Goal: Task Accomplishment & Management: Use online tool/utility

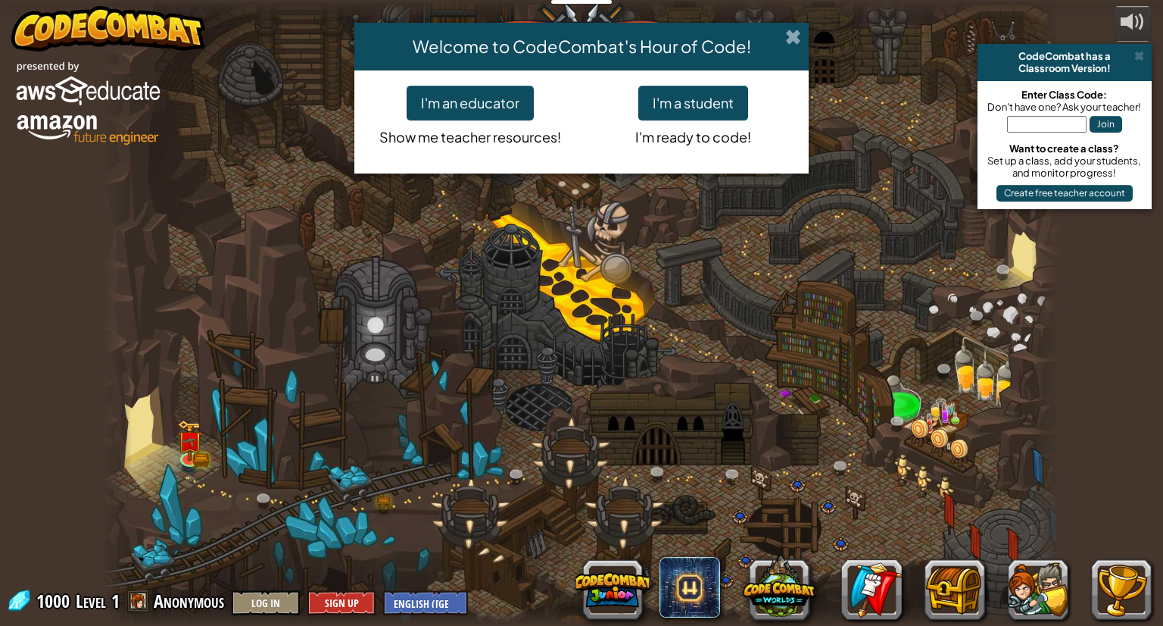
click at [794, 30] on span at bounding box center [793, 37] width 16 height 16
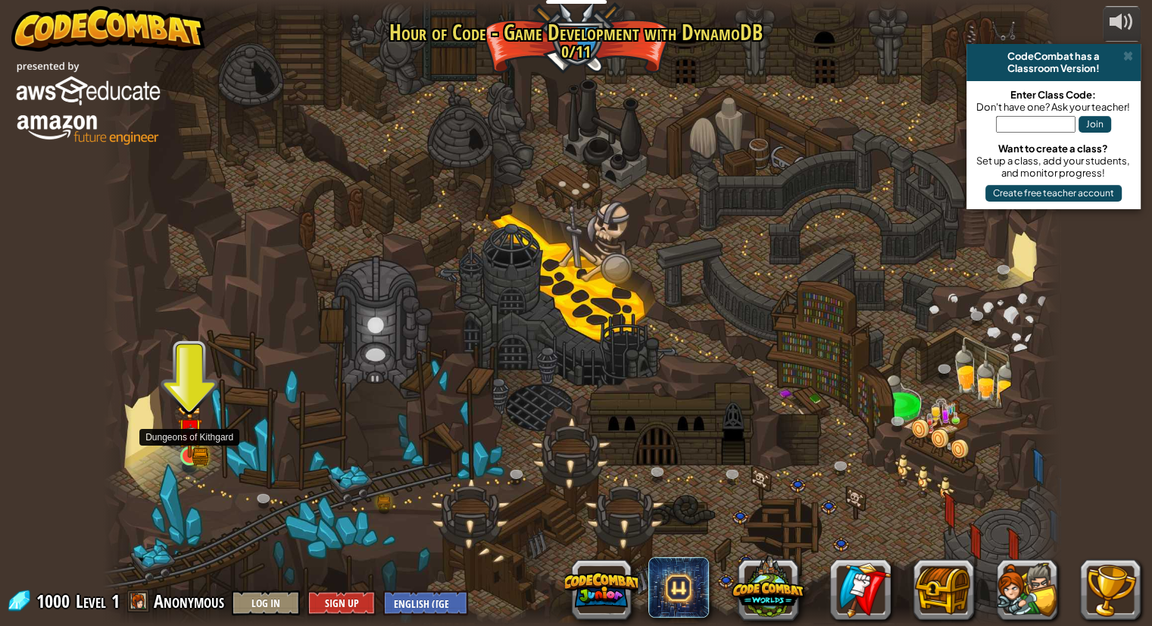
click at [195, 451] on img at bounding box center [189, 430] width 25 height 55
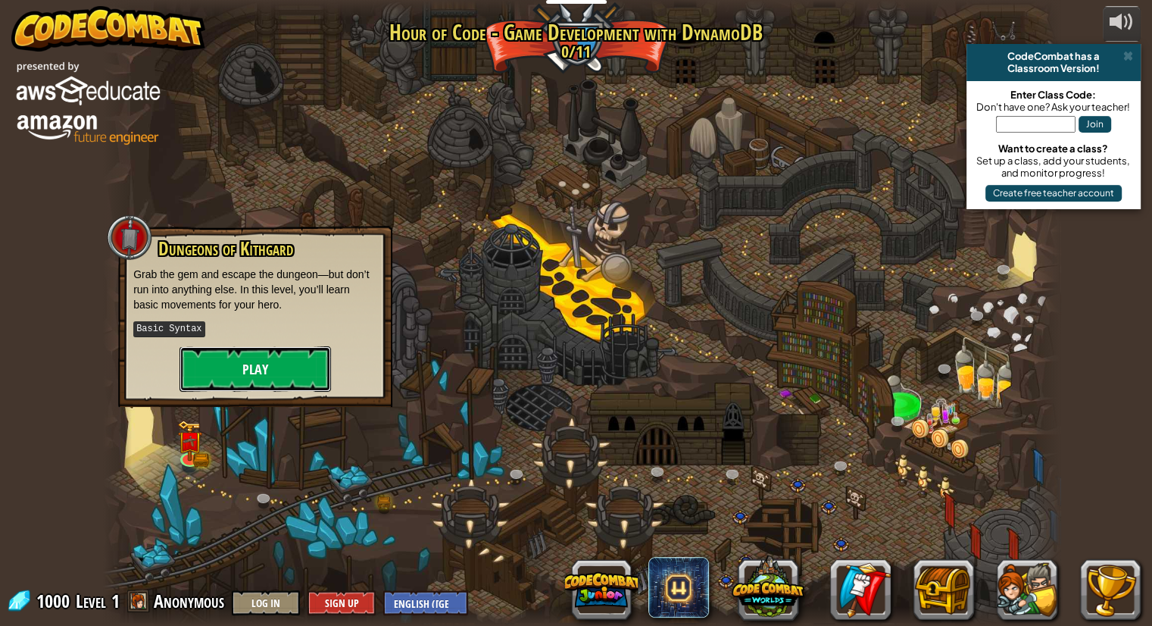
click at [265, 379] on button "Play" at bounding box center [255, 368] width 151 height 45
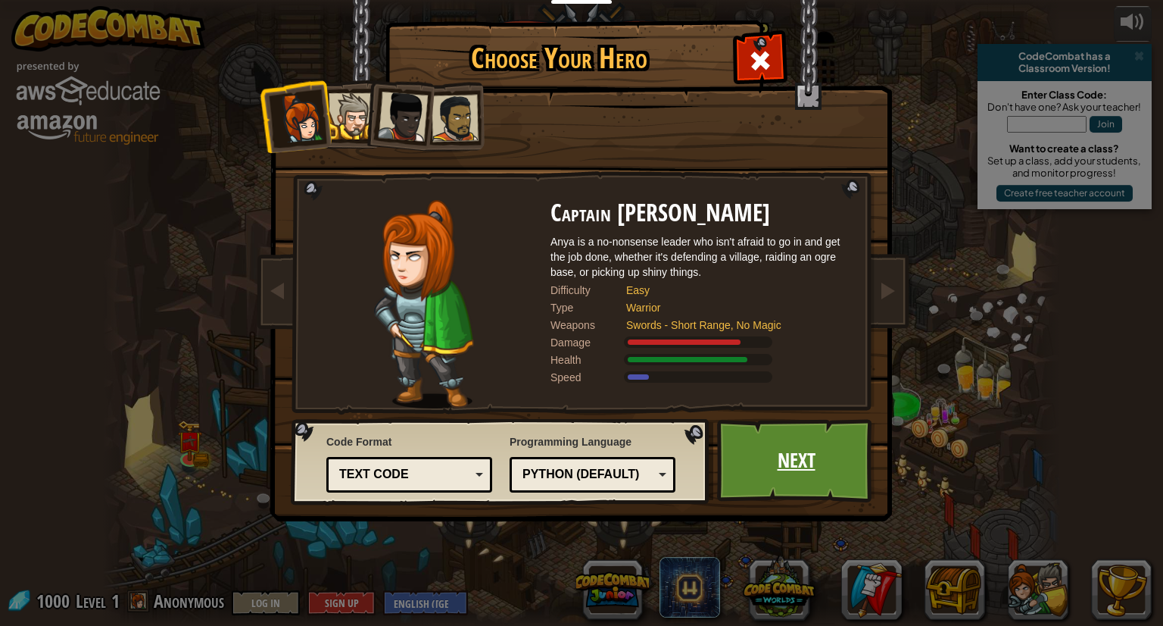
click at [813, 437] on link "Next" at bounding box center [796, 460] width 158 height 83
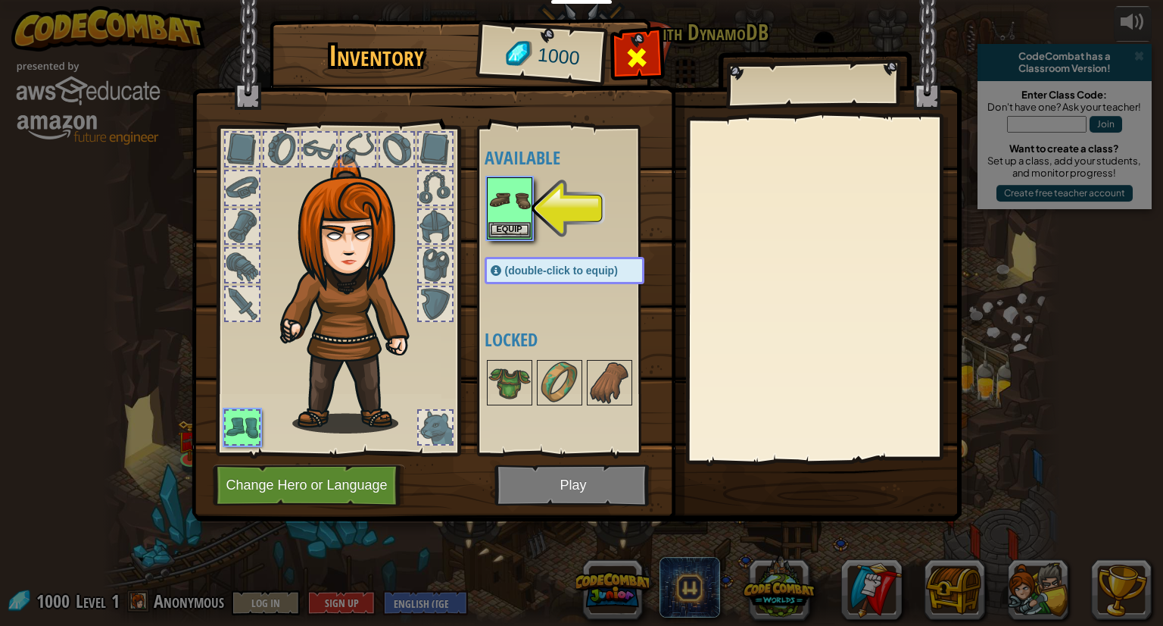
click at [654, 48] on div at bounding box center [637, 62] width 48 height 48
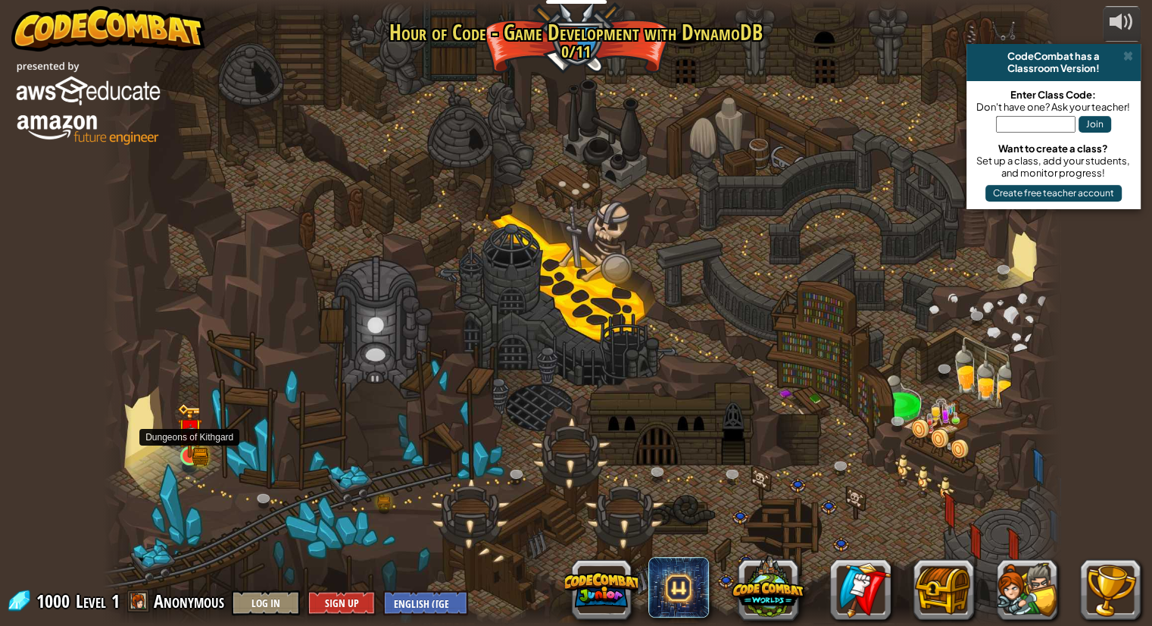
click at [191, 442] on img at bounding box center [189, 430] width 25 height 55
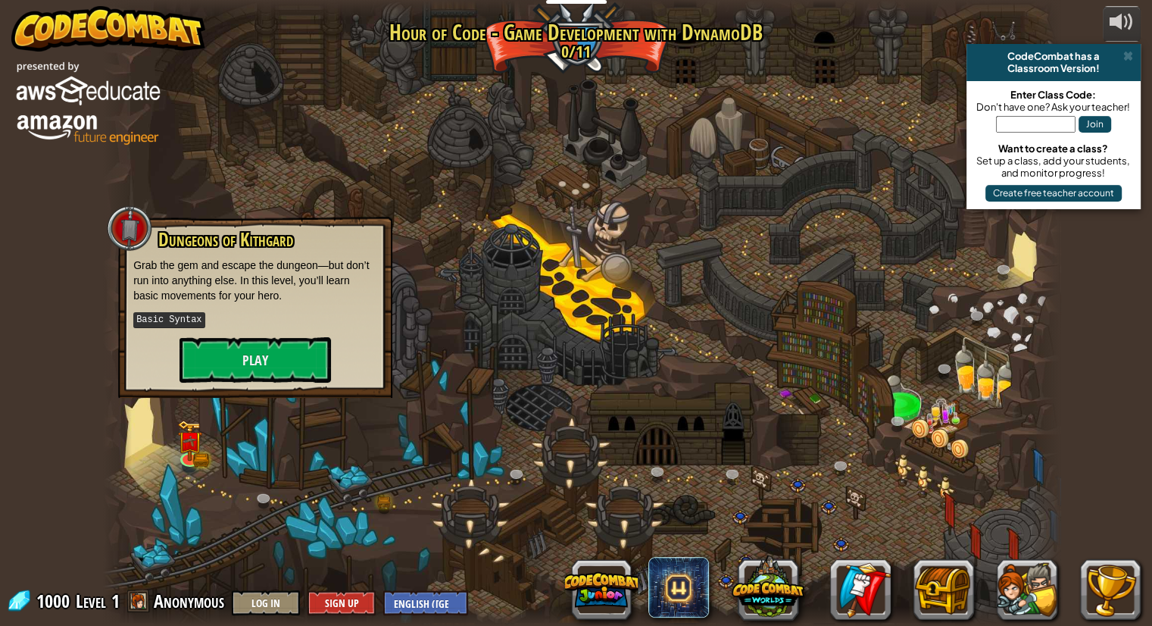
click at [283, 331] on div "Dungeons of [PERSON_NAME] Grab the gem and escape the dungeon—but don’t run int…" at bounding box center [255, 305] width 244 height 153
click at [283, 357] on button "Play" at bounding box center [255, 359] width 151 height 45
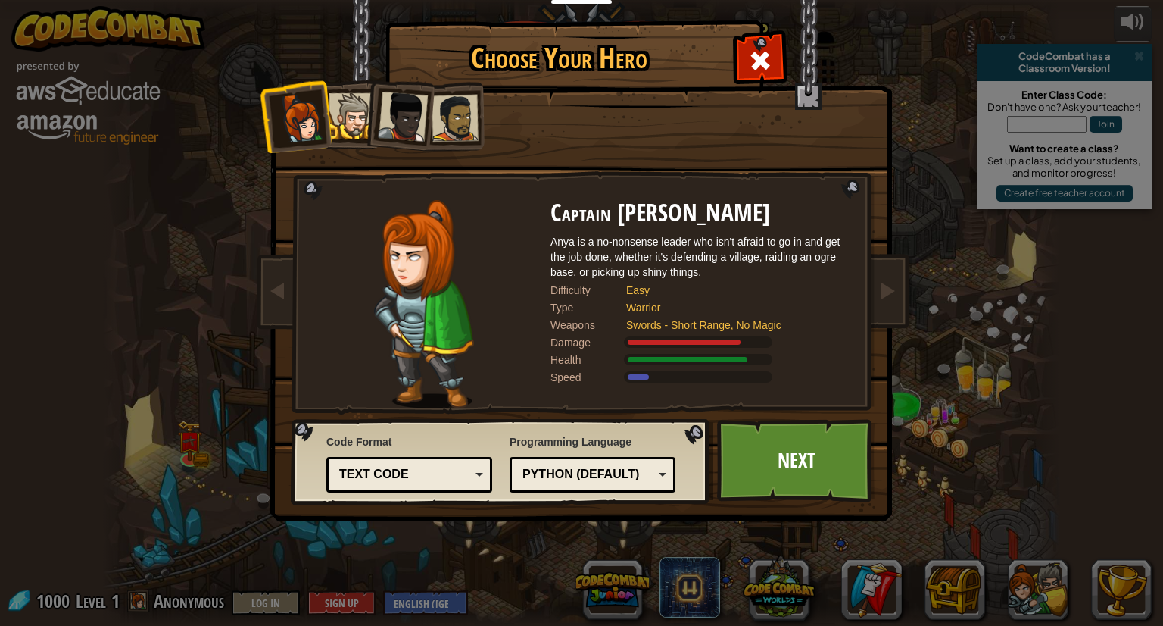
click at [448, 120] on div at bounding box center [455, 118] width 47 height 47
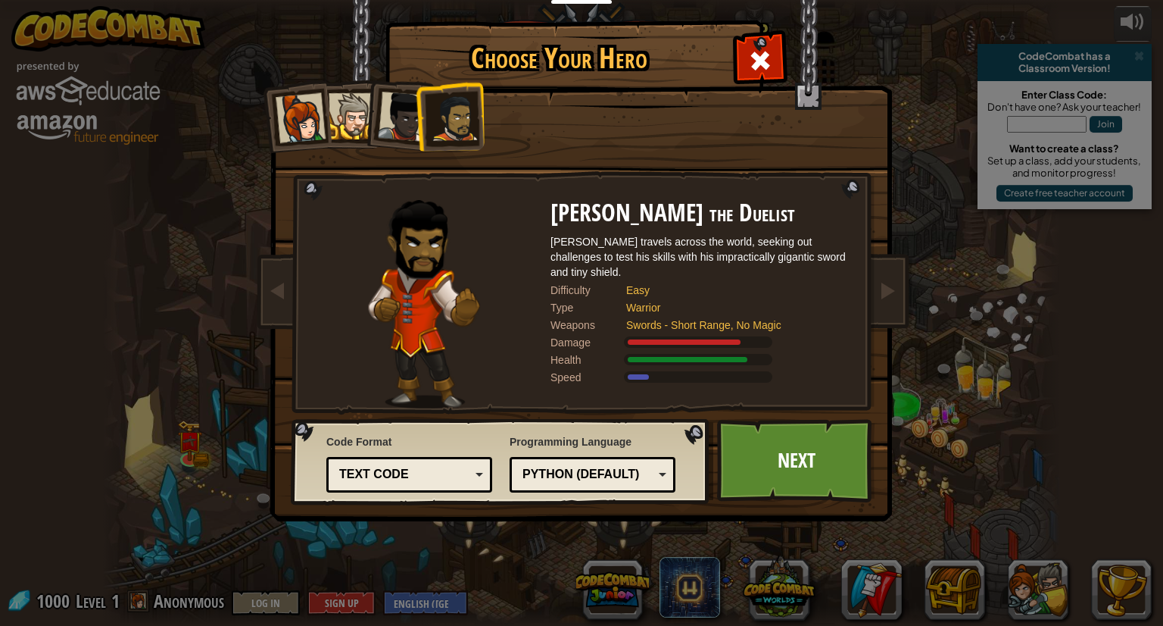
click at [401, 122] on div at bounding box center [403, 117] width 50 height 50
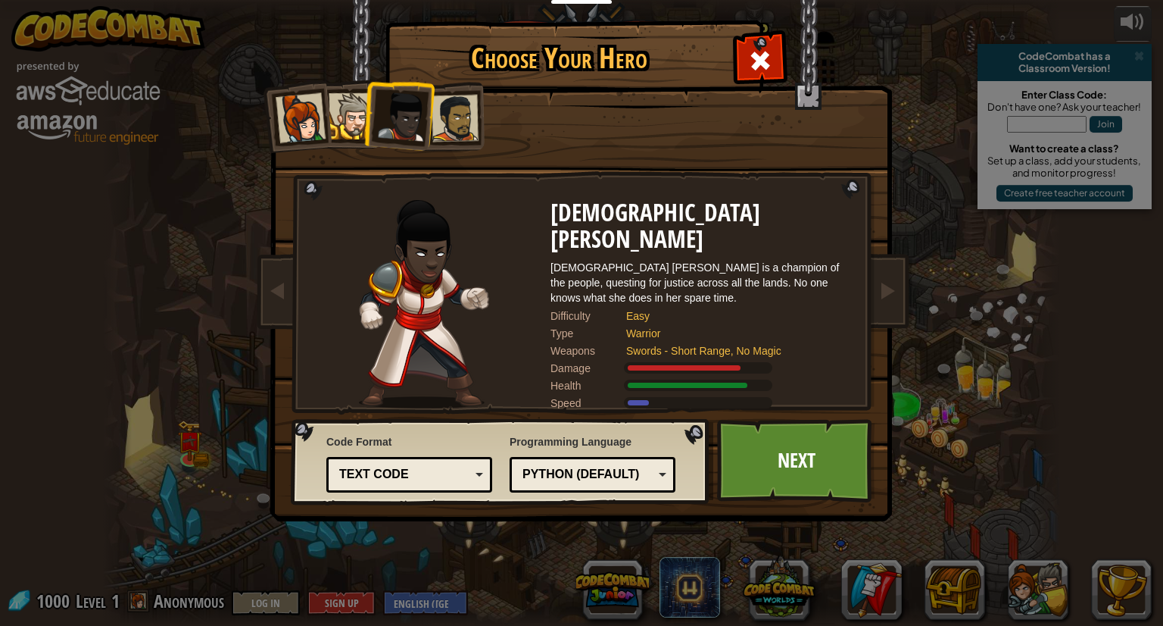
click at [354, 123] on div at bounding box center [352, 116] width 46 height 46
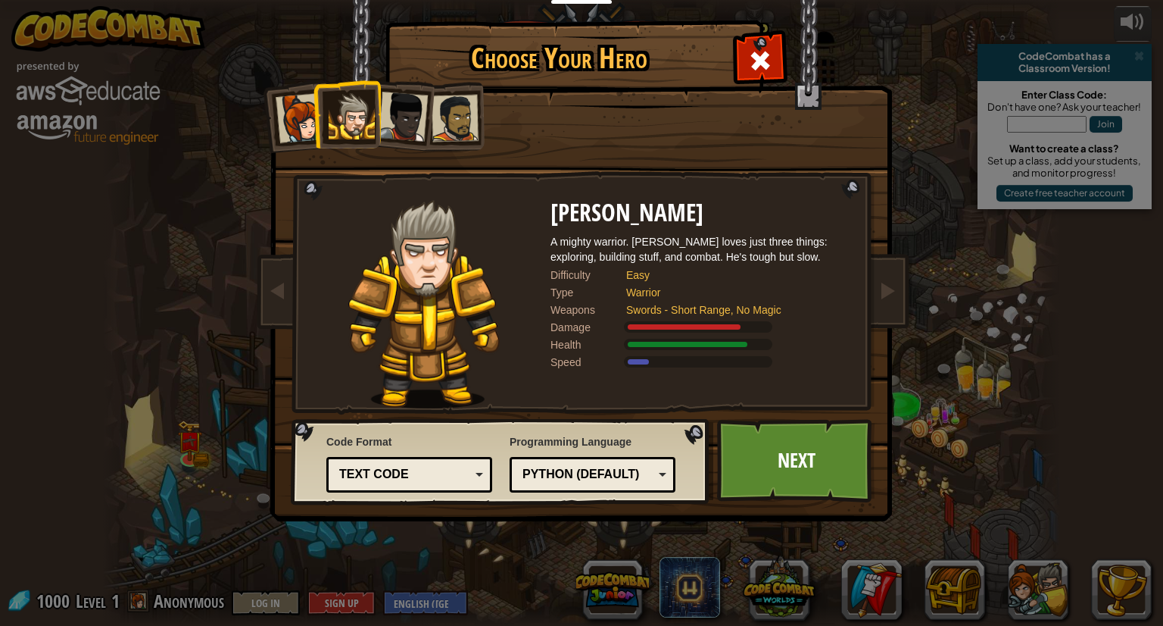
click at [394, 113] on div at bounding box center [403, 117] width 50 height 50
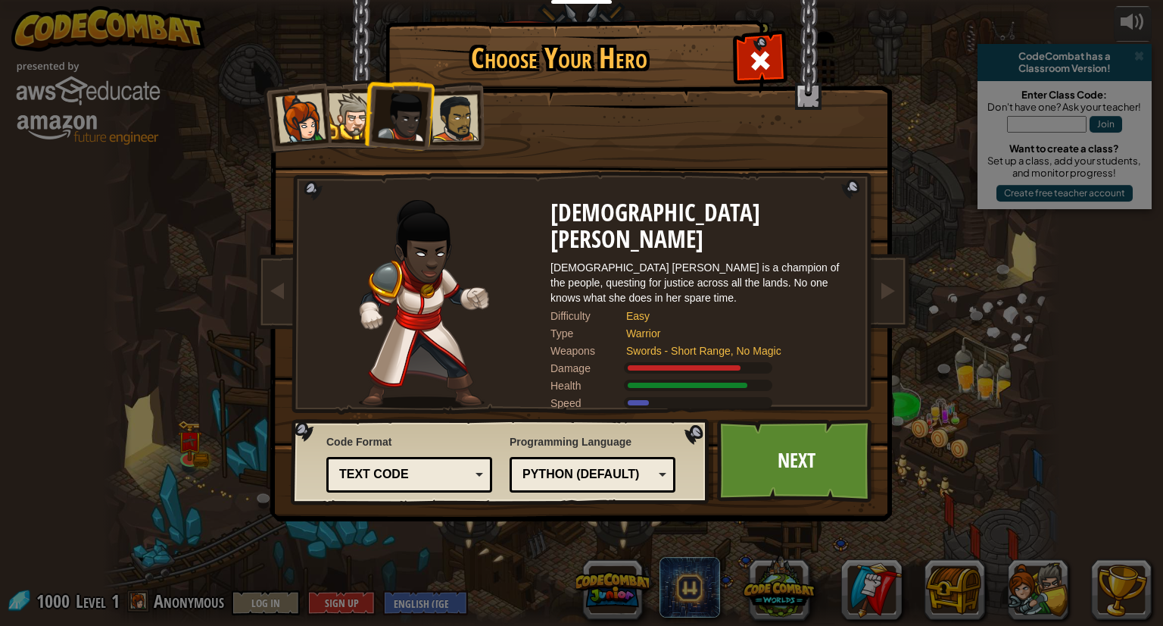
click at [457, 126] on div at bounding box center [455, 118] width 47 height 47
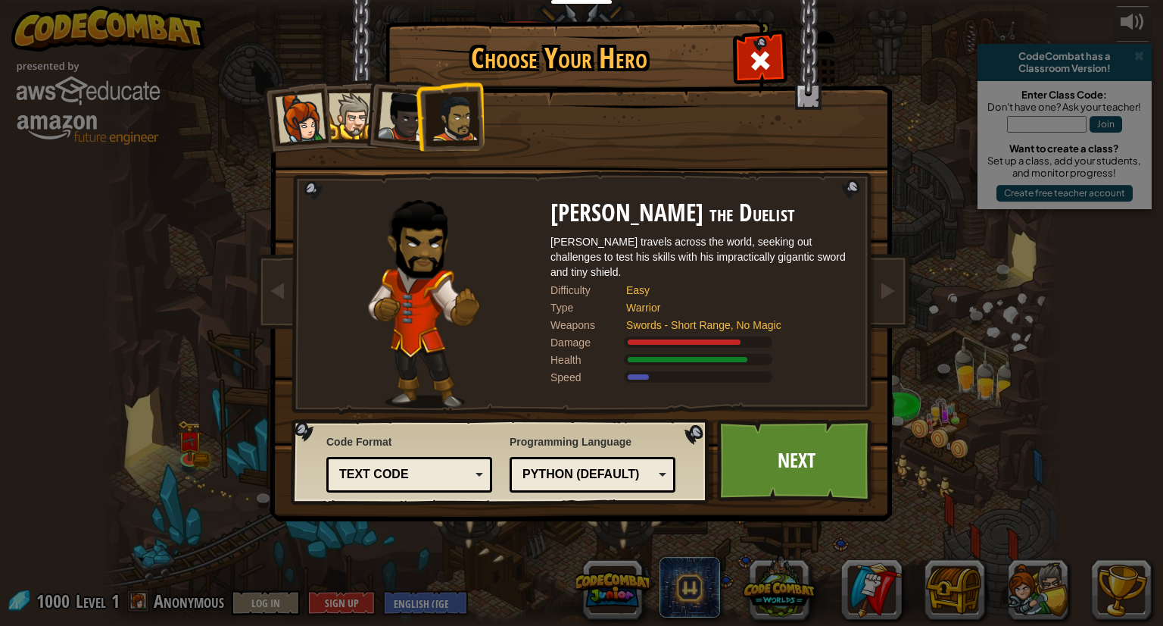
click at [346, 117] on div at bounding box center [352, 116] width 46 height 46
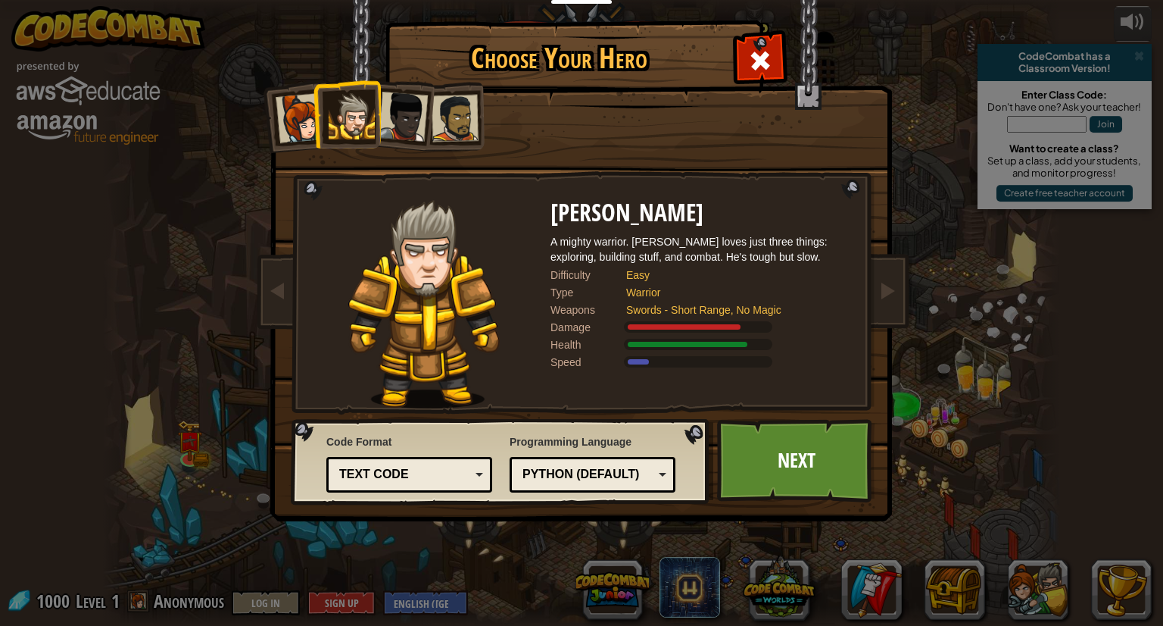
click at [643, 266] on div "[PERSON_NAME] A mighty warrior. [PERSON_NAME] loves just three things: explorin…" at bounding box center [702, 304] width 303 height 208
click at [776, 473] on link "Next" at bounding box center [796, 460] width 158 height 83
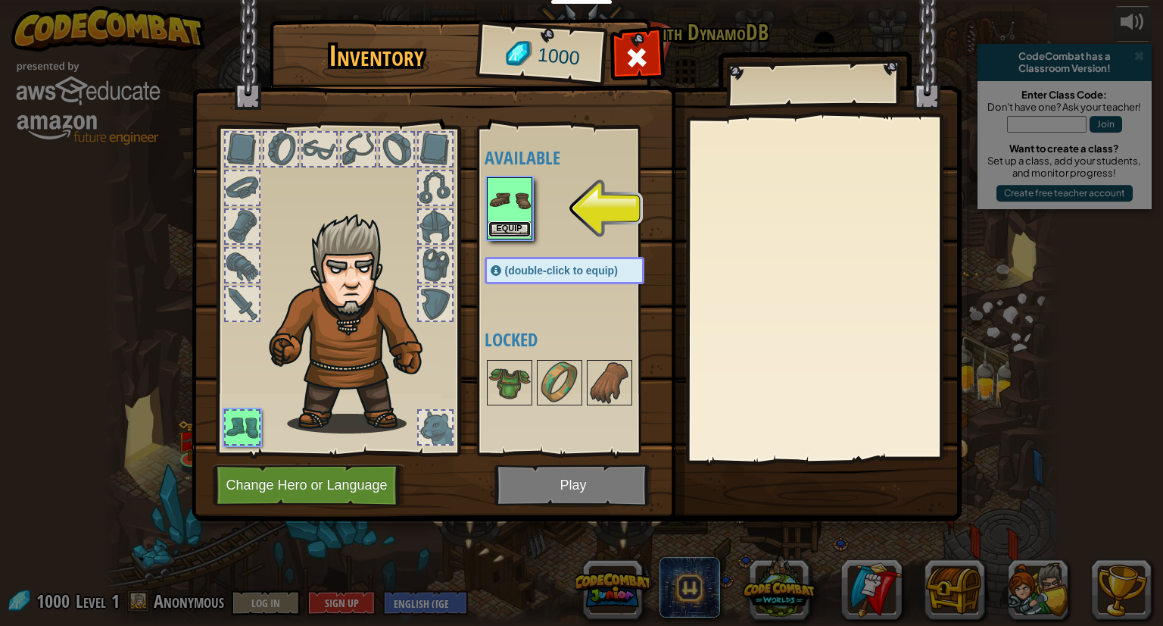
click at [521, 223] on button "Equip" at bounding box center [510, 229] width 42 height 16
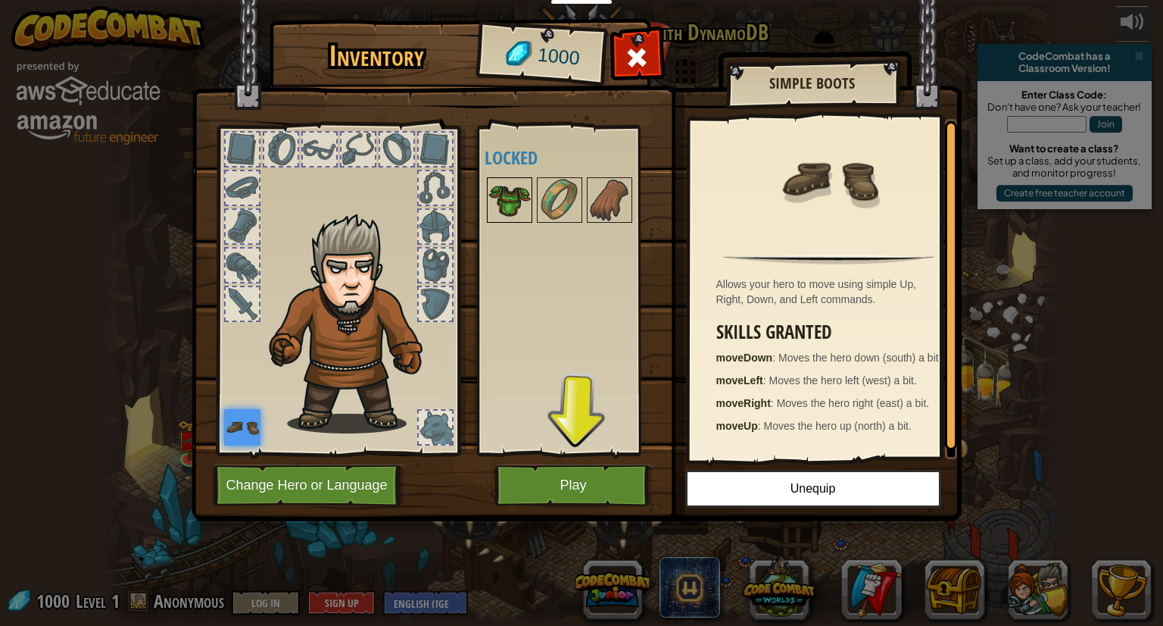
click at [512, 192] on img at bounding box center [510, 200] width 42 height 42
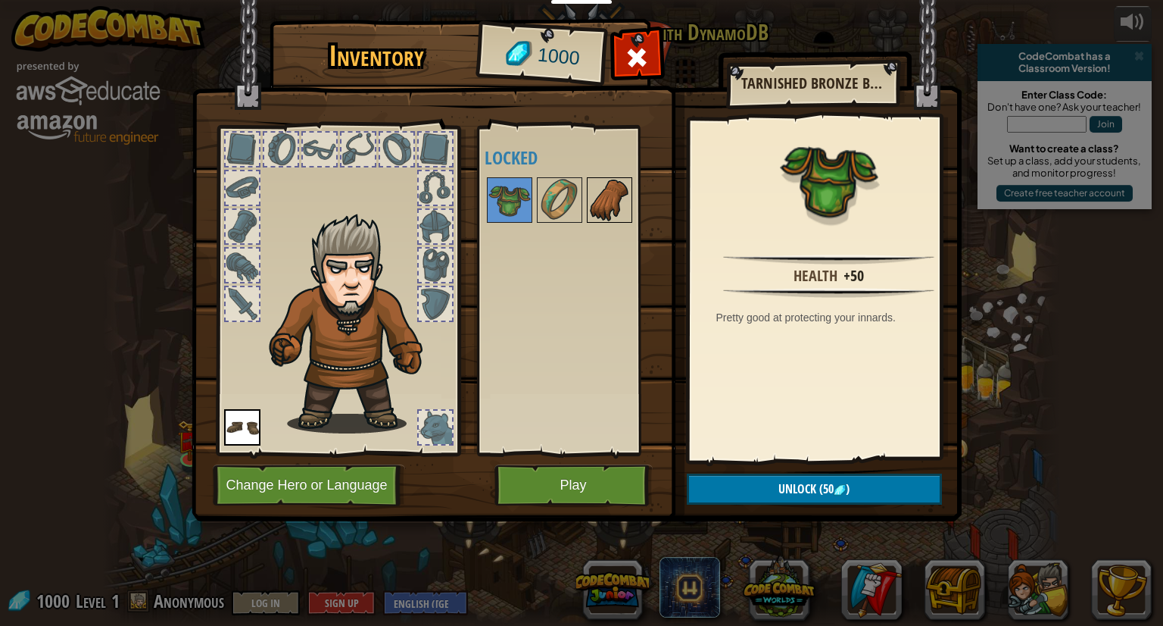
click at [603, 205] on img at bounding box center [610, 200] width 42 height 42
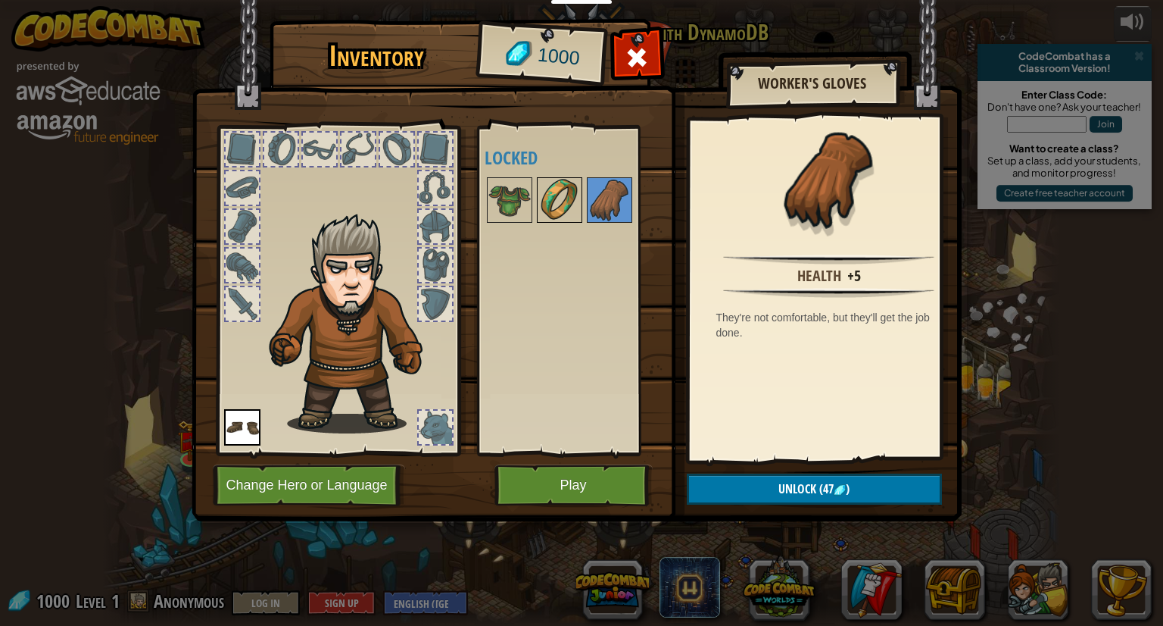
click at [561, 195] on img at bounding box center [560, 200] width 42 height 42
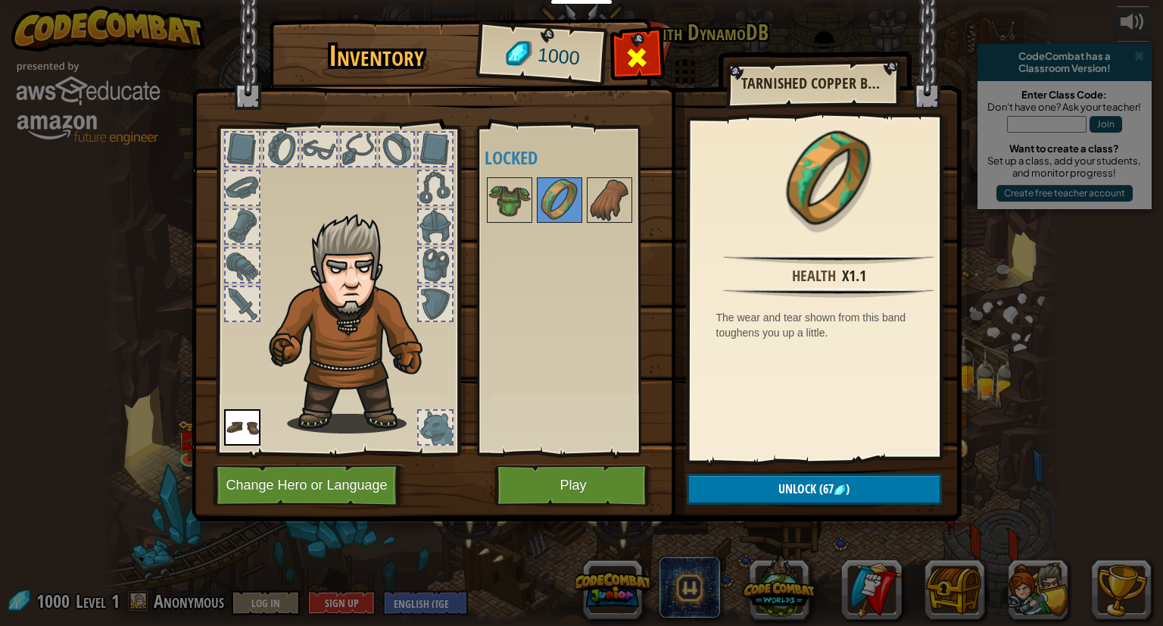
click at [649, 41] on div at bounding box center [637, 62] width 48 height 48
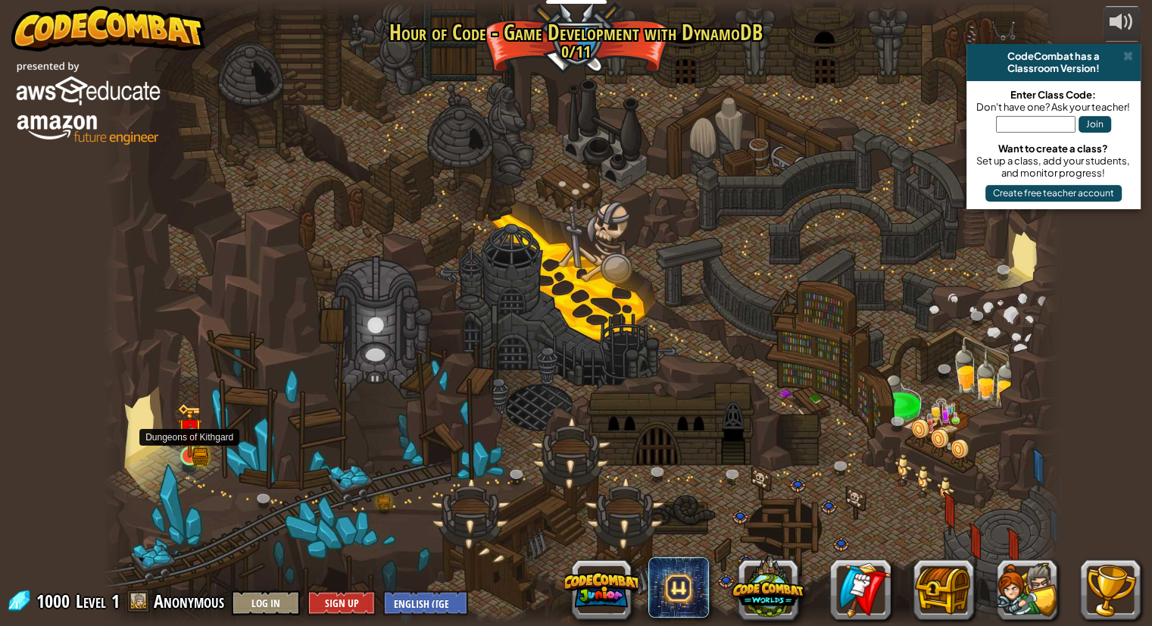
click at [181, 452] on img at bounding box center [189, 430] width 25 height 55
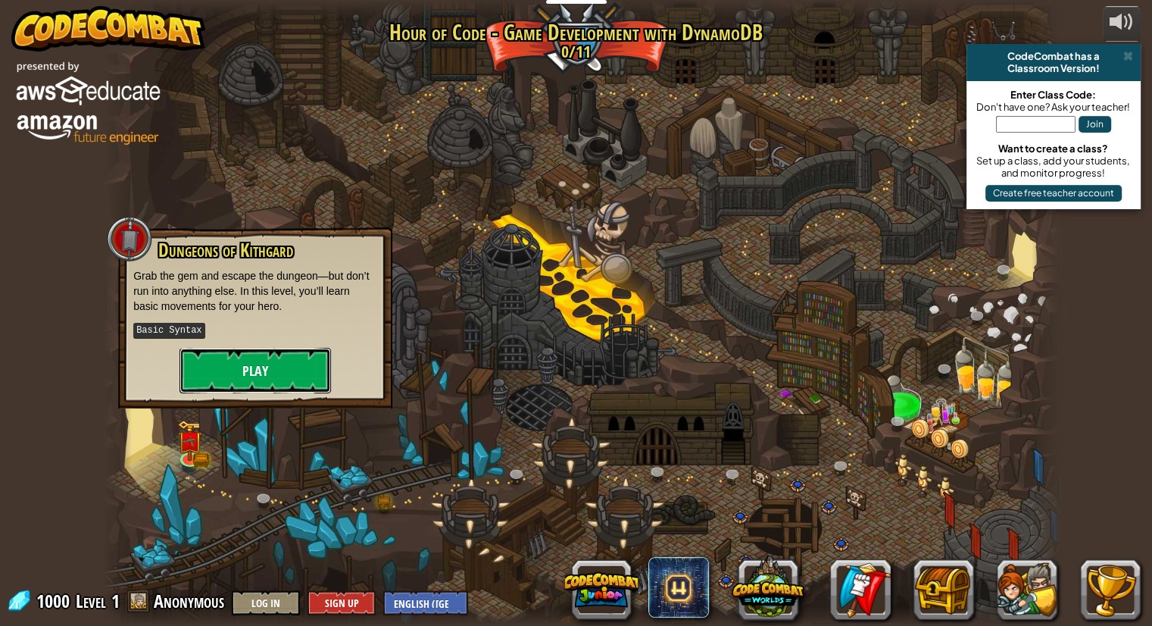
click at [308, 355] on button "Play" at bounding box center [255, 370] width 151 height 45
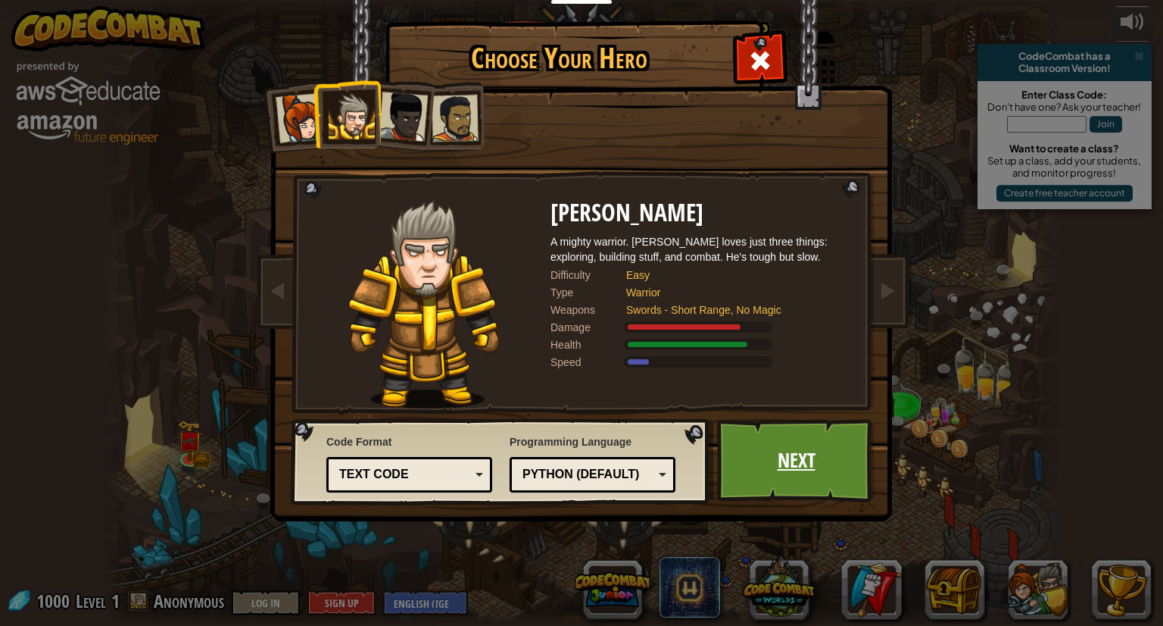
click at [834, 471] on link "Next" at bounding box center [796, 460] width 158 height 83
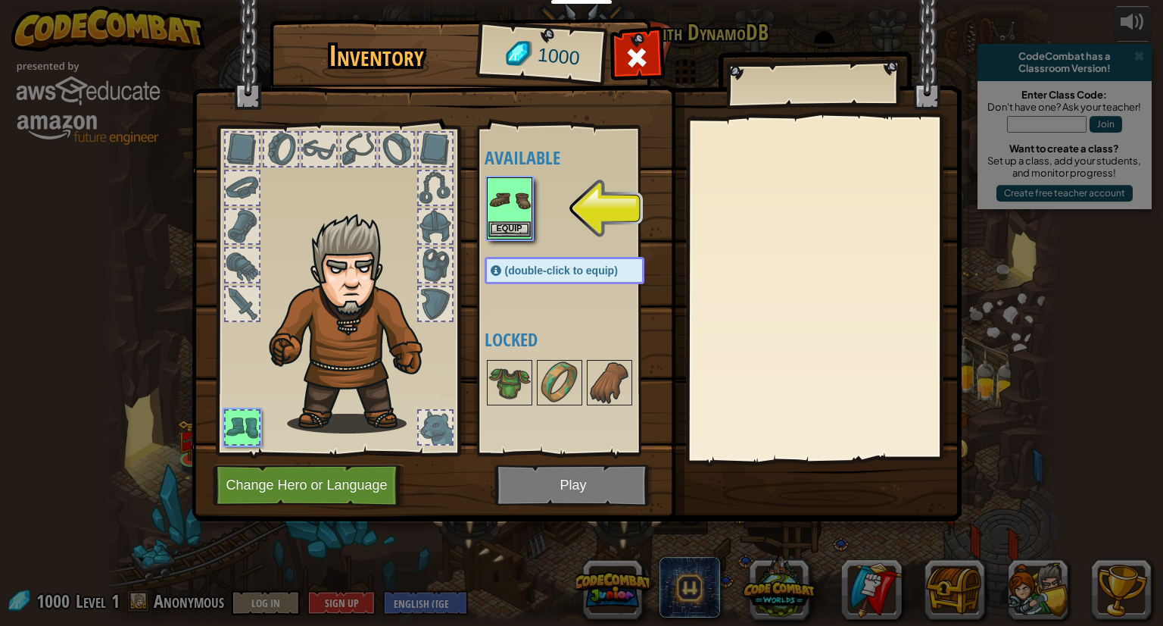
click at [508, 220] on img at bounding box center [510, 200] width 42 height 42
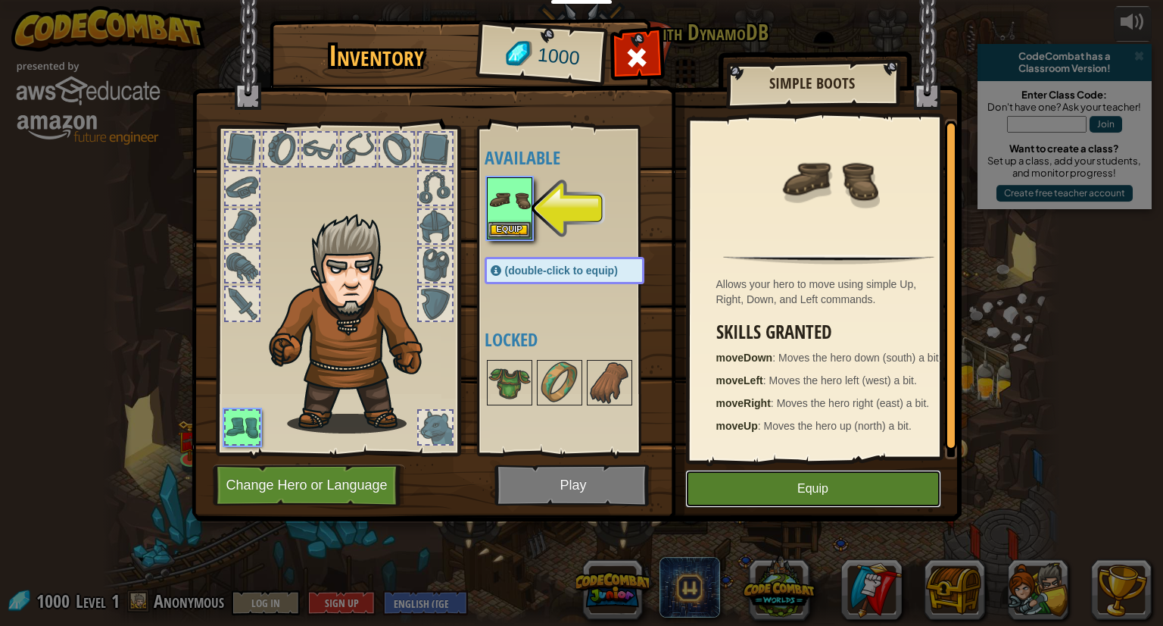
click at [751, 488] on button "Equip" at bounding box center [813, 489] width 256 height 38
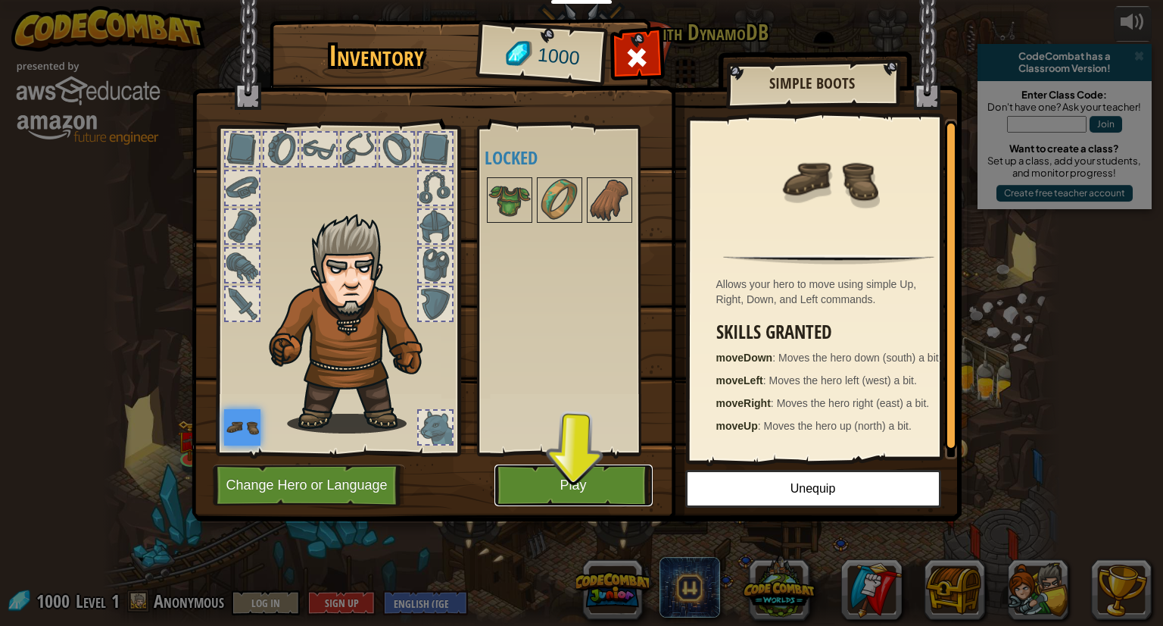
click at [609, 485] on button "Play" at bounding box center [574, 485] width 158 height 42
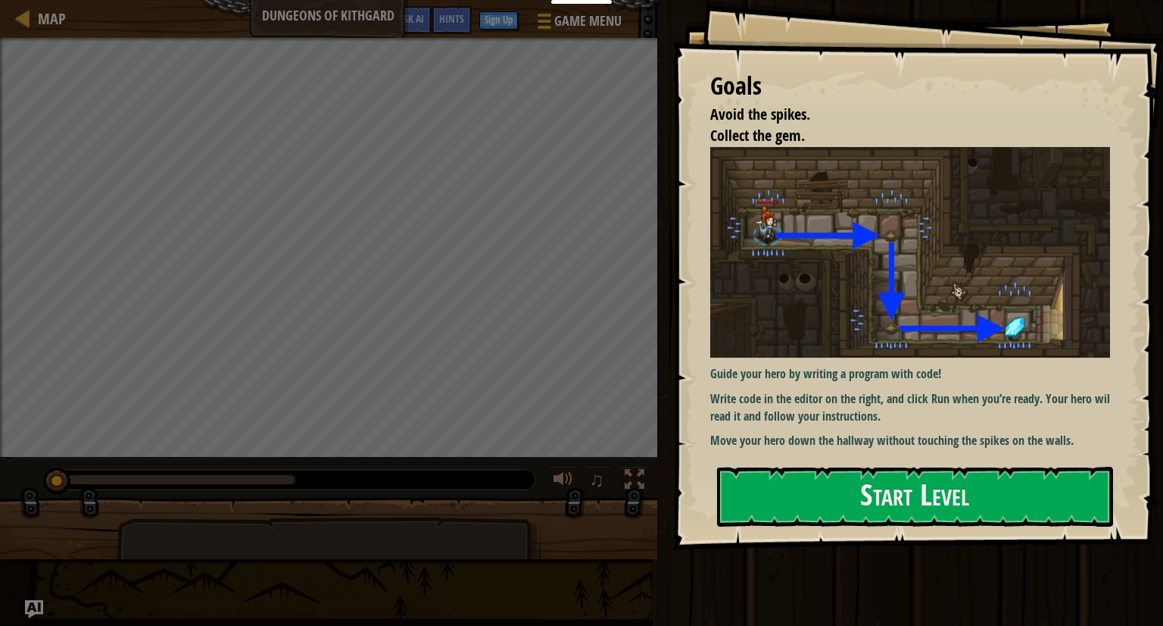
click at [847, 273] on img at bounding box center [915, 252] width 411 height 211
click at [839, 474] on button "Start Level" at bounding box center [915, 497] width 396 height 60
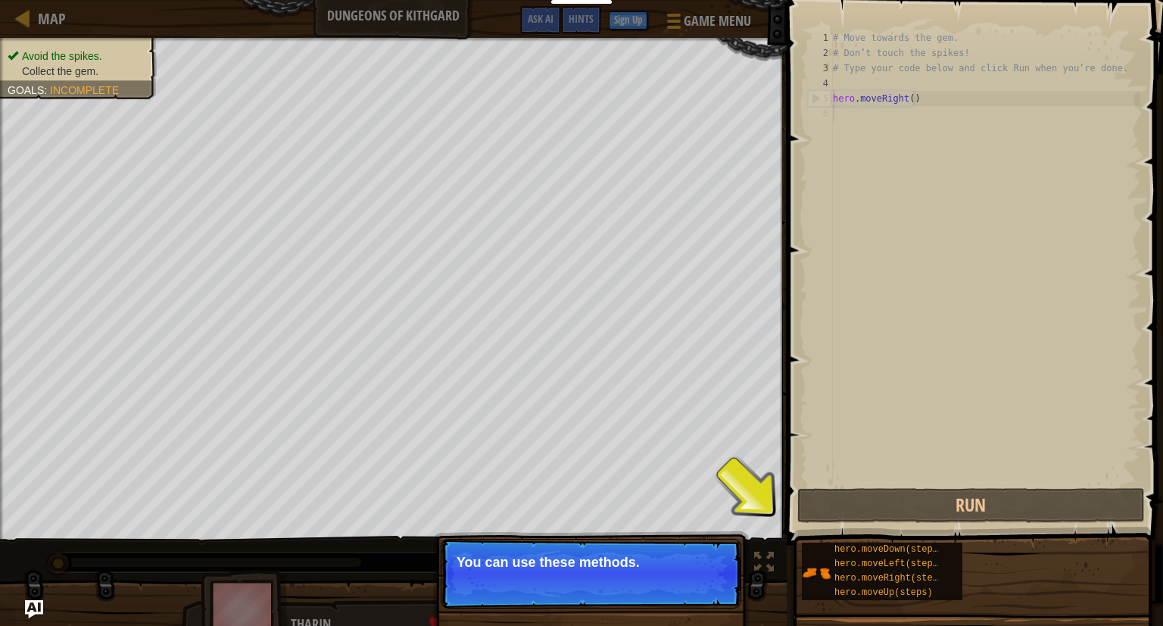
click at [663, 570] on p "Skip (esc) Continue You can use these methods." at bounding box center [591, 574] width 301 height 70
click at [704, 588] on button "Continue" at bounding box center [698, 583] width 63 height 20
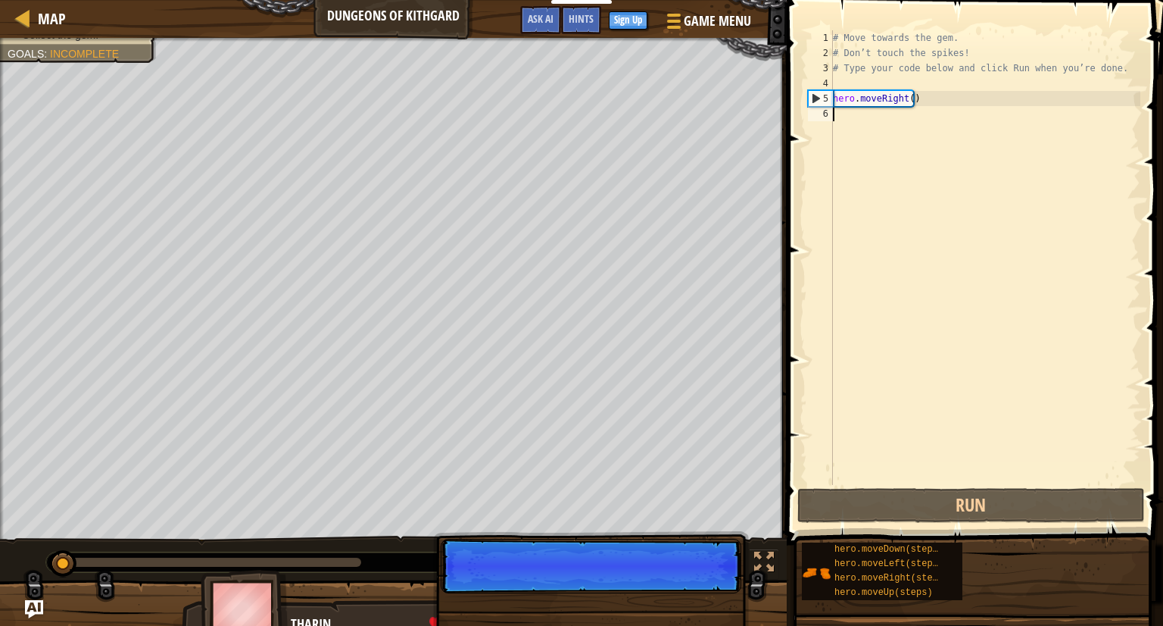
scroll to position [7, 0]
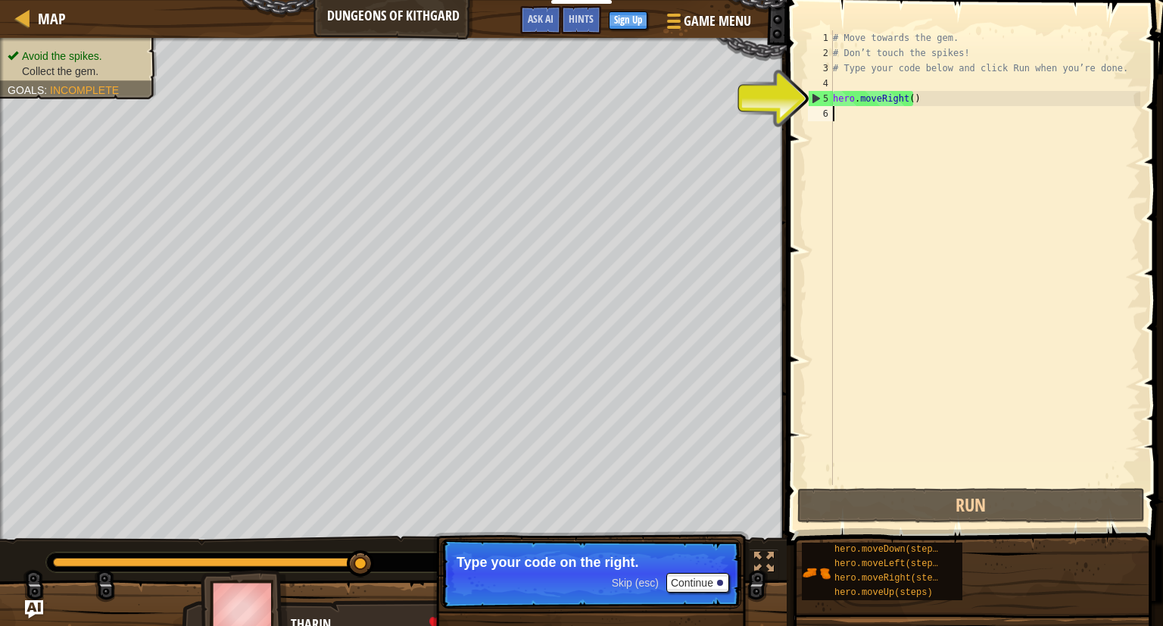
click at [905, 100] on div "# Move towards the gem. # Don’t touch the spikes! # Type your code below and cl…" at bounding box center [985, 272] width 311 height 485
click at [907, 100] on div "# Move towards the gem. # Don’t touch the spikes! # Type your code below and cl…" at bounding box center [985, 272] width 311 height 485
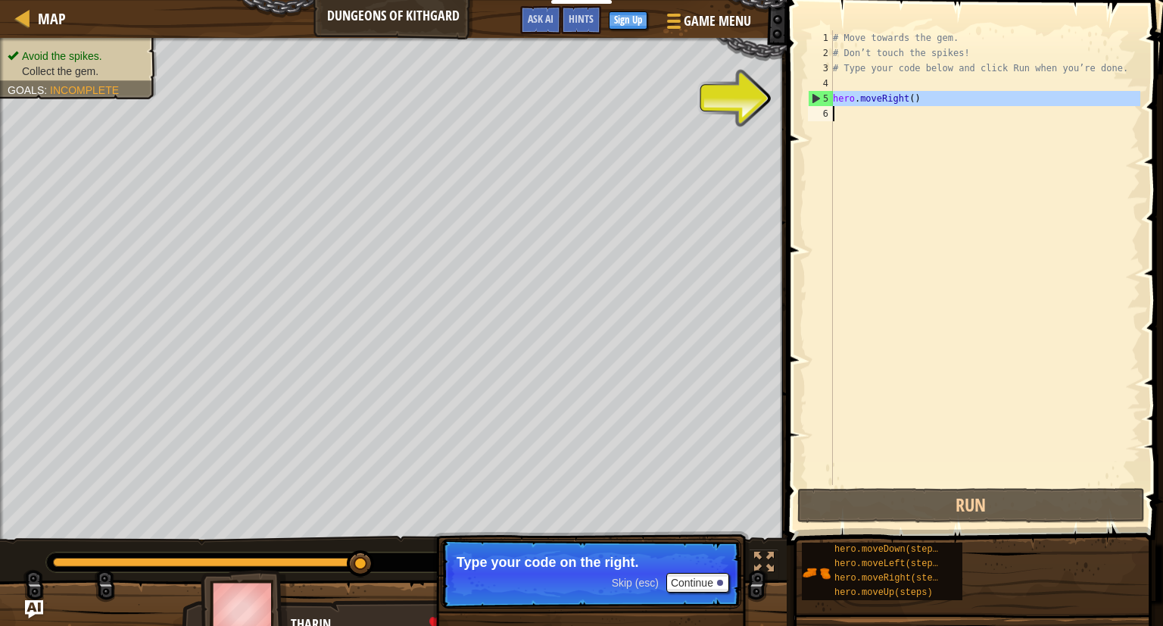
click at [818, 95] on div "5" at bounding box center [821, 98] width 24 height 15
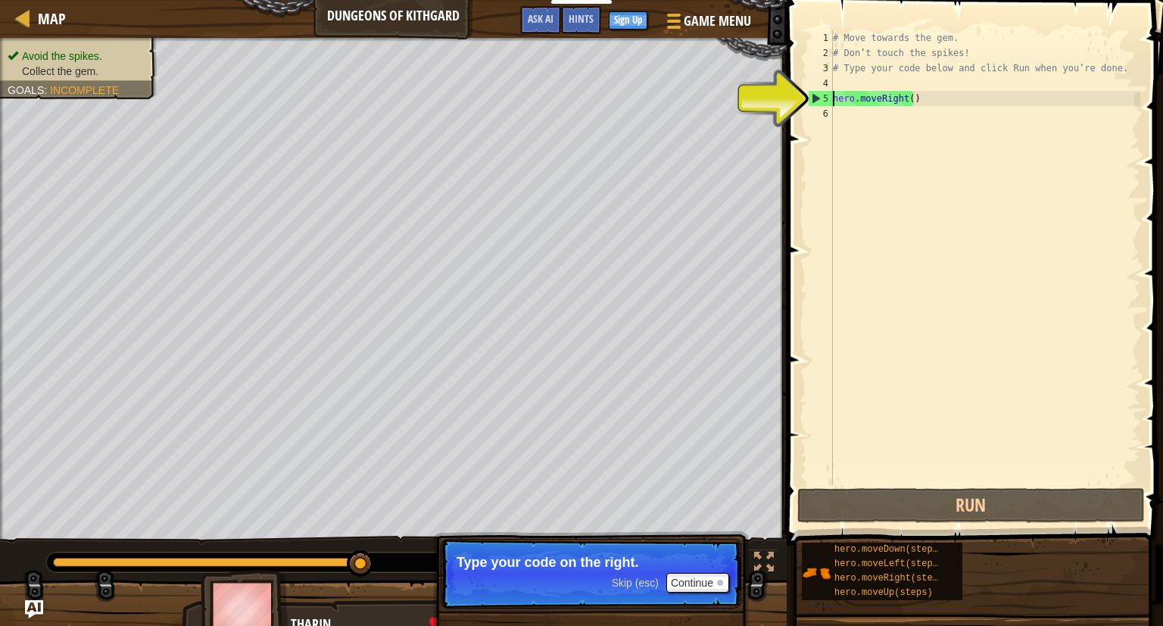
click at [839, 97] on div "# Move towards the gem. # Don’t touch the spikes! # Type your code below and cl…" at bounding box center [985, 272] width 311 height 485
click at [918, 95] on div "# Move towards the gem. # Don’t touch the spikes! # Type your code below and cl…" at bounding box center [985, 272] width 311 height 485
click at [711, 582] on button "Continue" at bounding box center [698, 583] width 63 height 20
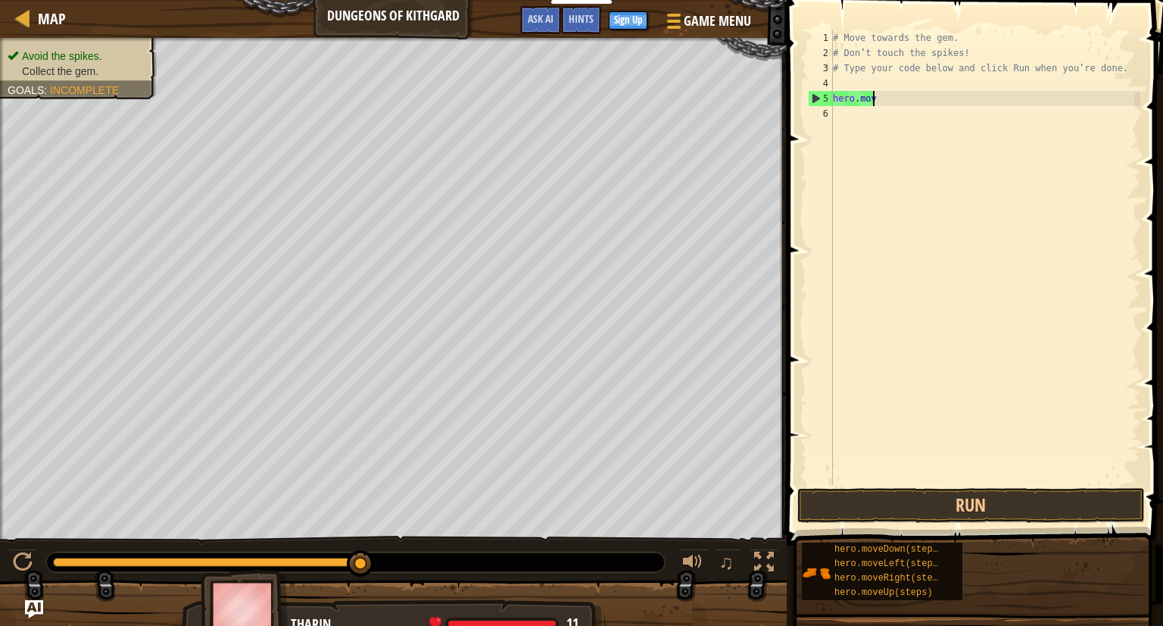
type textarea "[DOMAIN_NAME]"
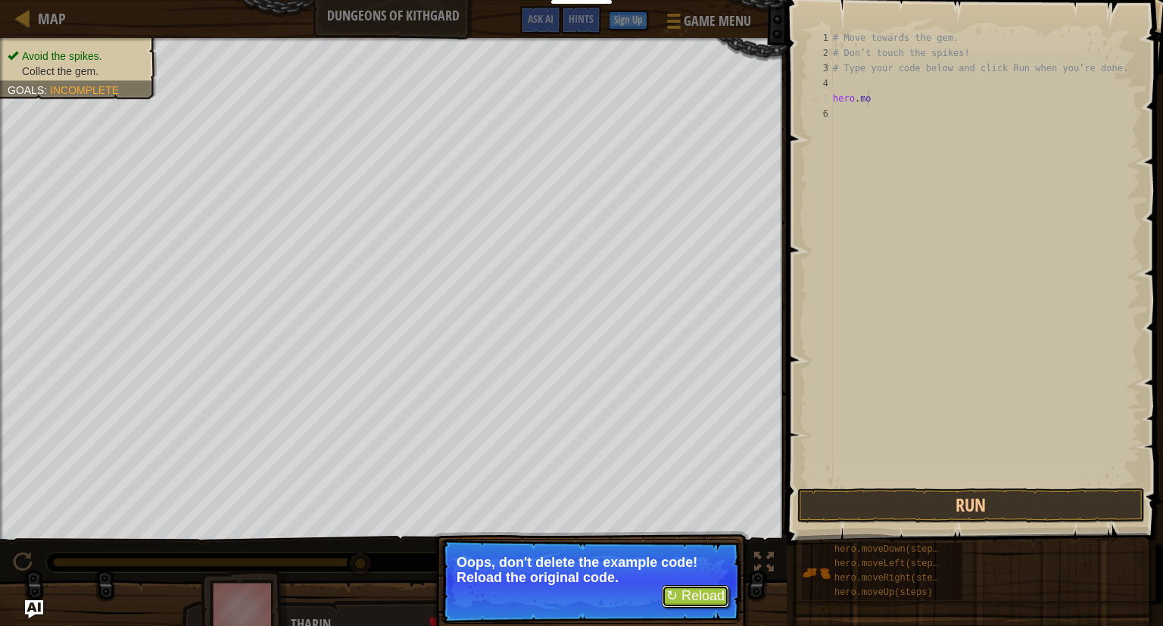
click at [691, 598] on button "↻ Reload" at bounding box center [695, 596] width 67 height 23
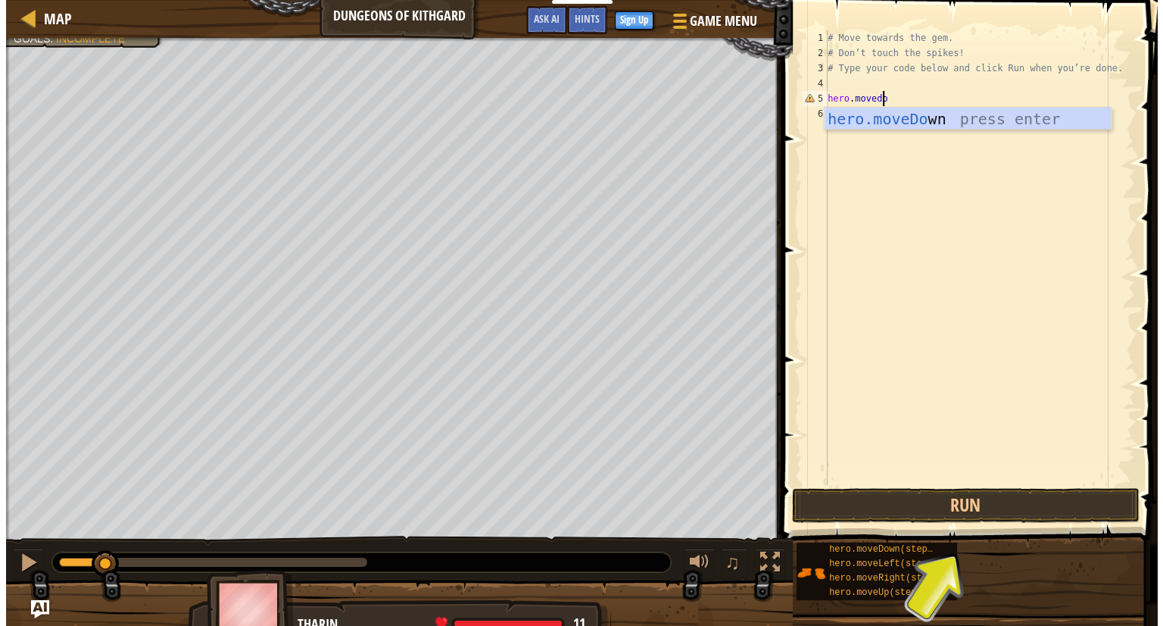
scroll to position [7, 4]
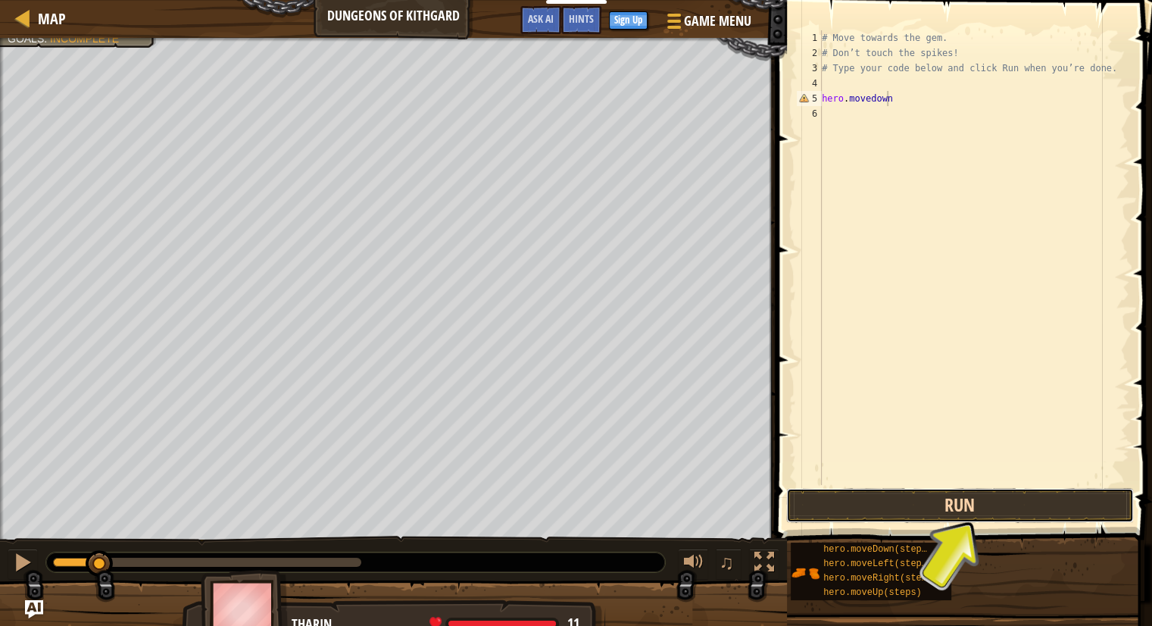
click at [988, 506] on button "Run" at bounding box center [960, 505] width 348 height 35
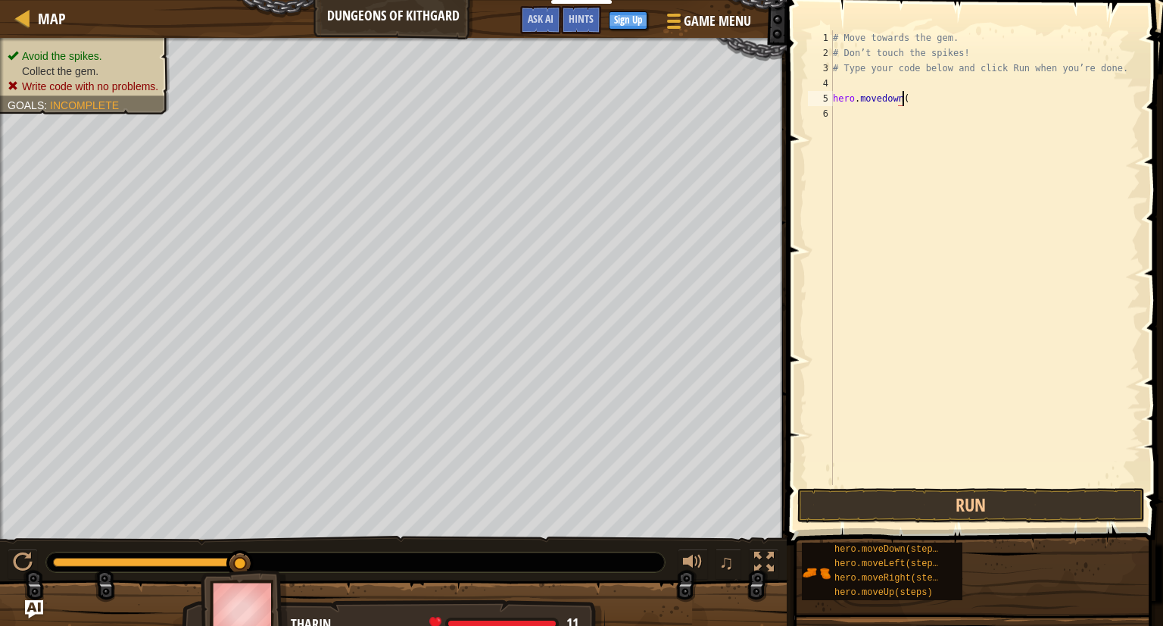
scroll to position [7, 5]
click at [985, 506] on button "Run" at bounding box center [972, 505] width 348 height 35
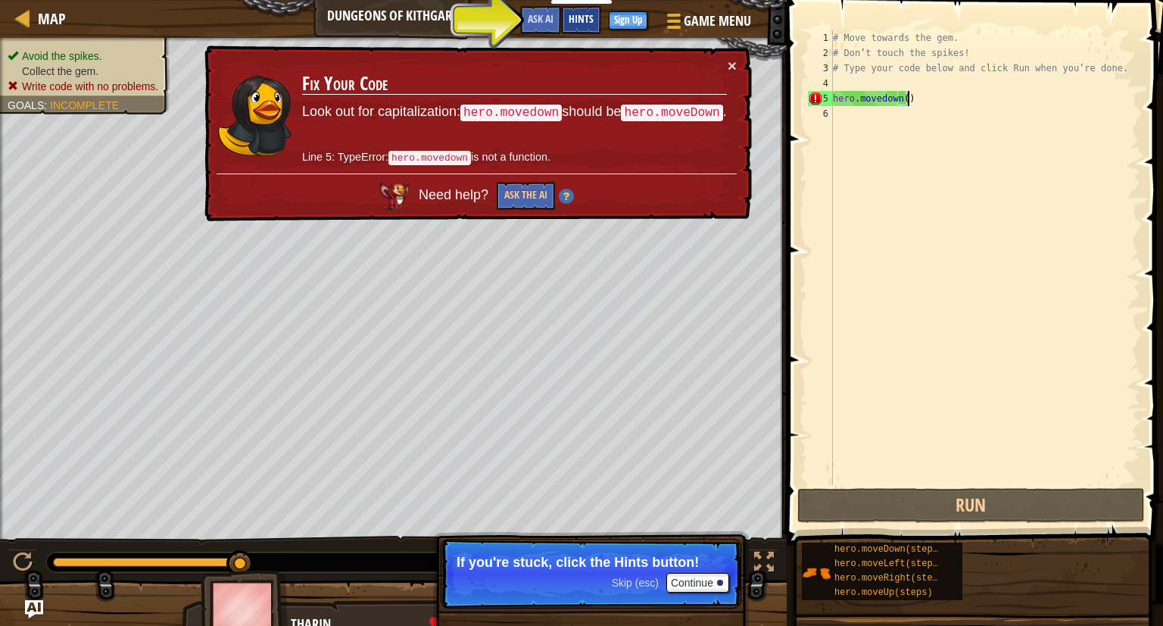
click at [582, 6] on div "Hints" at bounding box center [581, 20] width 40 height 28
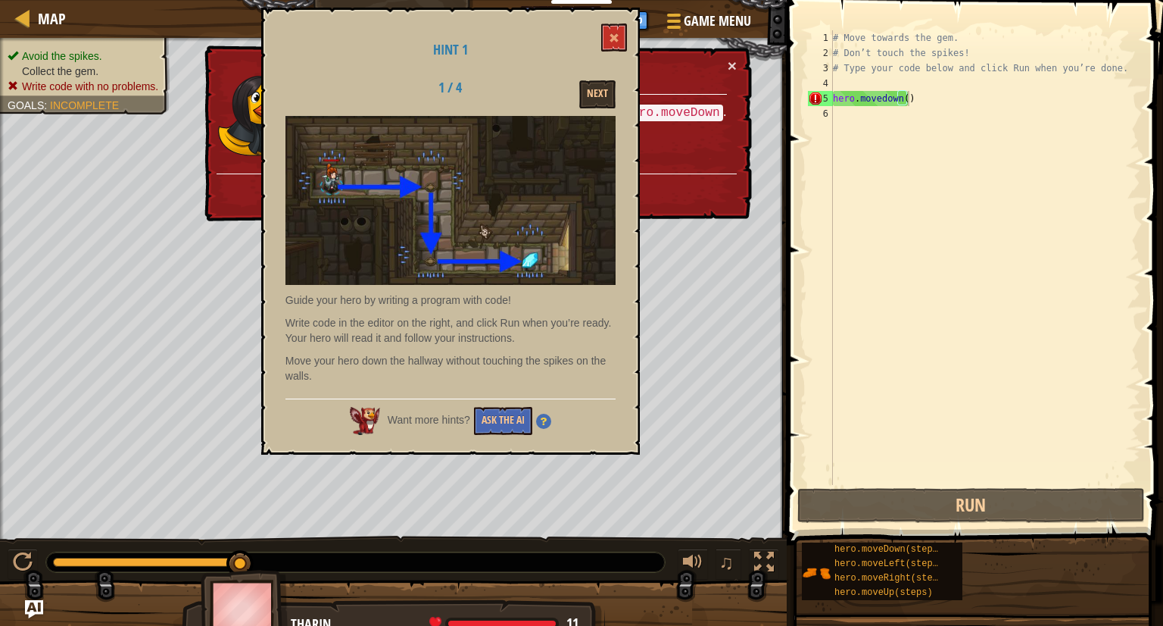
click at [615, 21] on div "Hint 1 1 / 4 Next Guide your hero by writing a program with code! Write code in…" at bounding box center [450, 231] width 379 height 447
click at [613, 24] on button at bounding box center [614, 37] width 26 height 28
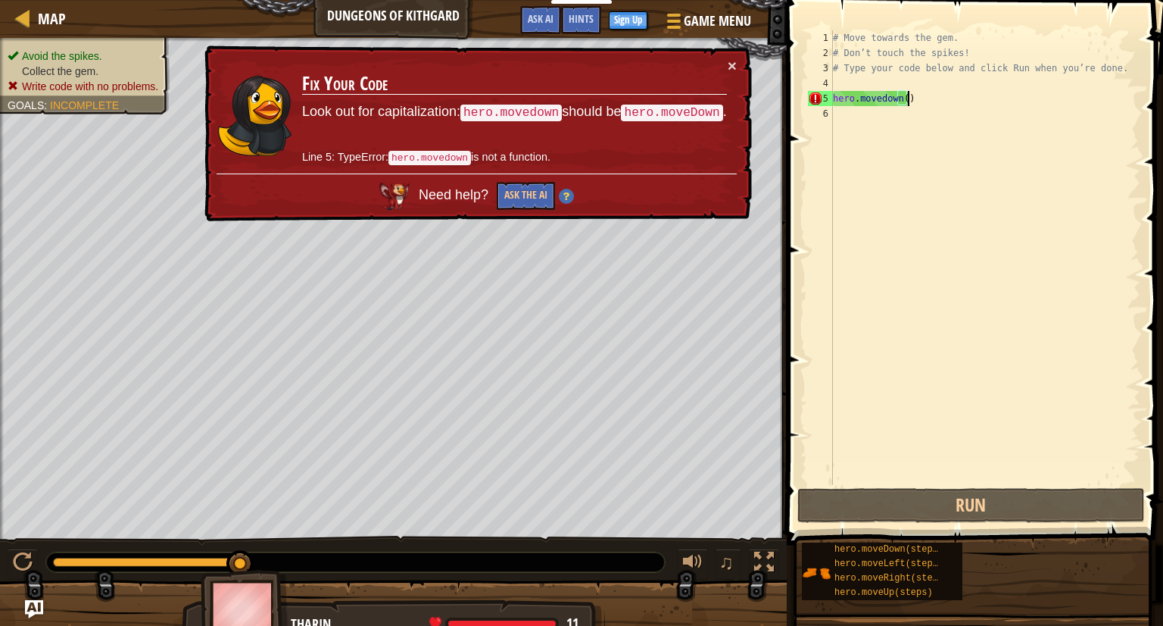
click at [912, 101] on div "# Move towards the gem. # Don’t touch the spikes! # Type your code below and cl…" at bounding box center [985, 272] width 311 height 485
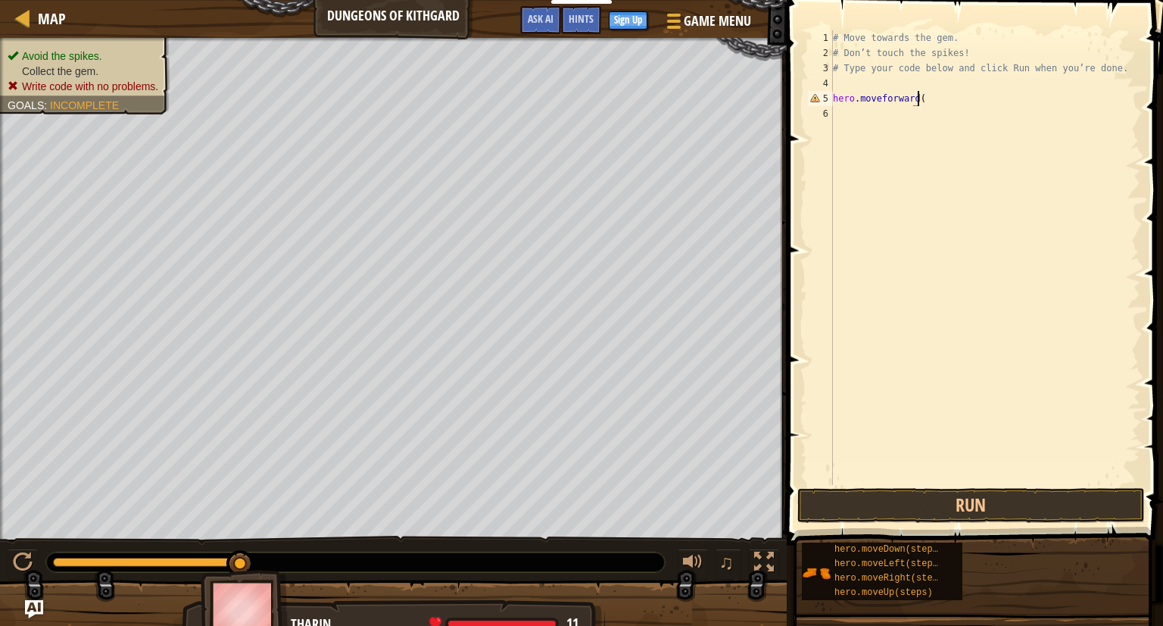
type textarea "hero.moveforward()"
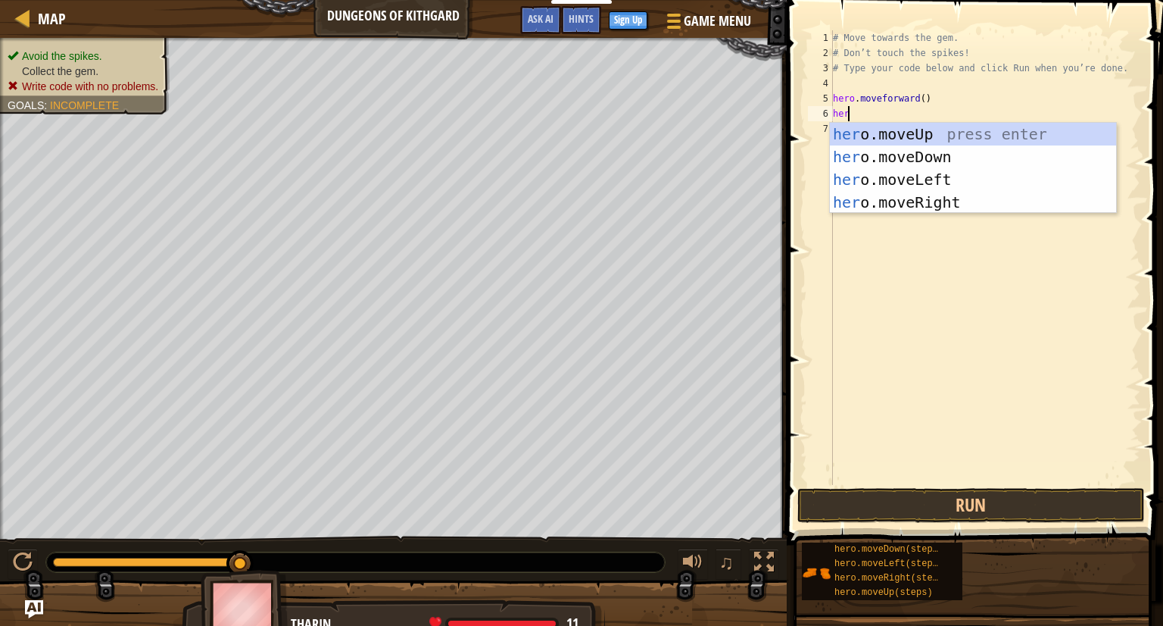
scroll to position [7, 0]
type textarea "hero."
click at [938, 158] on div "hero. moveUp press enter hero. moveDown press enter hero. moveLeft press enter …" at bounding box center [973, 191] width 286 height 136
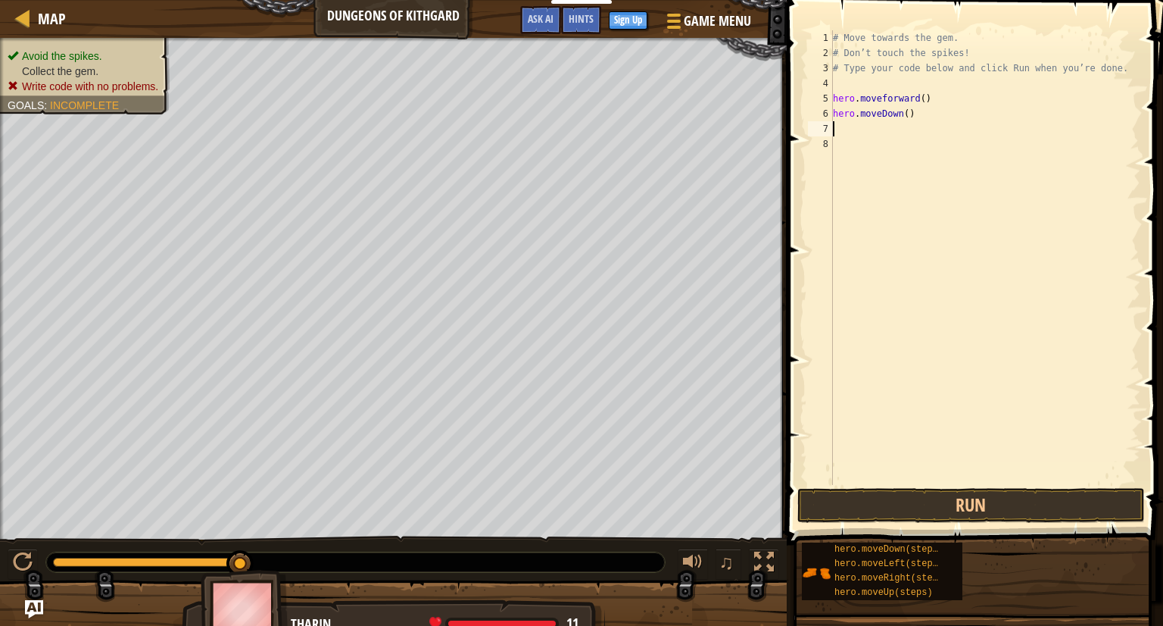
scroll to position [7, 0]
click at [578, 24] on span "Hints" at bounding box center [581, 18] width 25 height 14
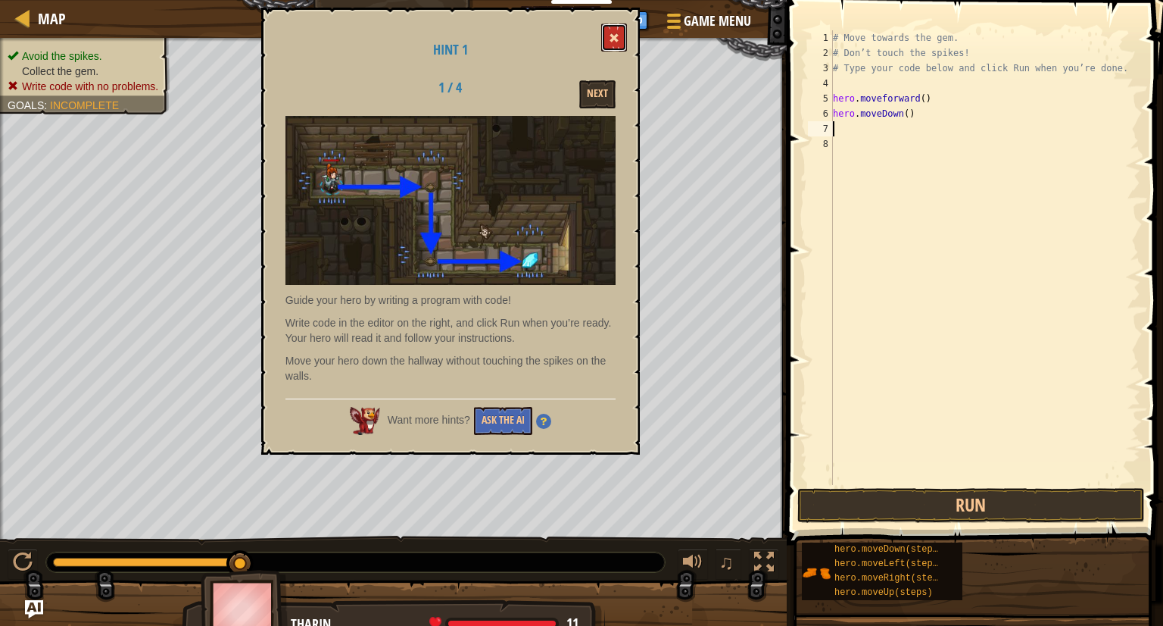
click at [611, 28] on button at bounding box center [614, 37] width 26 height 28
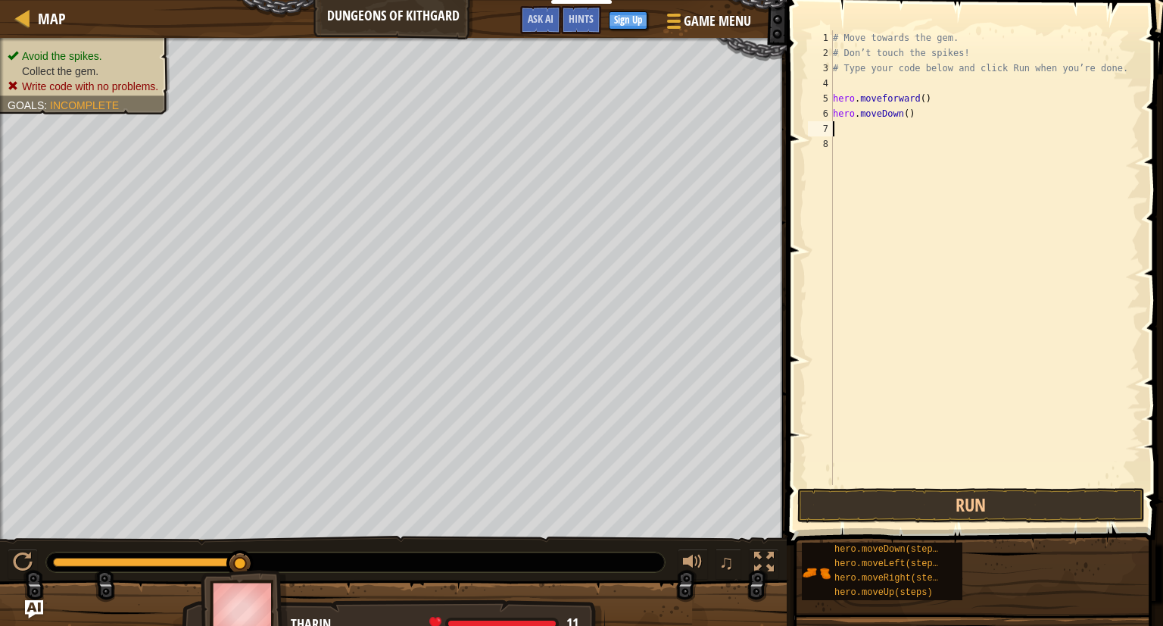
click at [833, 128] on div "7" at bounding box center [820, 128] width 25 height 15
type textarea "h"
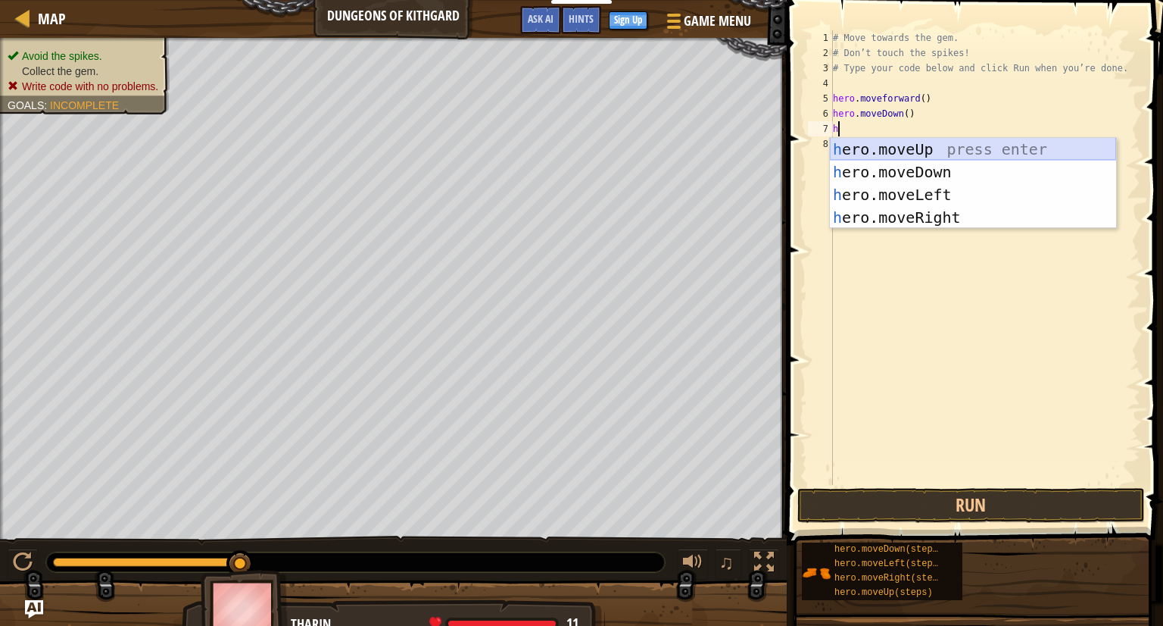
click at [945, 143] on div "h ero.moveUp press enter h ero.moveDown press enter h ero.moveLeft press enter …" at bounding box center [973, 206] width 286 height 136
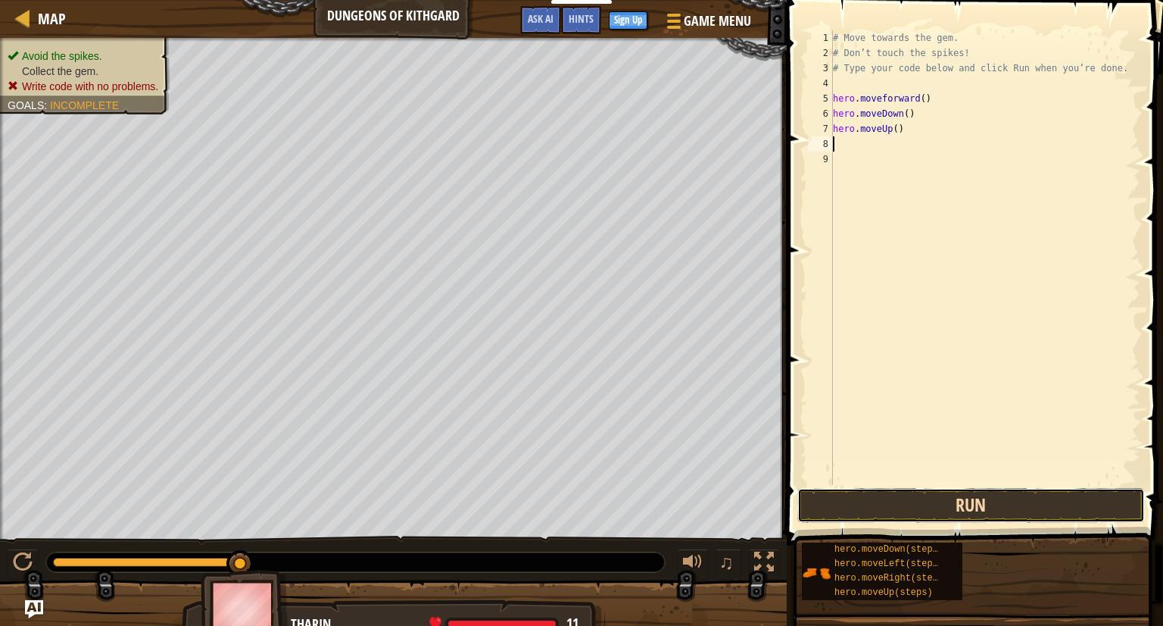
click at [985, 504] on button "Run" at bounding box center [972, 505] width 348 height 35
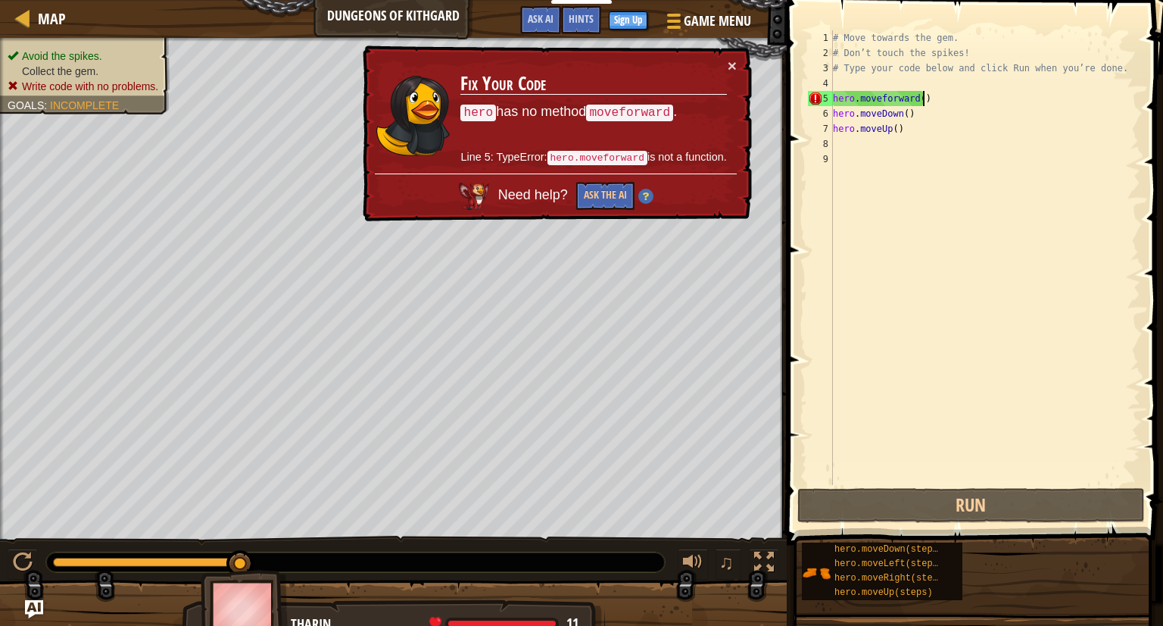
click at [930, 92] on div "# Move towards the gem. # Don’t touch the spikes! # Type your code below and cl…" at bounding box center [985, 272] width 311 height 485
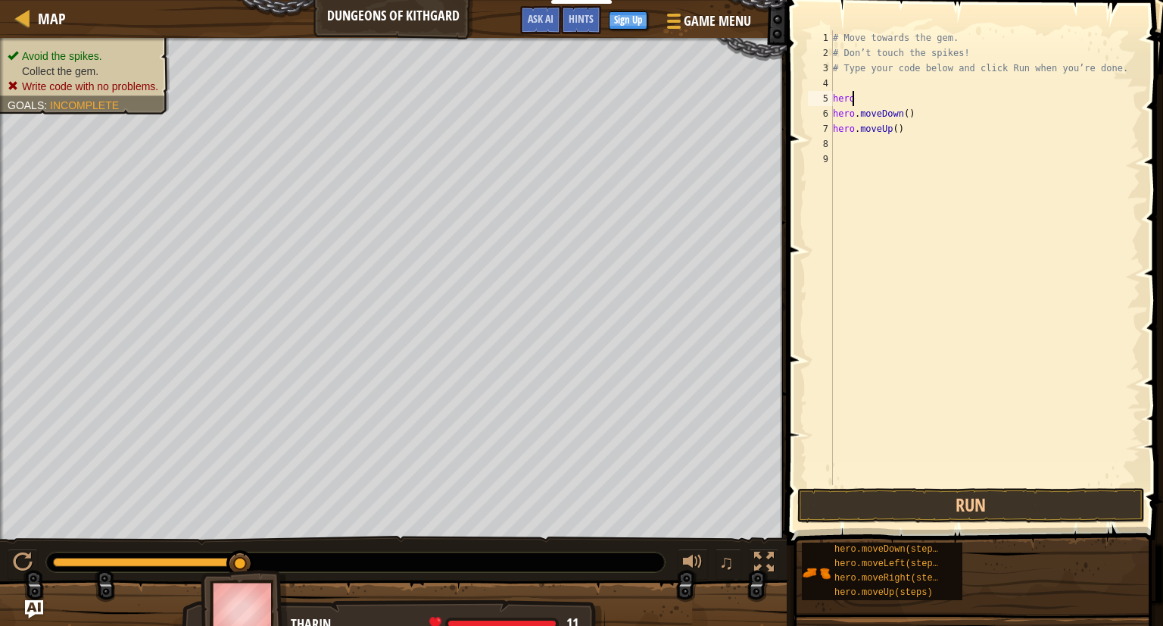
type textarea "hero."
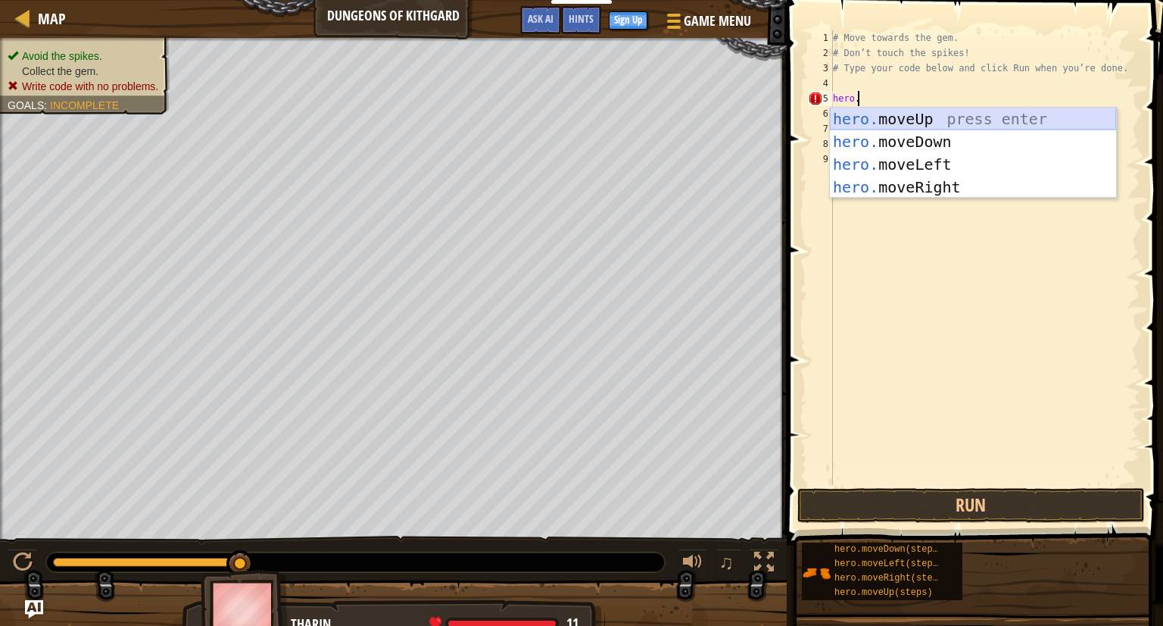
click at [927, 117] on div "hero. moveUp press enter hero. moveDown press enter hero. moveLeft press enter …" at bounding box center [973, 176] width 286 height 136
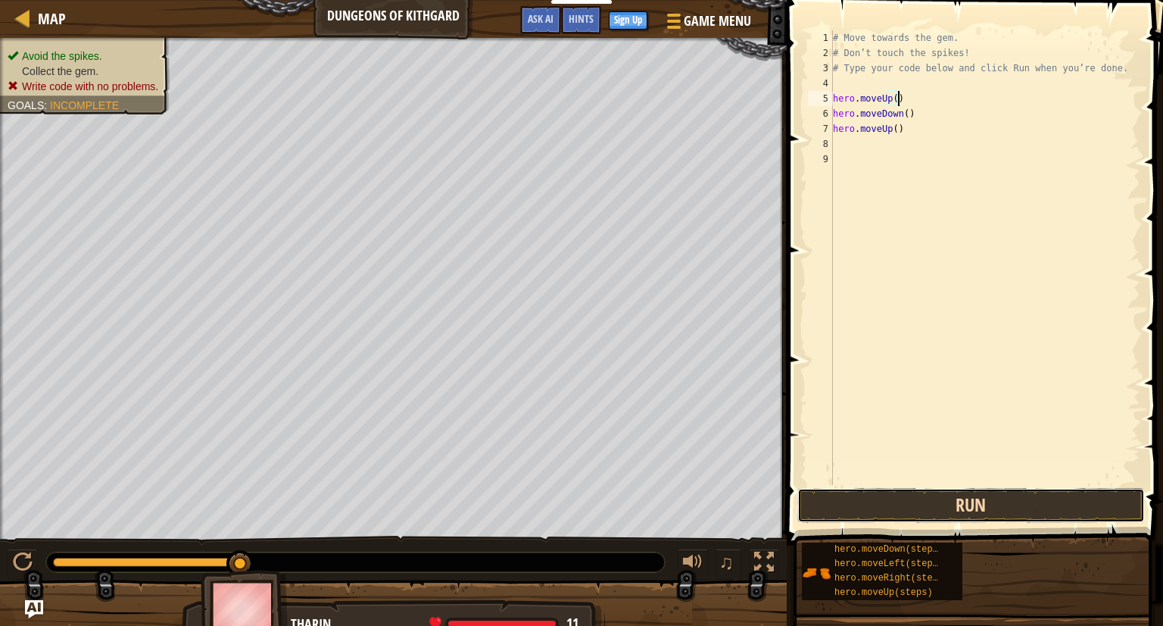
click at [963, 504] on button "Run" at bounding box center [972, 505] width 348 height 35
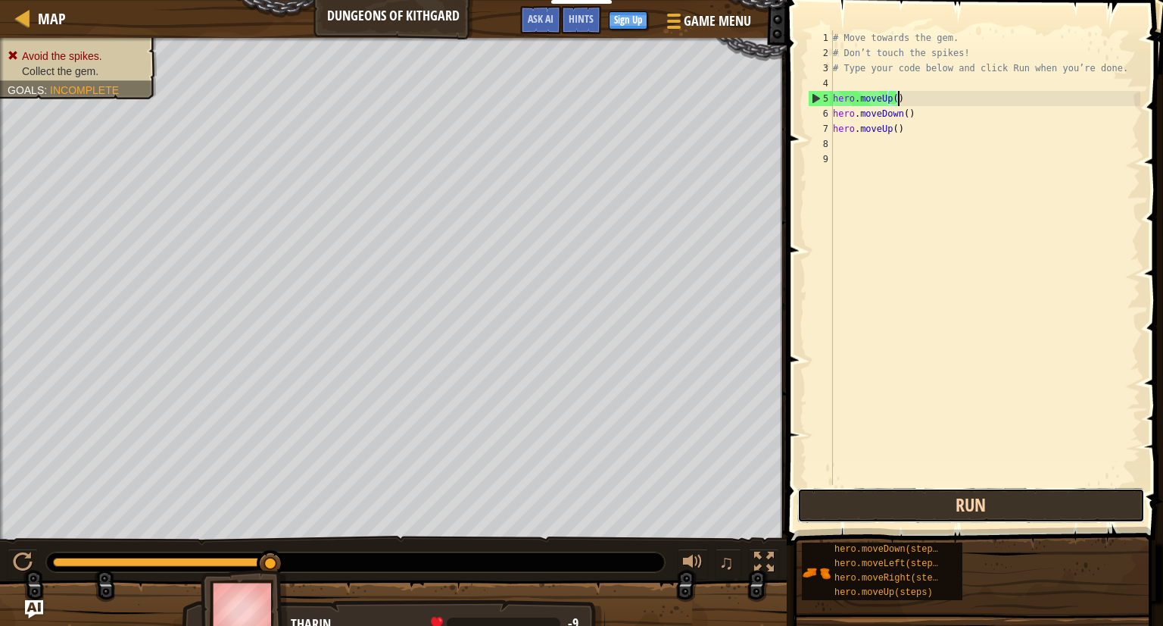
click at [963, 504] on button "Run" at bounding box center [972, 505] width 348 height 35
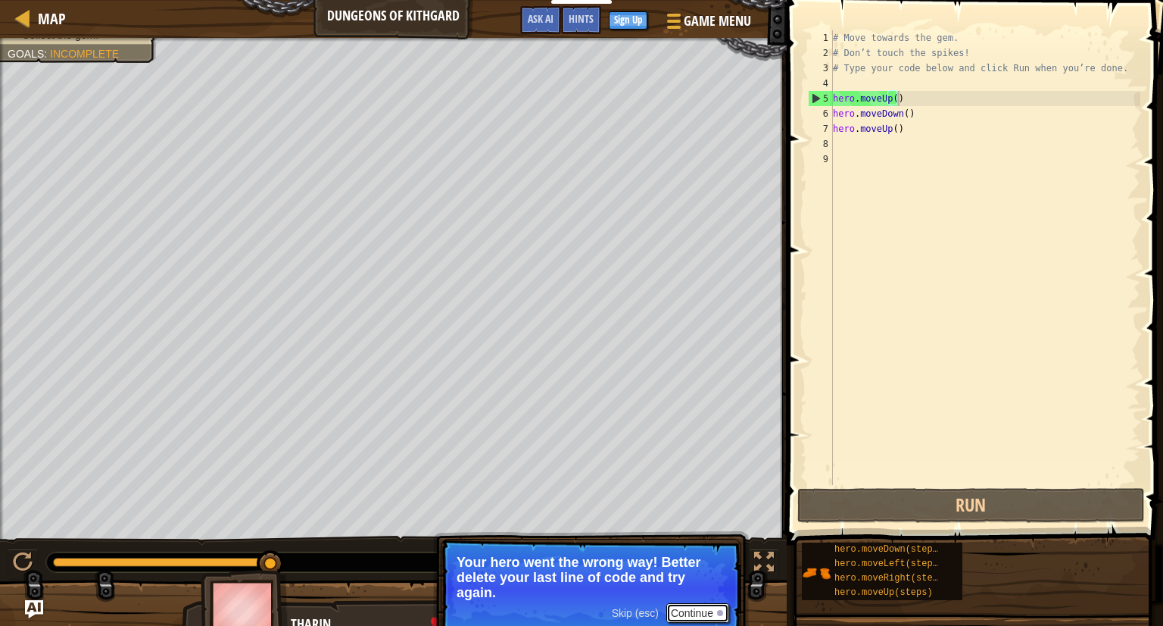
click at [699, 610] on button "Continue" at bounding box center [698, 613] width 63 height 20
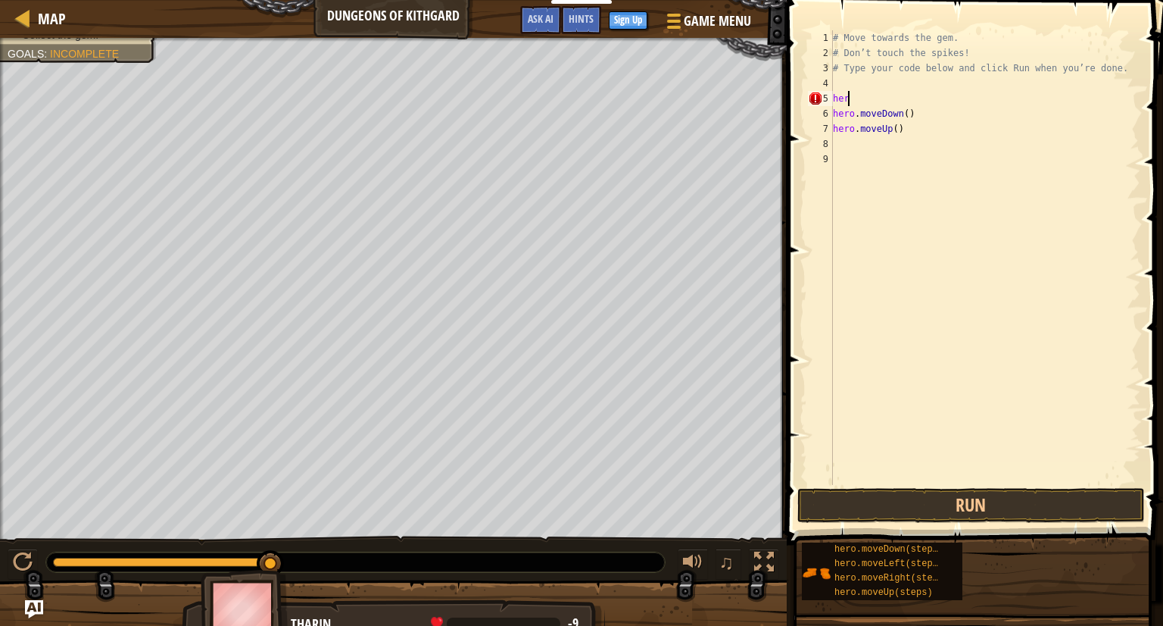
type textarea "h"
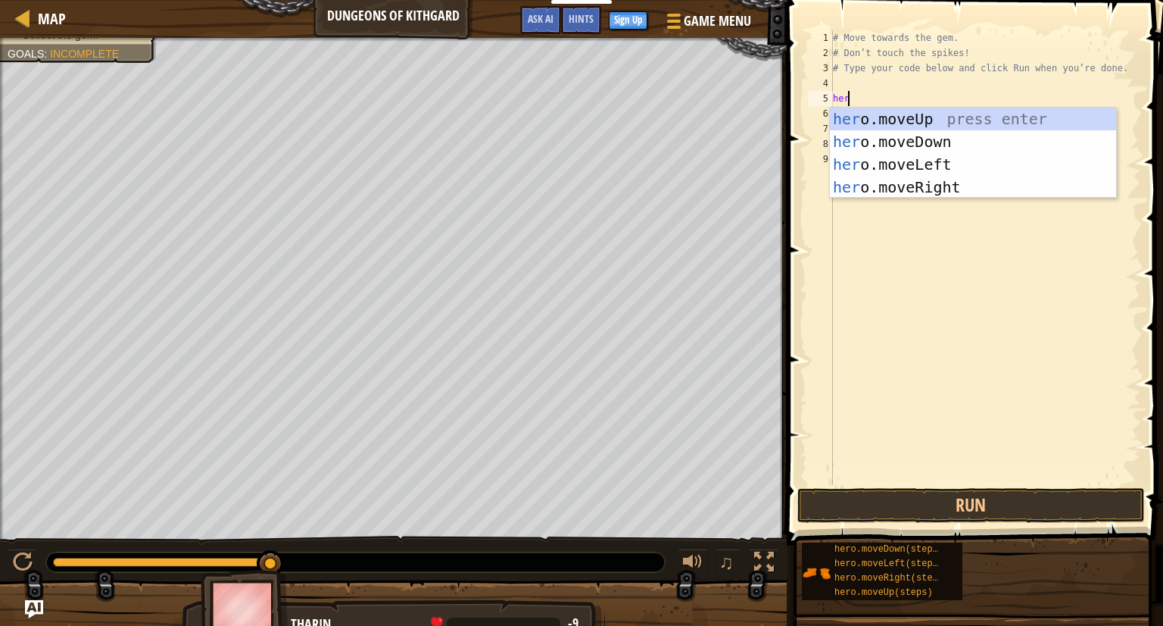
type textarea "hero"
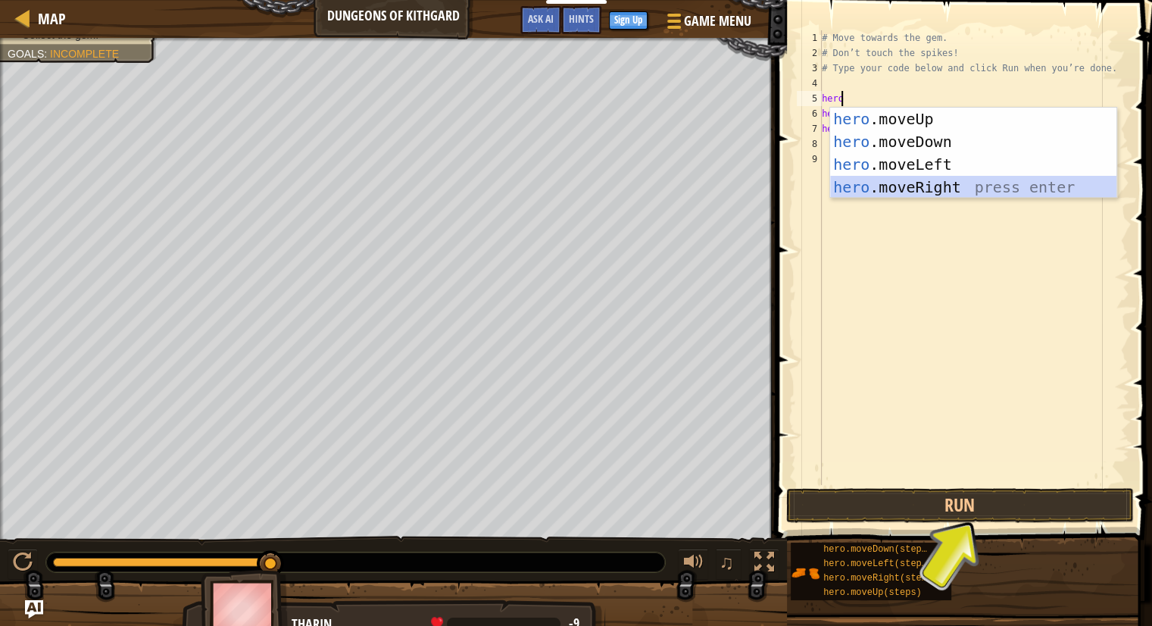
click at [943, 186] on div "hero .moveUp press enter hero .moveDown press enter hero .moveLeft press enter …" at bounding box center [973, 176] width 286 height 136
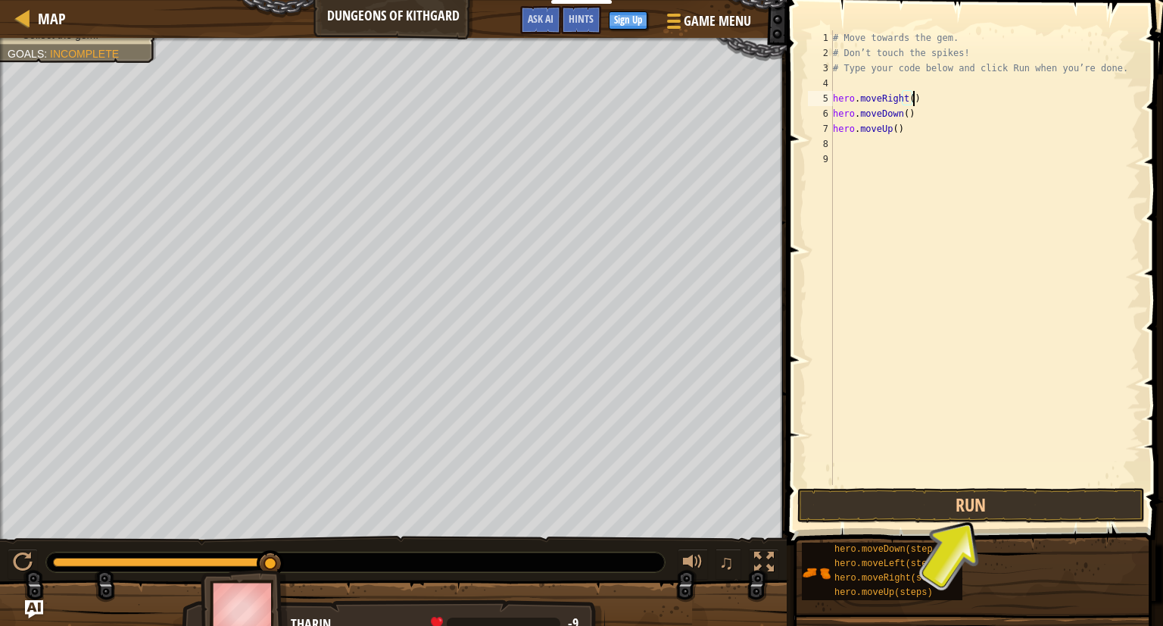
click at [886, 128] on div "# Move towards the gem. # Don’t touch the spikes! # Type your code below and cl…" at bounding box center [985, 272] width 311 height 485
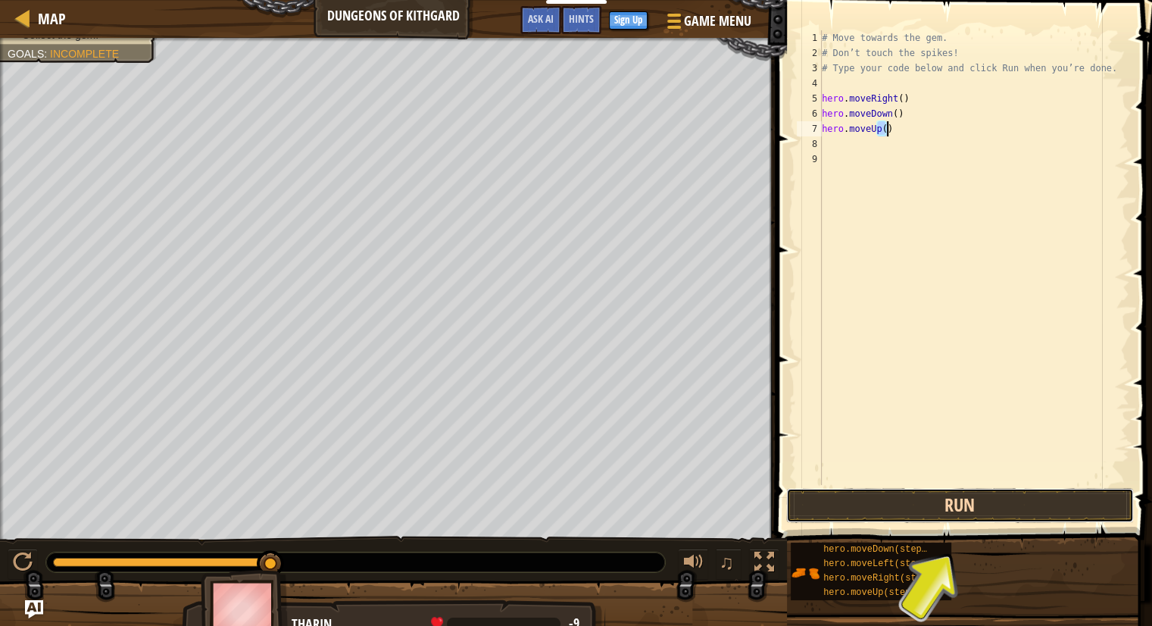
click at [879, 517] on button "Run" at bounding box center [960, 505] width 348 height 35
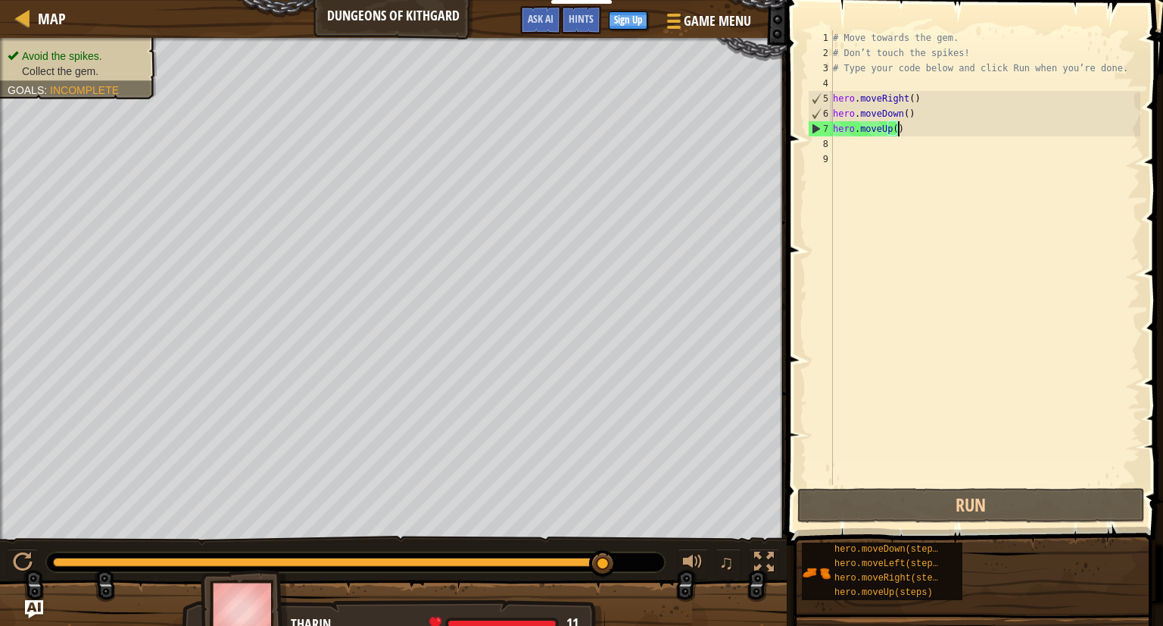
click at [912, 134] on div "# Move towards the gem. # Don’t touch the spikes! # Type your code below and cl…" at bounding box center [985, 272] width 311 height 485
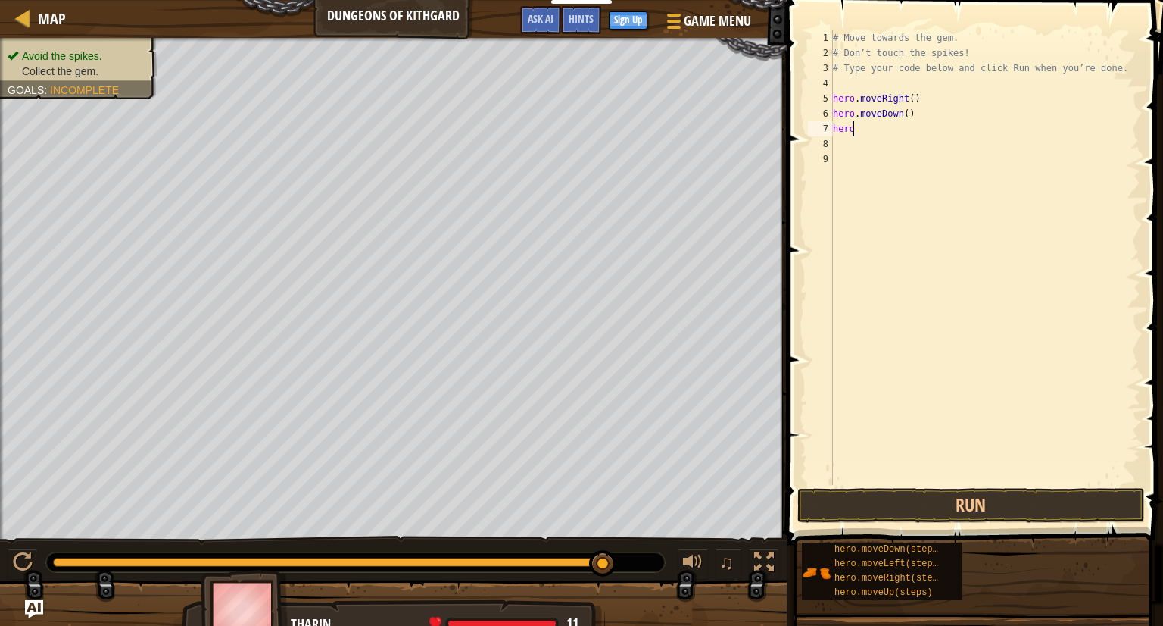
type textarea "hero."
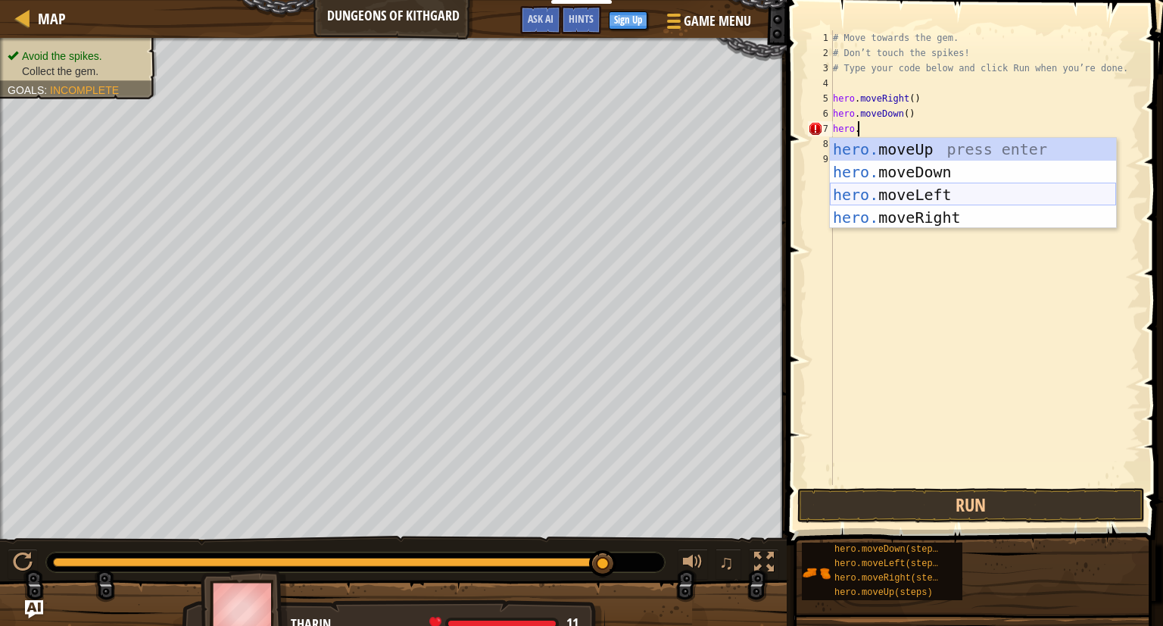
click at [919, 190] on div "hero. moveUp press enter hero. moveDown press enter hero. moveLeft press enter …" at bounding box center [973, 206] width 286 height 136
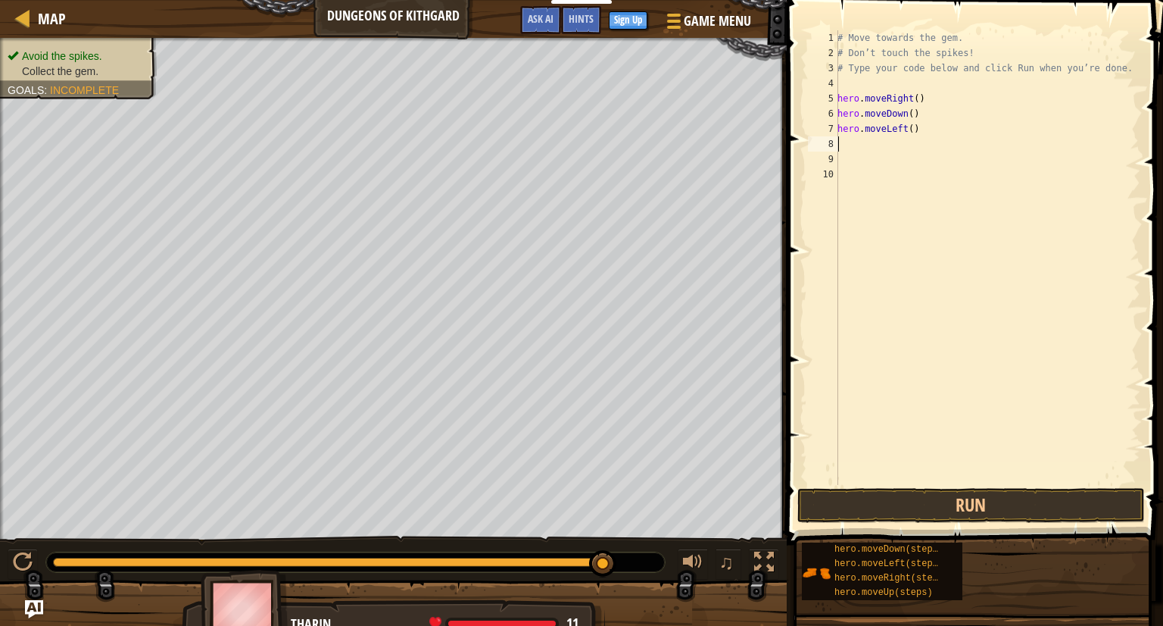
scroll to position [7, 0]
click at [990, 504] on button "Run" at bounding box center [972, 505] width 348 height 35
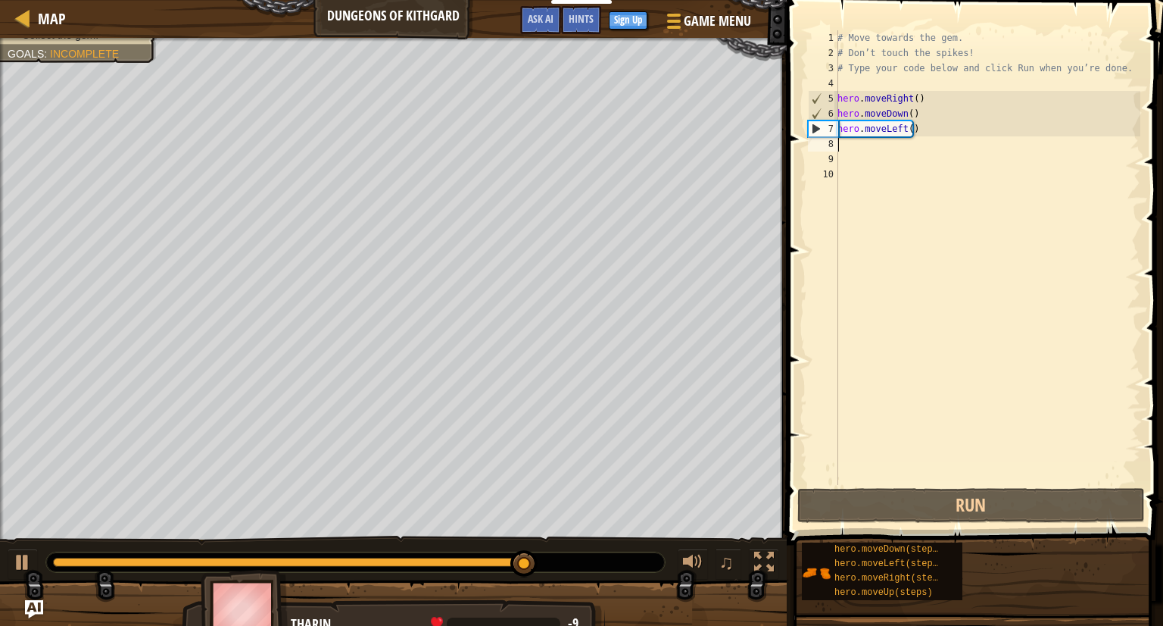
click at [921, 128] on div "# Move towards the gem. # Don’t touch the spikes! # Type your code below and cl…" at bounding box center [988, 272] width 306 height 485
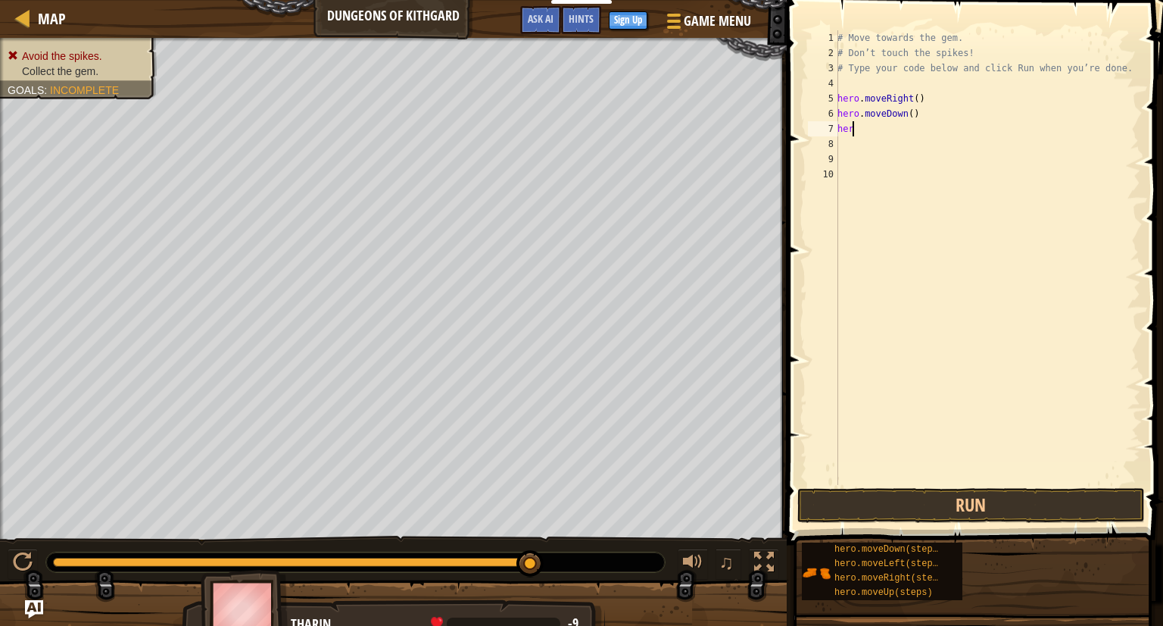
type textarea "hero"
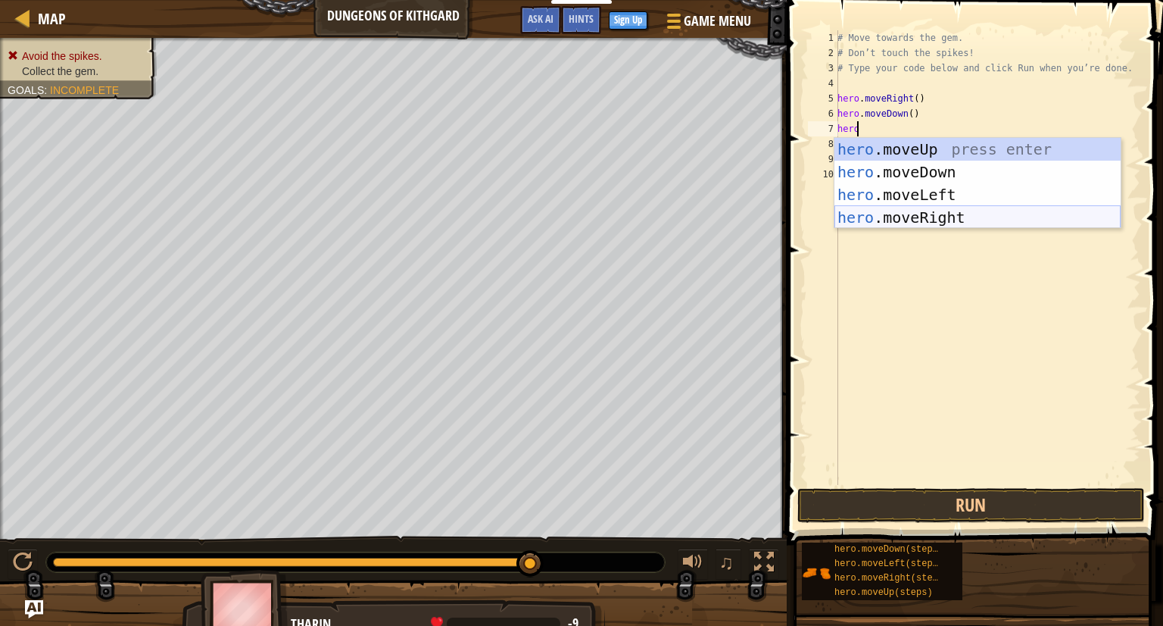
click at [916, 217] on div "hero .moveUp press enter hero .moveDown press enter hero .moveLeft press enter …" at bounding box center [978, 206] width 286 height 136
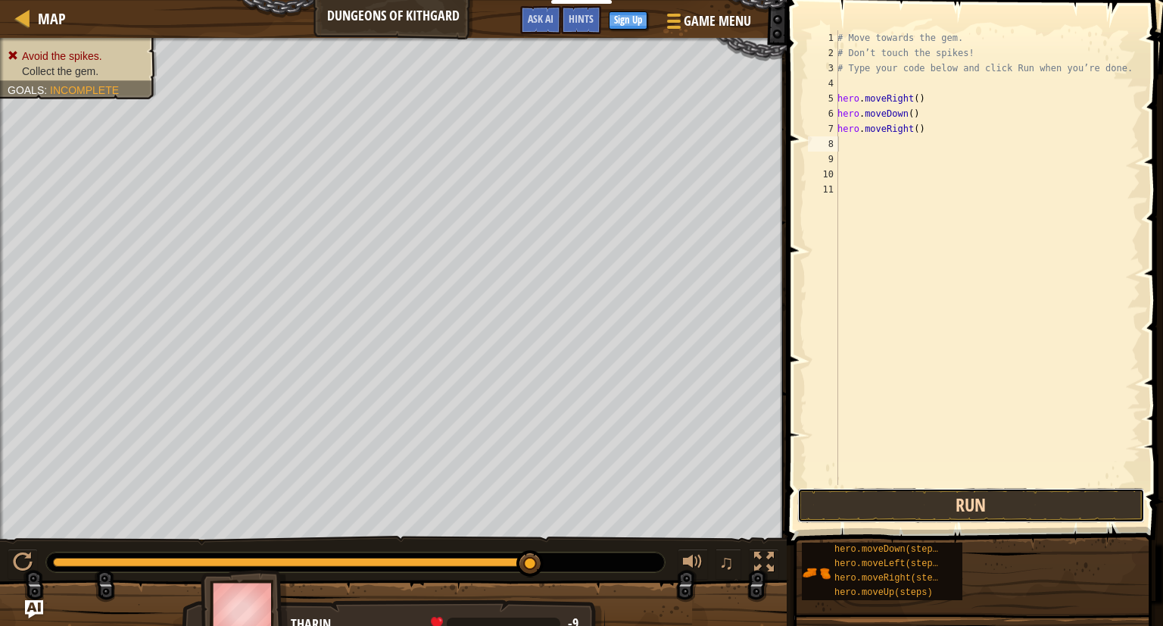
click at [916, 502] on button "Run" at bounding box center [972, 505] width 348 height 35
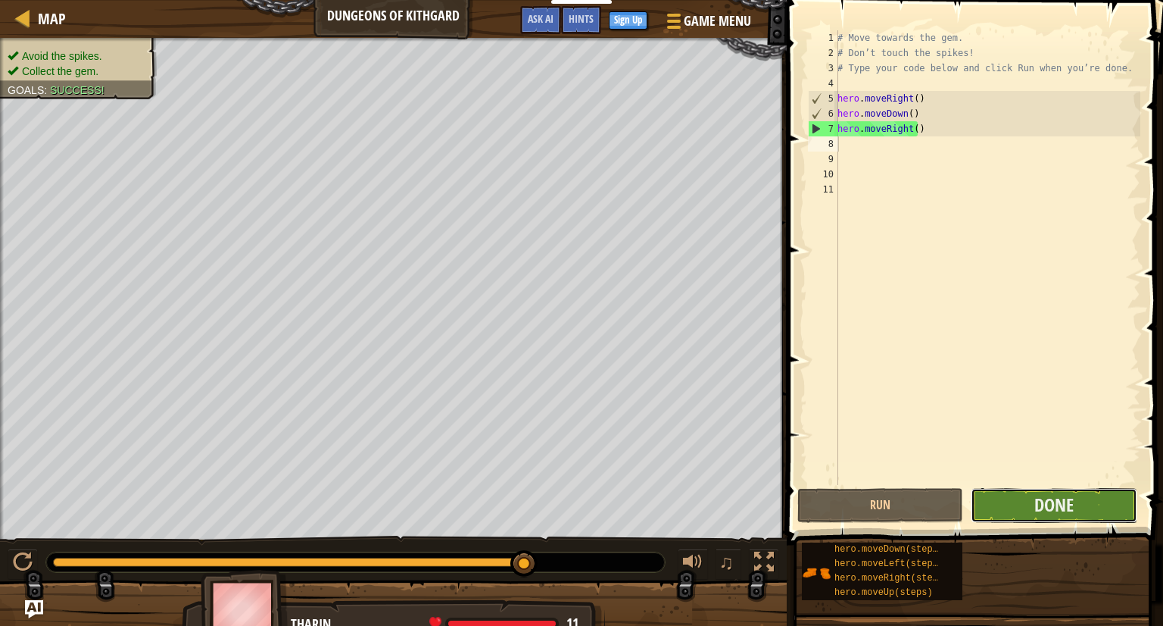
click at [1056, 519] on button "Done" at bounding box center [1054, 505] width 166 height 35
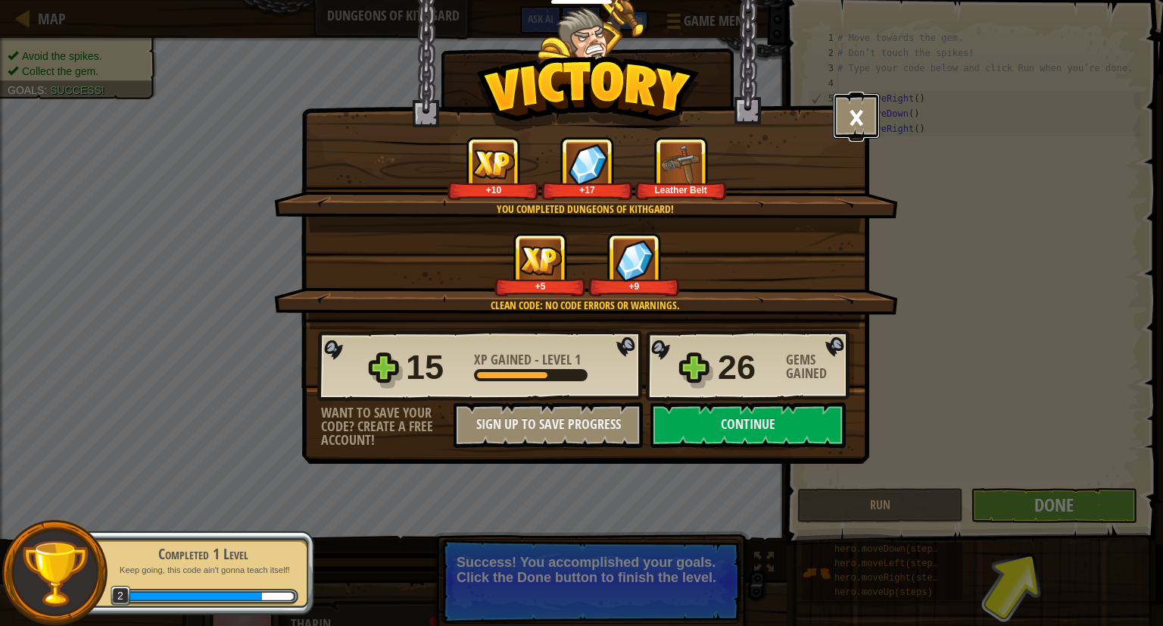
click at [852, 100] on button "×" at bounding box center [856, 115] width 47 height 45
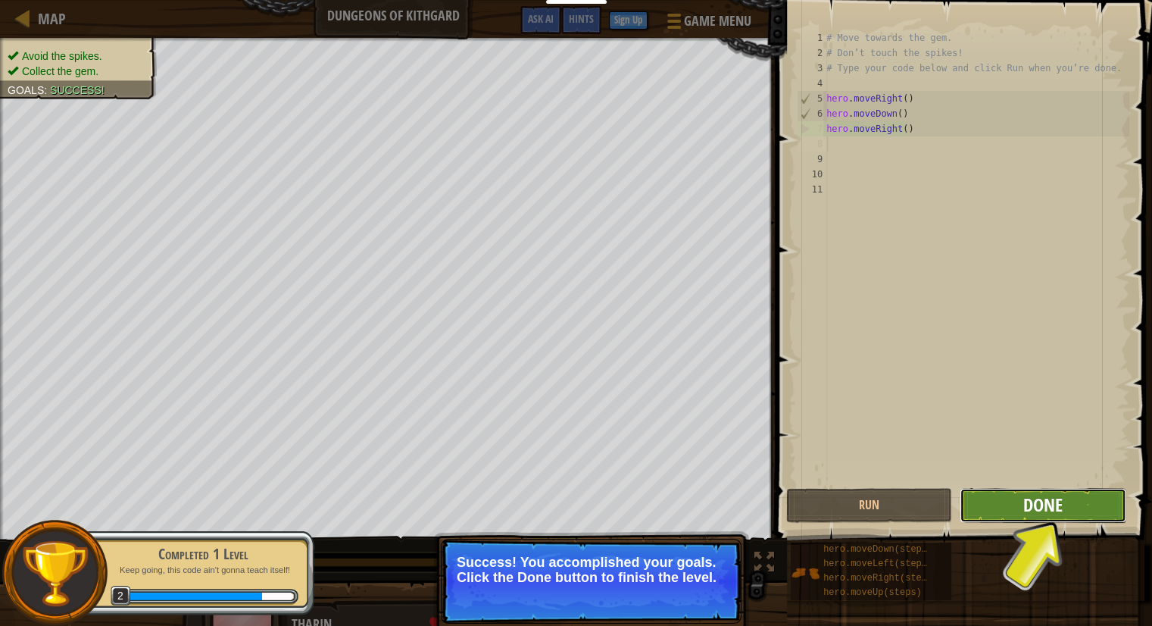
click at [1050, 507] on span "Done" at bounding box center [1042, 504] width 39 height 24
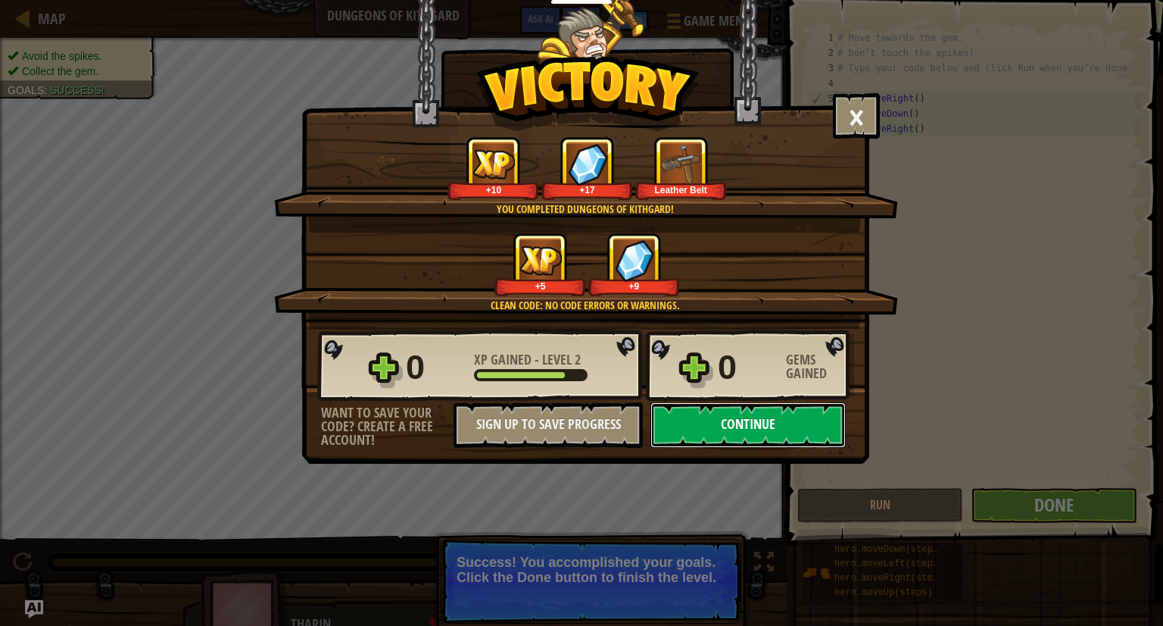
click at [766, 420] on button "Continue" at bounding box center [748, 424] width 195 height 45
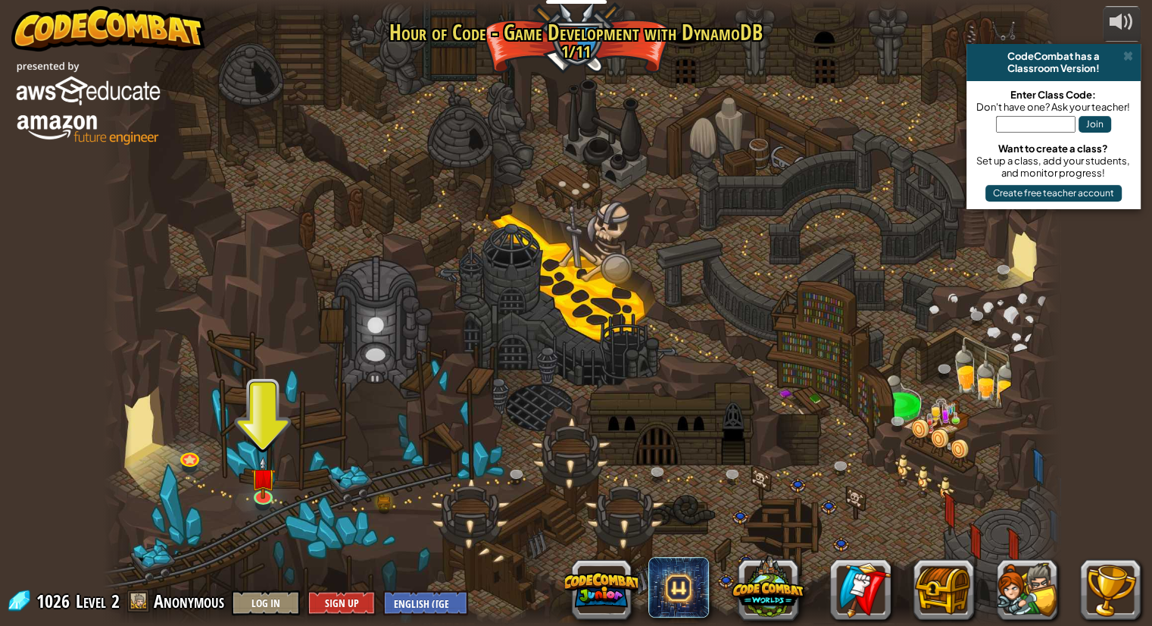
click at [246, 485] on div at bounding box center [581, 313] width 957 height 626
click at [263, 485] on img at bounding box center [263, 467] width 25 height 57
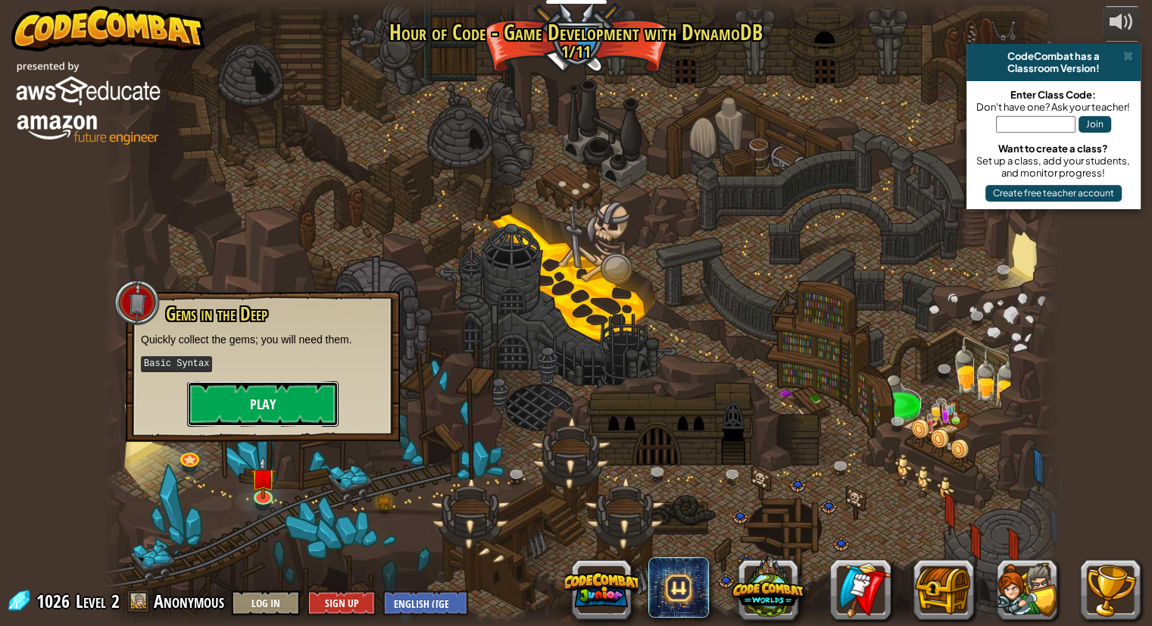
click at [261, 399] on button "Play" at bounding box center [262, 403] width 151 height 45
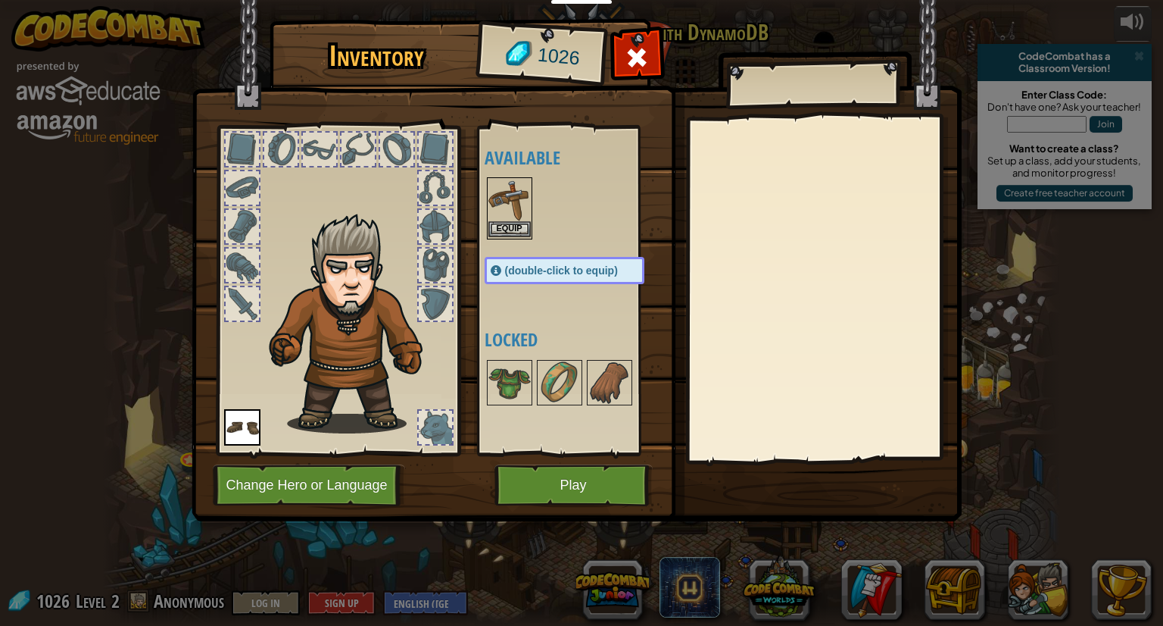
click at [495, 195] on img at bounding box center [510, 200] width 42 height 42
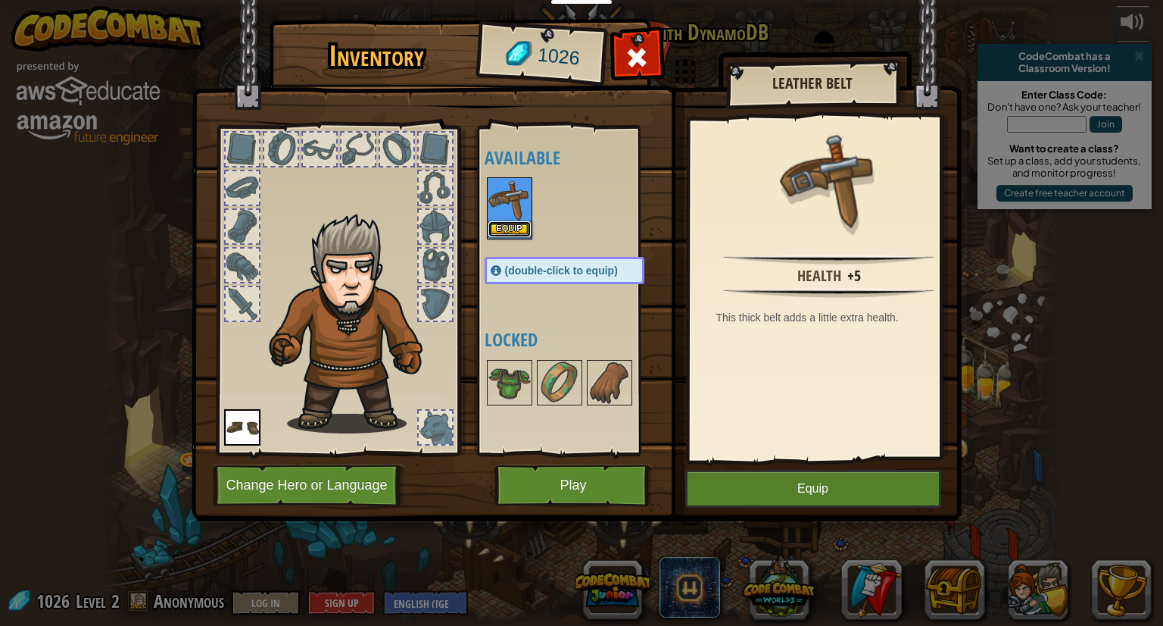
click at [501, 228] on button "Equip" at bounding box center [510, 229] width 42 height 16
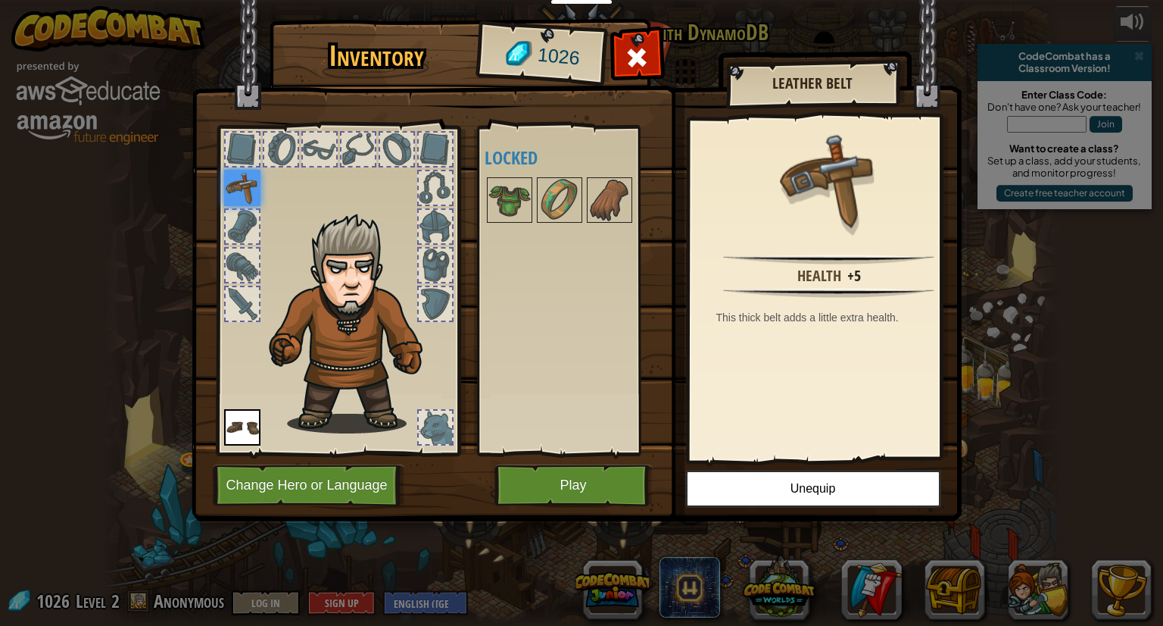
click at [0, 179] on div "Inventory 1026 Available Equip Equip (double-click to equip) Locked Leather Bel…" at bounding box center [581, 313] width 1163 height 626
click at [577, 473] on button "Play" at bounding box center [574, 485] width 158 height 42
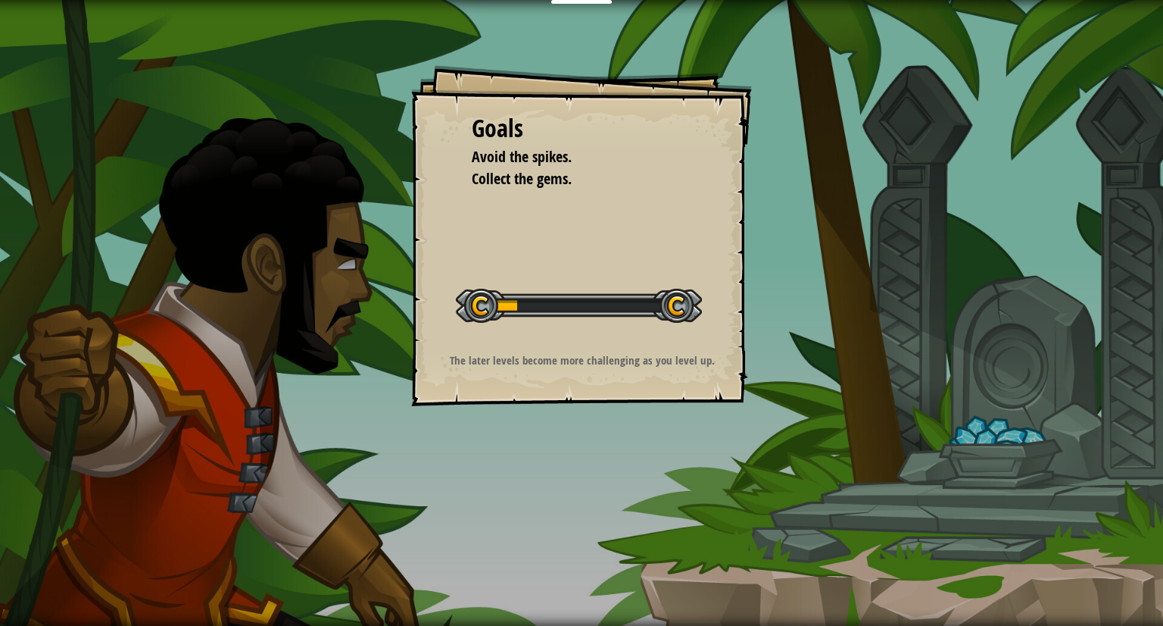
click at [710, 314] on div "Goals Avoid the spikes. Collect the gems. Start Level Error loading from server…" at bounding box center [581, 235] width 341 height 341
click at [0, 0] on button "Start Level" at bounding box center [0, 0] width 0 height 0
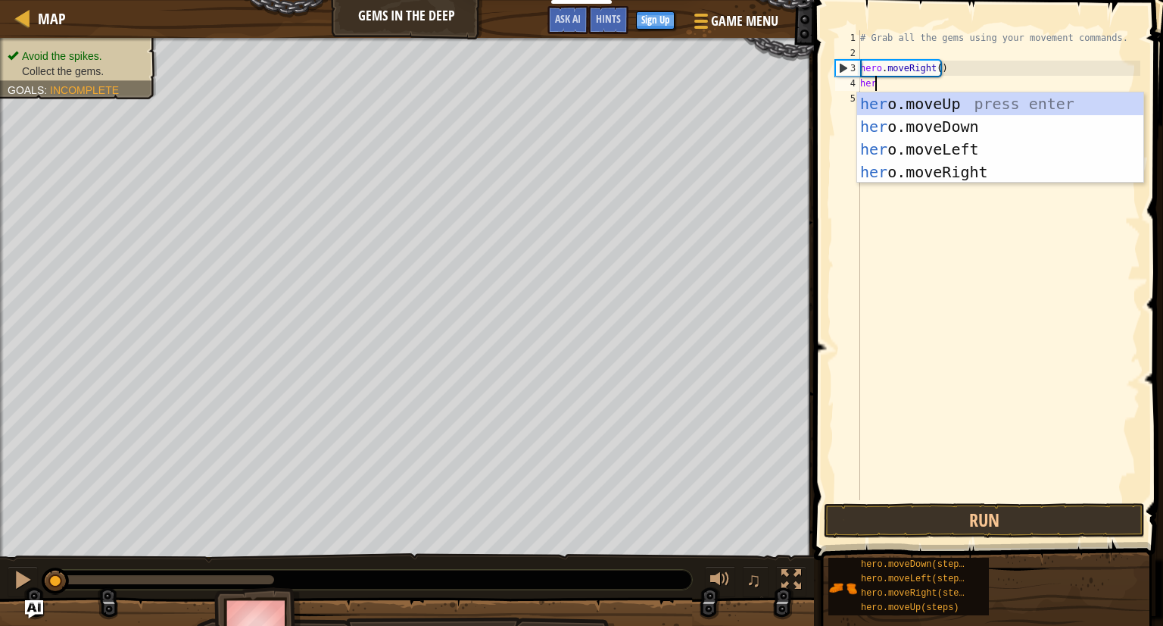
type textarea "hero"
click at [960, 145] on div "hero .moveUp press enter hero .moveDown press enter hero .moveLeft press enter …" at bounding box center [1000, 160] width 286 height 136
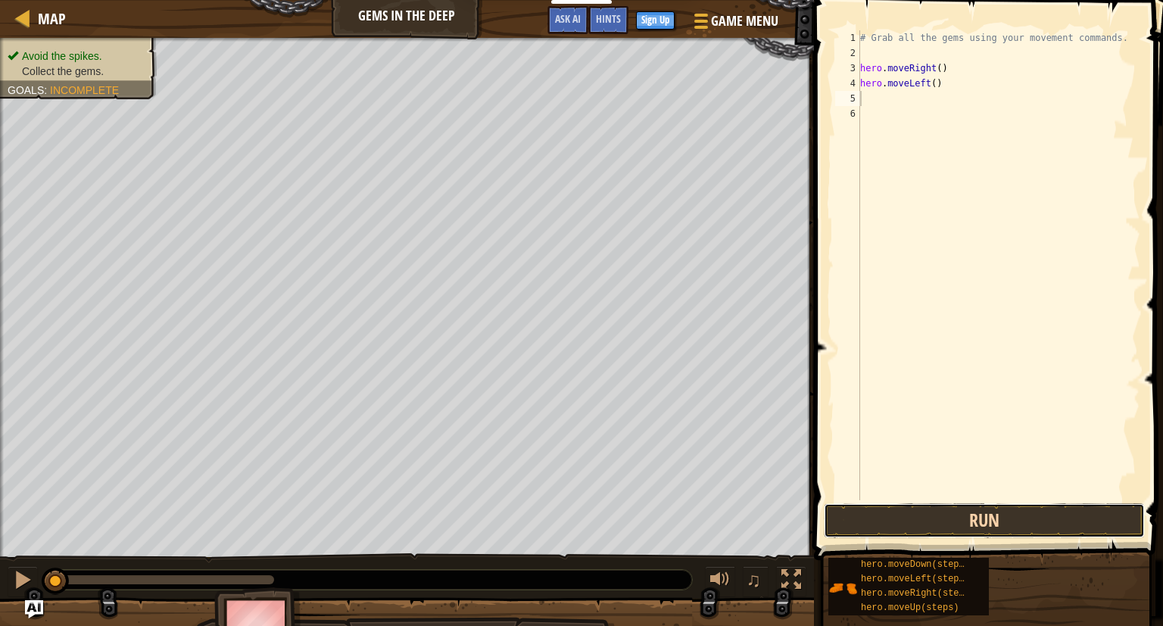
click at [1006, 514] on button "Run" at bounding box center [984, 520] width 321 height 35
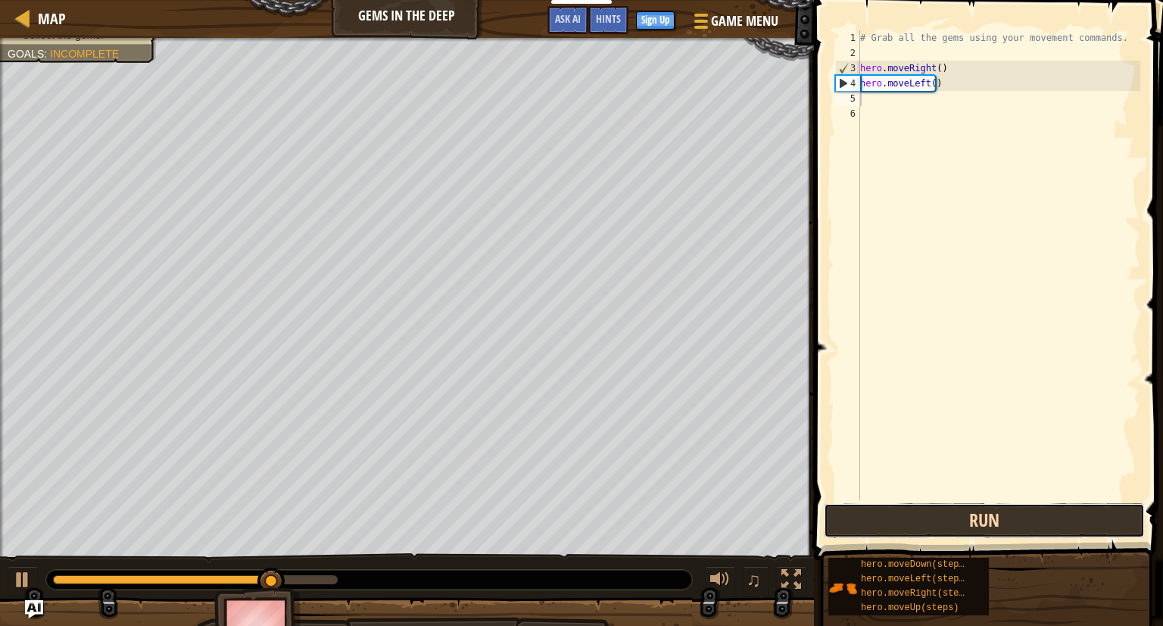
click at [950, 521] on button "Run" at bounding box center [984, 520] width 321 height 35
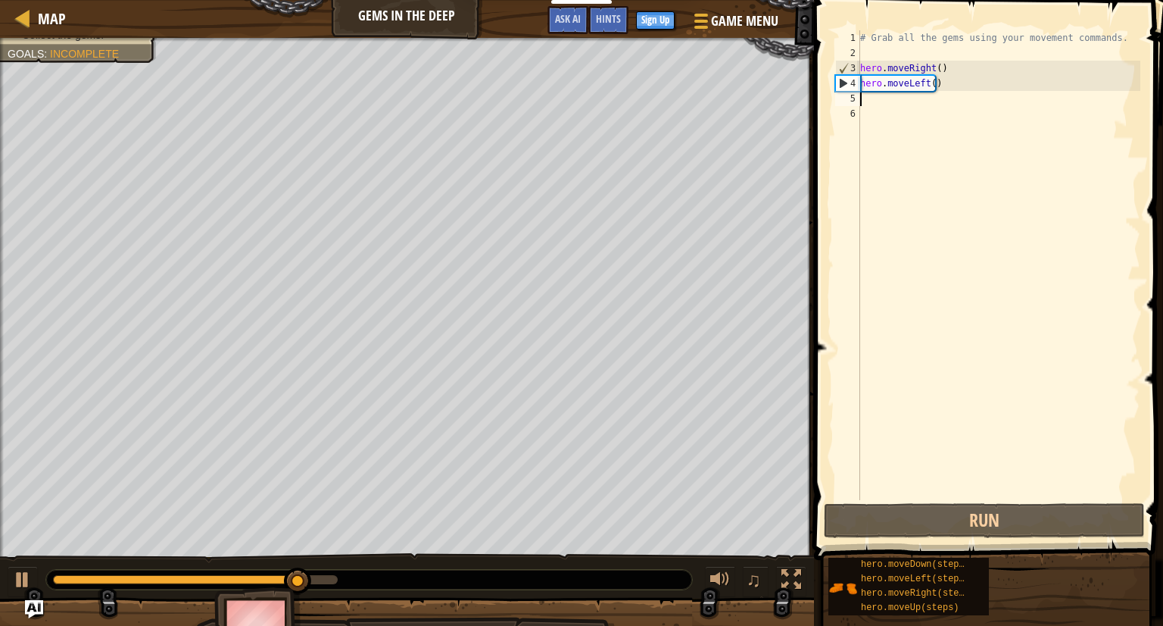
click at [930, 86] on div "# Grab all the gems using your movement commands. hero . moveRight ( ) hero . m…" at bounding box center [998, 280] width 283 height 500
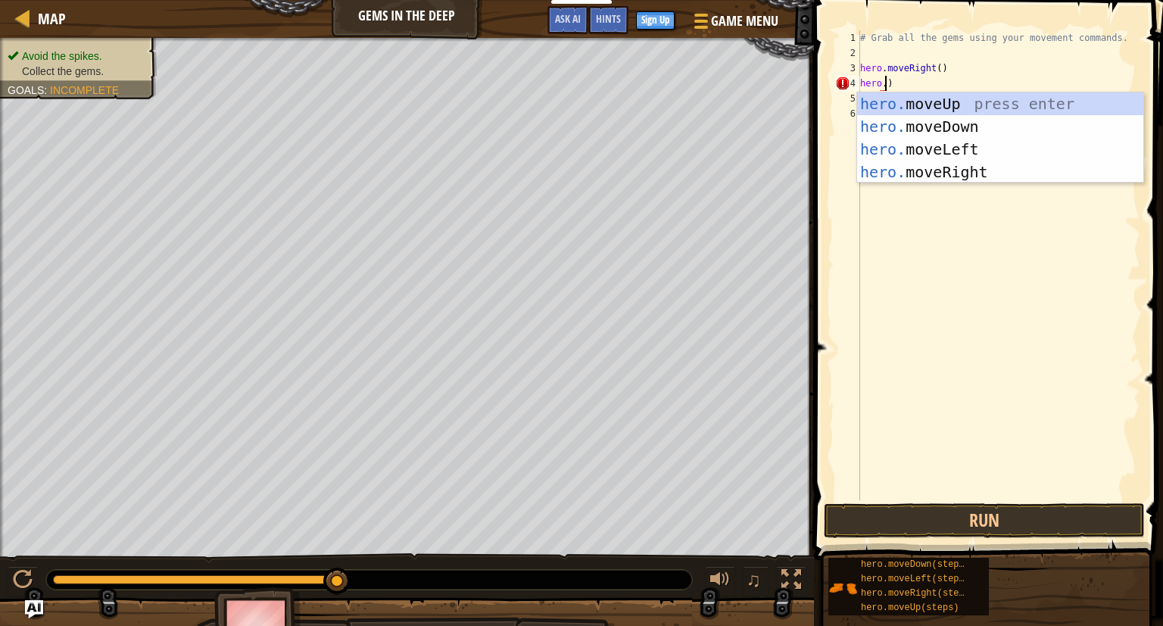
scroll to position [7, 1]
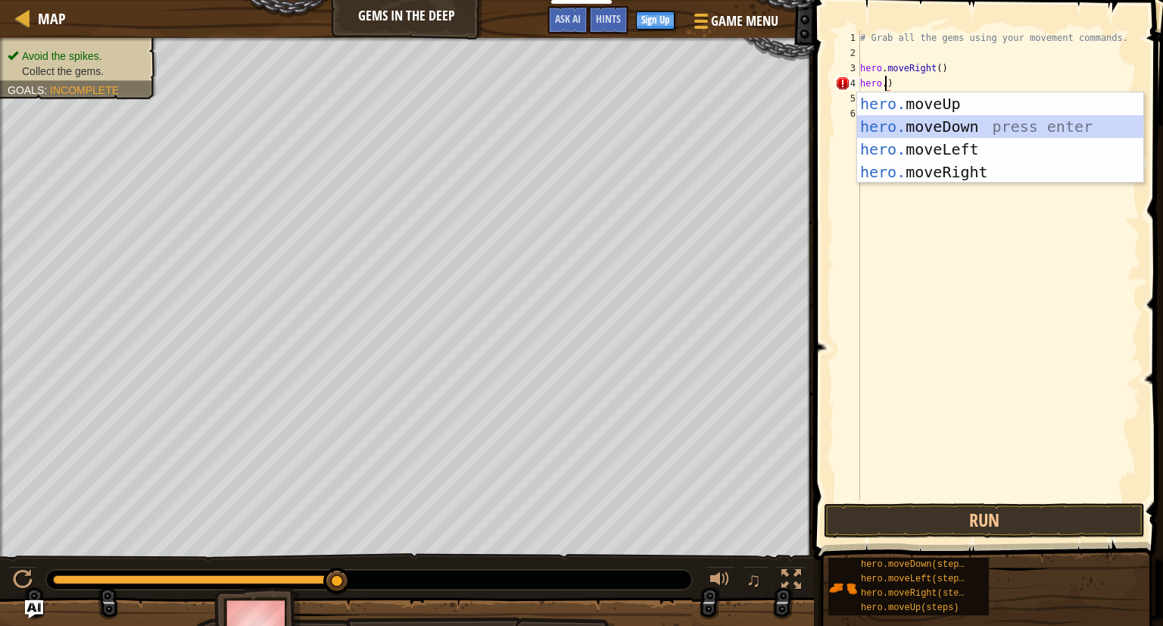
click at [937, 124] on div "hero. moveUp press enter hero. moveDown press enter hero. moveLeft press enter …" at bounding box center [1000, 160] width 286 height 136
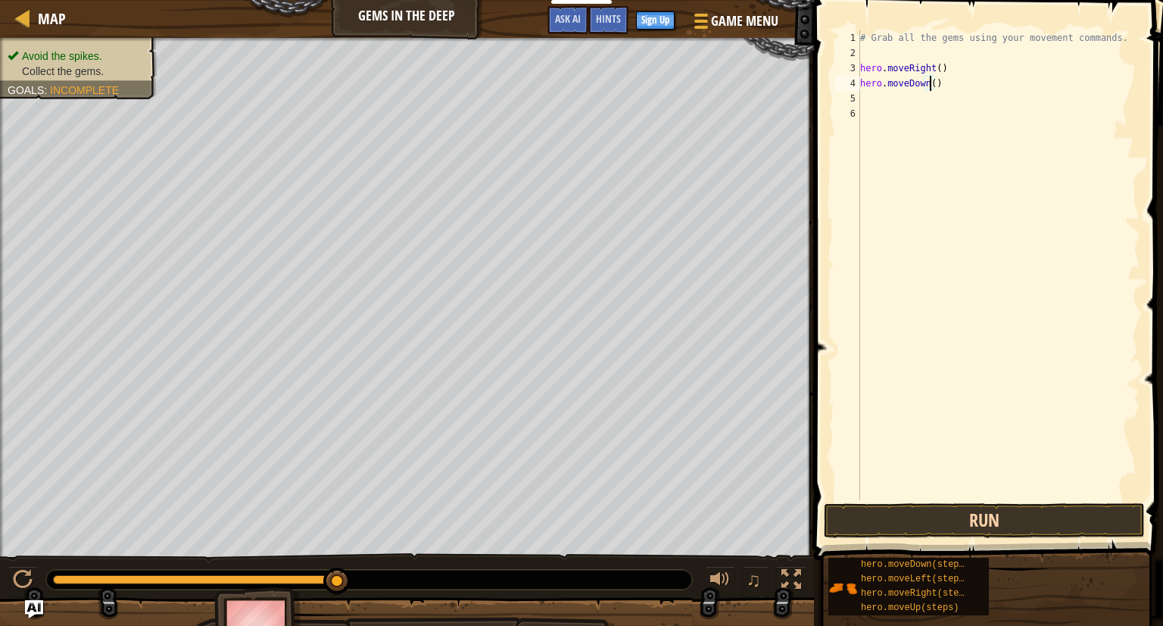
type textarea "hero.moveDown()"
click at [978, 510] on button "Run" at bounding box center [984, 520] width 321 height 35
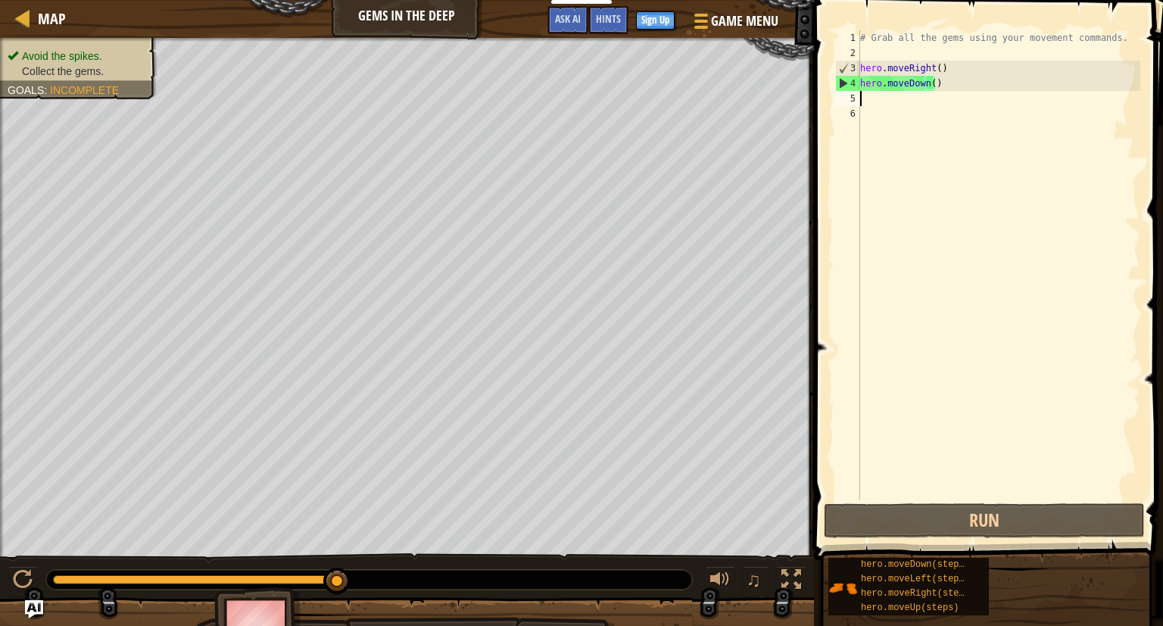
click at [945, 94] on div "# Grab all the gems using your movement commands. hero . moveRight ( ) hero . m…" at bounding box center [998, 280] width 283 height 500
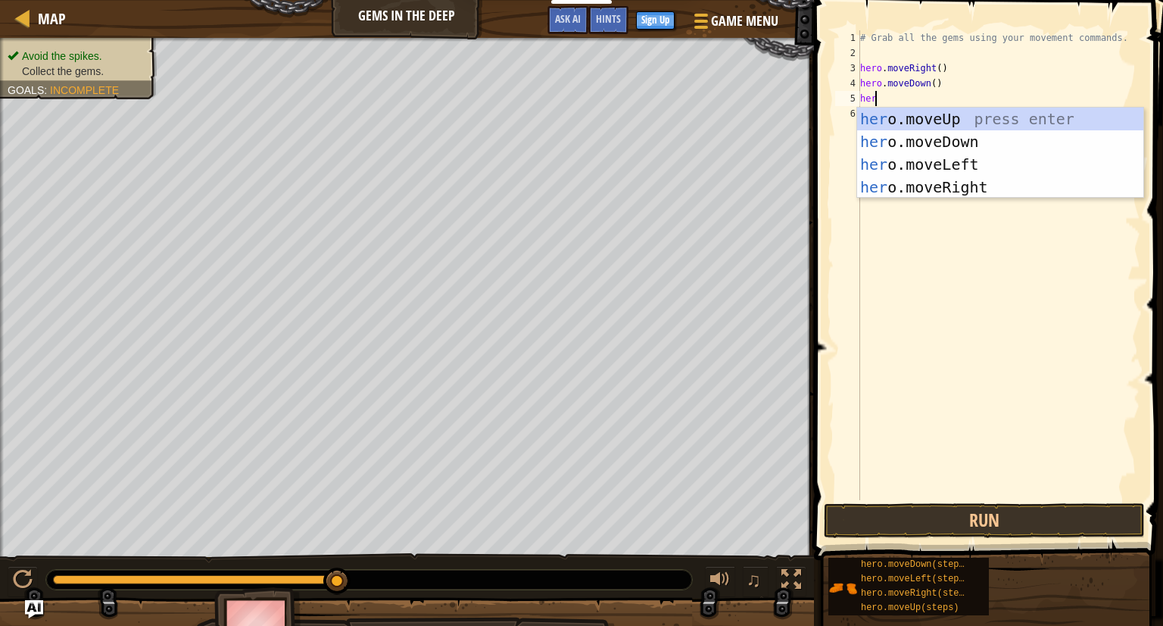
type textarea "hero"
click at [954, 111] on div "hero .moveUp press enter hero .moveDown press enter hero .moveLeft press enter …" at bounding box center [1000, 176] width 286 height 136
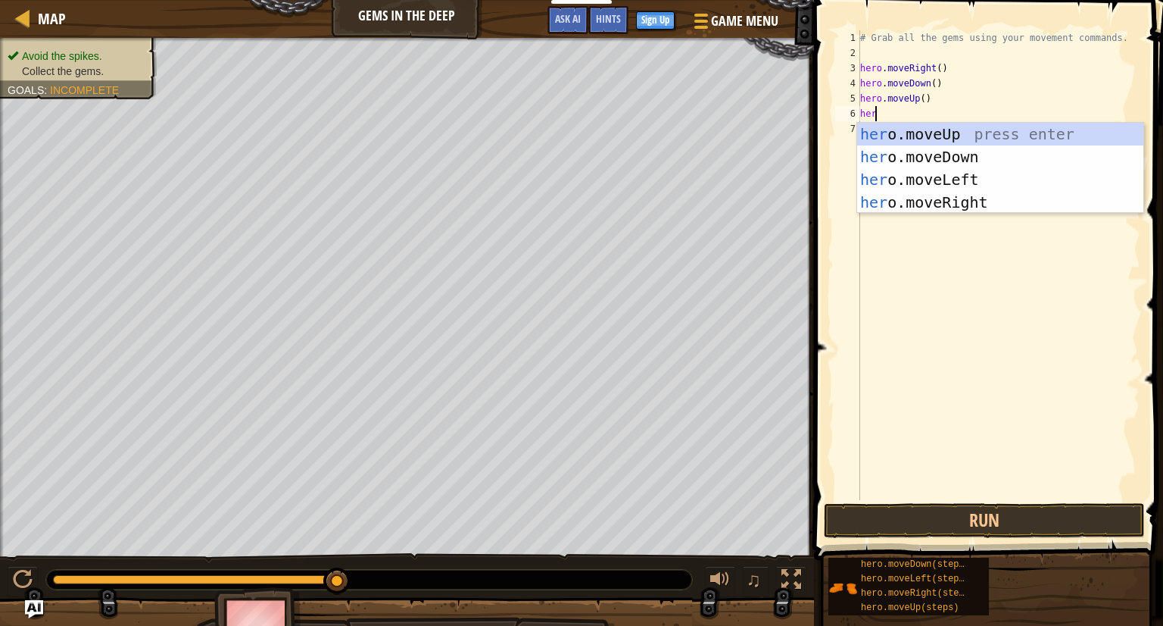
type textarea "hero"
click at [951, 207] on div "hero .moveUp press enter hero .moveDown press enter hero .moveLeft press enter …" at bounding box center [1000, 191] width 286 height 136
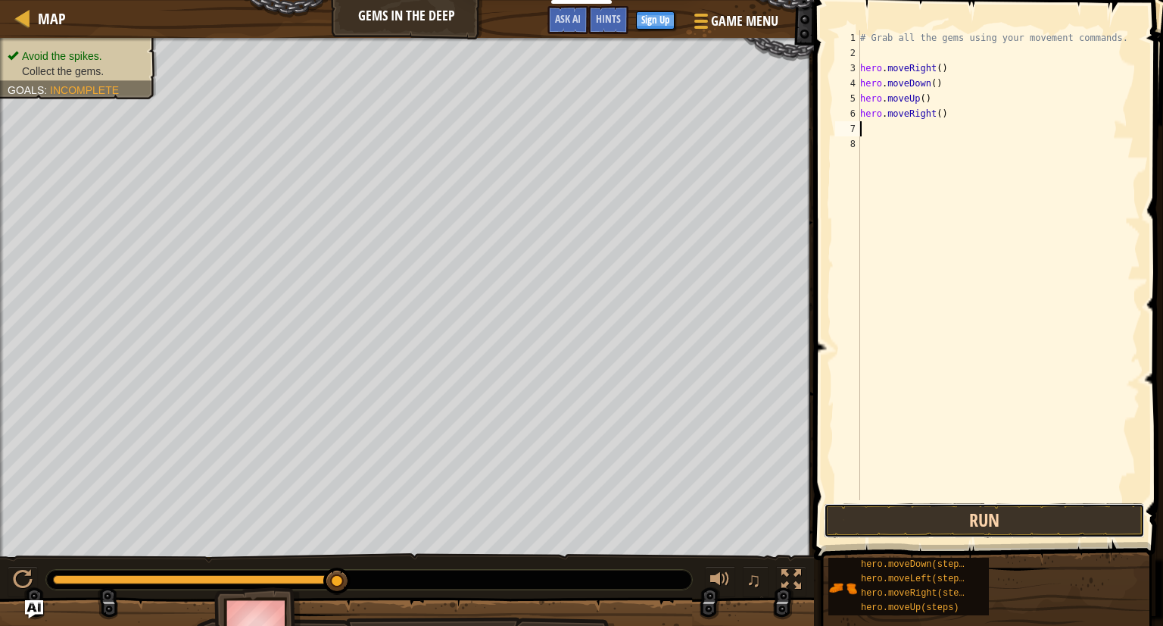
click at [949, 512] on button "Run" at bounding box center [984, 520] width 321 height 35
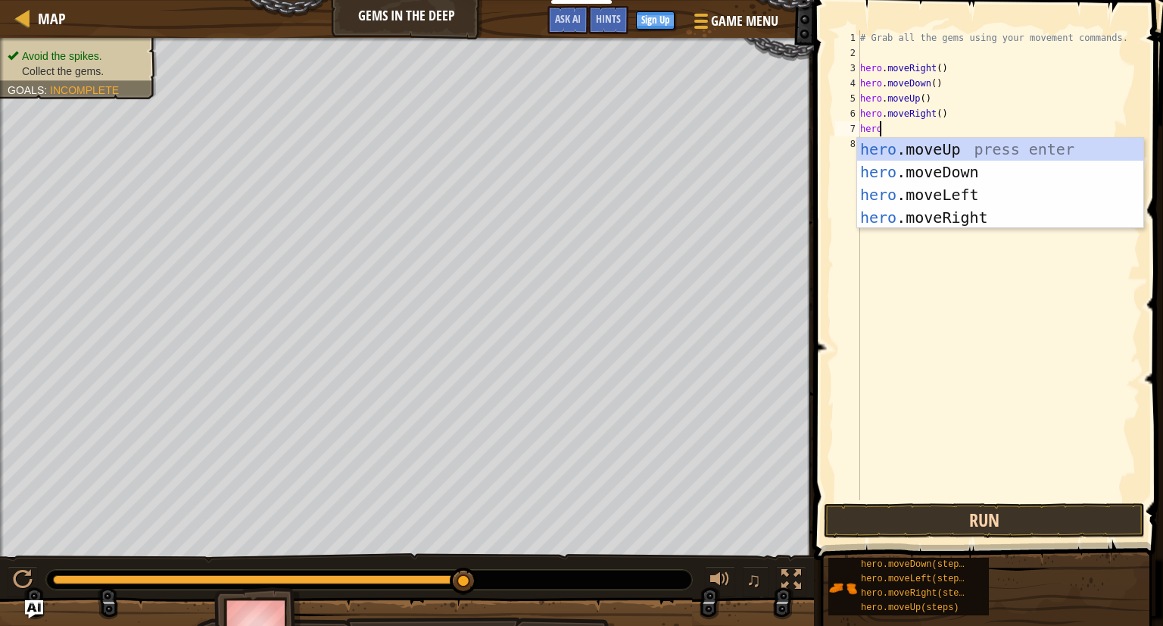
type textarea "her"
click at [961, 146] on div "her o.moveUp press enter her o.moveDown press enter her o.moveLeft press enter …" at bounding box center [1000, 206] width 286 height 136
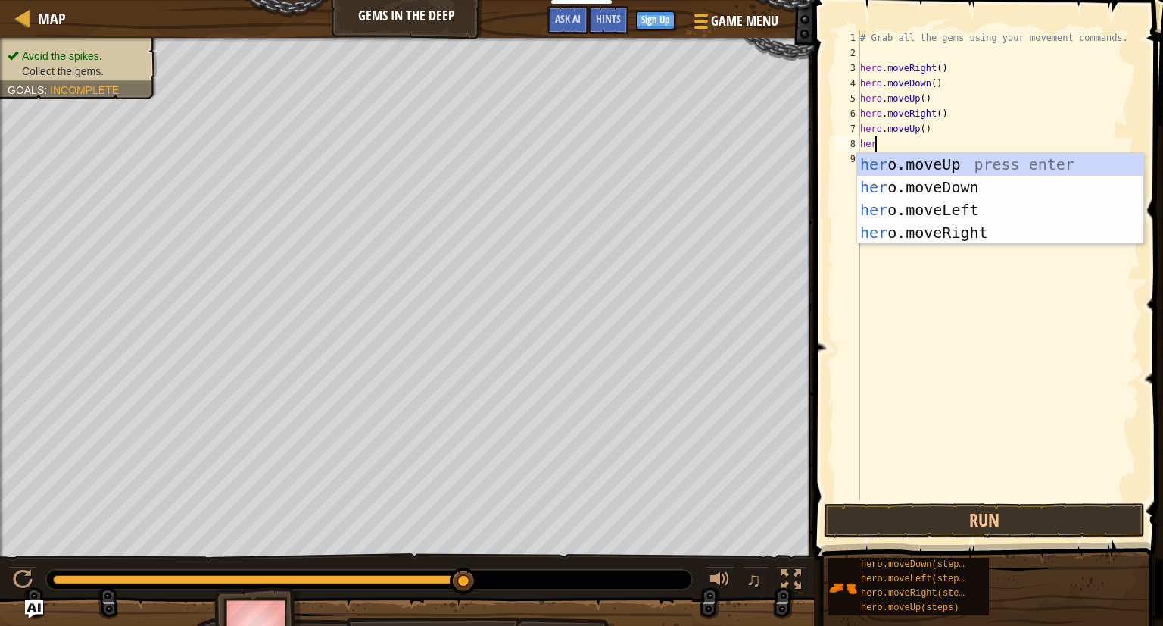
type textarea "hero"
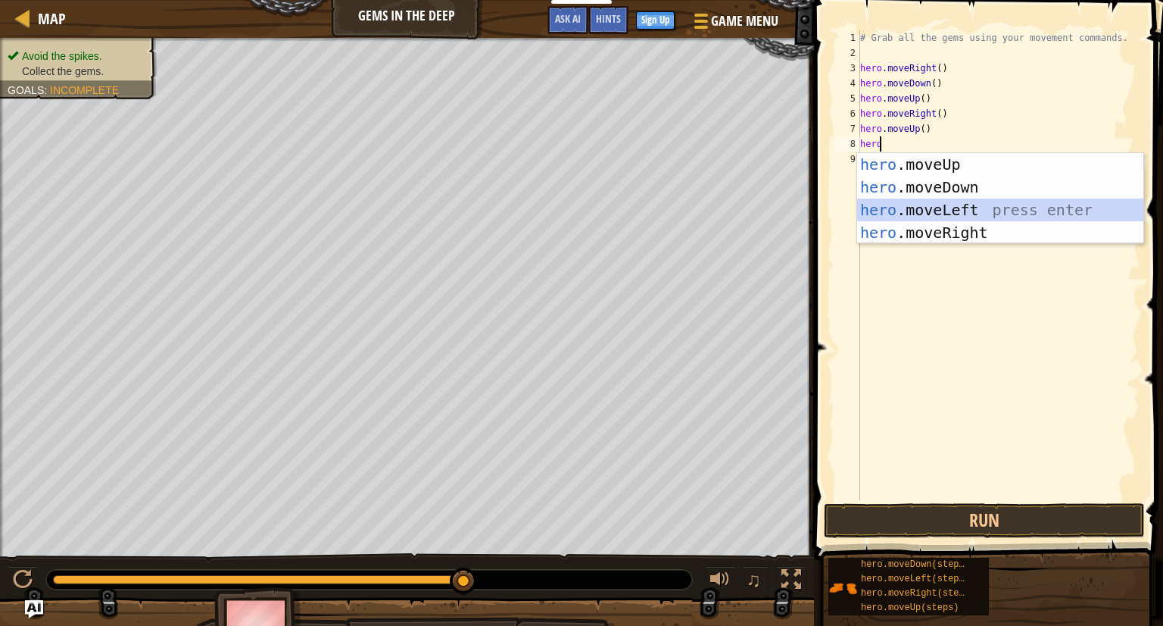
click at [900, 208] on div "hero .moveUp press enter hero .moveDown press enter hero .moveLeft press enter …" at bounding box center [1000, 221] width 286 height 136
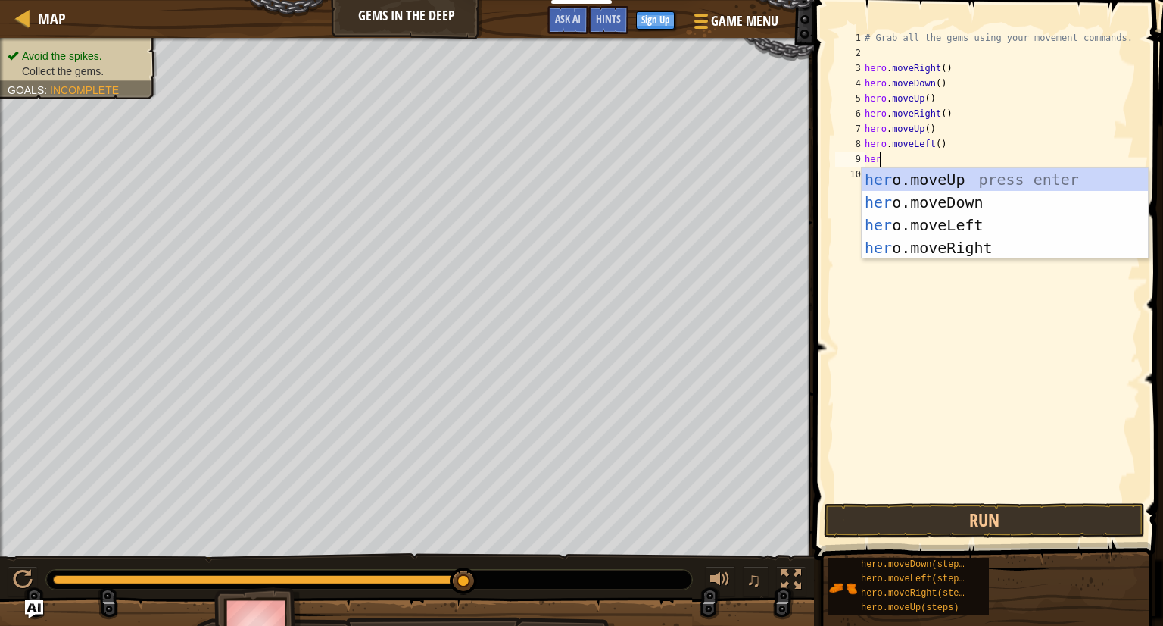
type textarea "hero"
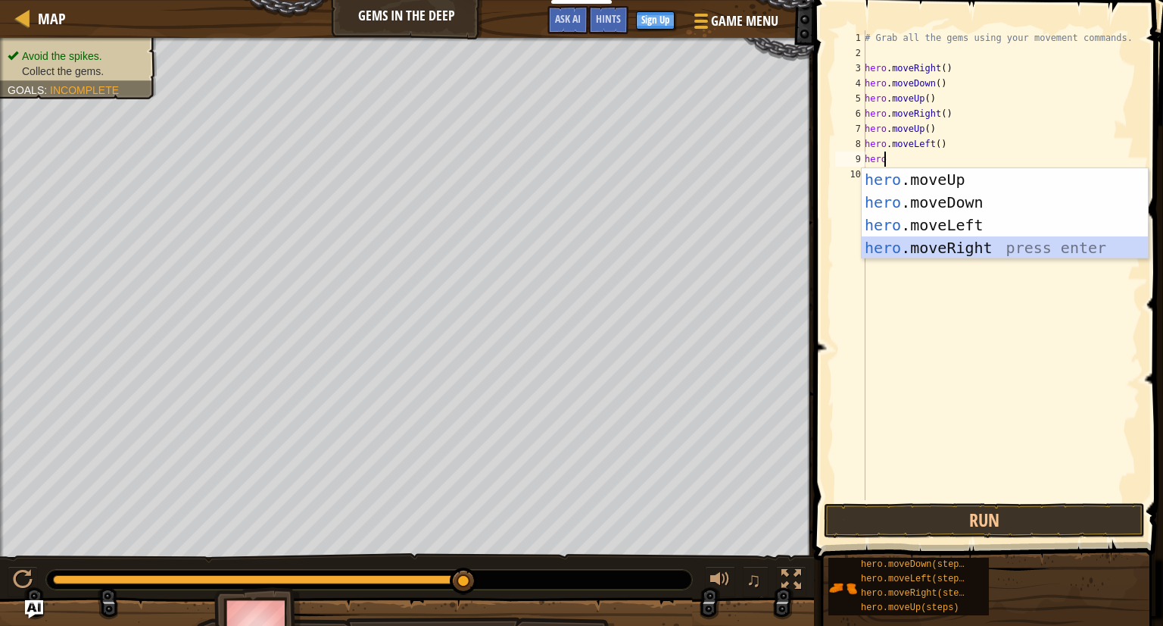
click at [944, 248] on div "hero .moveUp press enter hero .moveDown press enter hero .moveLeft press enter …" at bounding box center [1005, 236] width 286 height 136
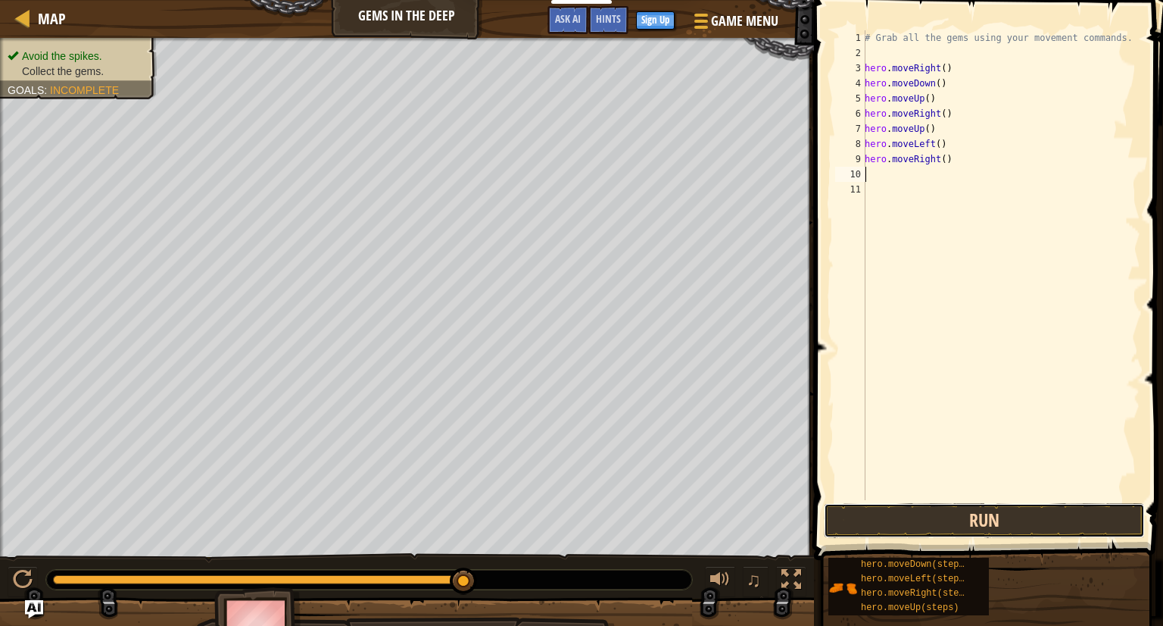
click at [946, 520] on button "Run" at bounding box center [984, 520] width 321 height 35
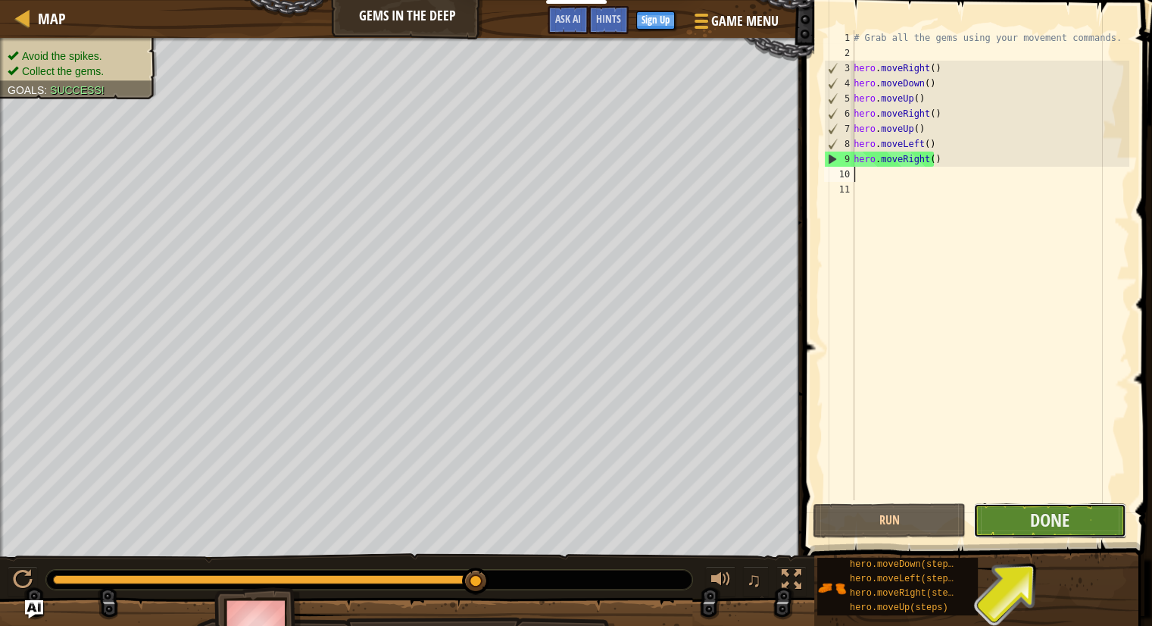
click at [1108, 517] on button "Done" at bounding box center [1049, 520] width 153 height 35
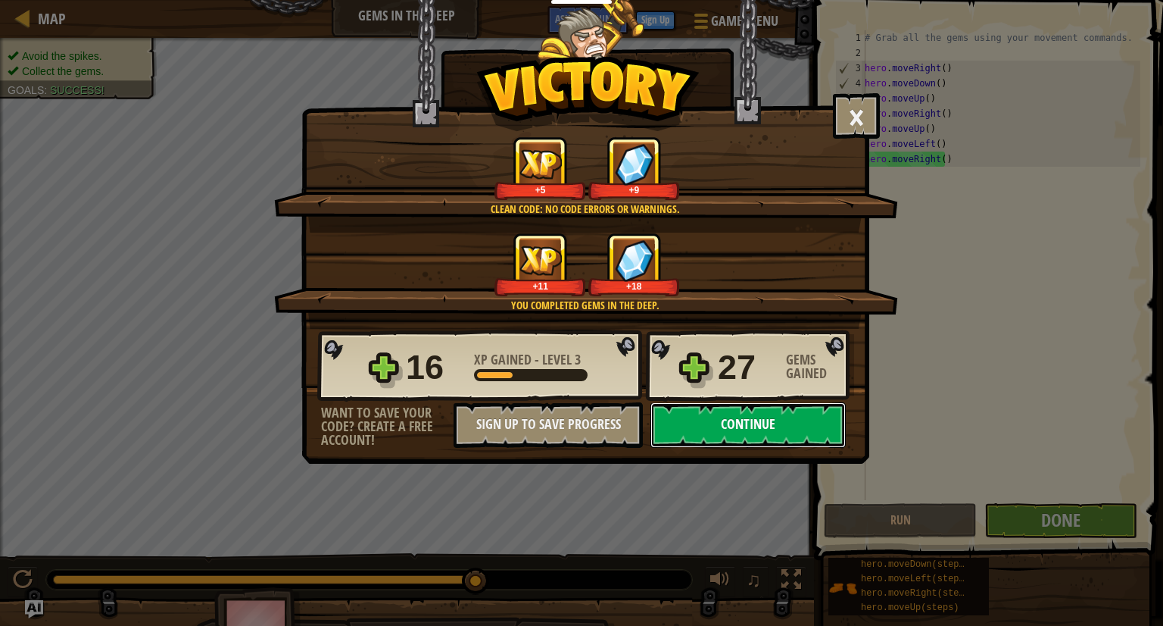
click at [757, 432] on button "Continue" at bounding box center [748, 424] width 195 height 45
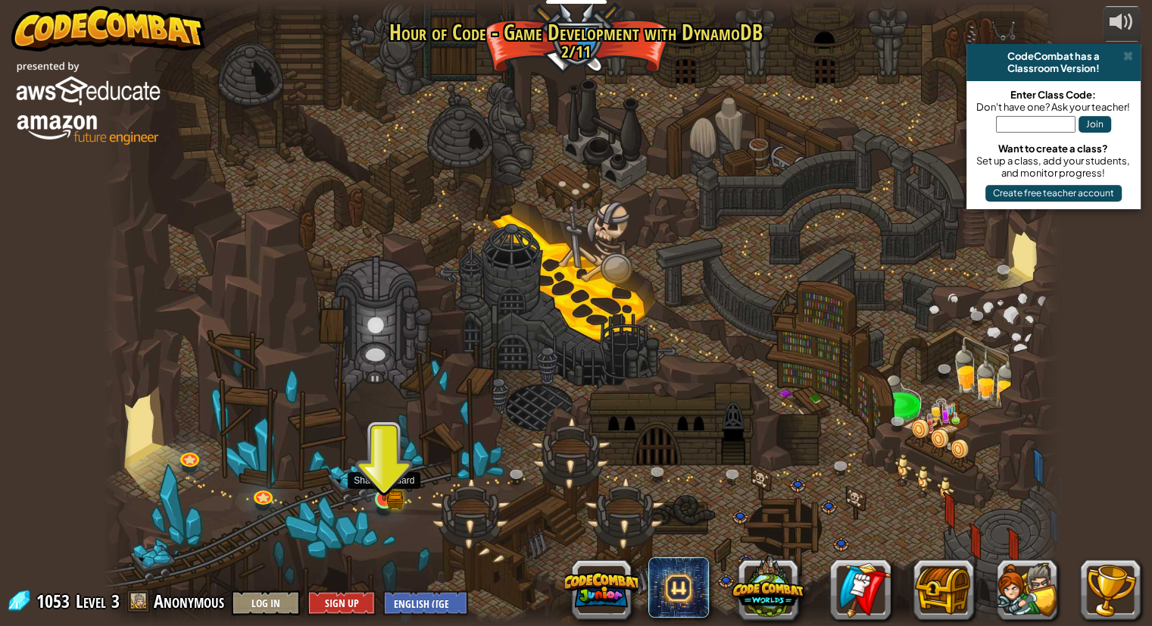
click at [391, 490] on img at bounding box center [384, 473] width 25 height 55
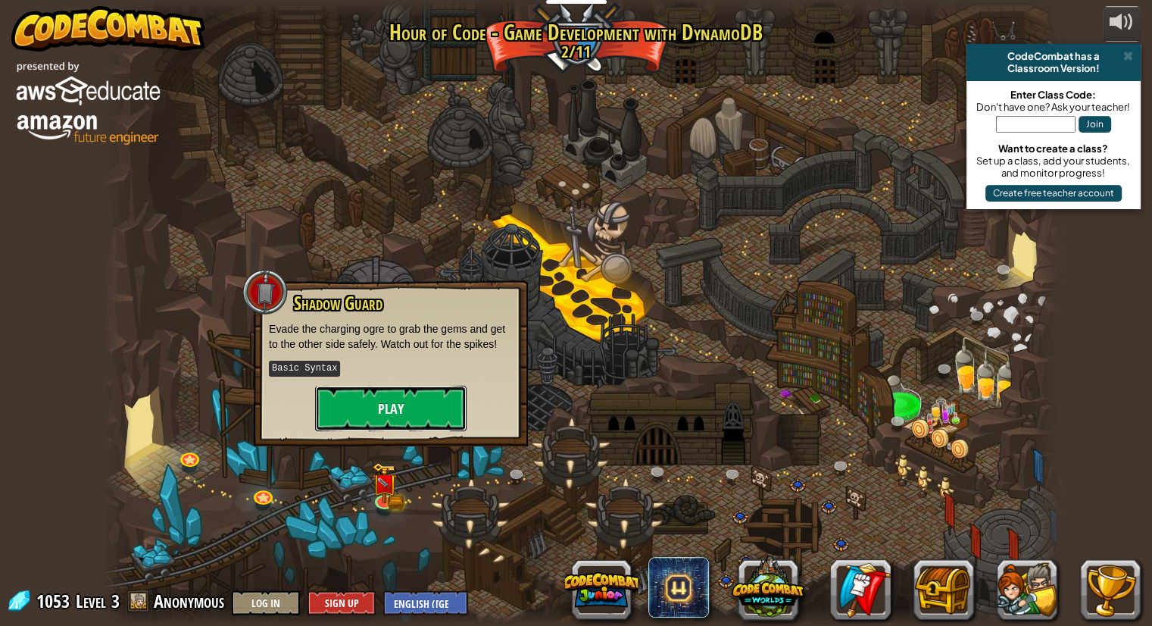
click at [398, 398] on button "Play" at bounding box center [390, 408] width 151 height 45
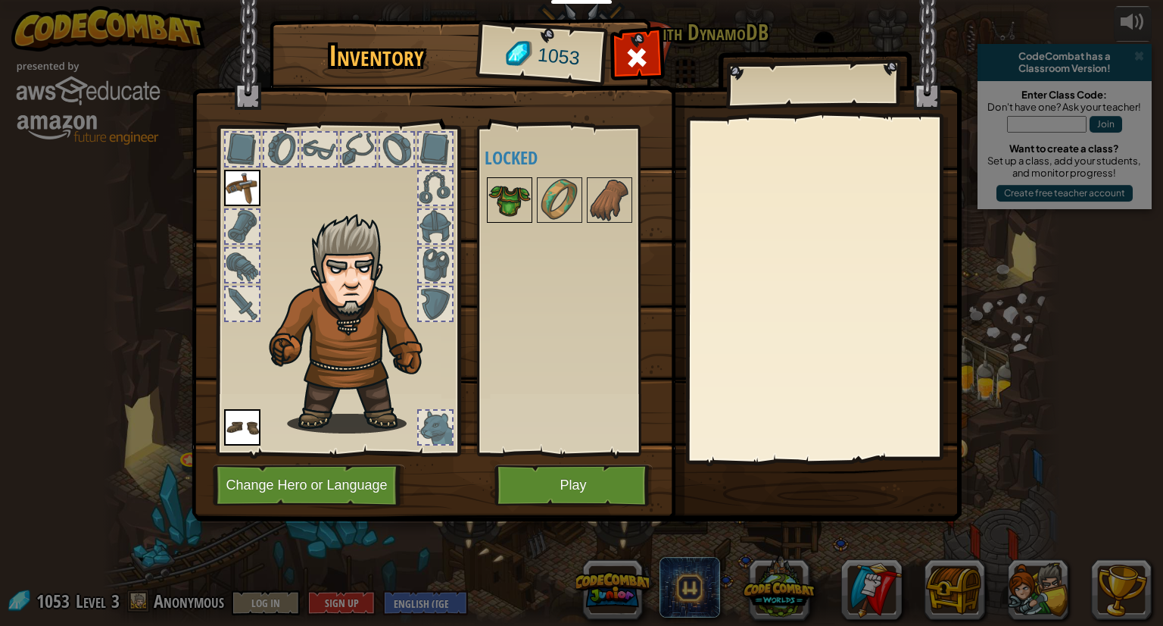
click at [497, 214] on img at bounding box center [510, 200] width 42 height 42
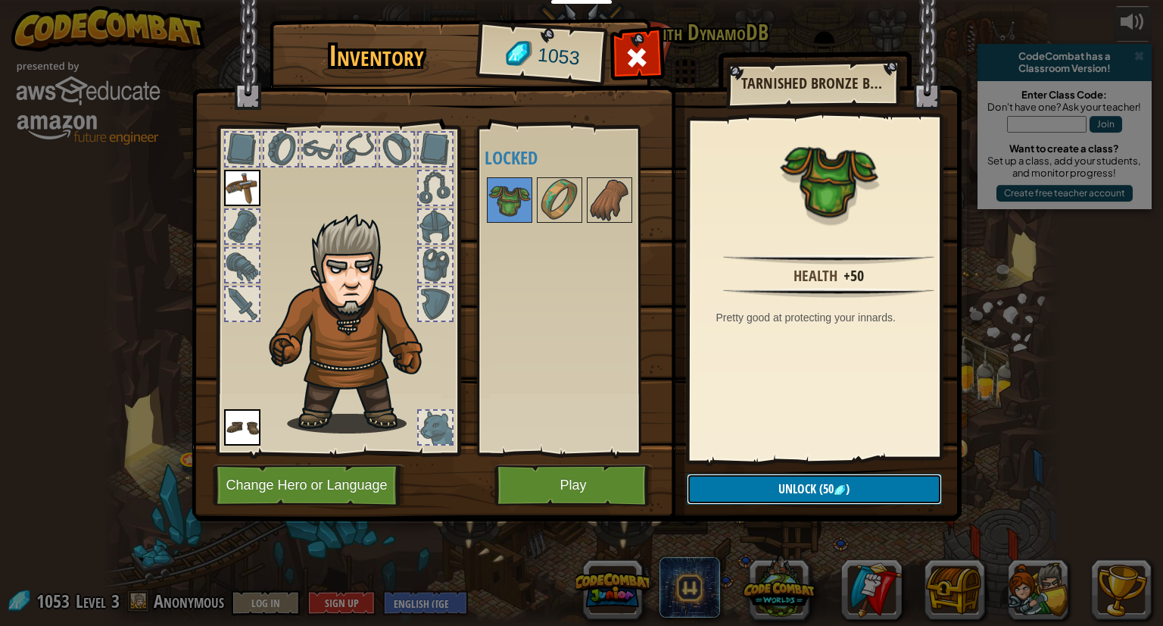
click at [798, 492] on span "Unlock" at bounding box center [798, 488] width 38 height 17
click at [798, 492] on button "Confirm" at bounding box center [814, 488] width 255 height 31
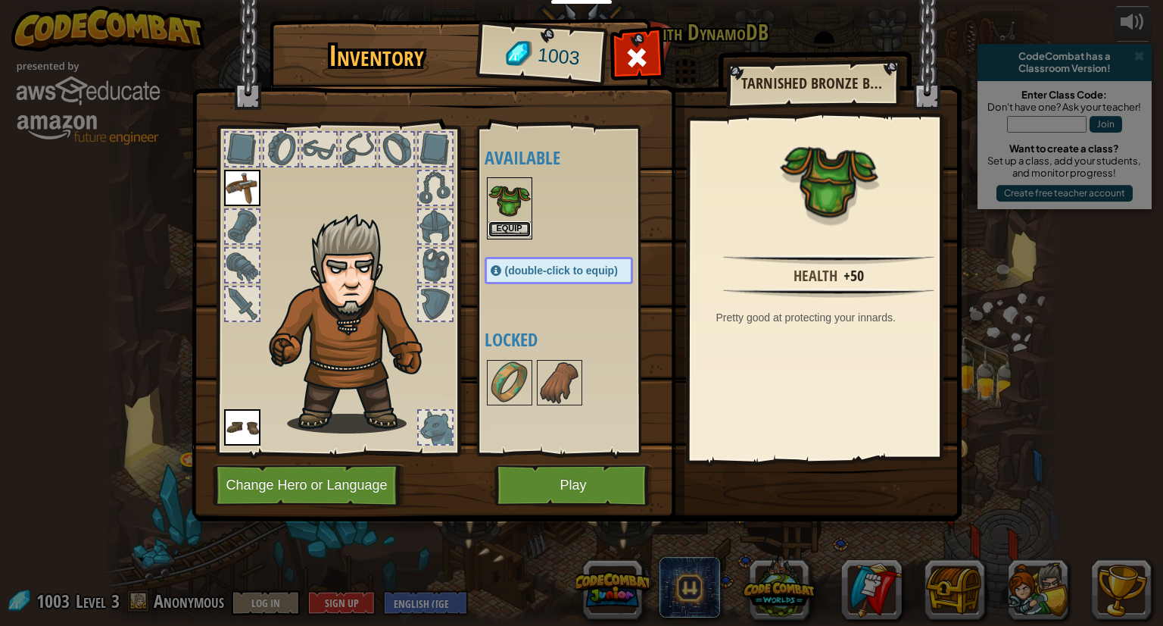
click at [513, 233] on button "Equip" at bounding box center [510, 229] width 42 height 16
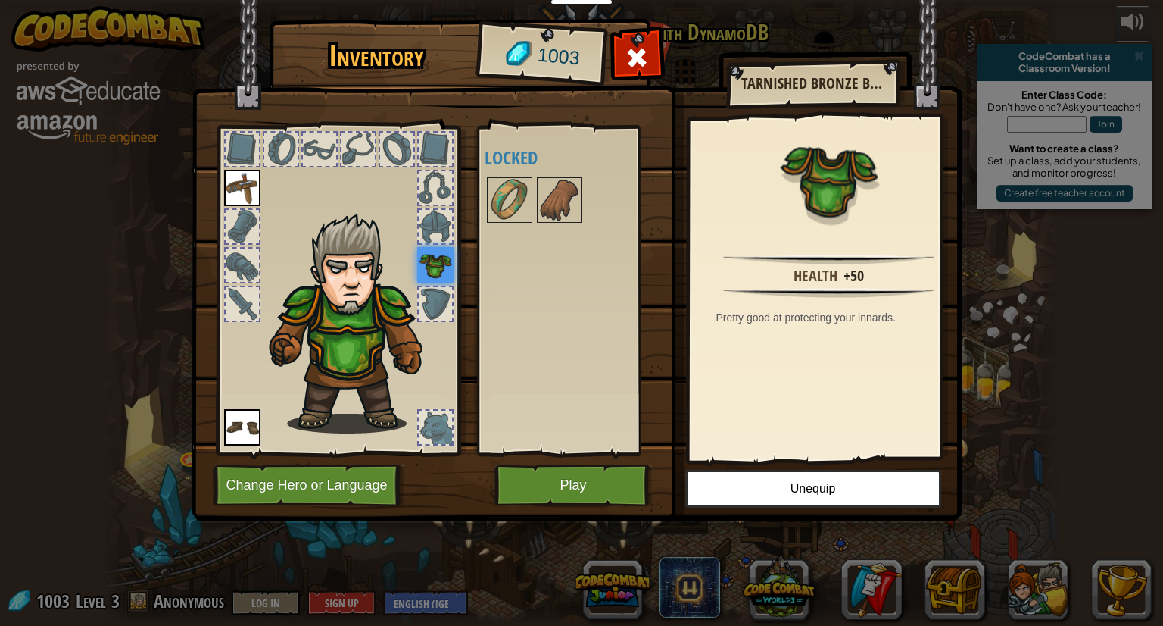
click at [642, 519] on img at bounding box center [577, 246] width 770 height 550
click at [601, 503] on button "Play" at bounding box center [574, 485] width 158 height 42
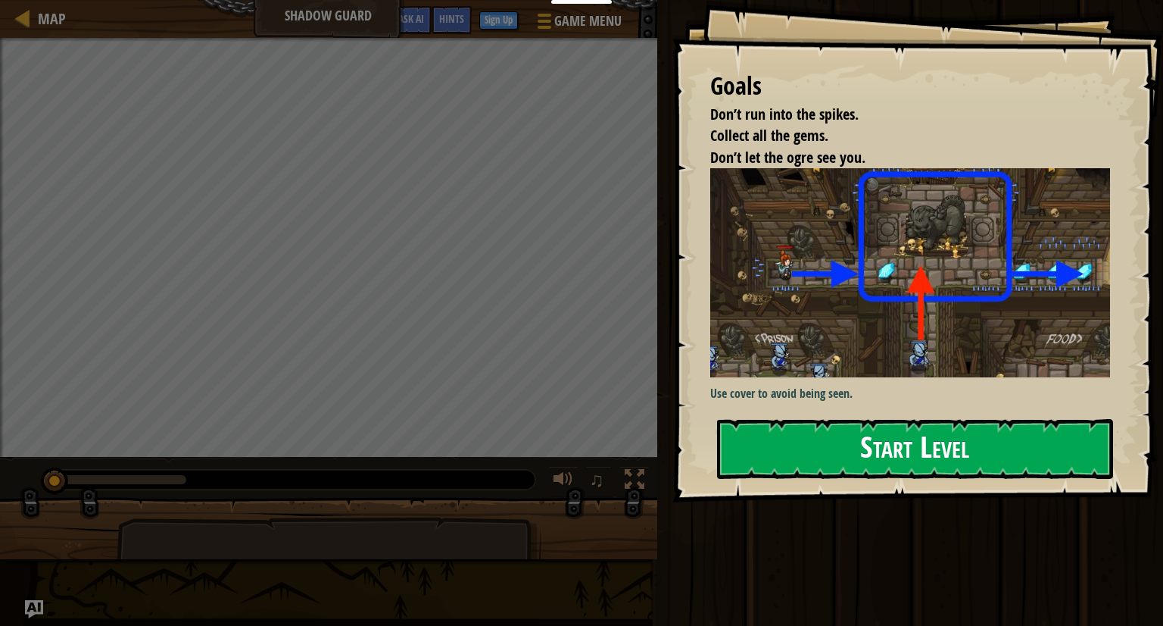
click at [970, 437] on button "Start Level" at bounding box center [915, 449] width 396 height 60
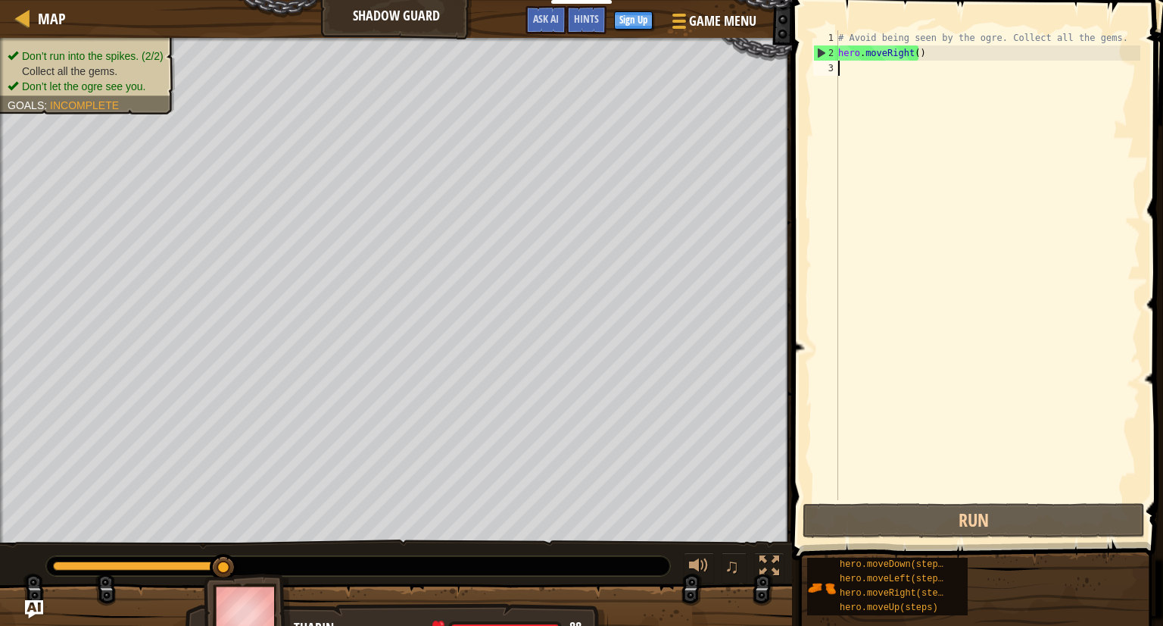
scroll to position [7, 0]
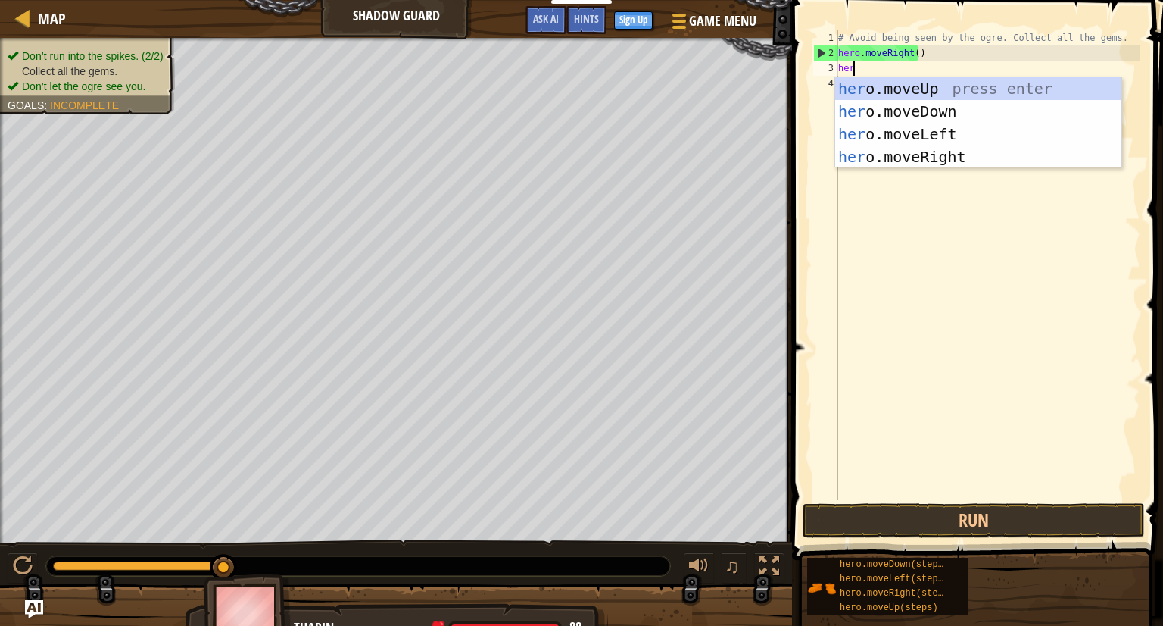
type textarea "hero"
click at [934, 89] on div "hero .moveUp press enter hero .moveDown press enter hero .moveLeft press enter …" at bounding box center [978, 145] width 286 height 136
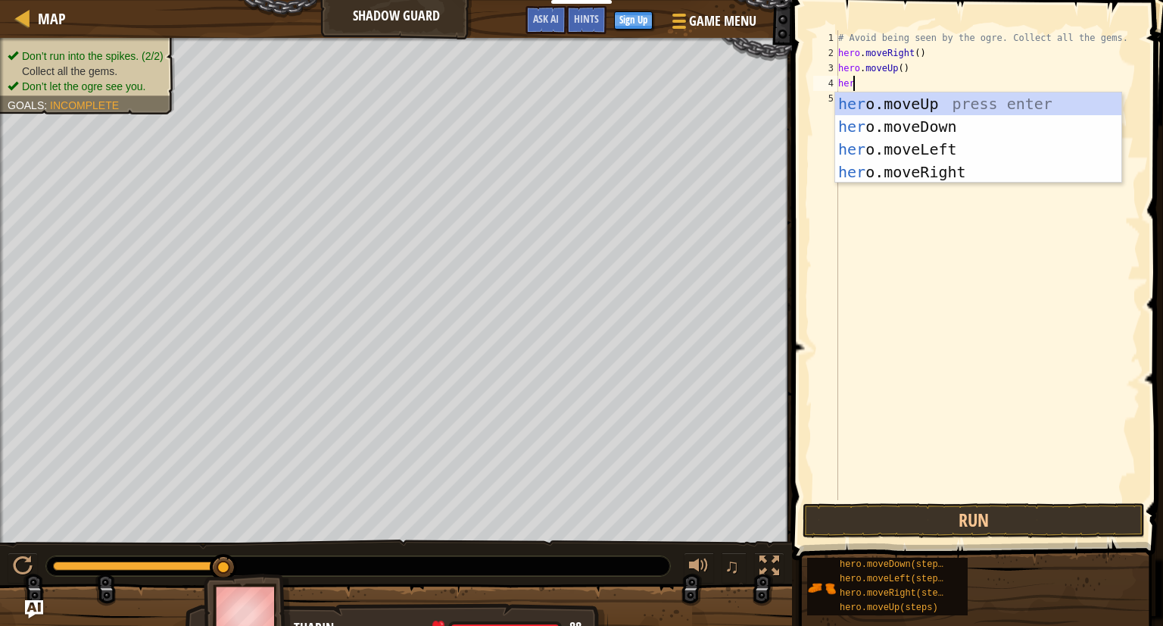
type textarea "hero"
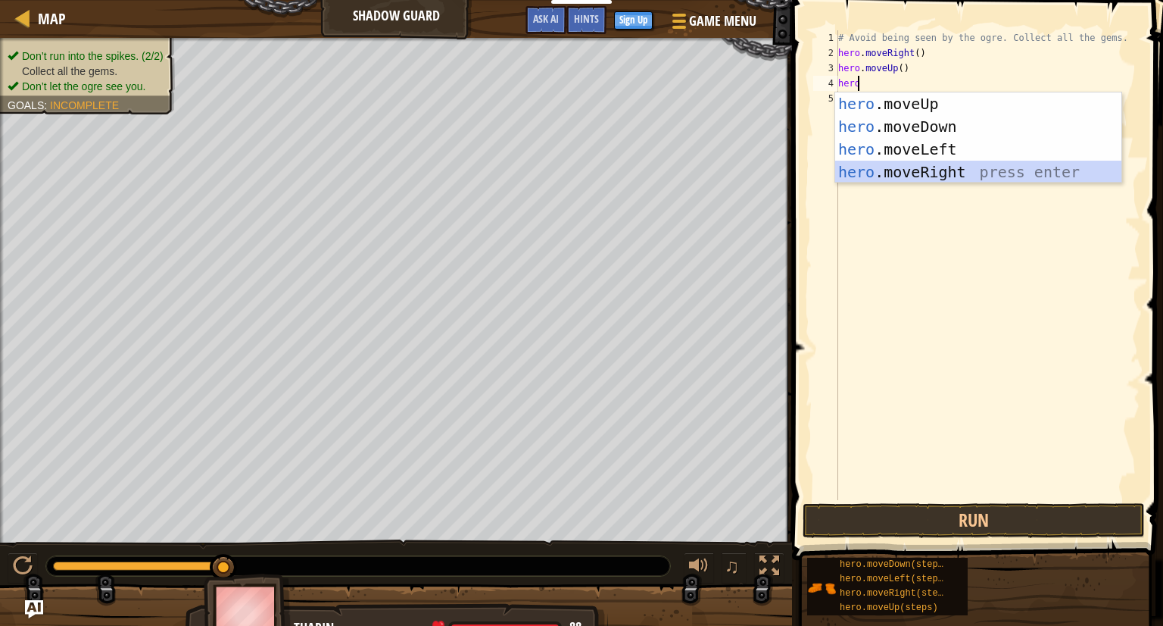
click at [941, 174] on div "hero .moveUp press enter hero .moveDown press enter hero .moveLeft press enter …" at bounding box center [978, 160] width 286 height 136
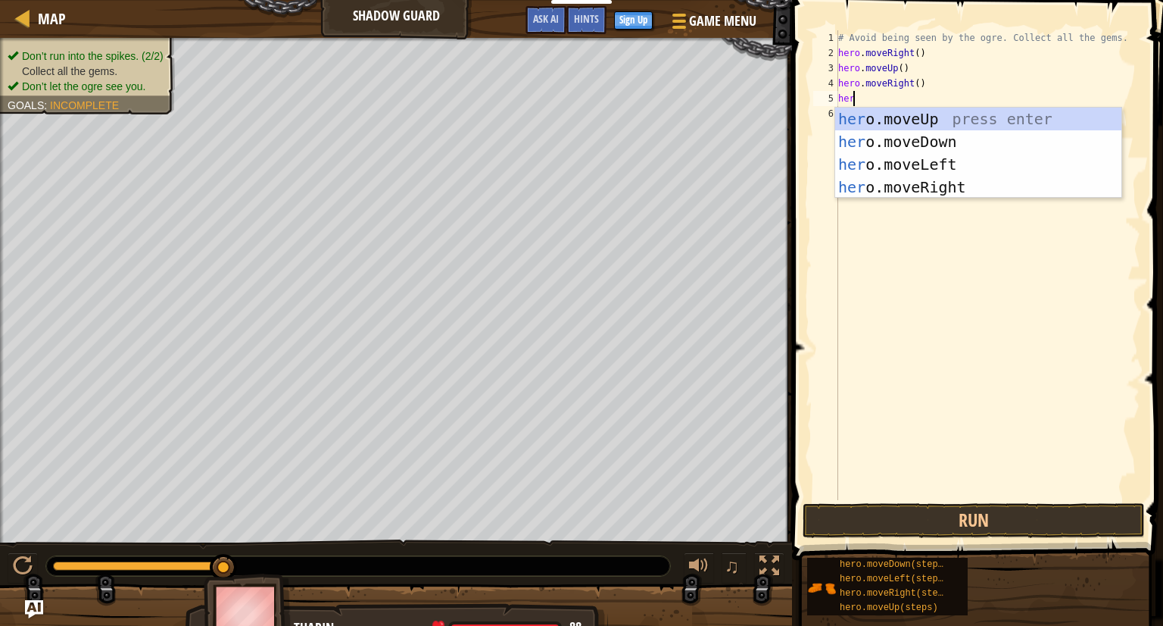
type textarea "hero"
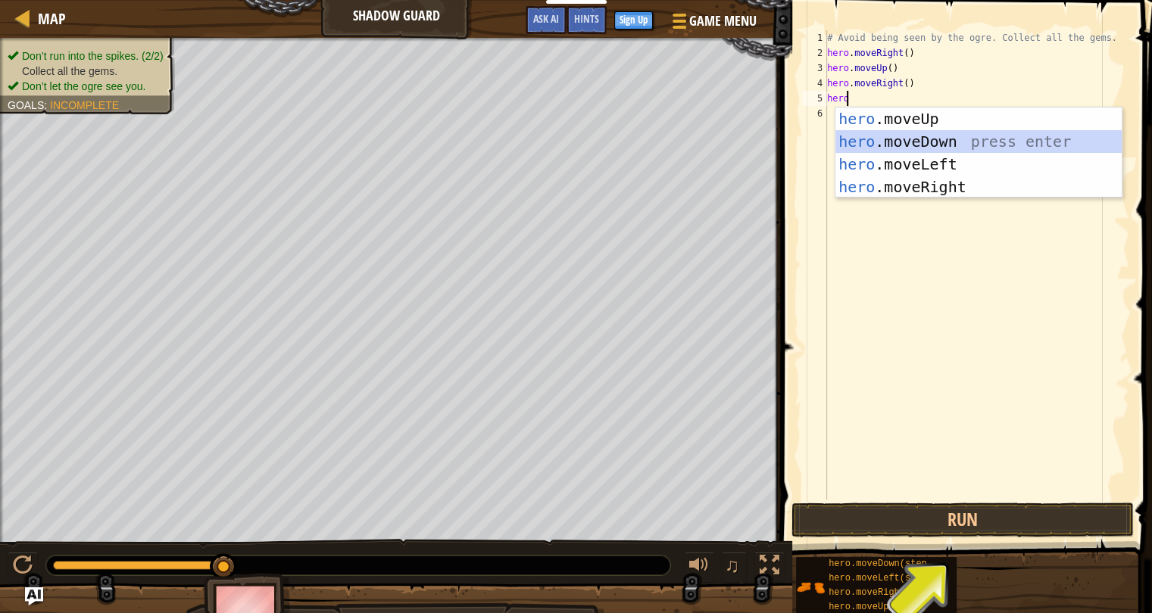
click at [941, 140] on div "hero .moveUp press enter hero .moveDown press enter hero .moveLeft press enter …" at bounding box center [978, 176] width 286 height 136
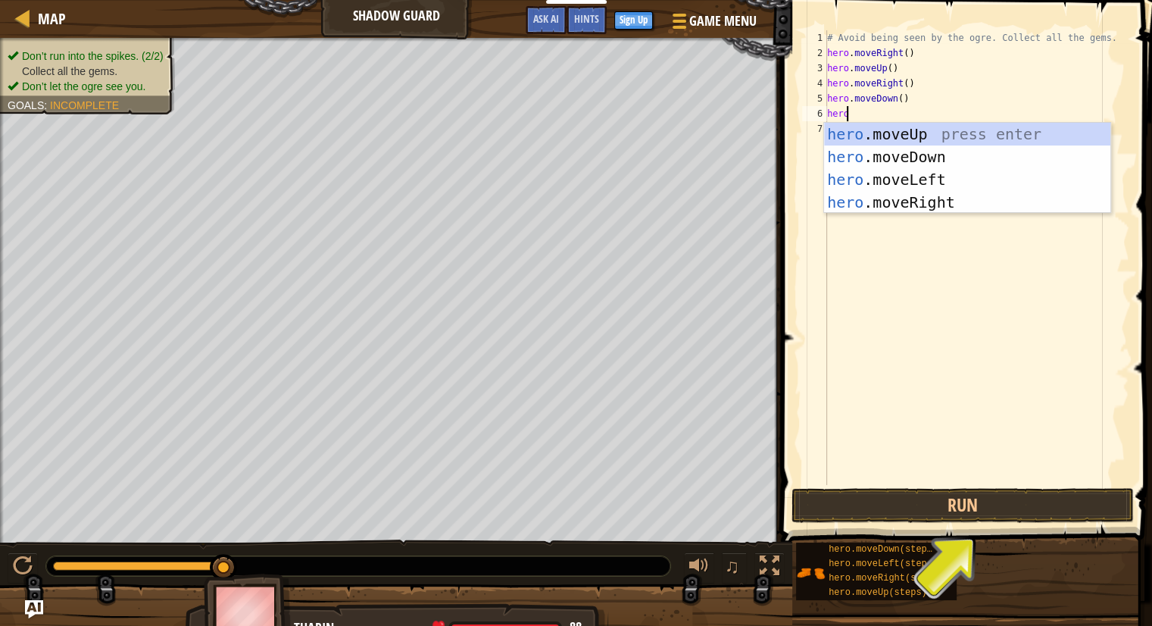
type textarea "her"
click at [941, 204] on div "her o.moveUp press enter her o.moveDown press enter her o.moveLeft press enter …" at bounding box center [967, 191] width 286 height 136
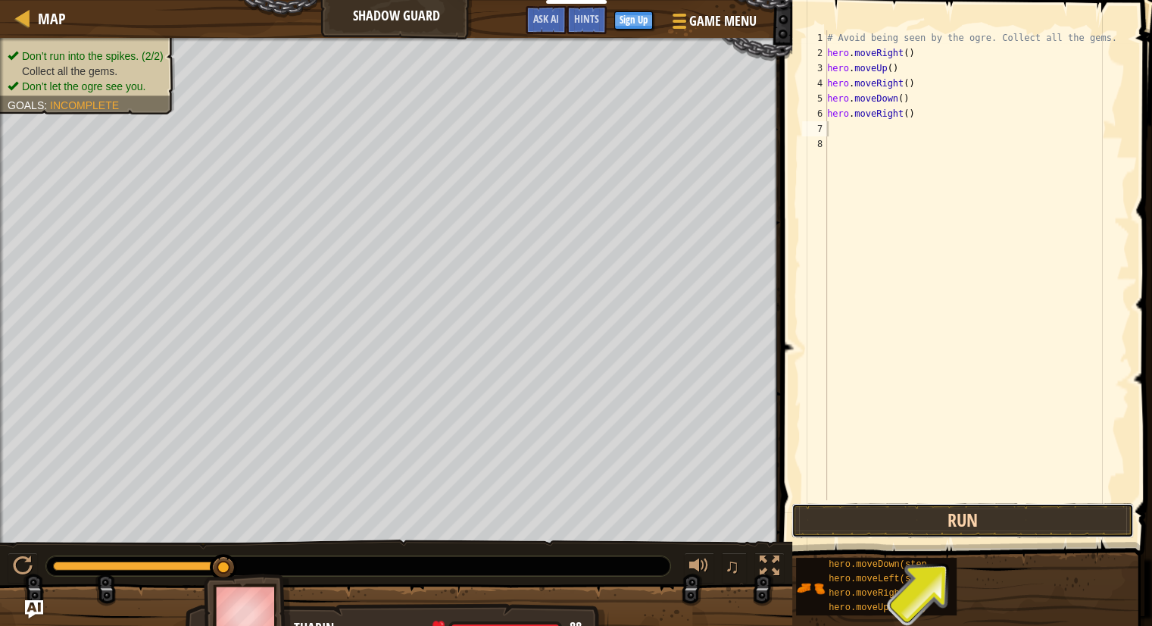
click at [929, 513] on button "Run" at bounding box center [962, 520] width 342 height 35
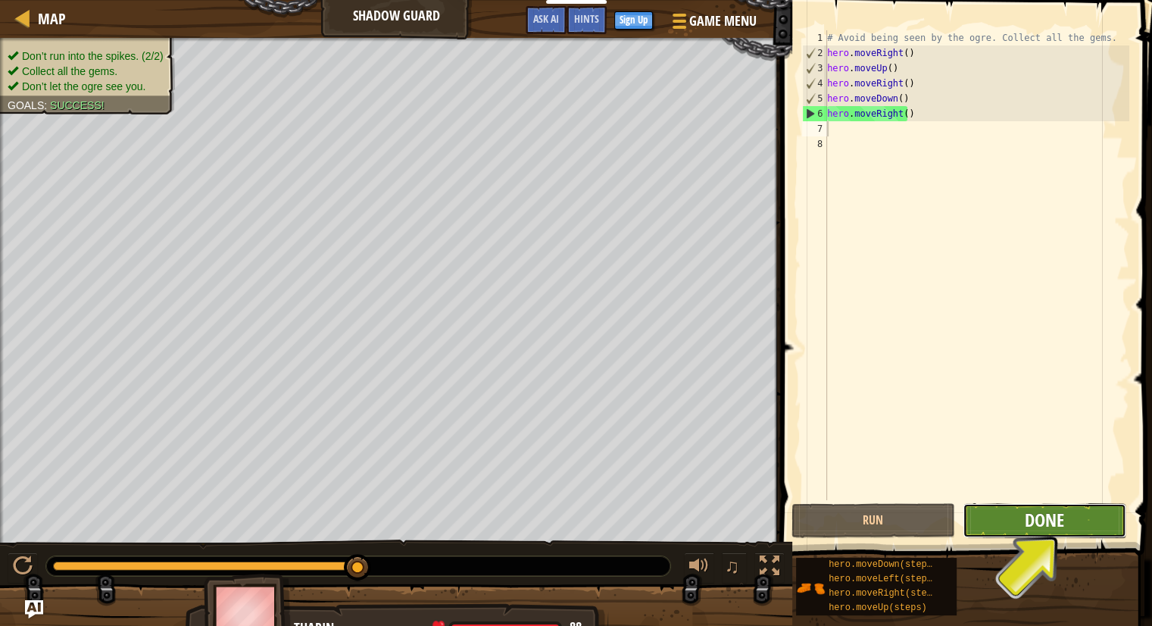
click at [1027, 529] on span "Done" at bounding box center [1044, 519] width 39 height 24
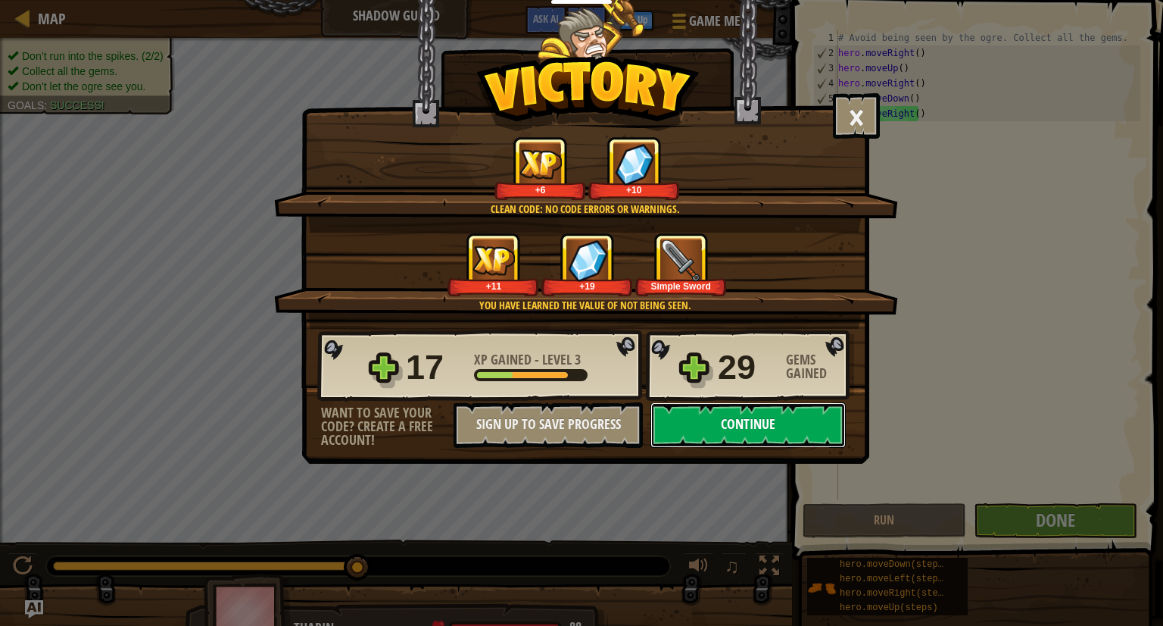
click at [696, 415] on button "Continue" at bounding box center [748, 424] width 195 height 45
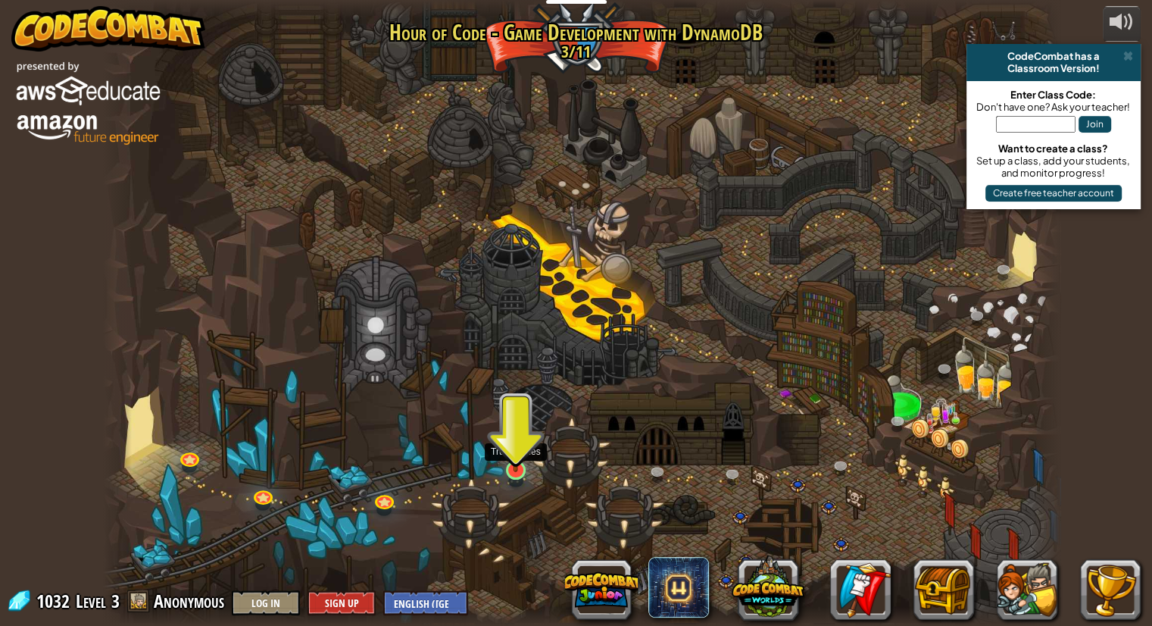
click at [507, 465] on img at bounding box center [516, 443] width 25 height 57
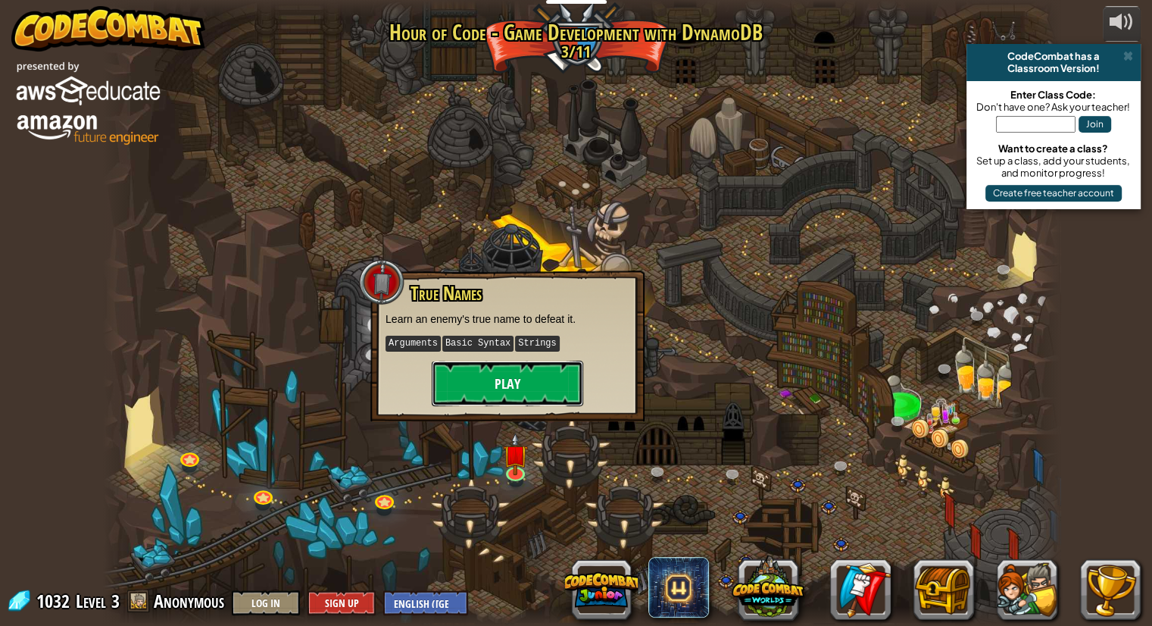
click at [524, 389] on button "Play" at bounding box center [507, 383] width 151 height 45
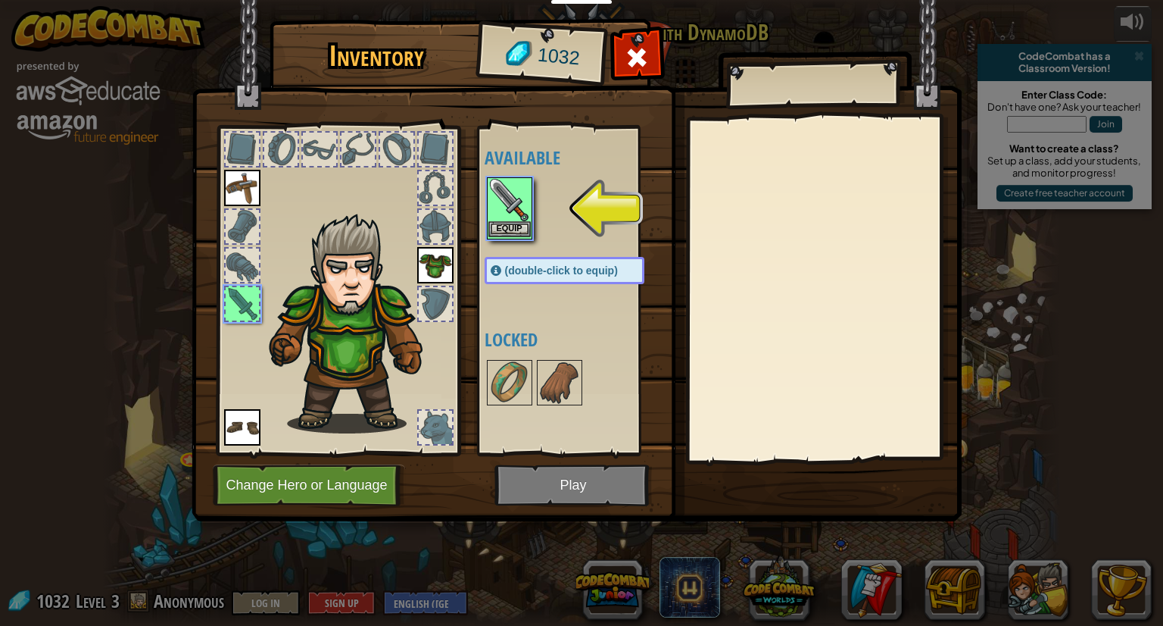
click at [512, 220] on img at bounding box center [510, 200] width 42 height 42
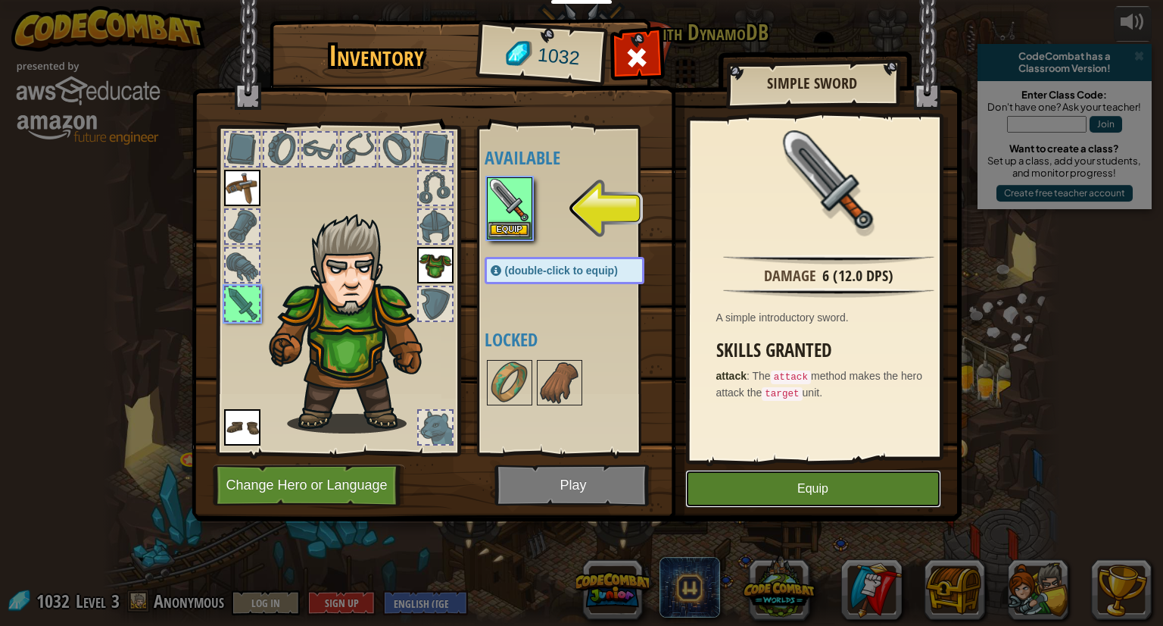
click at [751, 485] on button "Equip" at bounding box center [813, 489] width 256 height 38
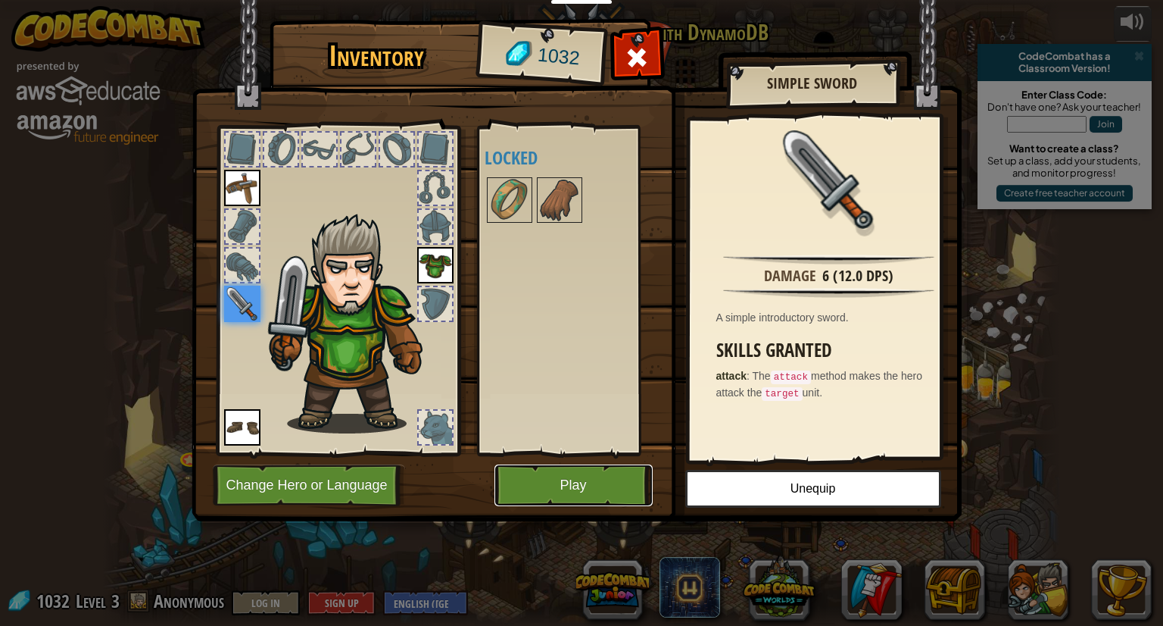
click at [617, 489] on button "Play" at bounding box center [574, 485] width 158 height 42
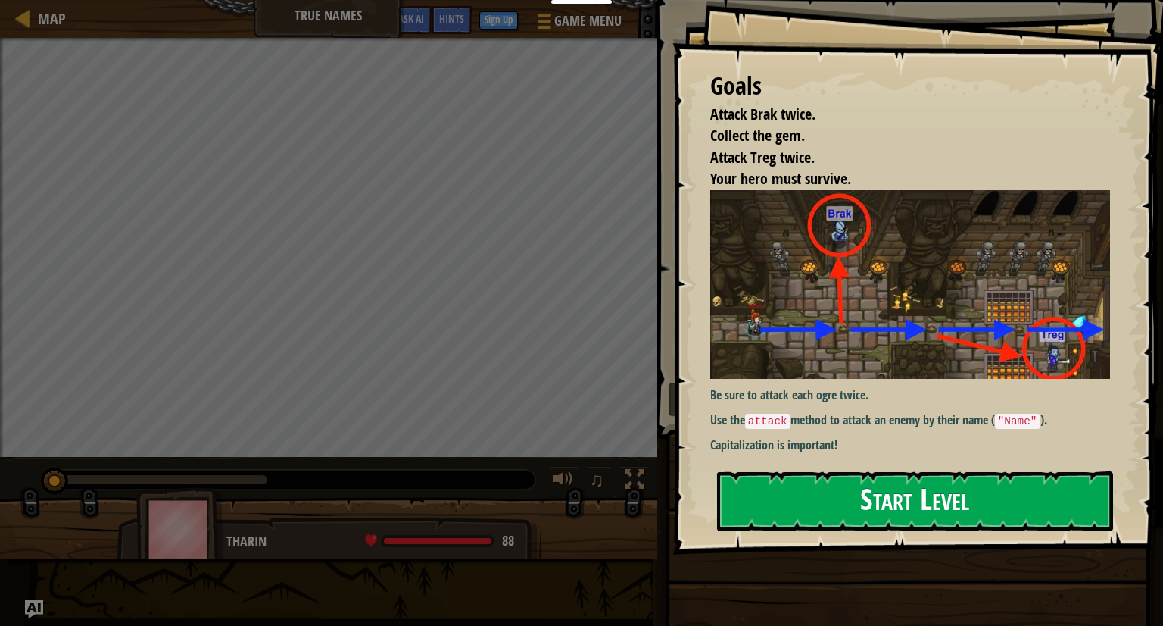
click at [885, 519] on button "Start Level" at bounding box center [915, 501] width 396 height 60
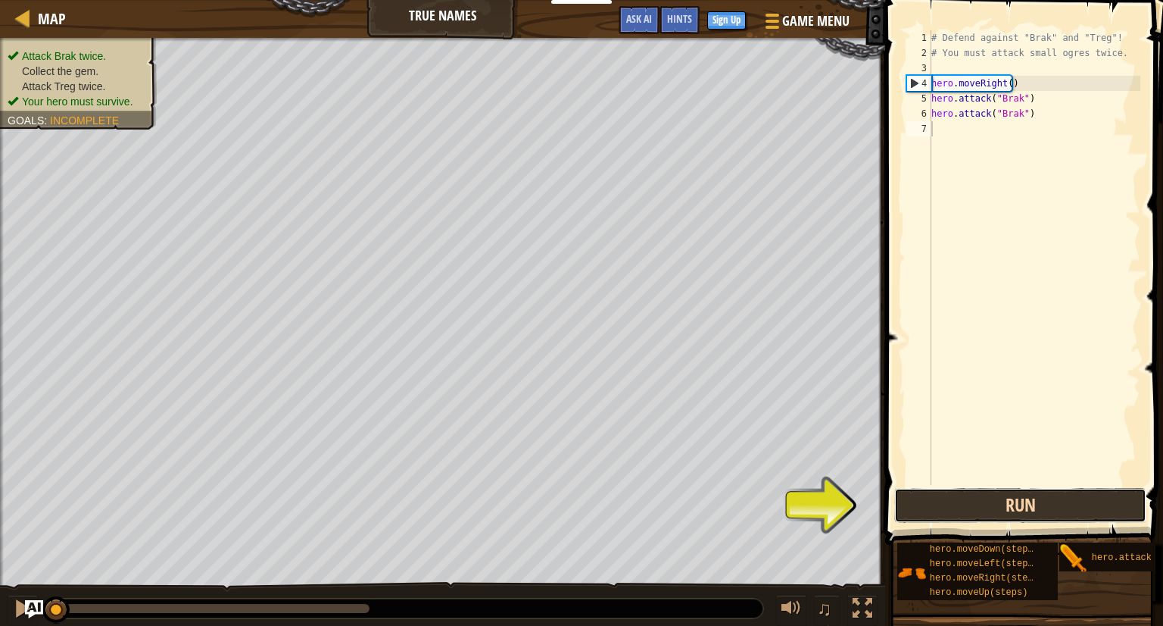
click at [1043, 500] on button "Run" at bounding box center [1020, 505] width 252 height 35
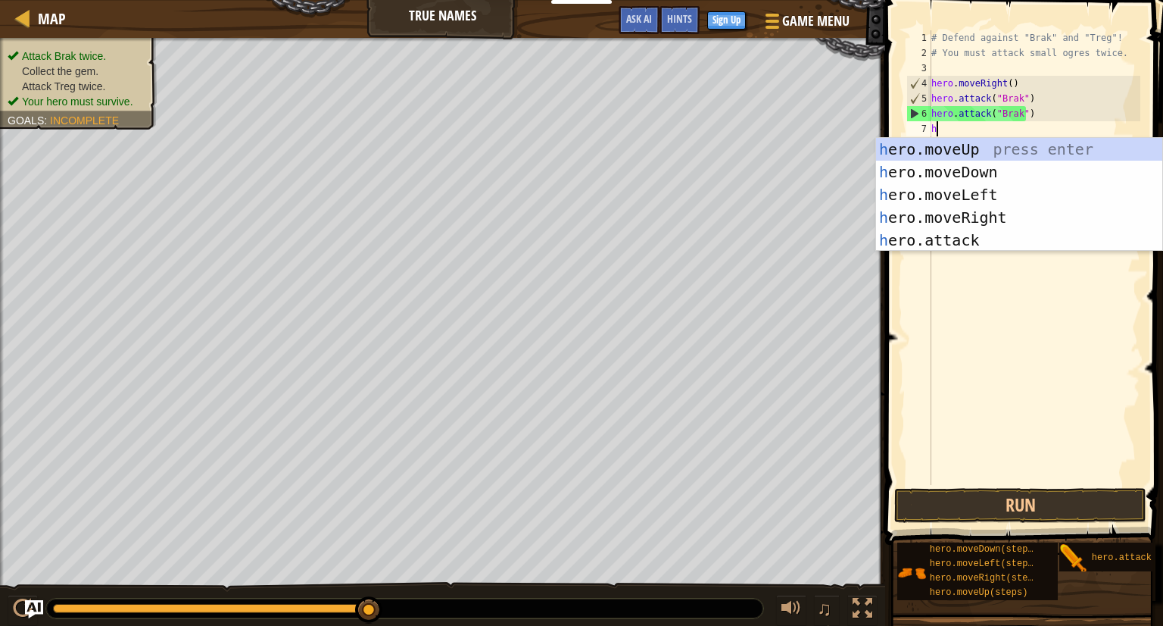
scroll to position [7, 0]
type textarea "hero"
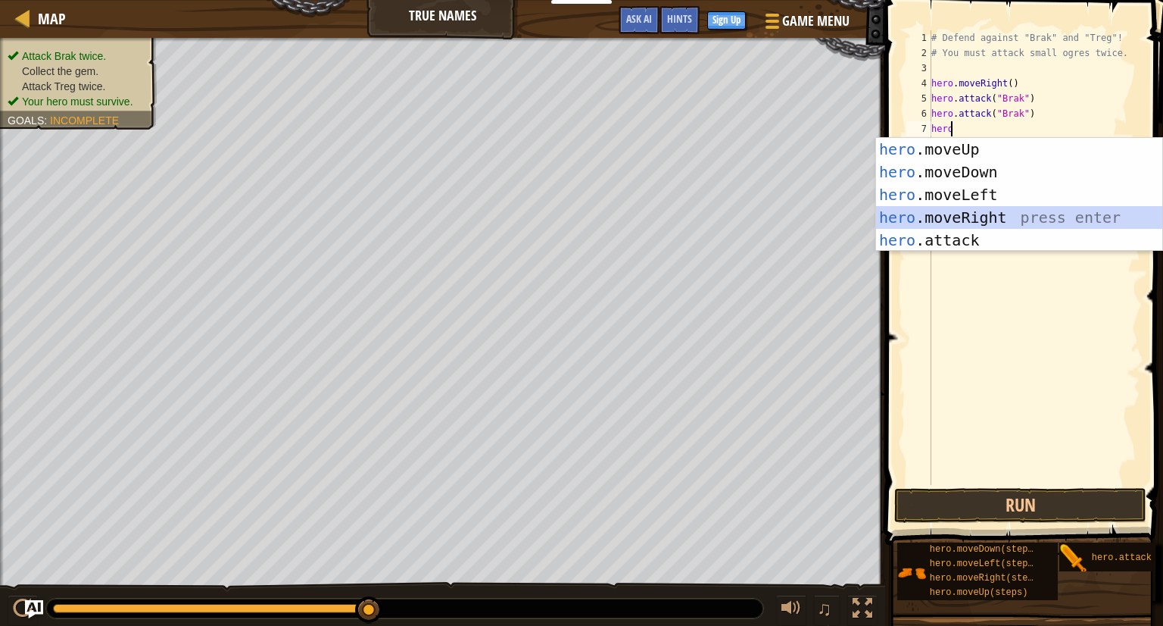
click at [995, 220] on div "hero .moveUp press enter hero .moveDown press enter hero .moveLeft press enter …" at bounding box center [1019, 217] width 286 height 159
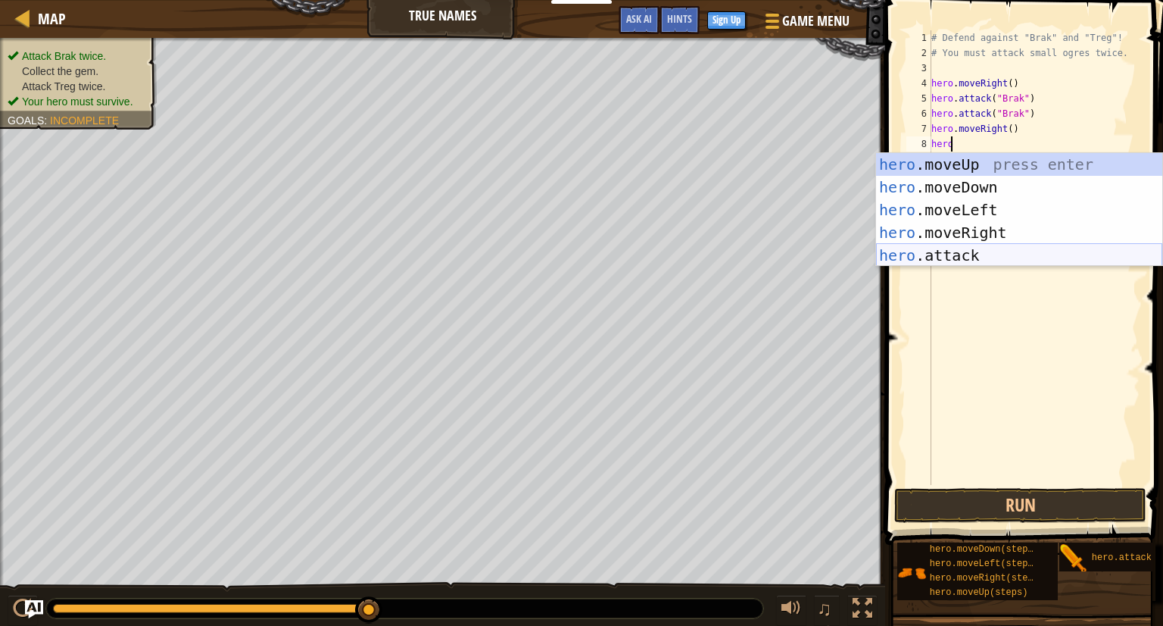
click at [978, 252] on div "hero .moveUp press enter hero .moveDown press enter hero .moveLeft press enter …" at bounding box center [1019, 232] width 286 height 159
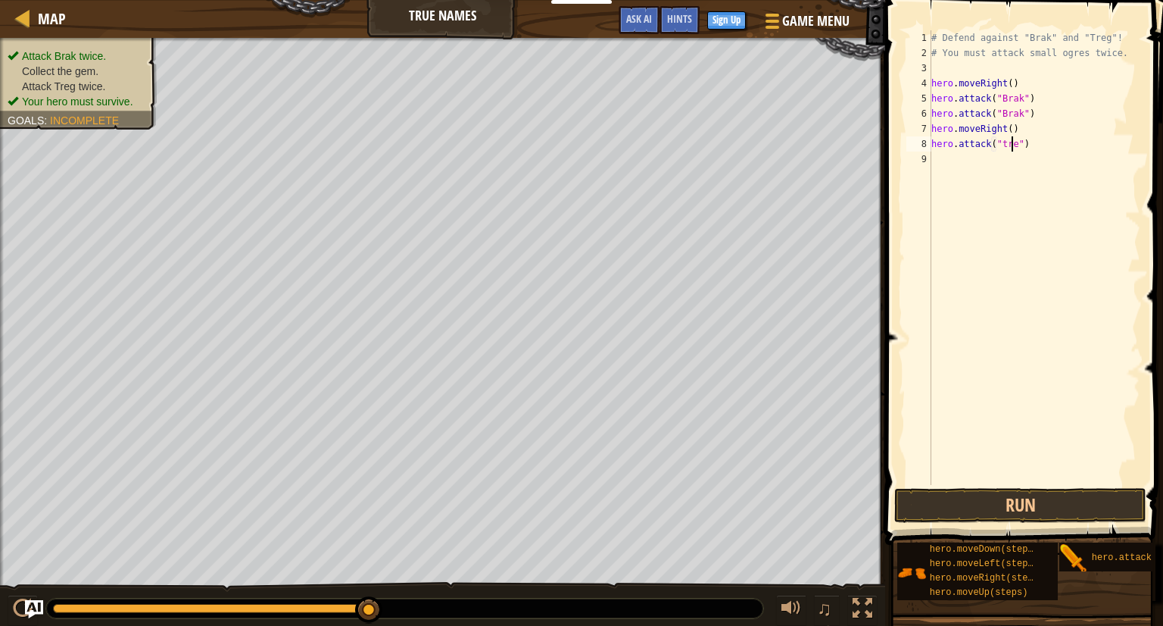
scroll to position [7, 6]
click at [1019, 509] on button "Run" at bounding box center [1020, 505] width 252 height 35
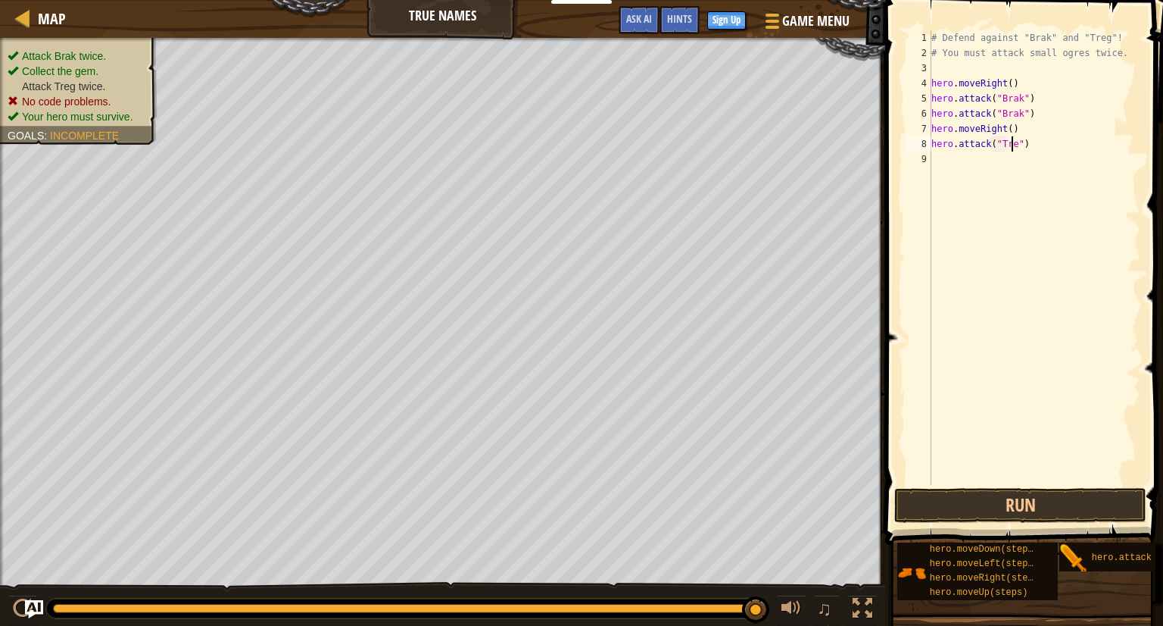
type textarea "hero.attack("Treg")"
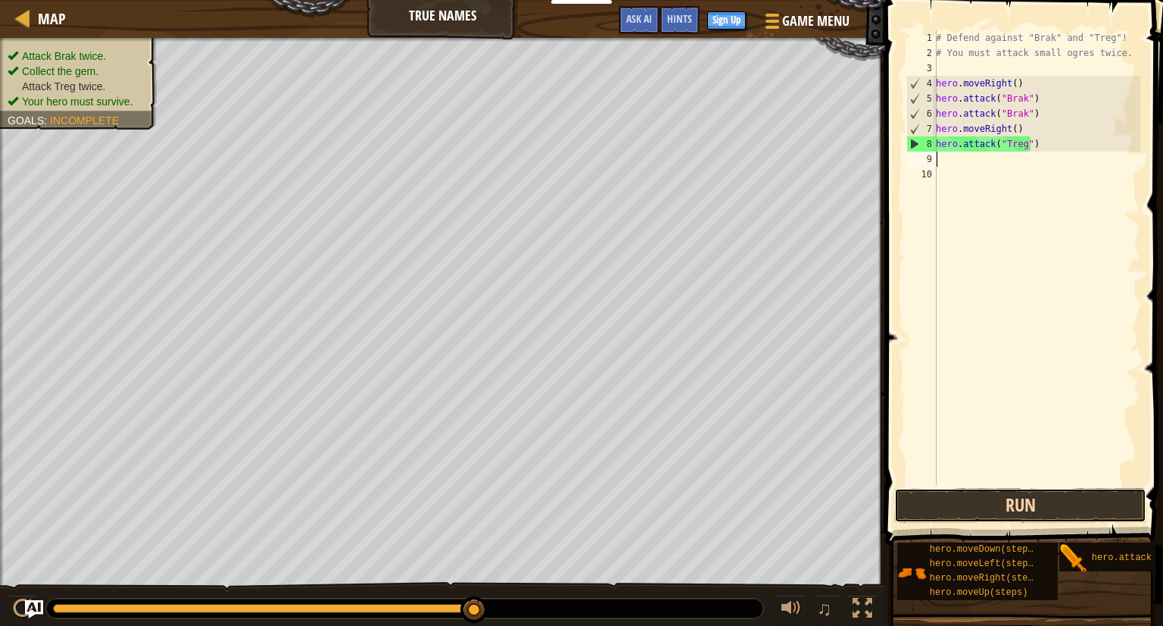
click at [1043, 515] on button "Run" at bounding box center [1020, 505] width 252 height 35
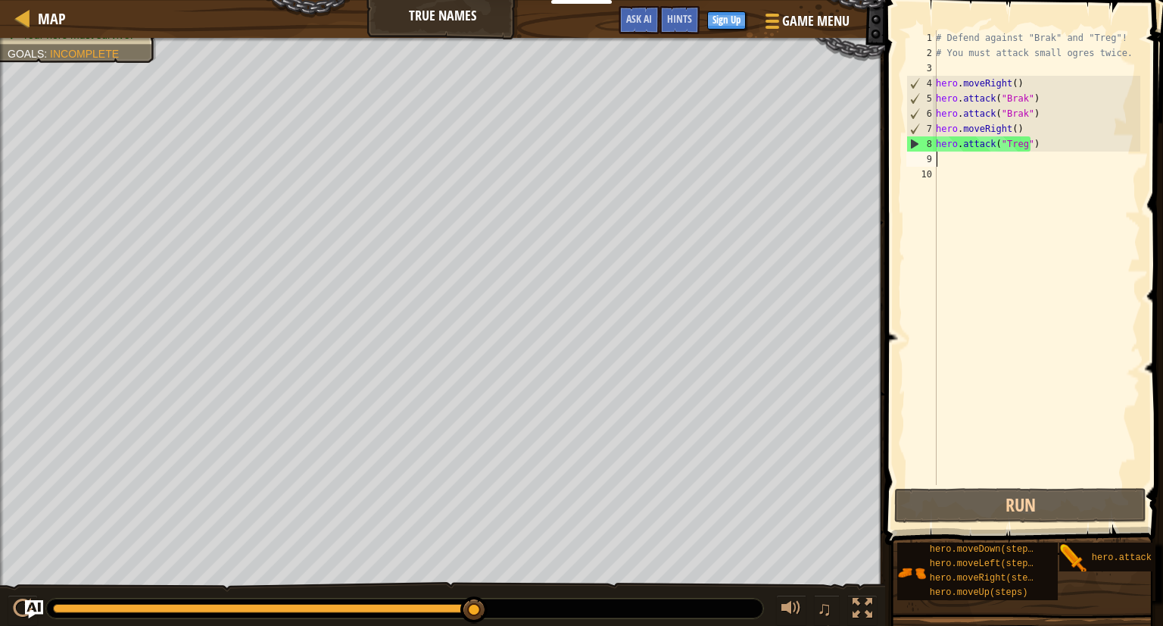
click at [940, 158] on div "# Defend against "Brak" and "Treg"! # You must attack small ogres twice. hero .…" at bounding box center [1037, 272] width 208 height 485
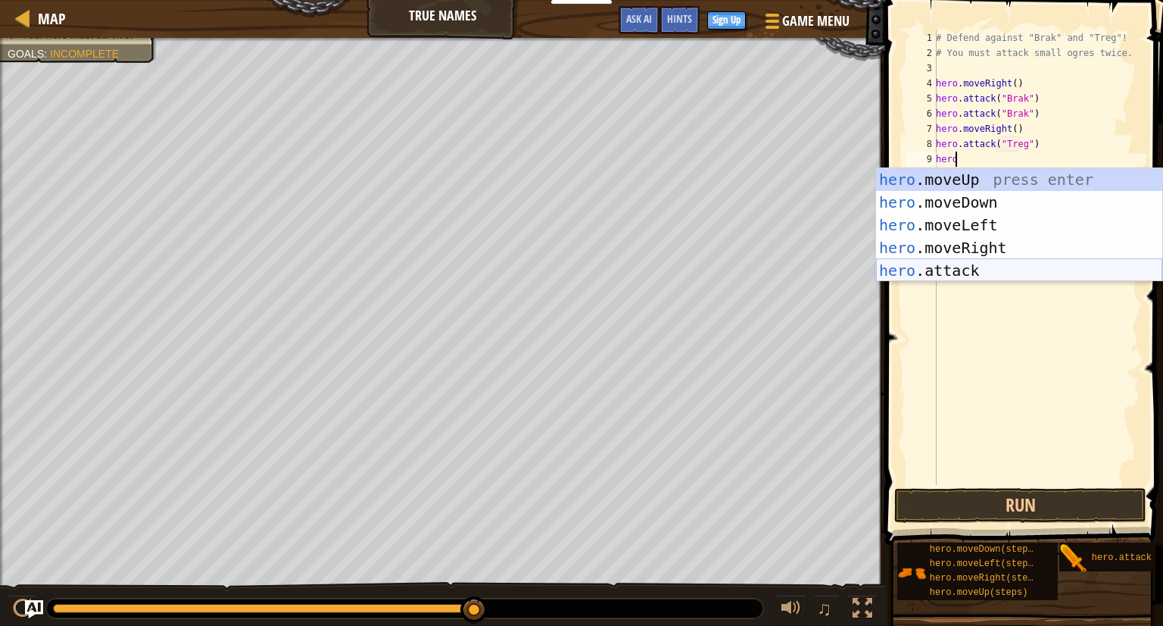
click at [960, 270] on div "hero .moveUp press enter hero .moveDown press enter hero .moveLeft press enter …" at bounding box center [1019, 247] width 286 height 159
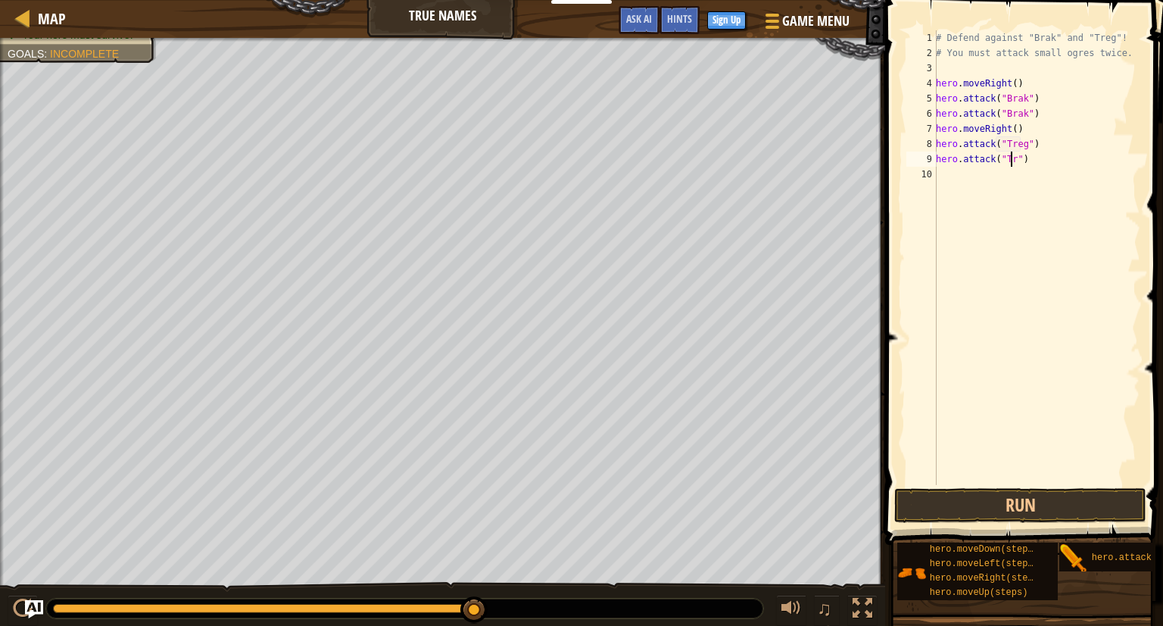
scroll to position [7, 6]
type textarea "hero.attack("Treg")"
click at [946, 173] on div "# Defend against "Brak" and "Treg"! # You must attack small ogres twice. hero .…" at bounding box center [1037, 272] width 208 height 485
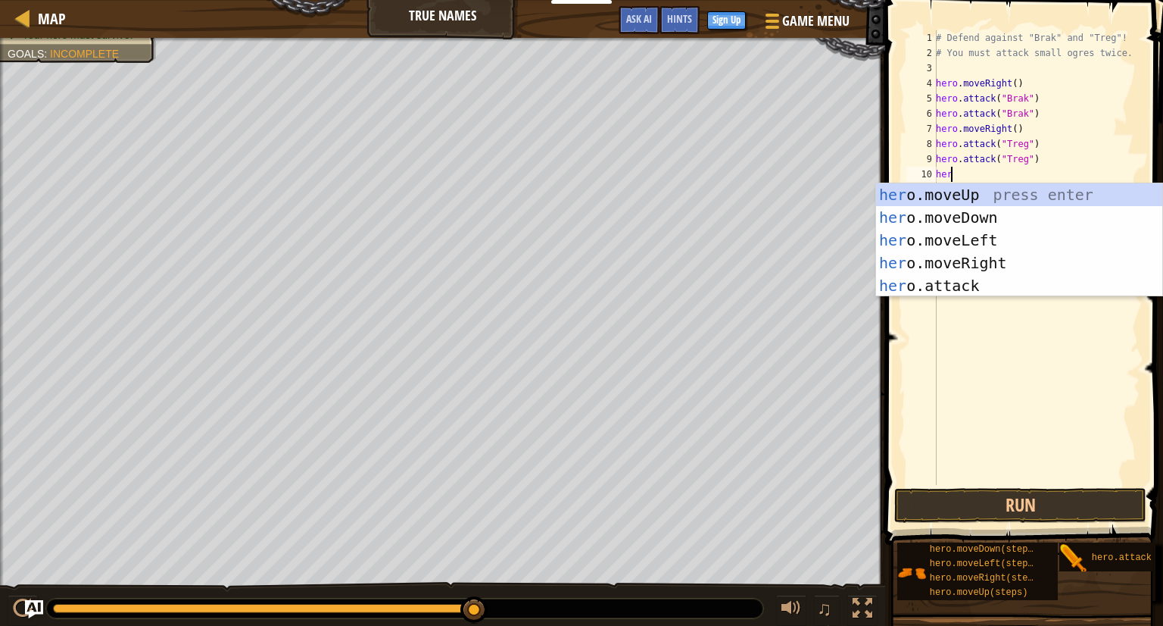
type textarea "hero"
click at [972, 259] on div "hero .moveUp press enter hero .moveDown press enter hero .moveLeft press enter …" at bounding box center [1019, 262] width 286 height 159
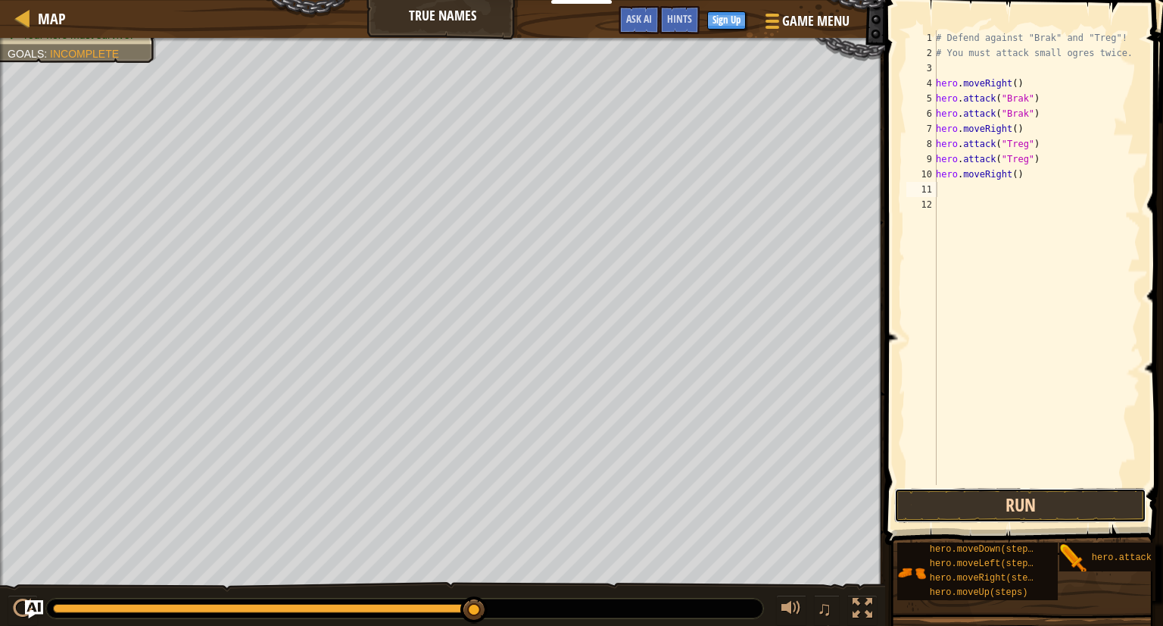
click at [1027, 510] on button "Run" at bounding box center [1020, 505] width 252 height 35
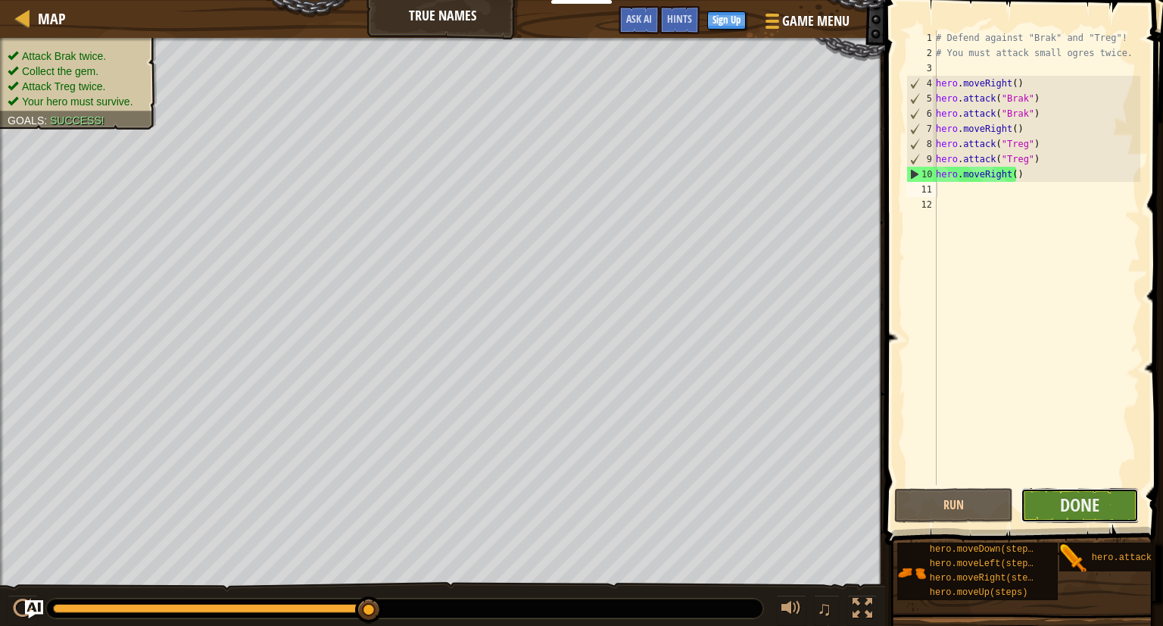
click at [1113, 508] on button "Done" at bounding box center [1080, 505] width 119 height 35
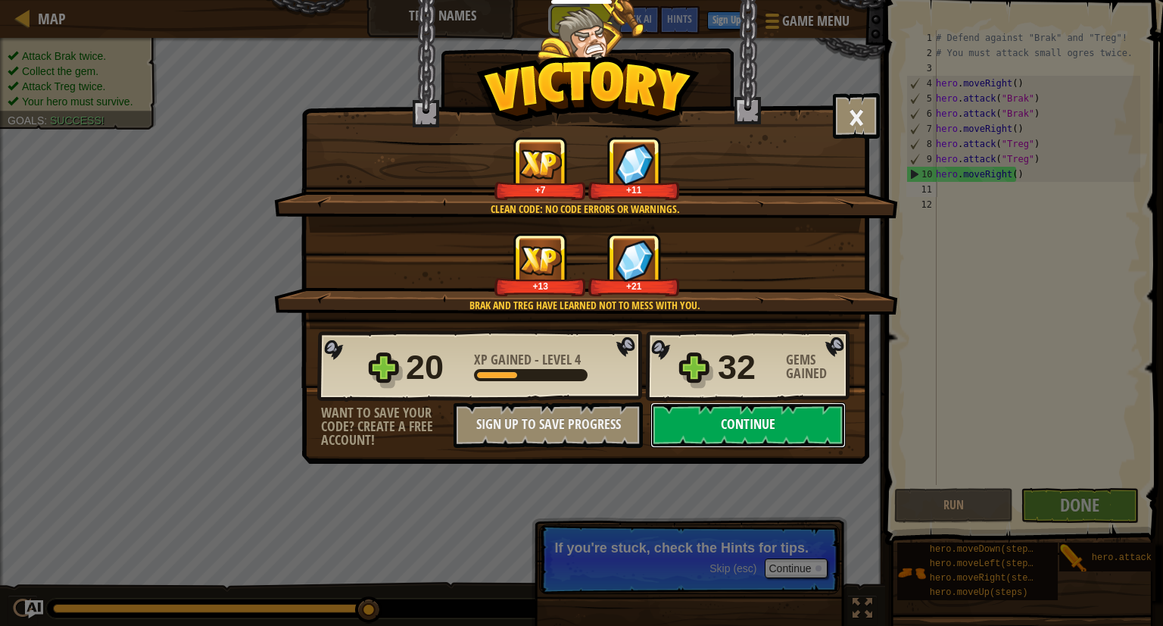
click at [697, 412] on button "Continue" at bounding box center [748, 424] width 195 height 45
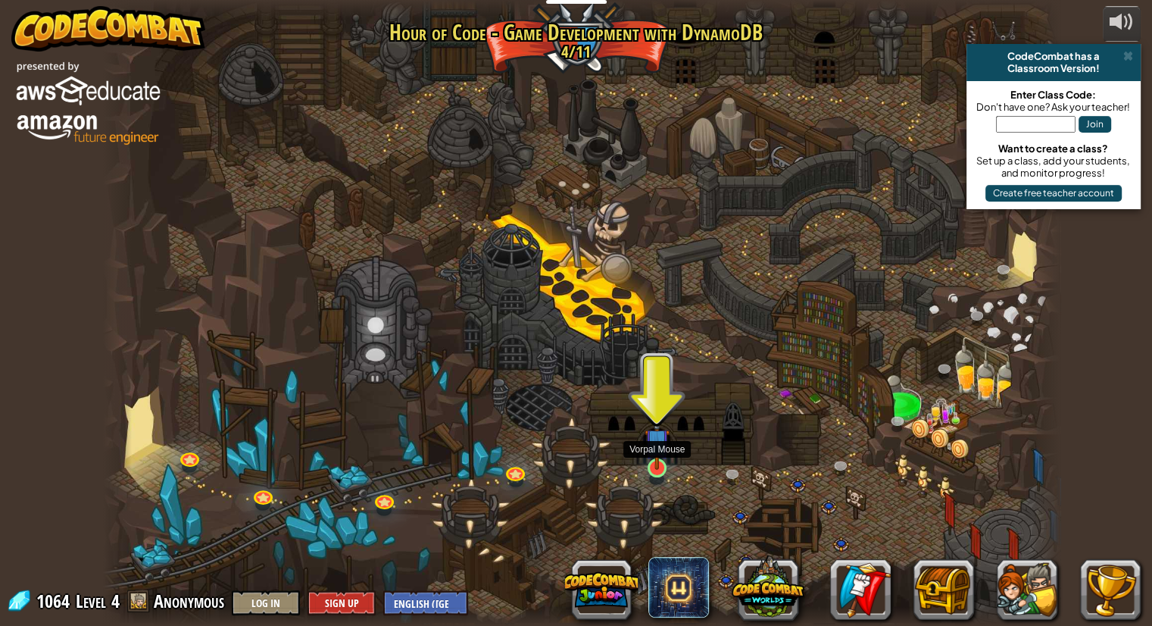
click at [652, 454] on img at bounding box center [657, 440] width 25 height 57
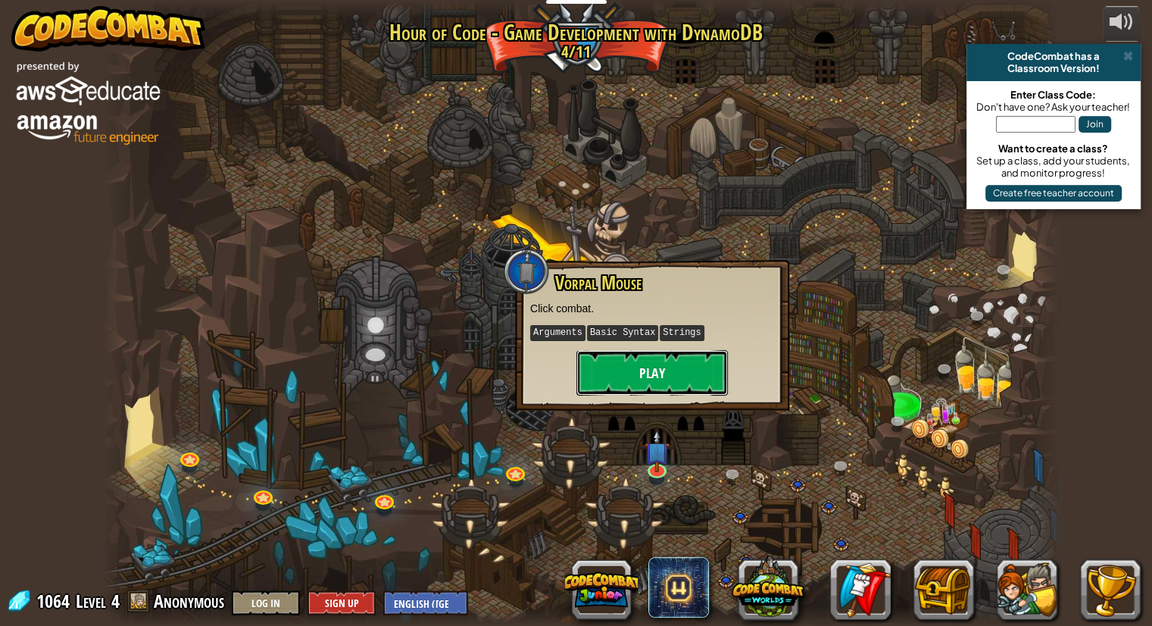
click at [643, 379] on button "Play" at bounding box center [651, 372] width 151 height 45
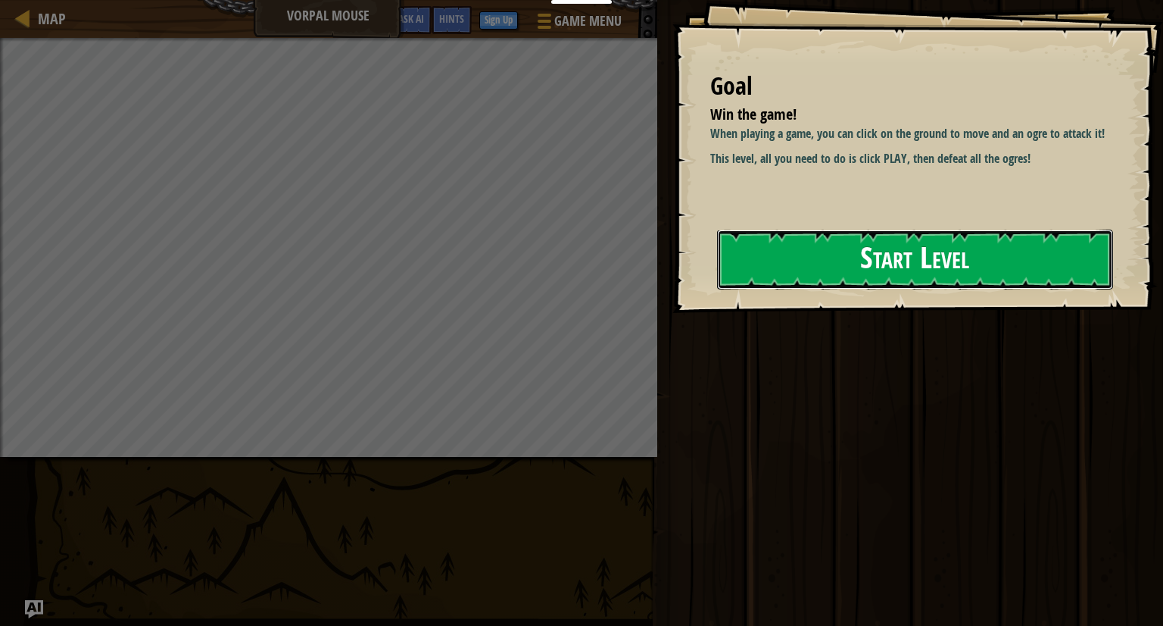
click at [812, 245] on button "Start Level" at bounding box center [915, 259] width 396 height 60
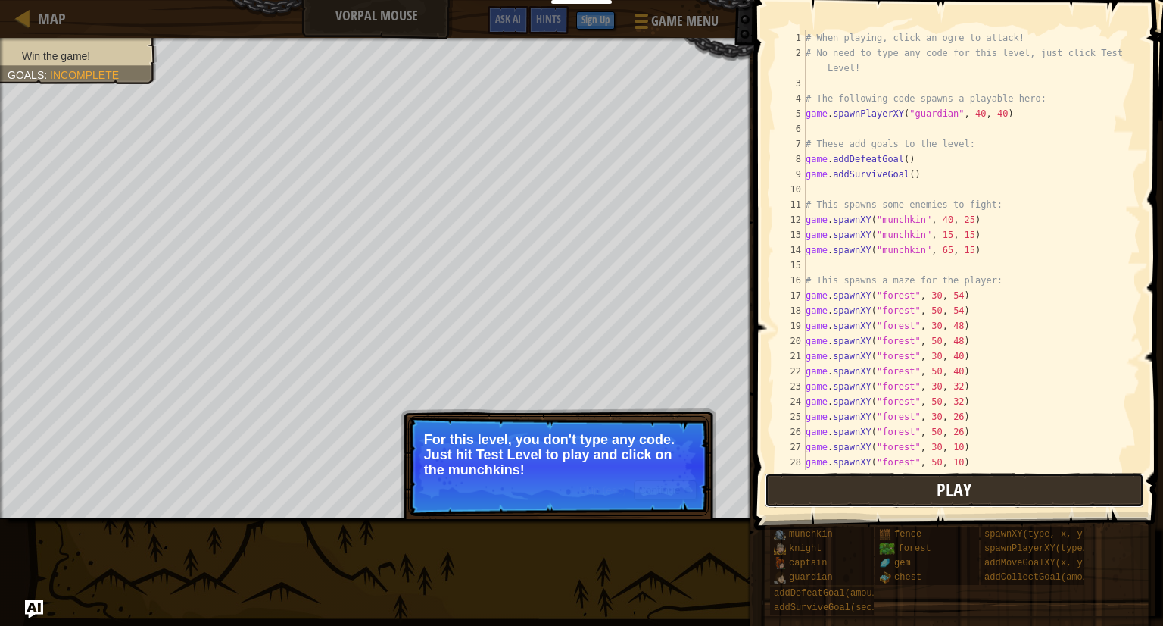
click at [844, 480] on button "Play" at bounding box center [954, 490] width 379 height 35
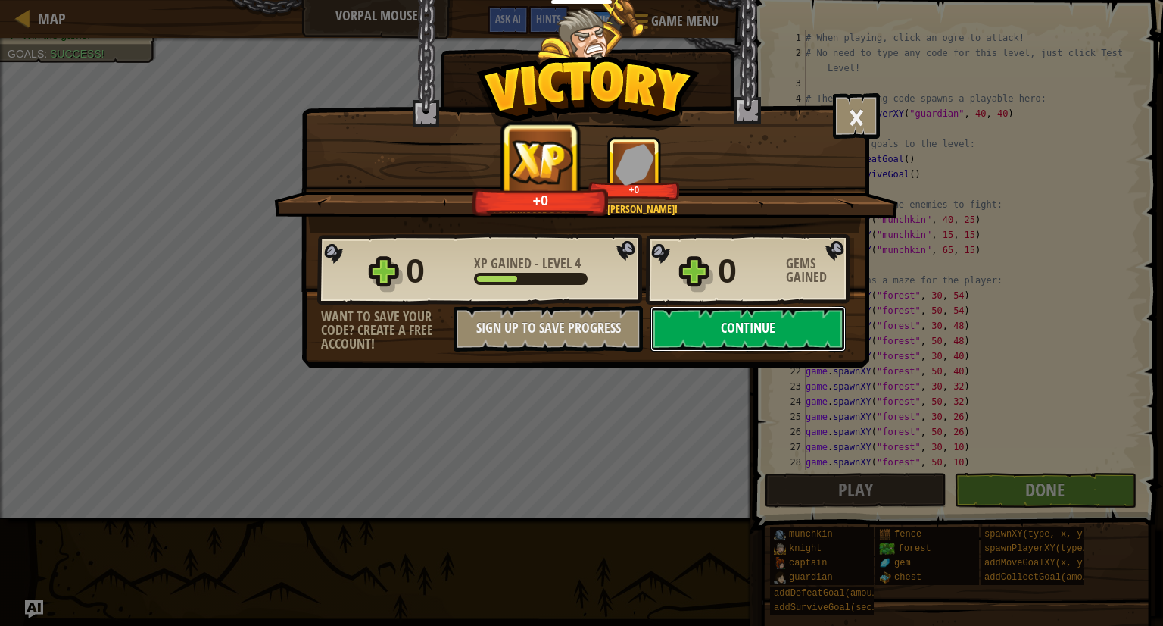
click at [756, 316] on button "Continue" at bounding box center [748, 328] width 195 height 45
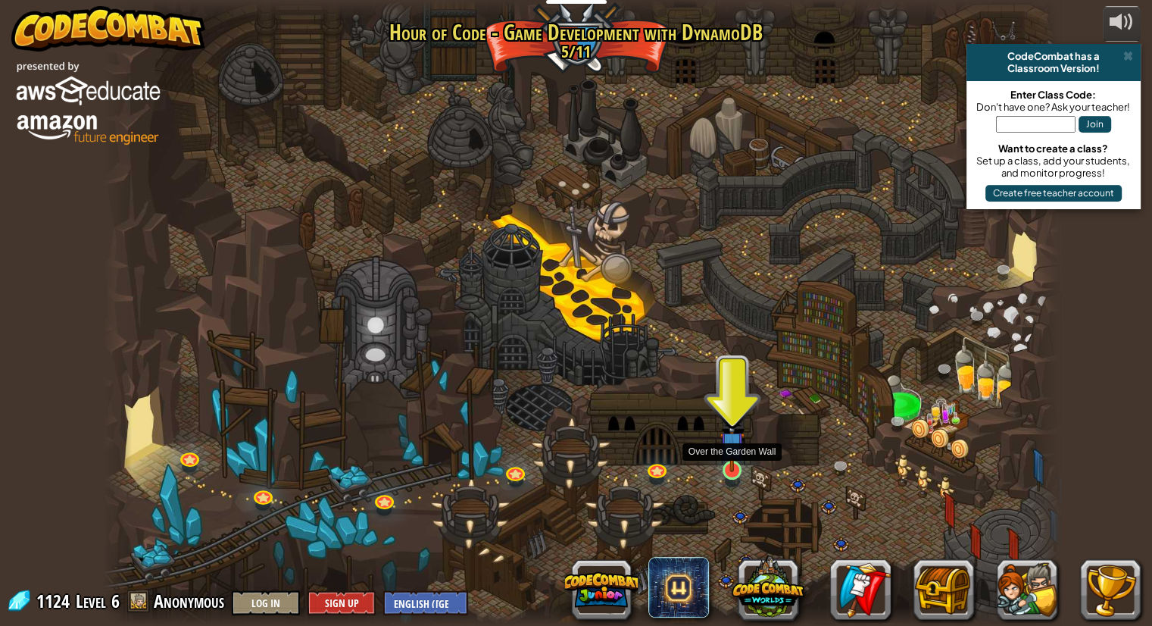
click at [734, 467] on img at bounding box center [732, 443] width 25 height 57
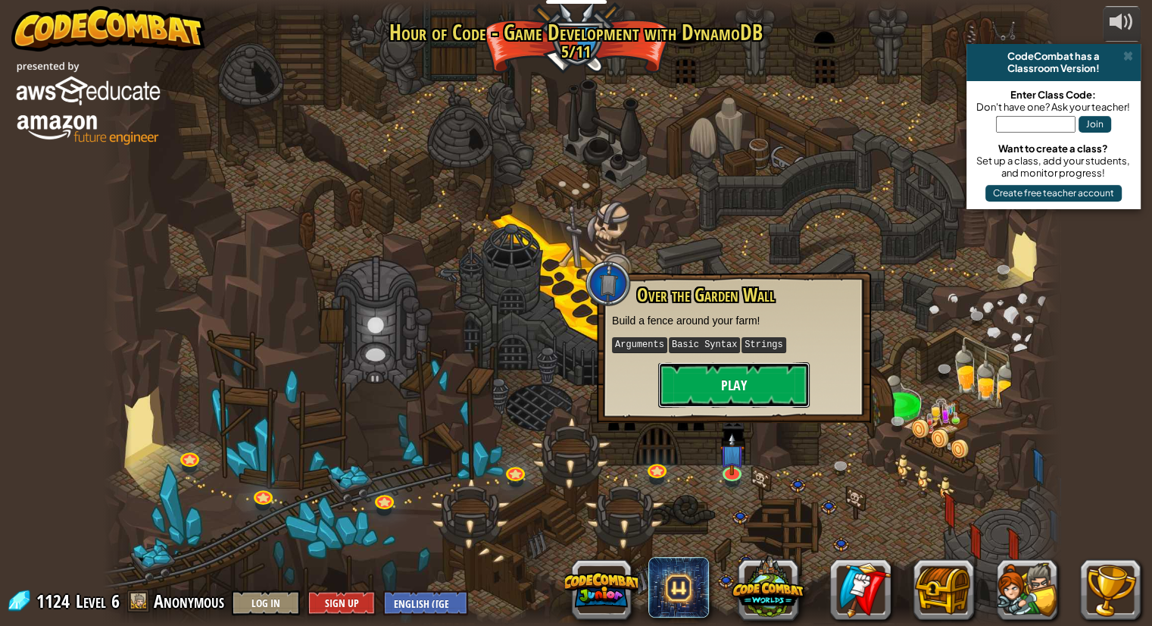
click at [733, 364] on button "Play" at bounding box center [733, 384] width 151 height 45
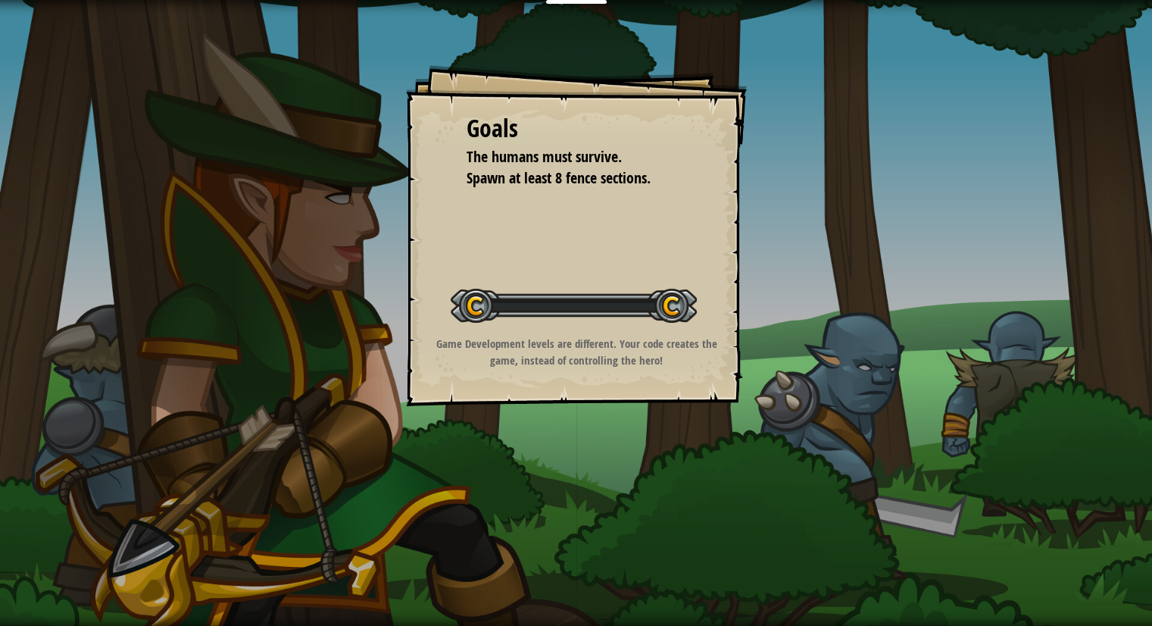
click at [741, 379] on div "Goals The humans must survive. Spawn at least 8 fence sections. Start Level Err…" at bounding box center [576, 235] width 341 height 341
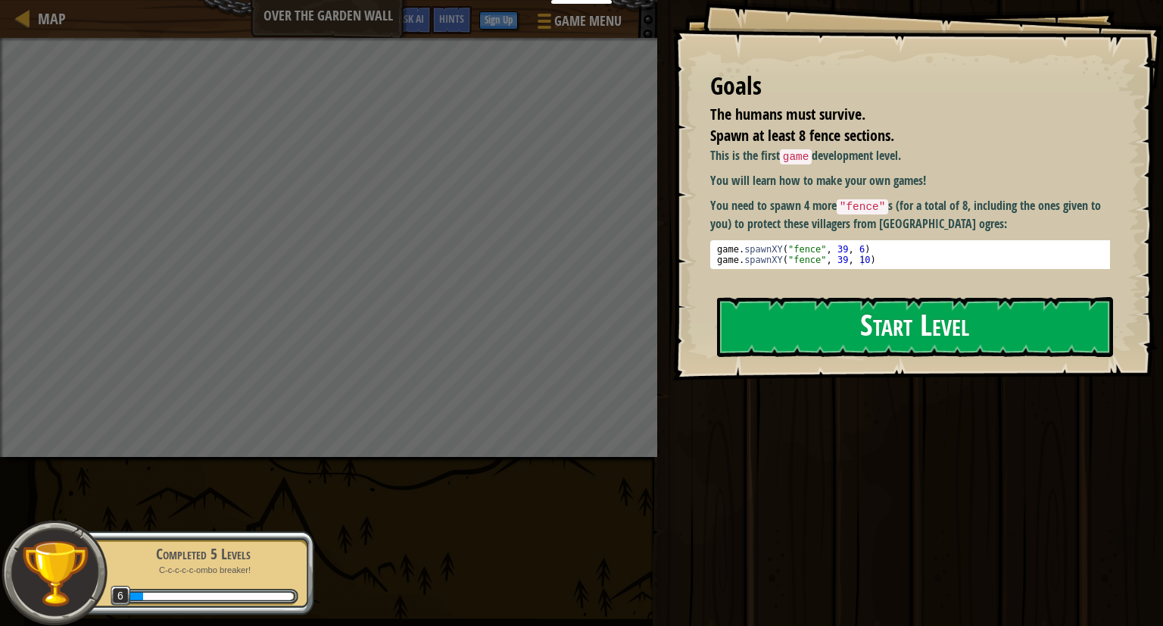
click at [819, 313] on button "Start Level" at bounding box center [915, 327] width 396 height 60
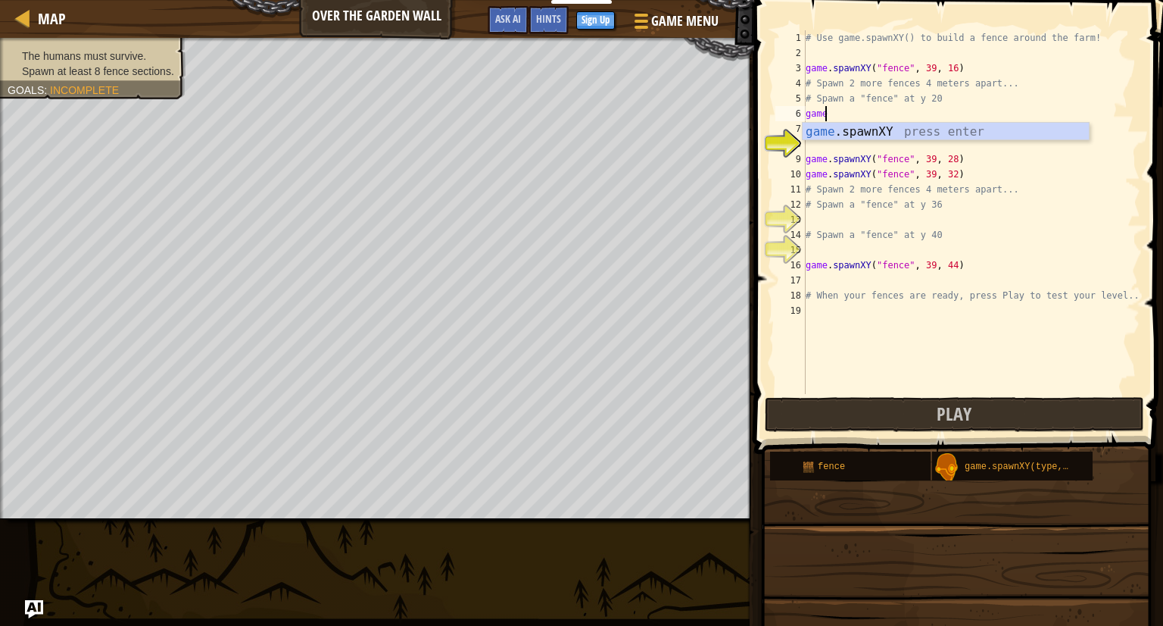
scroll to position [7, 0]
type textarea "g"
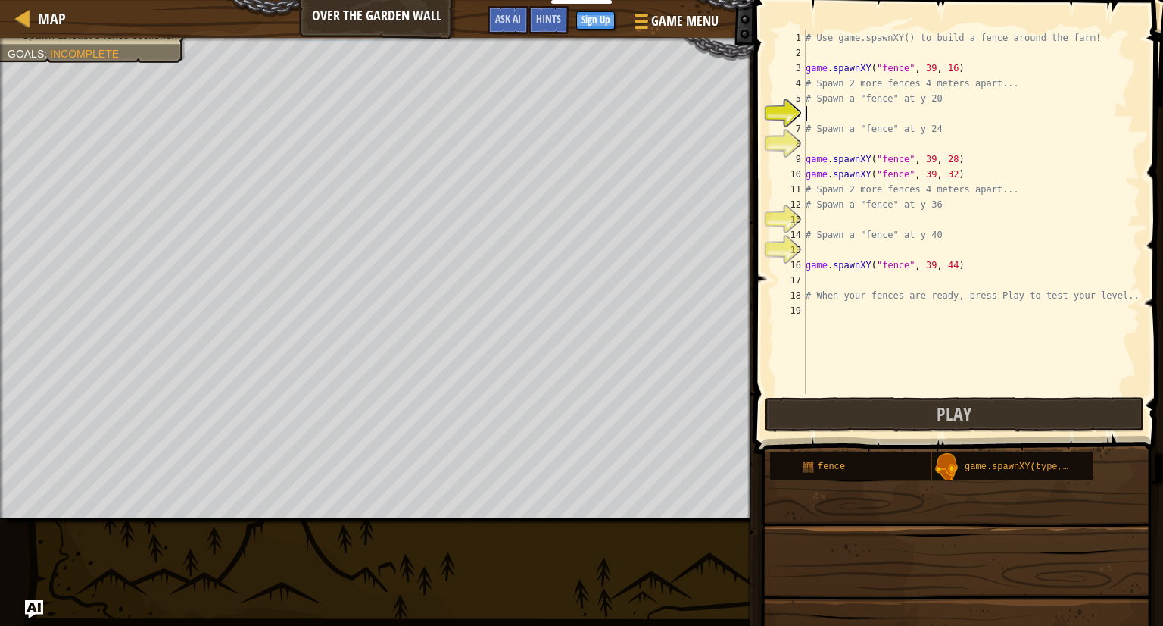
click at [780, 107] on div "6" at bounding box center [791, 113] width 30 height 15
type textarea "# Spawn a "fence" at y 24"
click at [781, 107] on div "6" at bounding box center [791, 113] width 30 height 15
type textarea "# Spawn a "fence" at y 24"
click at [929, 413] on button "Play" at bounding box center [954, 414] width 379 height 35
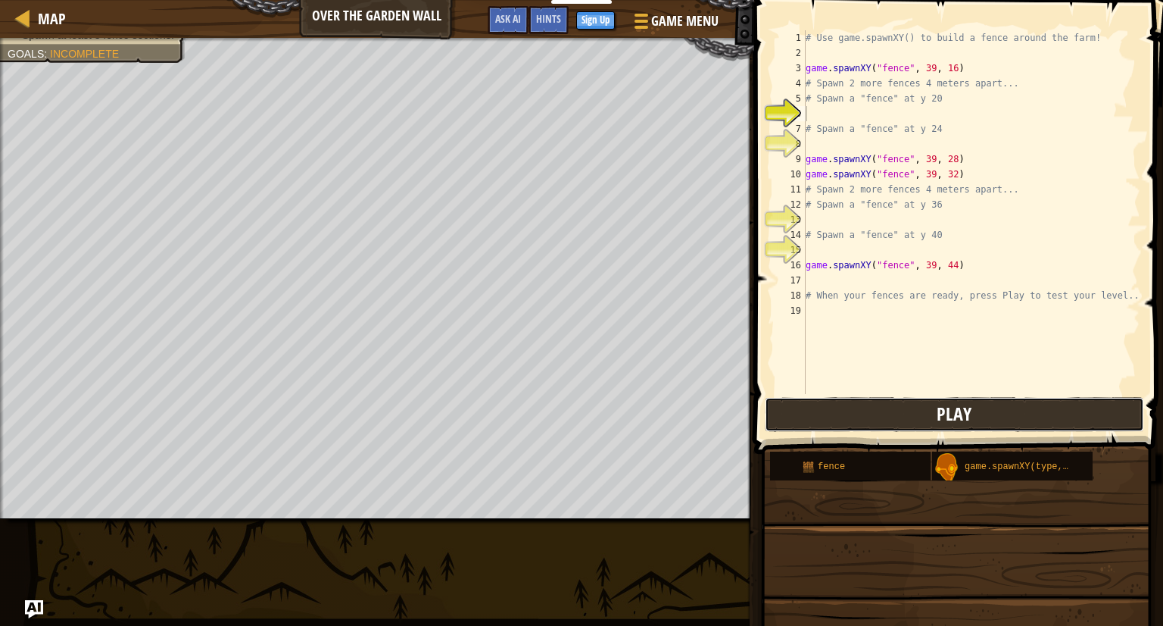
click at [907, 420] on button "Play" at bounding box center [954, 414] width 379 height 35
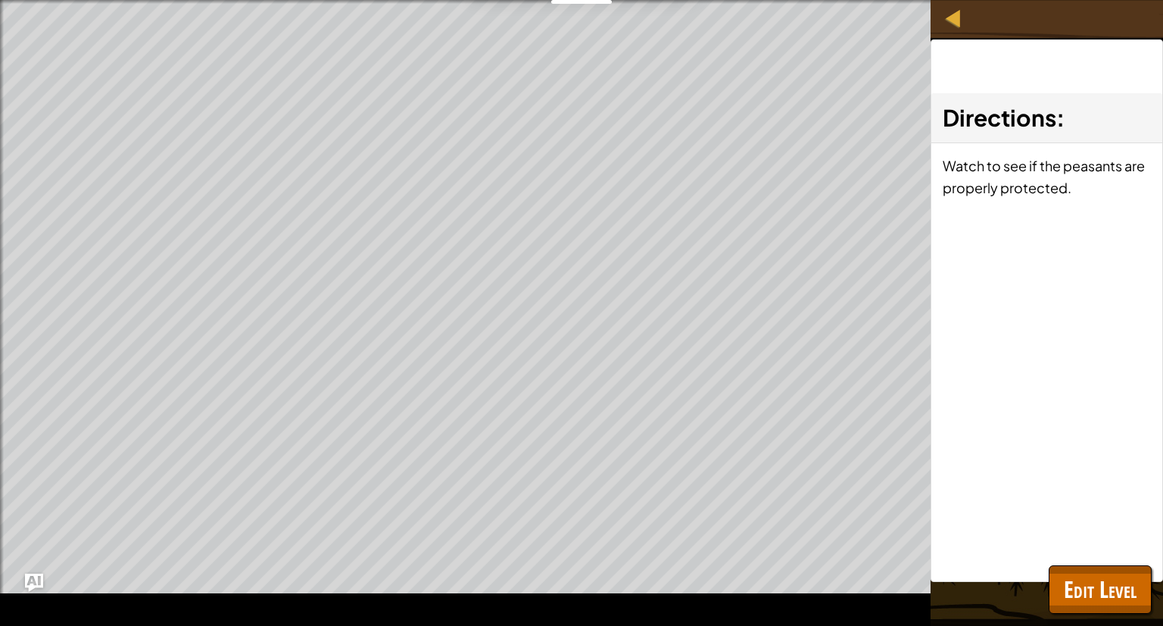
click at [1083, 557] on div "Directions : Watch to see if the peasants are properly protected." at bounding box center [1047, 310] width 233 height 542
click at [1091, 603] on span "Edit Level" at bounding box center [1100, 588] width 73 height 31
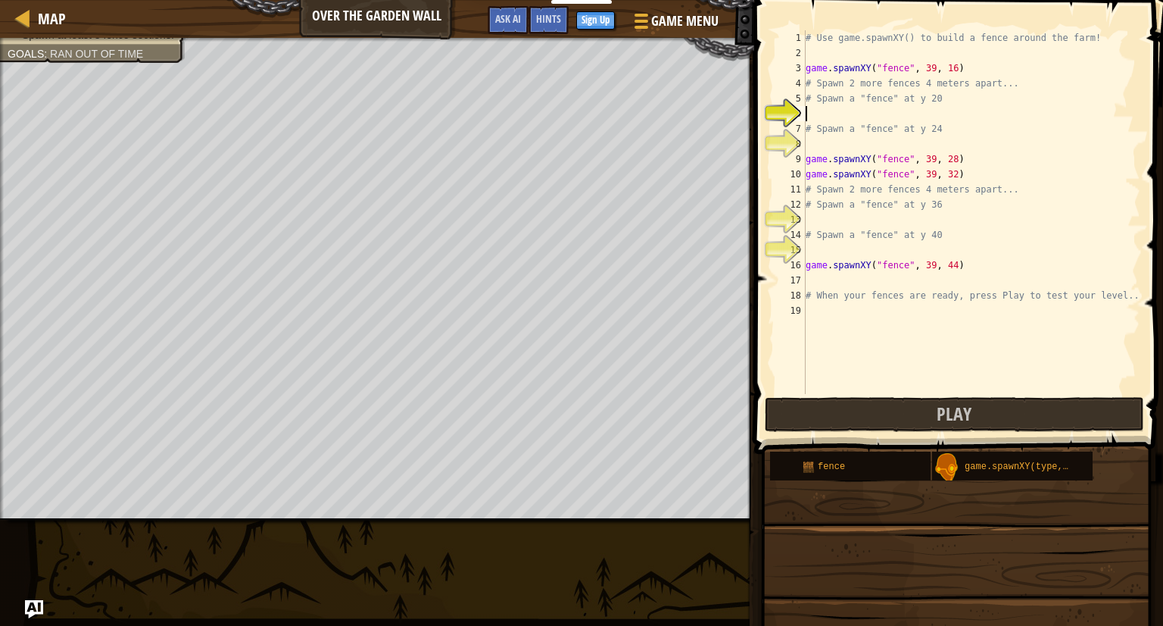
click at [810, 108] on div "# Use game.spawnXY() to build a fence around the farm! game . spawnXY ( "fence"…" at bounding box center [972, 227] width 338 height 394
type textarea "# spawn a "fence" at y24"
click at [907, 420] on button "Play" at bounding box center [954, 414] width 379 height 35
click at [845, 143] on div "# Use game.spawnXY() to build a fence around the farm! game . spawnXY ( "fence"…" at bounding box center [972, 227] width 338 height 394
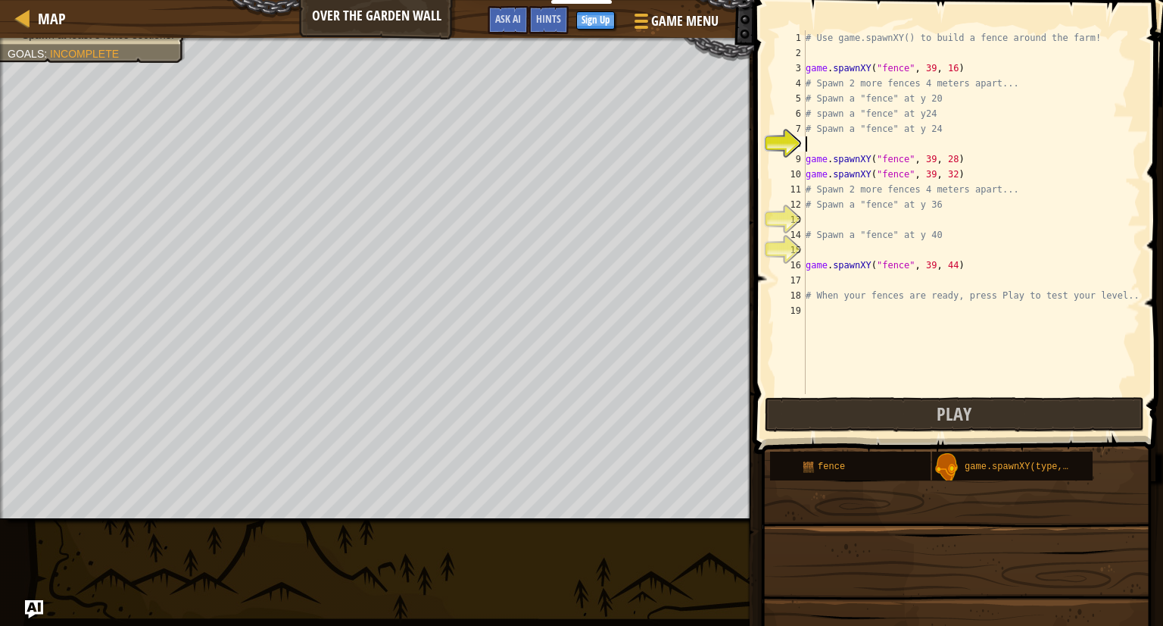
scroll to position [7, 0]
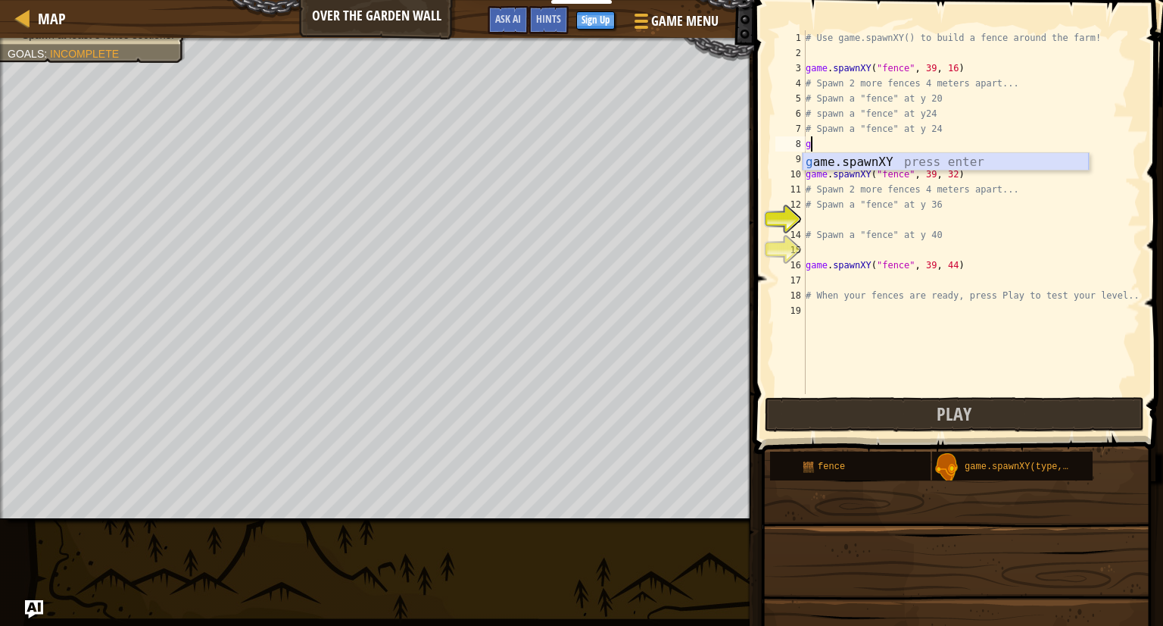
click at [860, 159] on div "g ame.spawnXY press enter" at bounding box center [946, 180] width 286 height 55
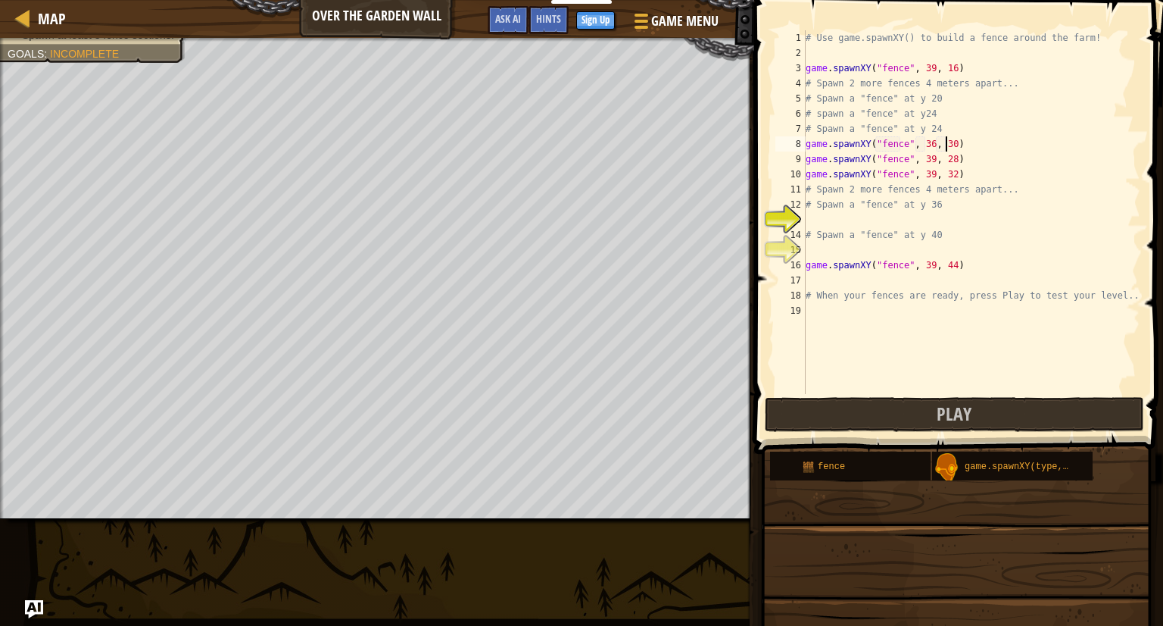
click at [947, 142] on div "# Use game.spawnXY() to build a fence around the farm! game . spawnXY ( "fence"…" at bounding box center [972, 227] width 338 height 394
click at [811, 114] on div "# Use game.spawnXY() to build a fence around the farm! game . spawnXY ( "fence"…" at bounding box center [972, 227] width 338 height 394
type textarea "spawn a "fence" at y24"
click at [25, 19] on div at bounding box center [23, 17] width 19 height 19
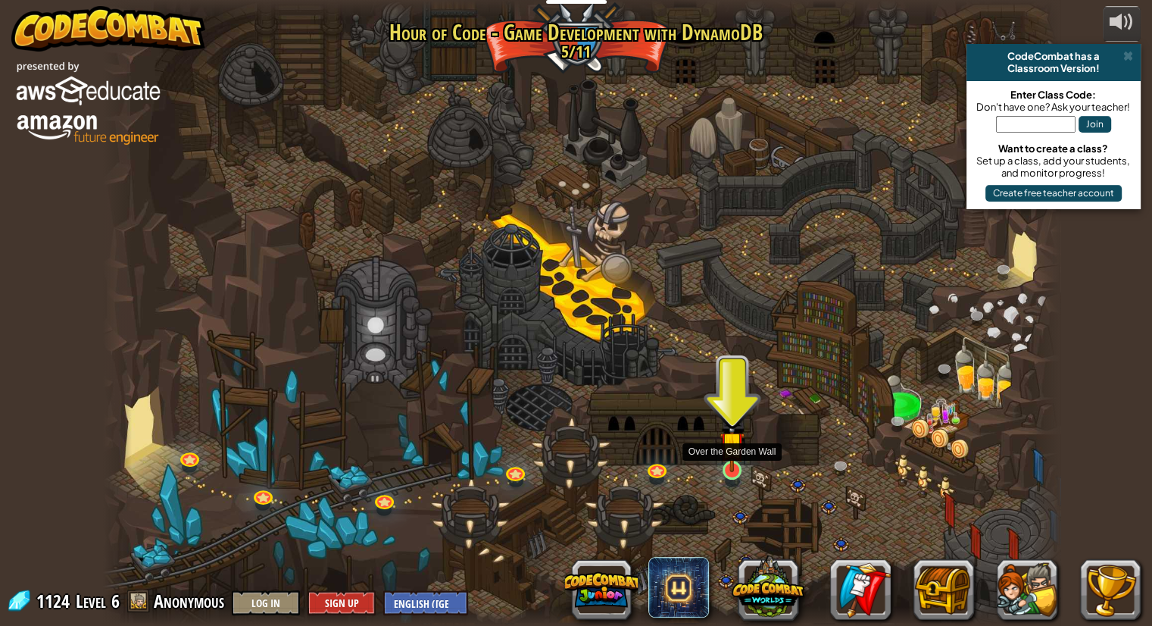
click at [727, 464] on img at bounding box center [732, 443] width 25 height 57
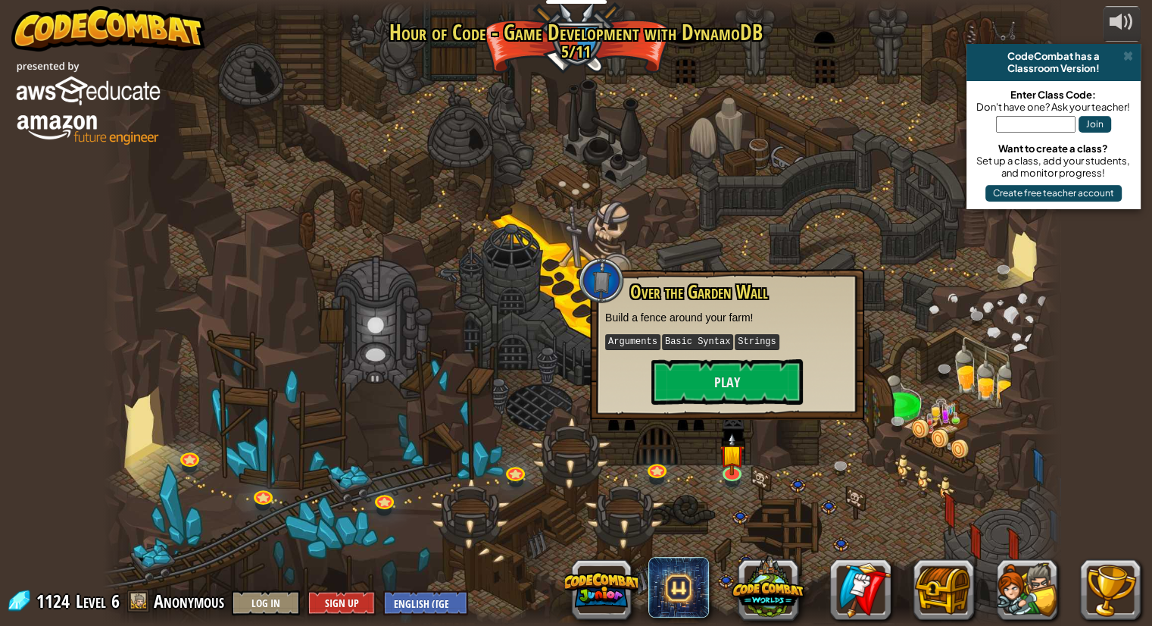
click at [732, 357] on div "Over the Garden Wall Build a fence around your farm! Arguments Basic Syntax Str…" at bounding box center [727, 343] width 244 height 123
click at [734, 382] on button "Play" at bounding box center [726, 381] width 151 height 45
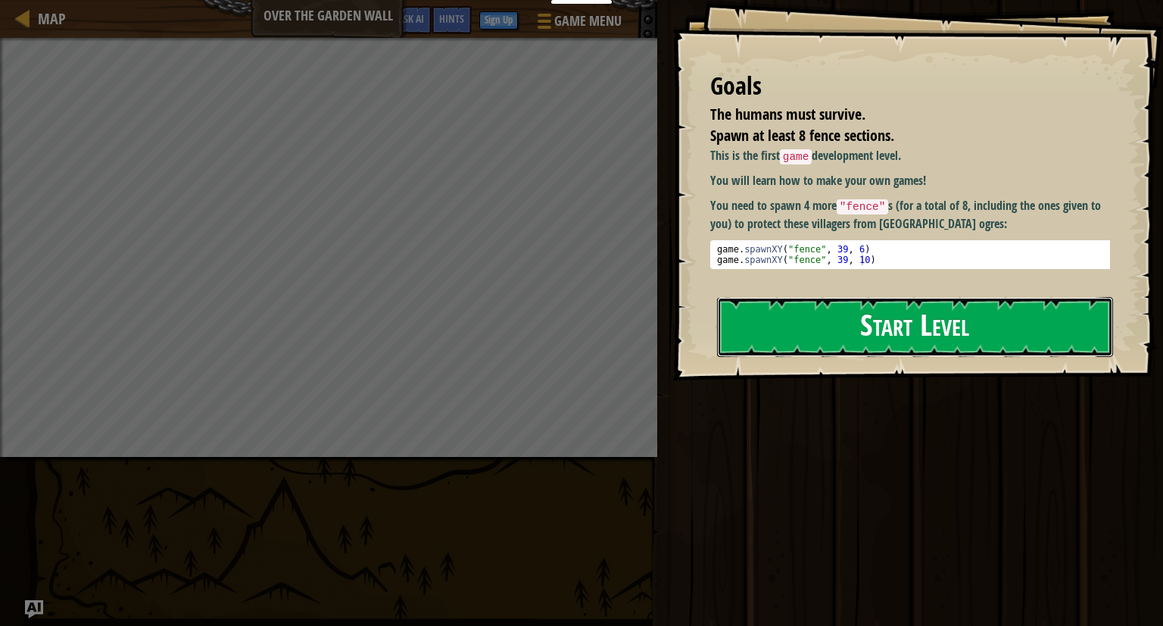
click at [859, 340] on button "Start Level" at bounding box center [915, 327] width 396 height 60
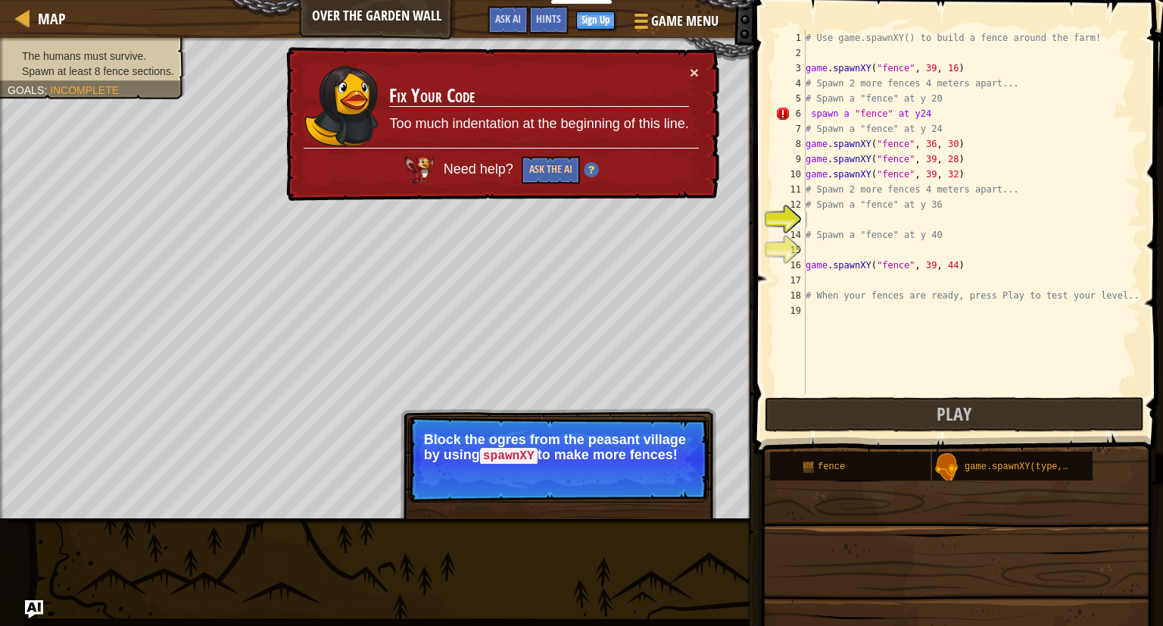
click at [621, 448] on p "Block the ogres from the peasant village by using spawnXY to make more fences!" at bounding box center [558, 448] width 269 height 32
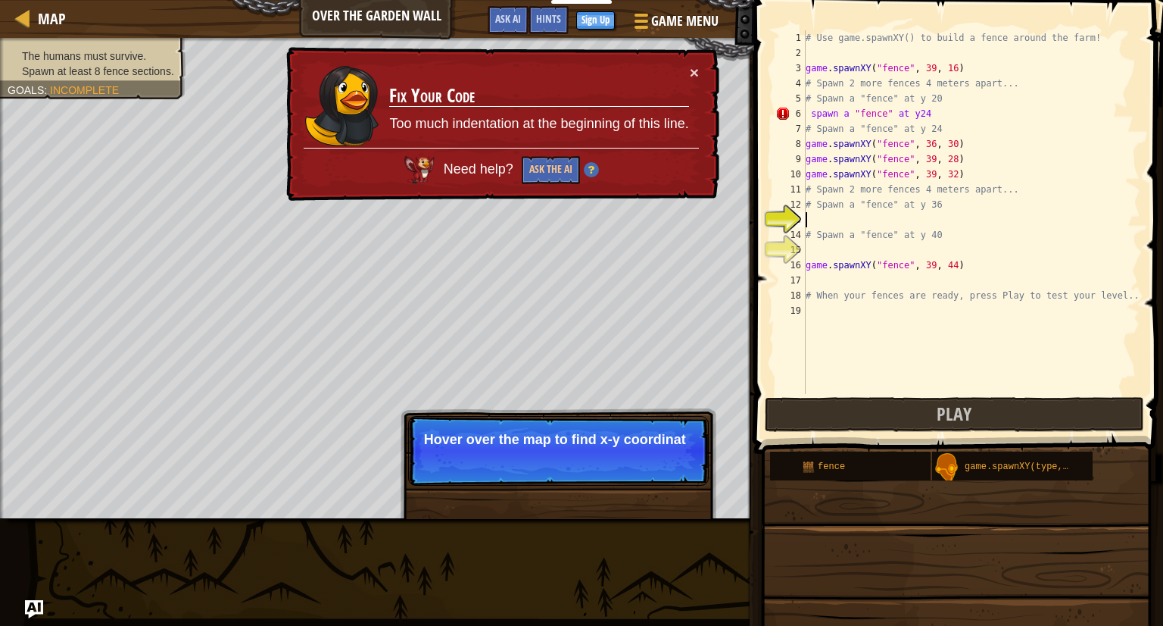
click at [948, 113] on div "# Use game.spawnXY() to build a fence around the farm! game . spawnXY ( "fence"…" at bounding box center [972, 227] width 338 height 394
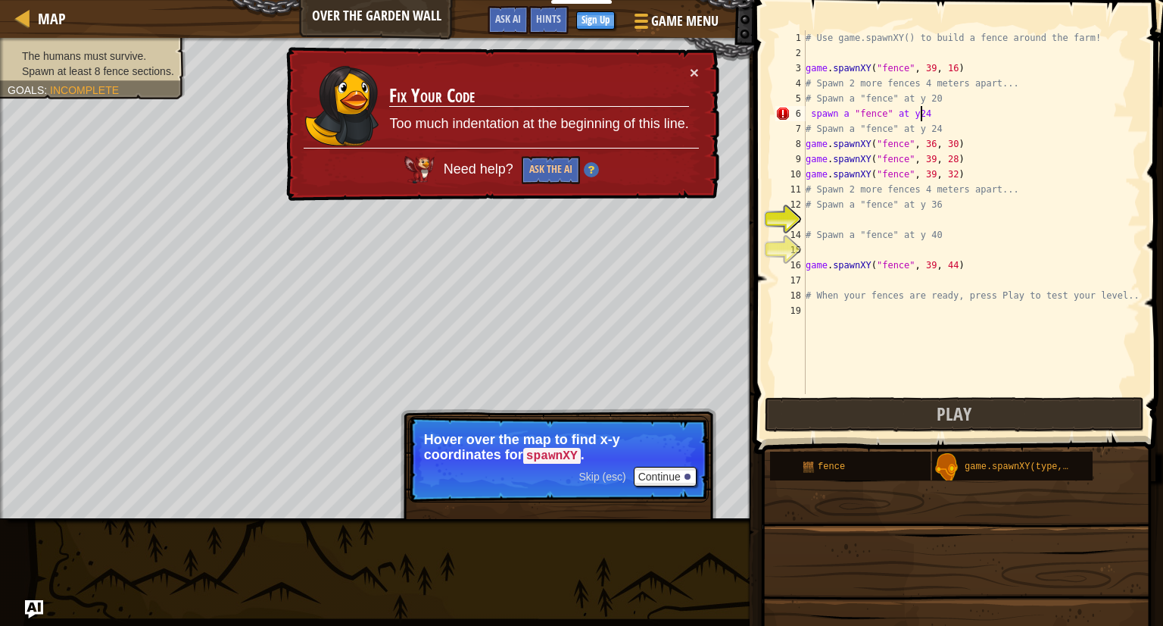
click at [807, 117] on div "# Use game.spawnXY() to build a fence around the farm! game . spawnXY ( "fence"…" at bounding box center [972, 227] width 338 height 394
type textarea "# spawn a "fence" at y24"
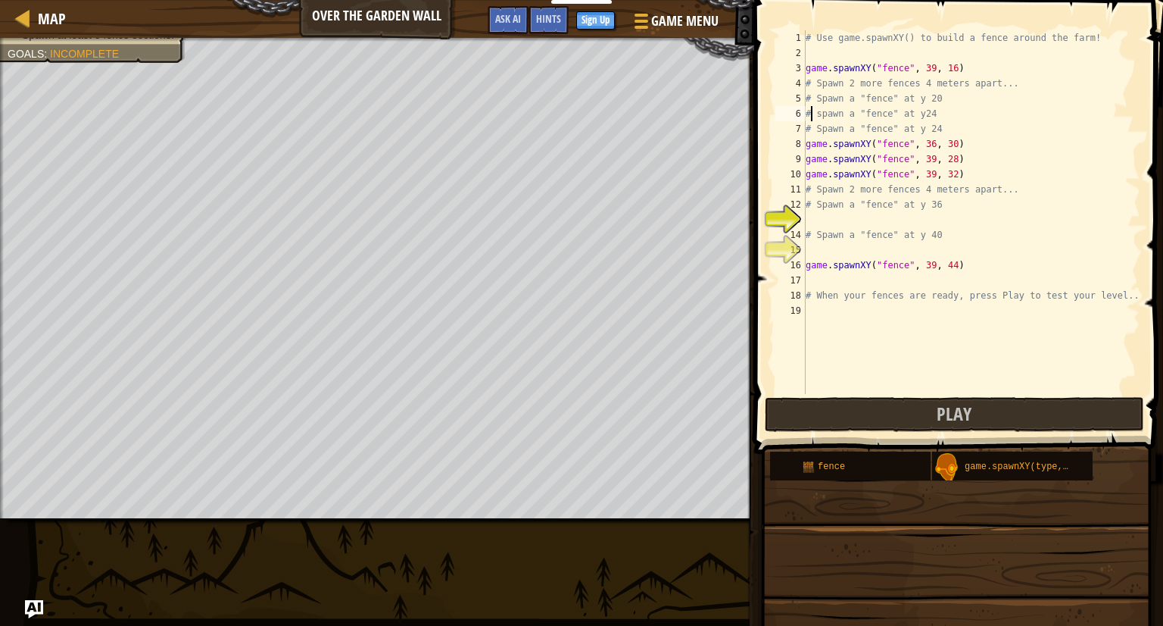
click at [830, 217] on div "# Use game.spawnXY() to build a fence around the farm! game . spawnXY ( "fence"…" at bounding box center [972, 227] width 338 height 394
click at [841, 15] on body "Educators Create Free Account School & District Solutions Teacher Toolkit Previ…" at bounding box center [581, 7] width 1163 height 15
click at [817, 227] on div "# Use game.spawnXY() to build a fence around the farm! game . spawnXY ( "fence"…" at bounding box center [972, 227] width 338 height 394
click at [817, 226] on div "# Use game.spawnXY() to build a fence around the farm! game . spawnXY ( "fence"…" at bounding box center [972, 227] width 338 height 394
type textarea "g"
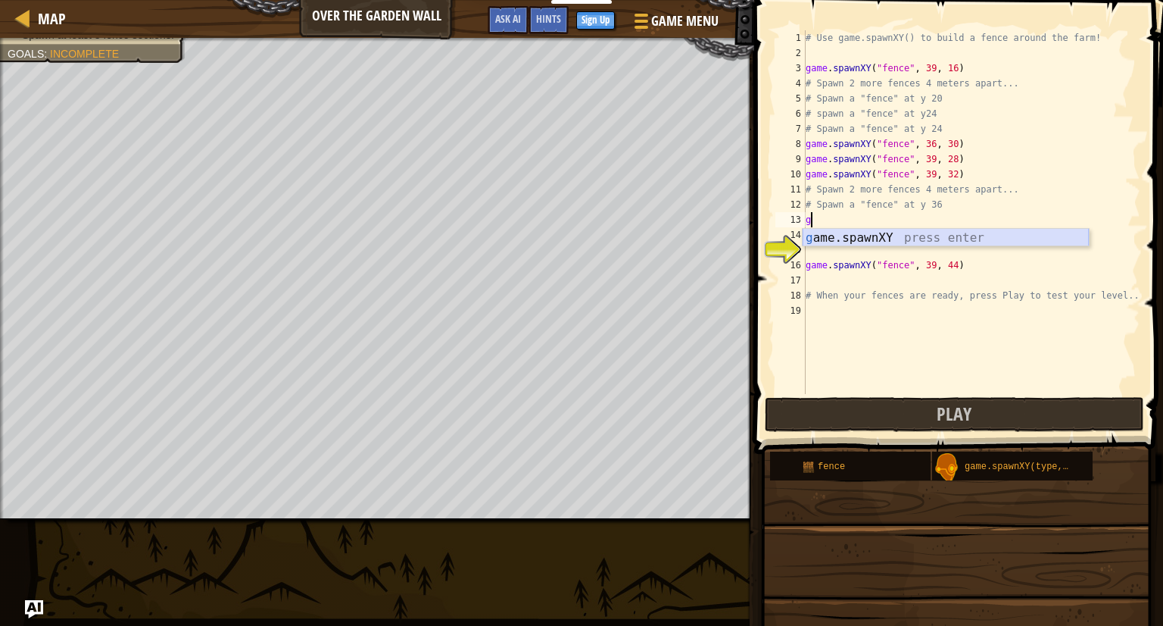
click at [822, 234] on div "g ame.spawnXY press enter" at bounding box center [946, 256] width 286 height 55
click at [946, 222] on div "# Use game.spawnXY() to build a fence around the farm! game . spawnXY ( "fence"…" at bounding box center [972, 227] width 338 height 394
type textarea "game.spawnXY("fence", 36, 36)"
click at [854, 250] on div "# Use game.spawnXY() to build a fence around the farm! game . spawnXY ( "fence"…" at bounding box center [972, 227] width 338 height 394
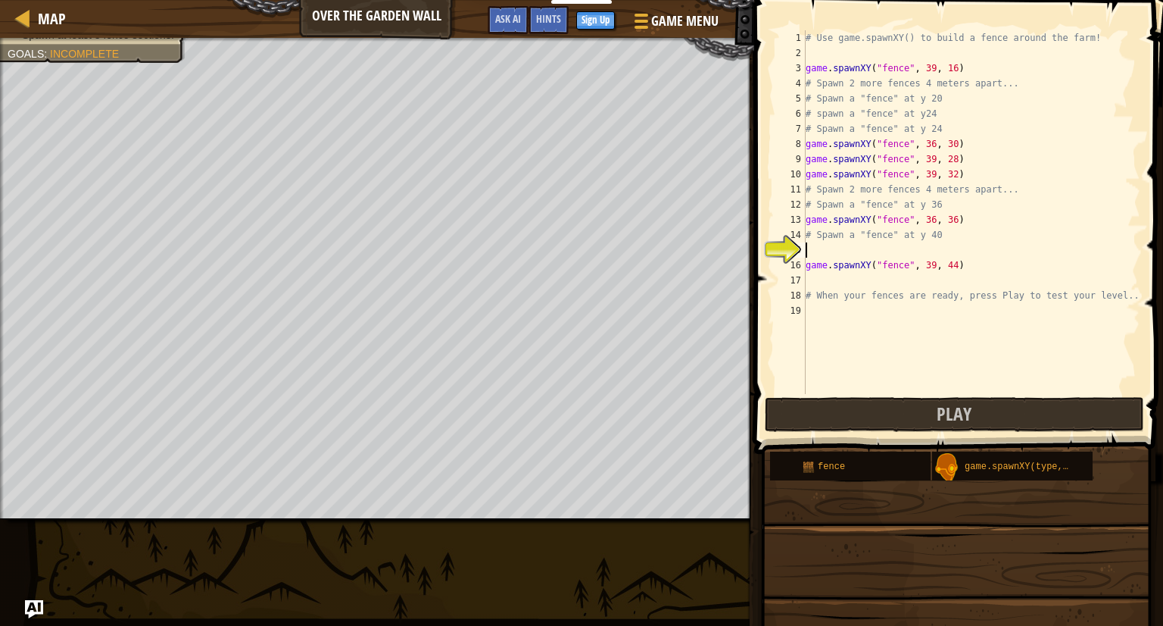
scroll to position [7, 0]
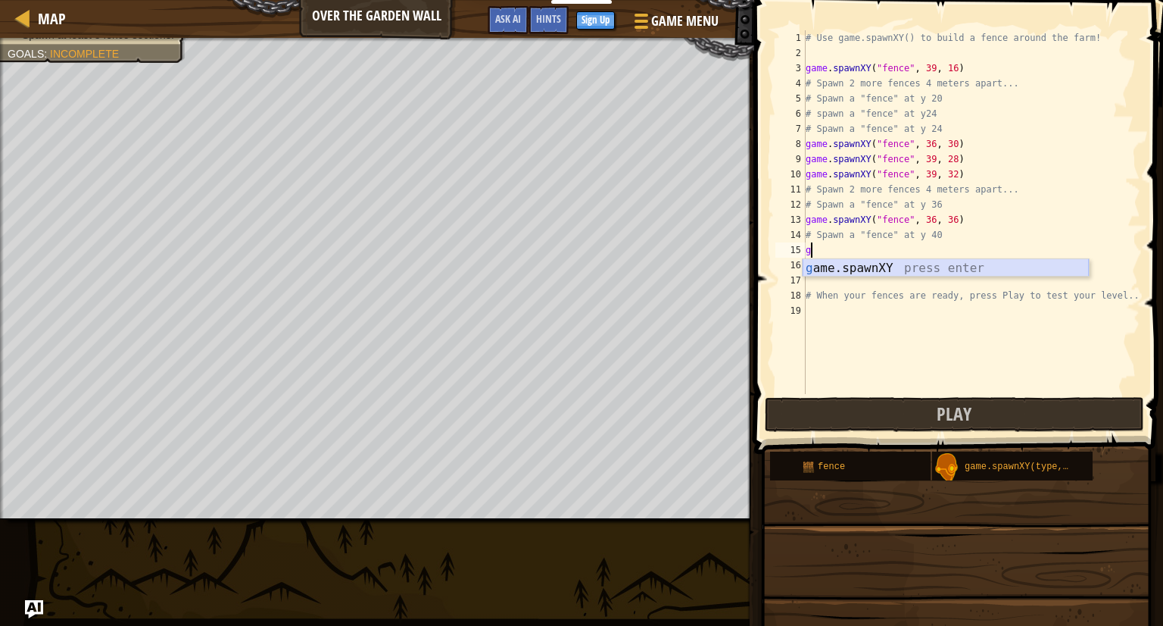
click at [865, 270] on div "g ame.spawnXY press enter" at bounding box center [946, 286] width 286 height 55
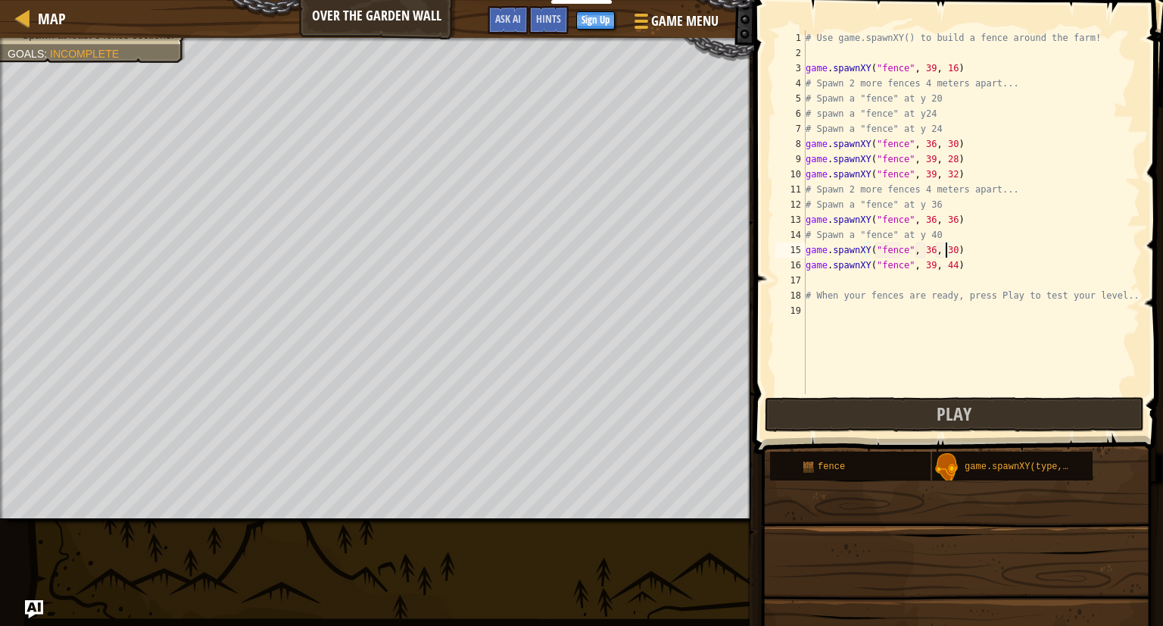
click at [947, 248] on div "# Use game.spawnXY() to build a fence around the farm! game . spawnXY ( "fence"…" at bounding box center [972, 227] width 338 height 394
type textarea "game.spawnXY("fence", 36, 40)"
click at [942, 407] on span "Play" at bounding box center [954, 413] width 35 height 24
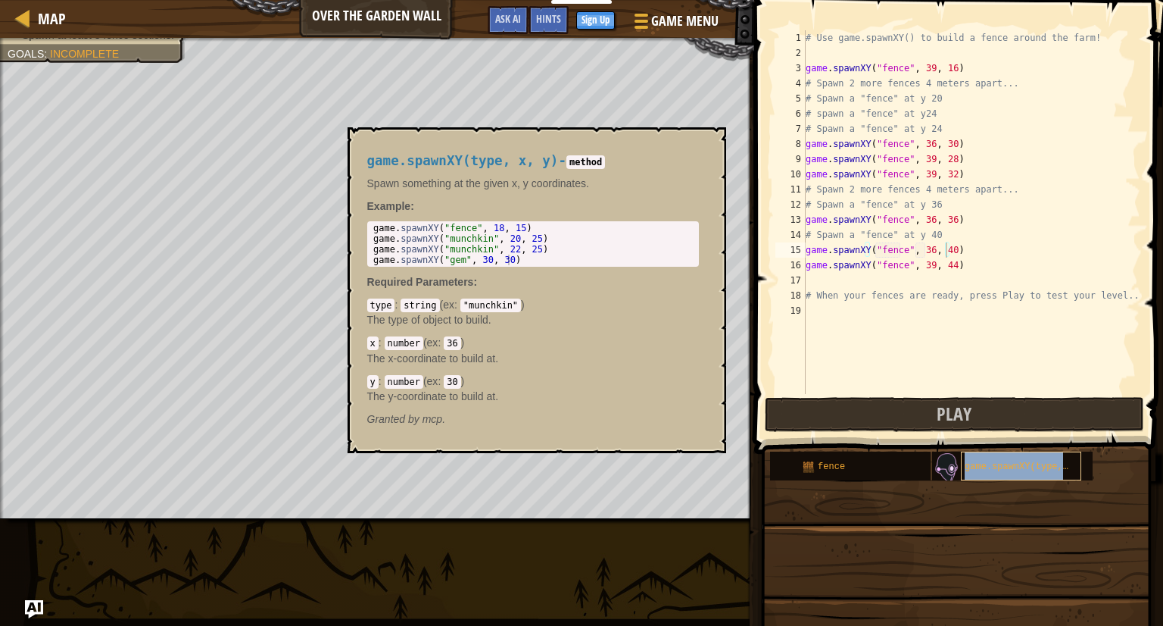
click at [973, 474] on div "game.spawnXY(type, x, y)" at bounding box center [1021, 465] width 120 height 29
click at [815, 279] on div "# Use game.spawnXY() to build a fence around the farm! game . spawnXY ( "fence"…" at bounding box center [972, 227] width 338 height 394
click at [710, 142] on button "×" at bounding box center [709, 144] width 12 height 21
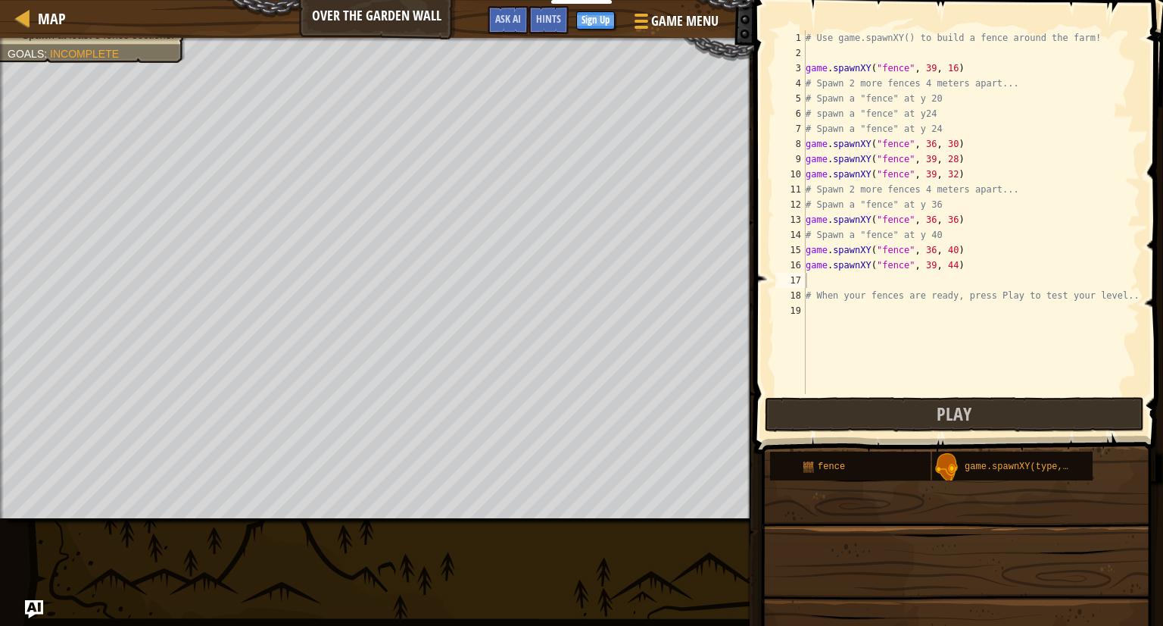
click at [820, 289] on div "# Use game.spawnXY() to build a fence around the farm! game . spawnXY ( "fence"…" at bounding box center [972, 227] width 338 height 394
click at [801, 278] on div "17" at bounding box center [791, 280] width 30 height 15
type textarea "# When your fences are ready, press Play to test your level.."
click at [837, 298] on div "g ame.spawnXY press enter" at bounding box center [946, 316] width 286 height 55
click at [925, 276] on div "# Use game.spawnXY() to build a fence around the farm! game . spawnXY ( "fence"…" at bounding box center [972, 227] width 338 height 394
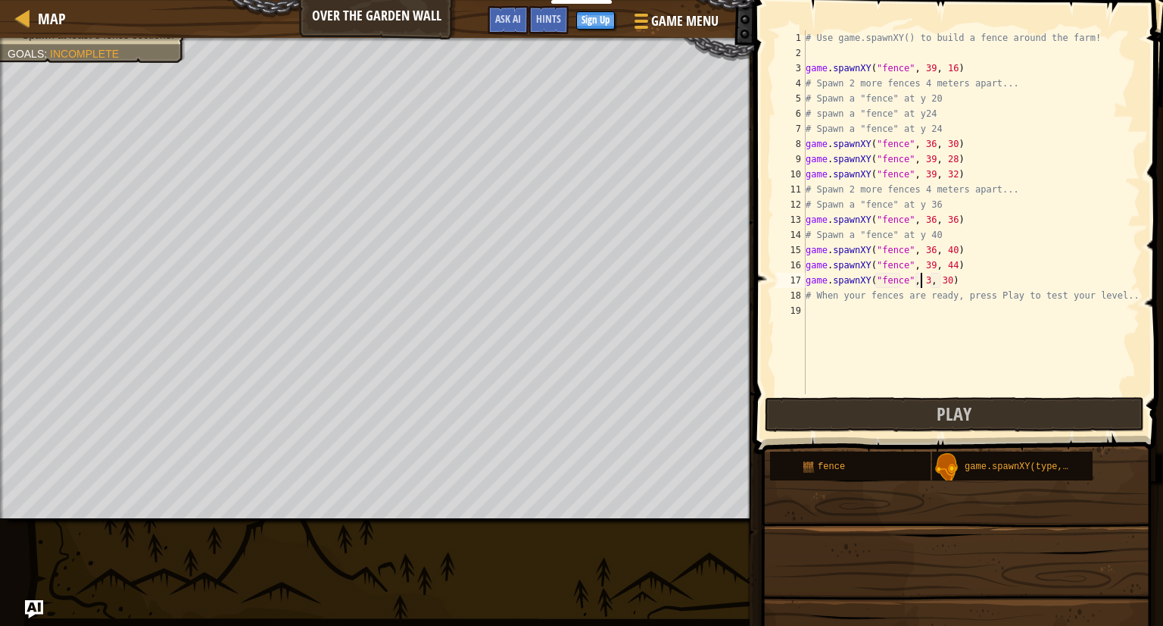
scroll to position [7, 9]
click at [945, 276] on div "# Use game.spawnXY() to build a fence around the farm! game . spawnXY ( "fence"…" at bounding box center [972, 227] width 338 height 394
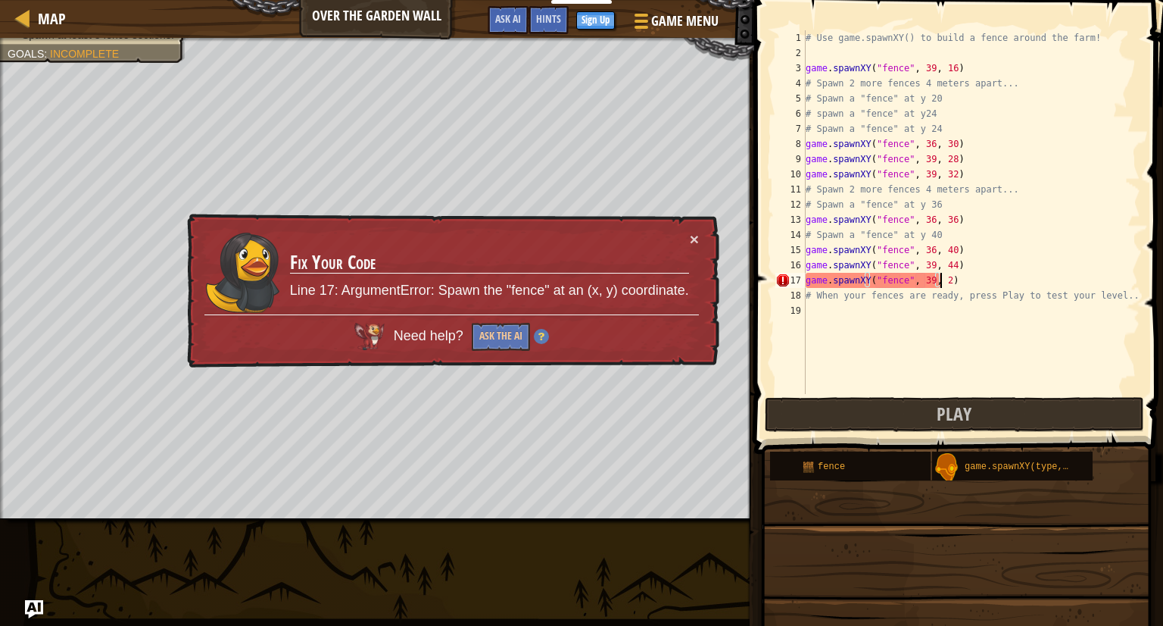
scroll to position [7, 11]
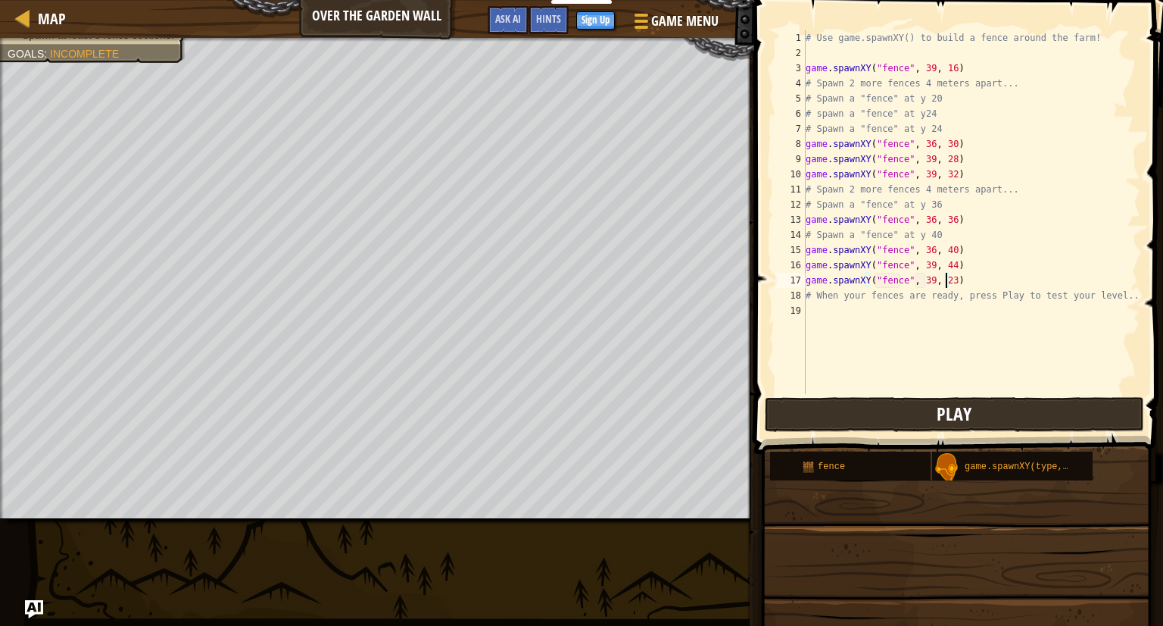
type textarea "game.spawnXY("fence", 39, 23)"
click at [845, 420] on button "Play" at bounding box center [954, 414] width 379 height 35
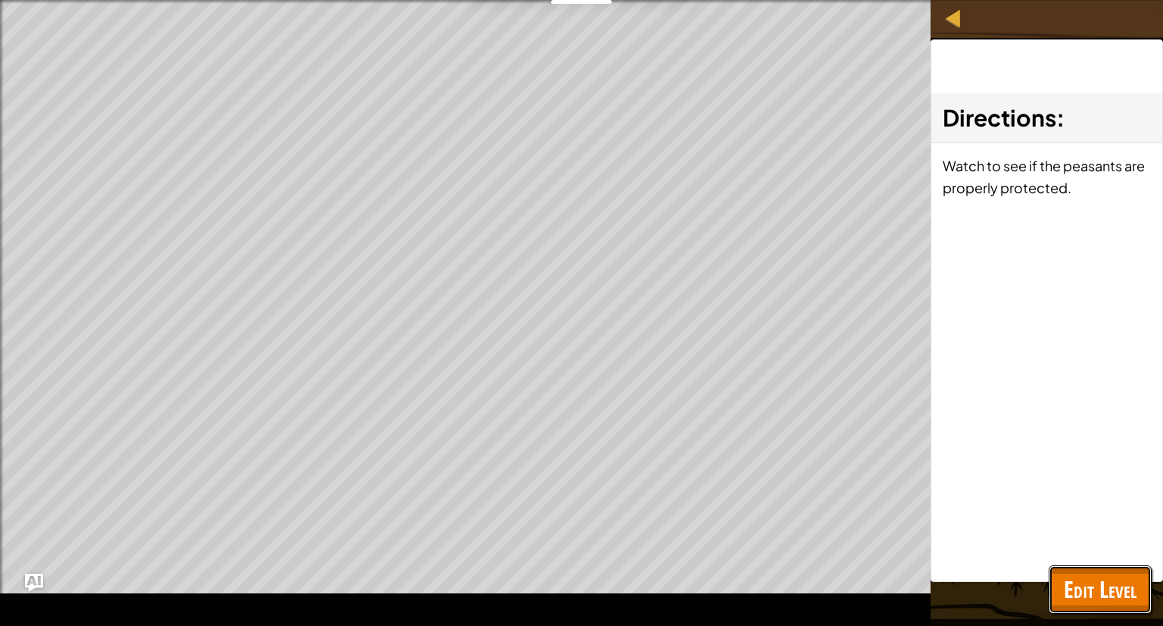
click at [1118, 610] on button "Edit Level" at bounding box center [1100, 589] width 103 height 48
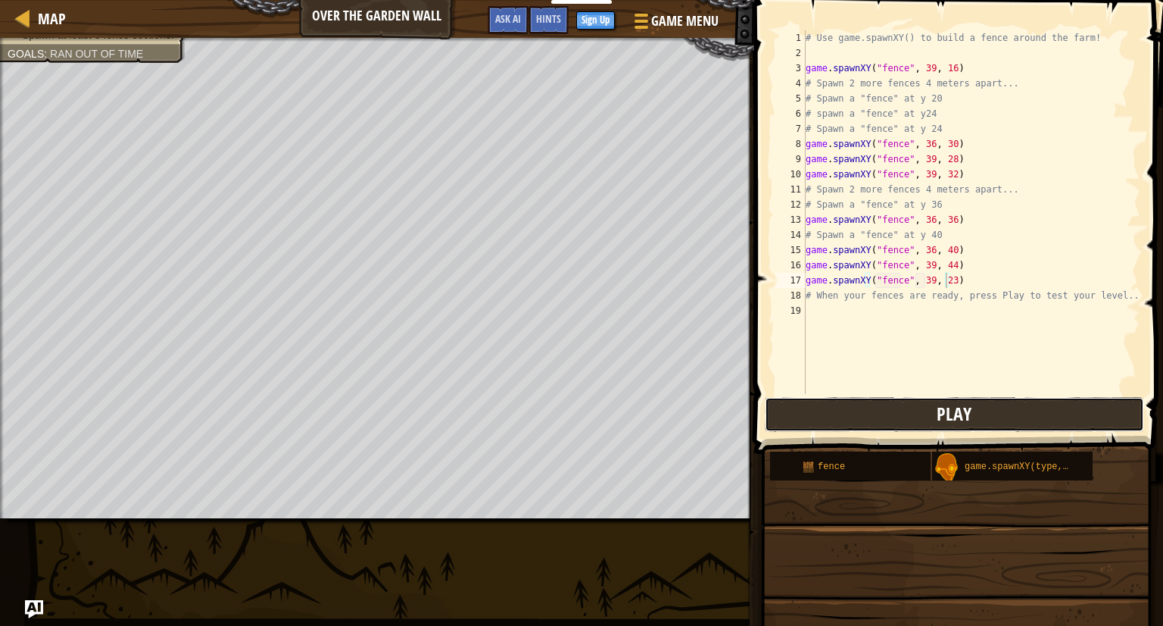
click at [873, 410] on button "Play" at bounding box center [954, 414] width 379 height 35
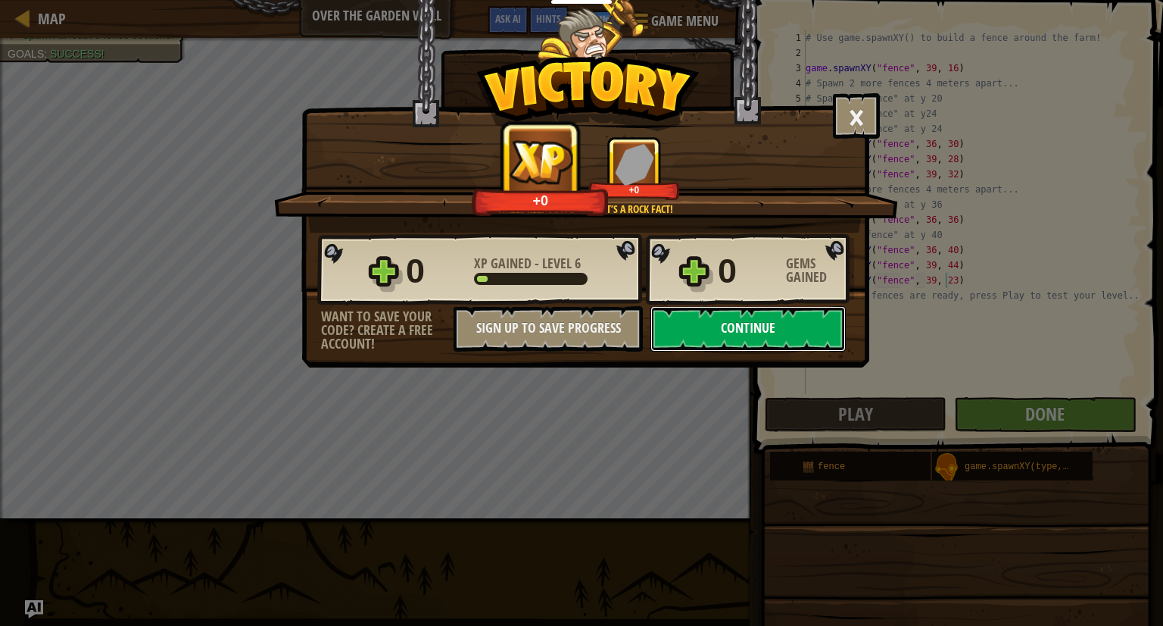
click at [748, 320] on button "Continue" at bounding box center [748, 328] width 195 height 45
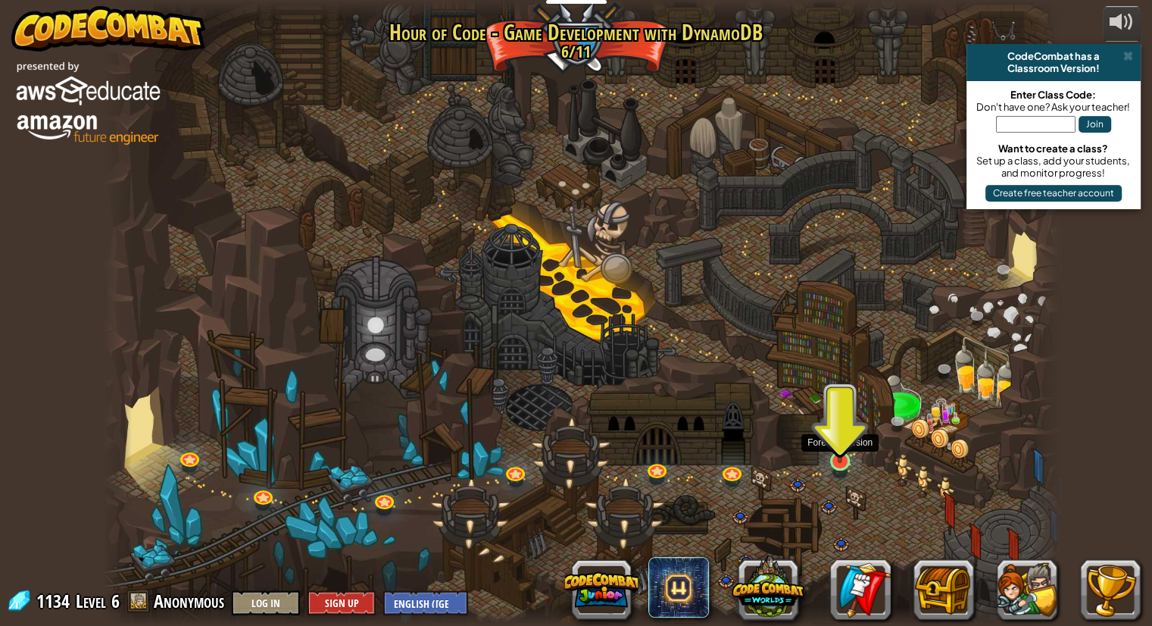
click at [833, 461] on img at bounding box center [840, 434] width 25 height 57
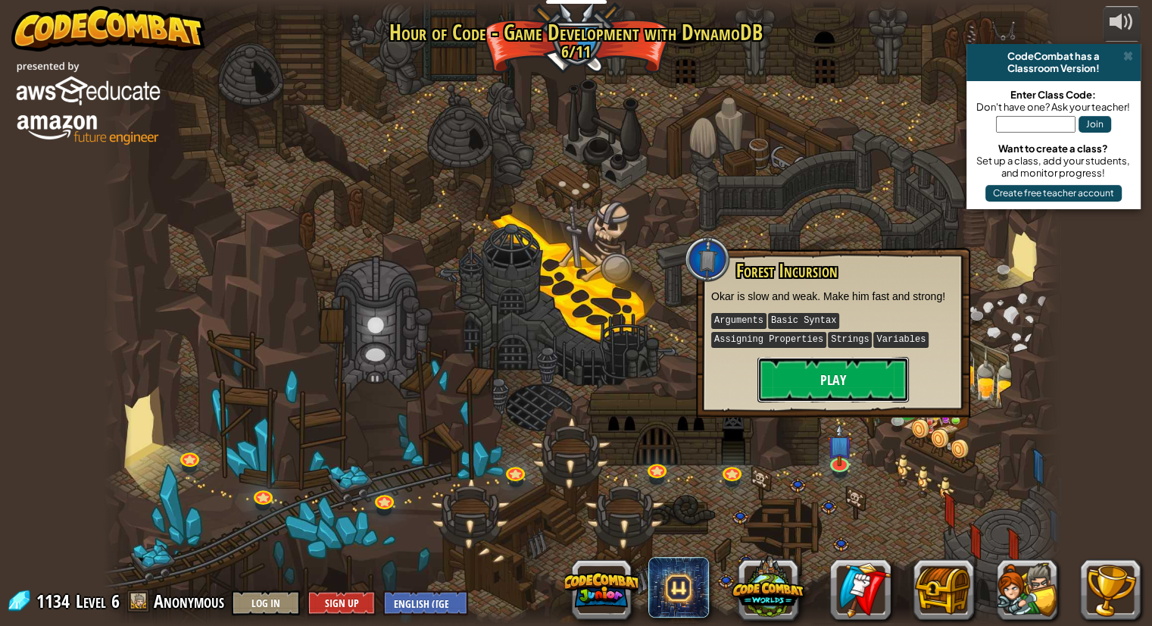
click at [838, 377] on button "Play" at bounding box center [832, 379] width 151 height 45
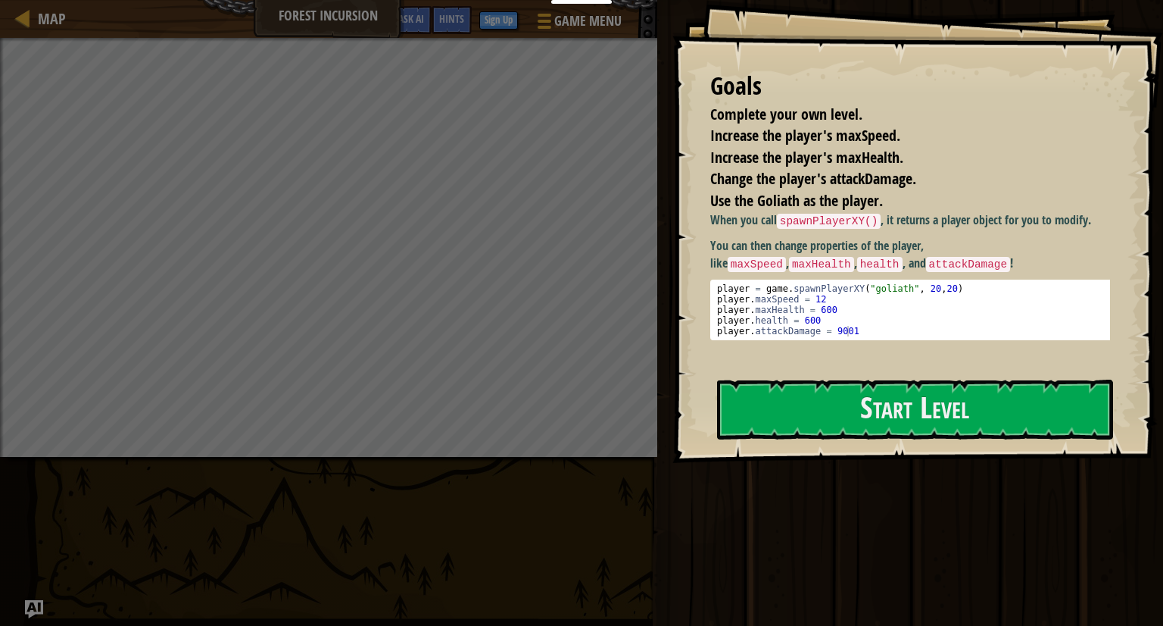
type textarea "[DOMAIN_NAME] = 600"
click at [966, 320] on div "player = game . spawnPlayerXY ( "goliath" , 20 , 20 ) player . maxSpeed = 12 pl…" at bounding box center [916, 320] width 404 height 74
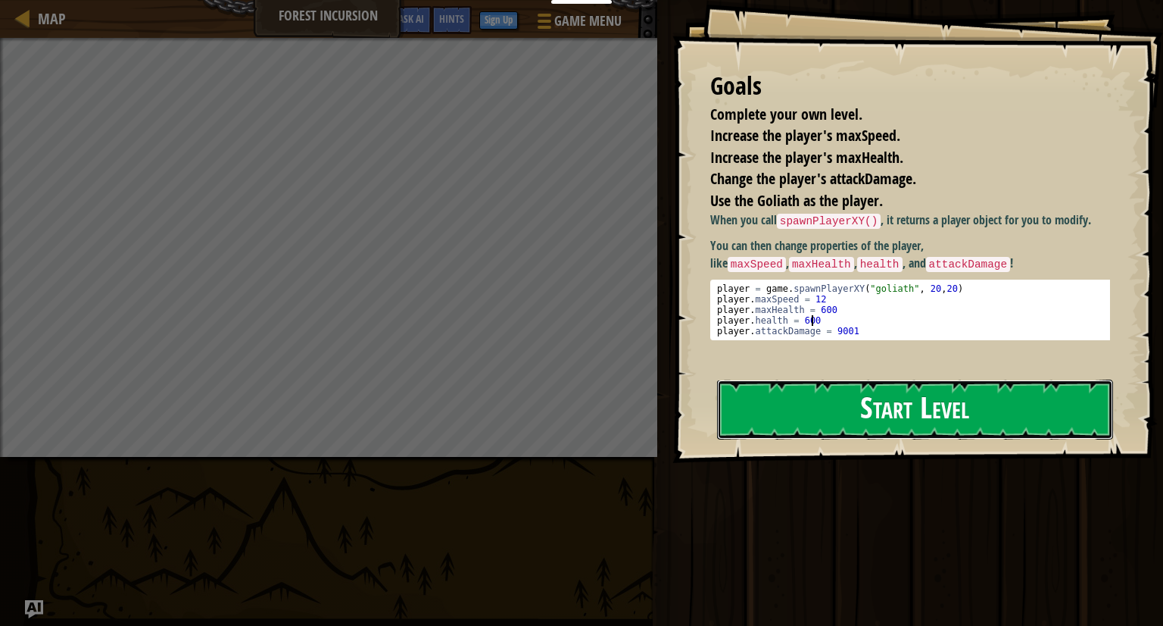
click at [952, 411] on button "Start Level" at bounding box center [915, 409] width 396 height 60
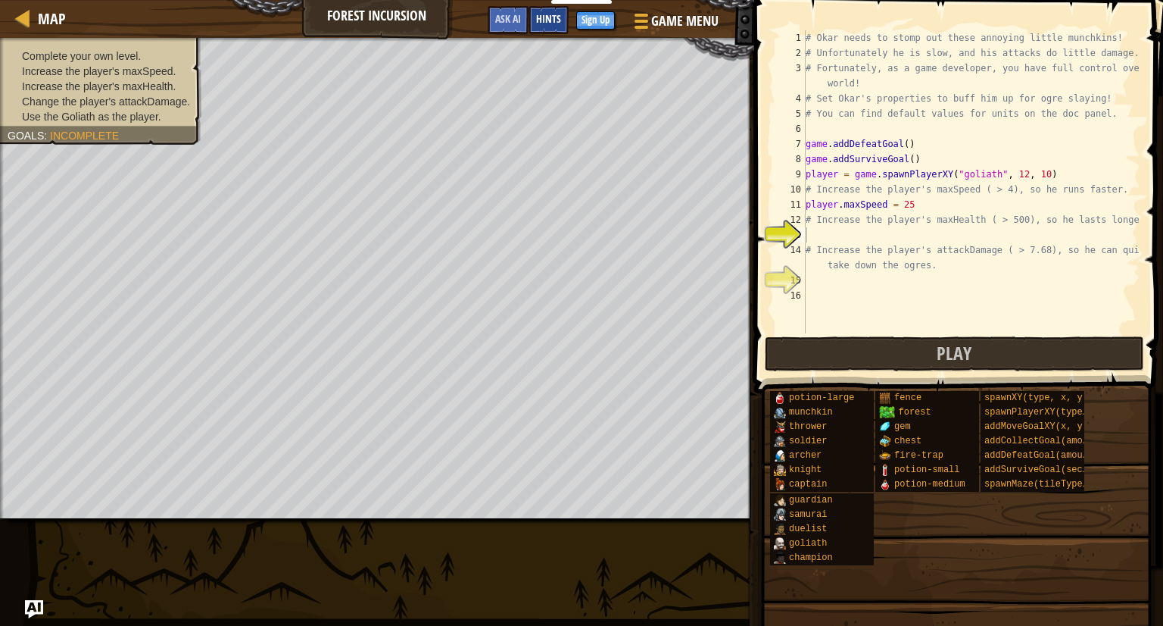
click at [544, 25] on span "Hints" at bounding box center [548, 18] width 25 height 14
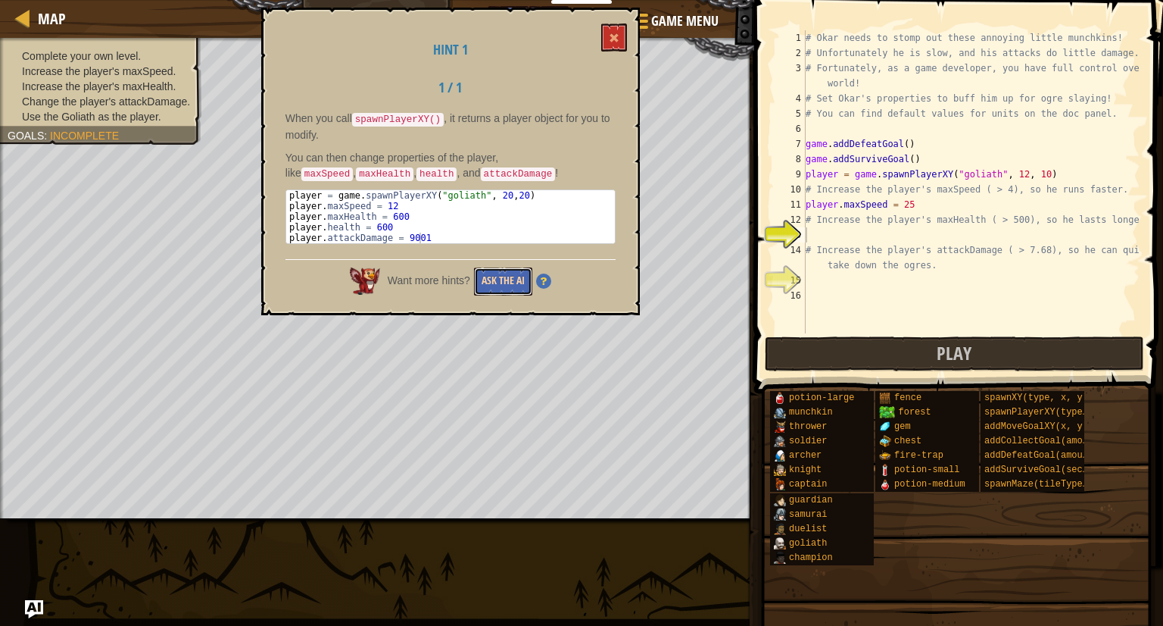
click at [498, 267] on button "Ask the AI" at bounding box center [503, 281] width 58 height 28
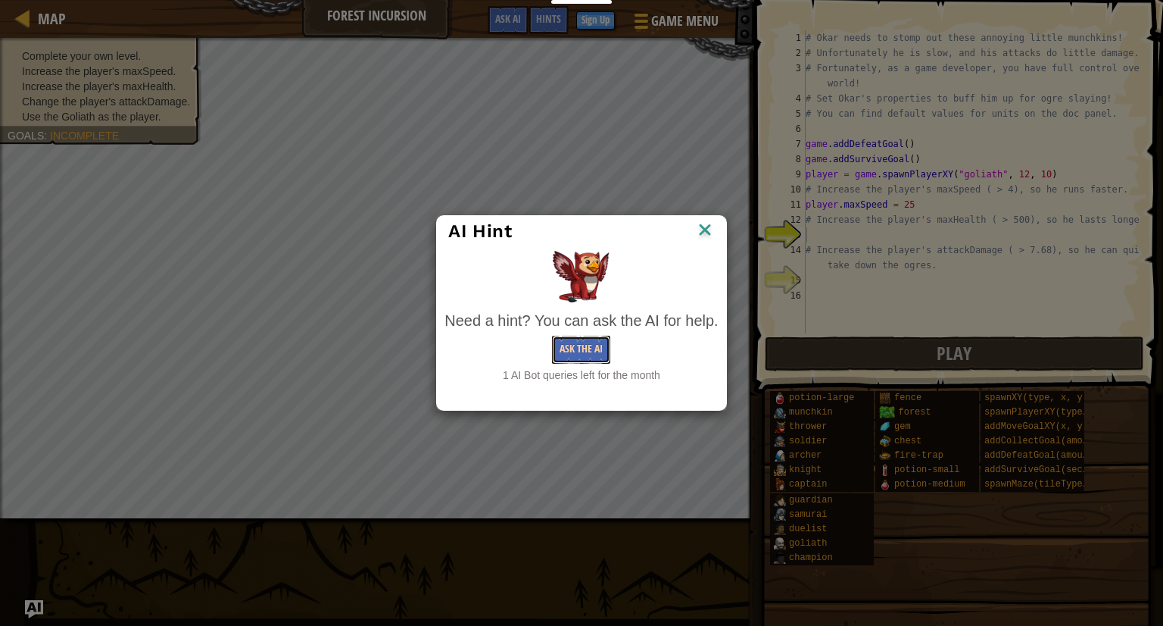
click at [572, 349] on button "Ask the AI" at bounding box center [581, 350] width 58 height 28
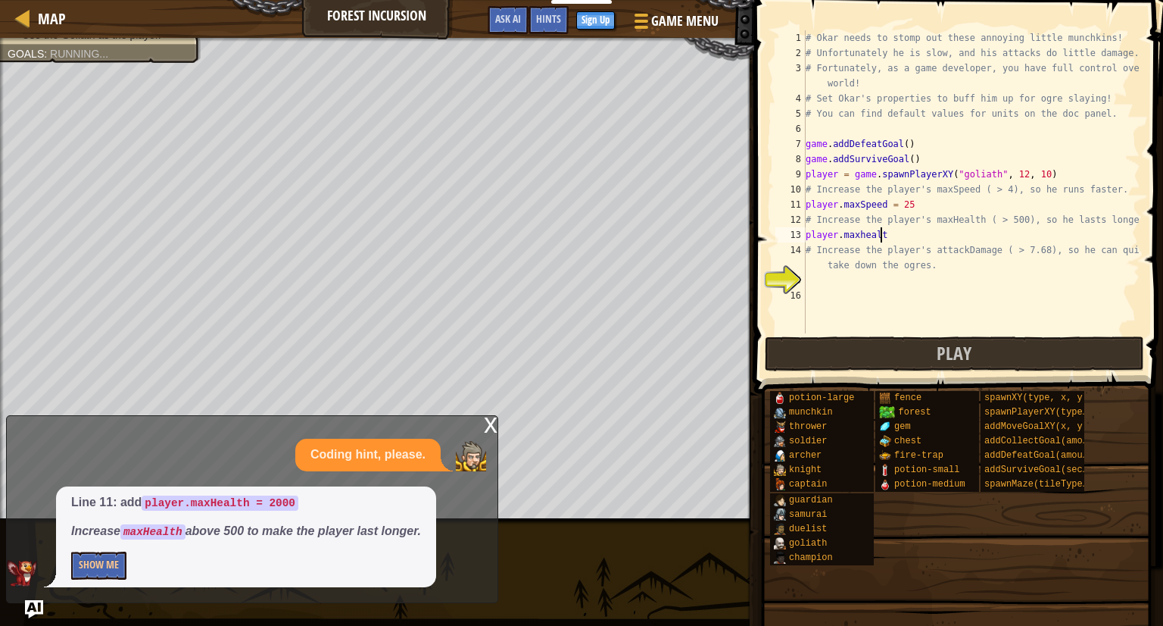
scroll to position [7, 5]
type textarea "player.maxhealth"
click at [84, 559] on button "Show Me" at bounding box center [98, 565] width 55 height 28
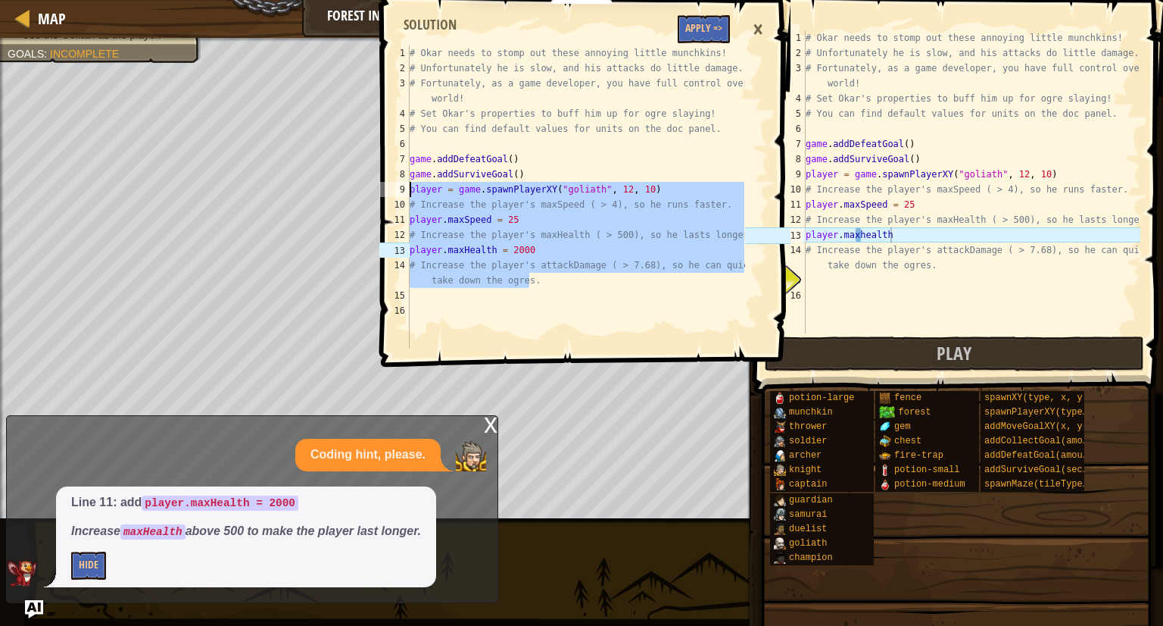
drag, startPoint x: 529, startPoint y: 279, endPoint x: 403, endPoint y: 173, distance: 164.5
click at [403, 173] on div "# Increase the player's attackDamage ( > 7.68), so he can quickly take down the…" at bounding box center [560, 196] width 368 height 303
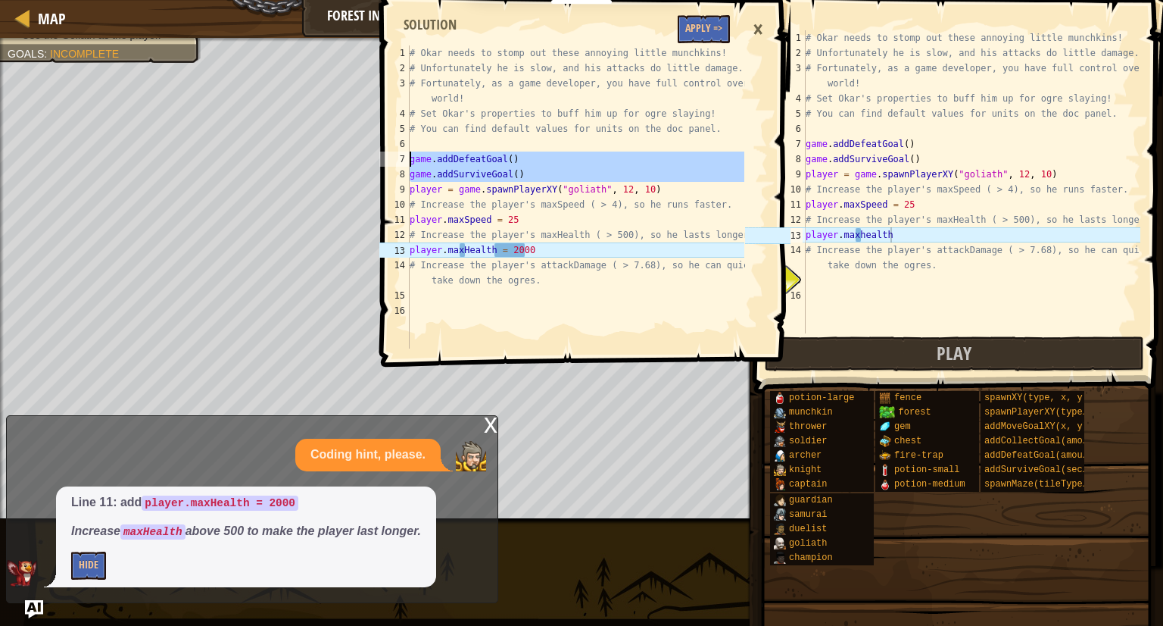
type textarea "game.addDefeatGoal() game.addSurviveGoal()"
click at [930, 264] on div "# Okar needs to stomp out these annoying little munchkins! # Unfortunately he i…" at bounding box center [972, 196] width 338 height 333
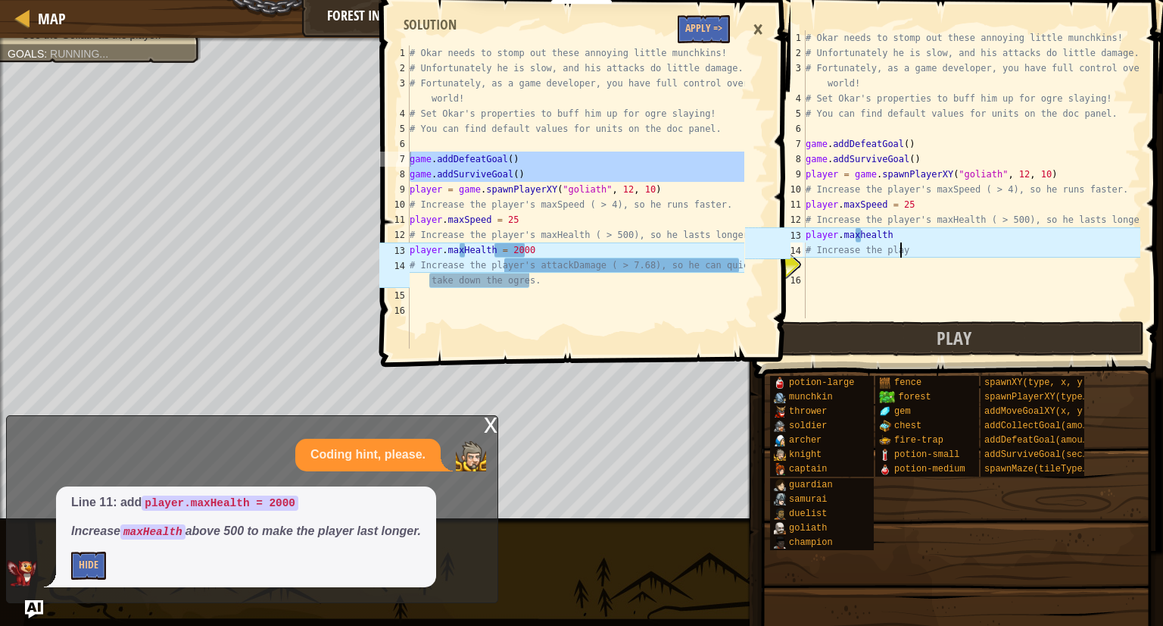
type textarea "#"
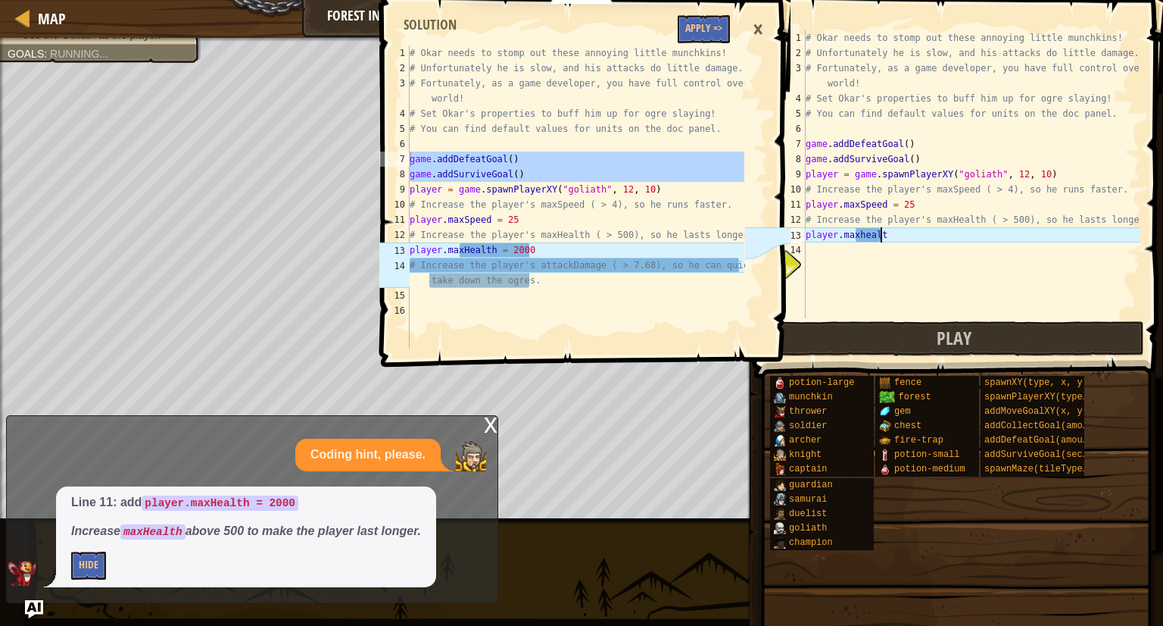
type textarea "p"
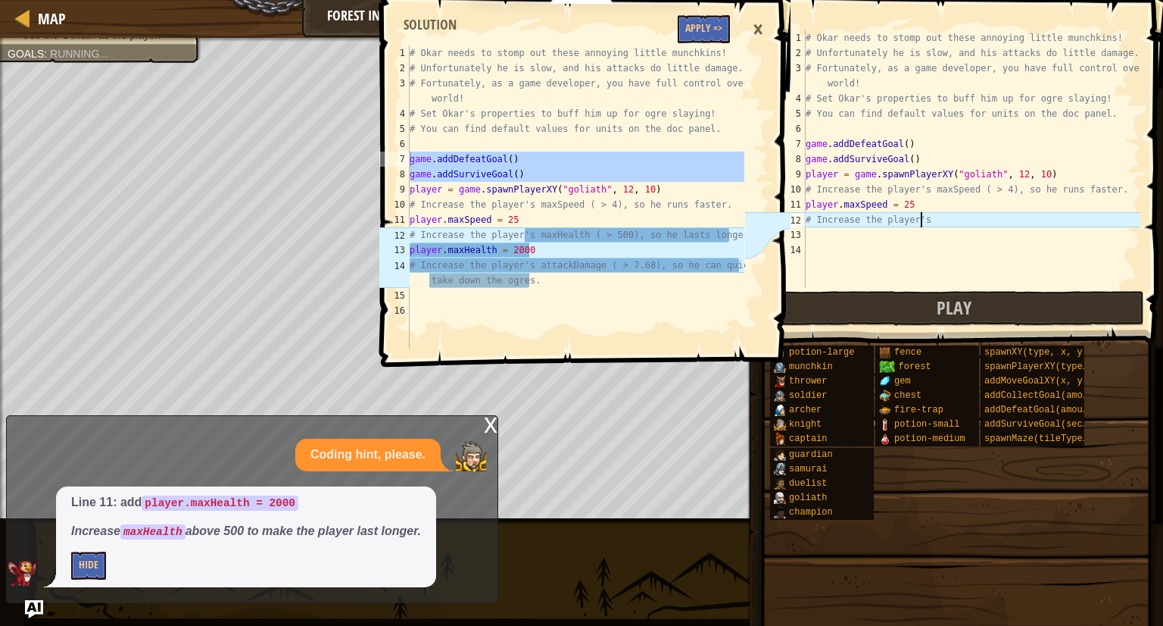
scroll to position [7, 0]
type textarea "#"
type textarea "p"
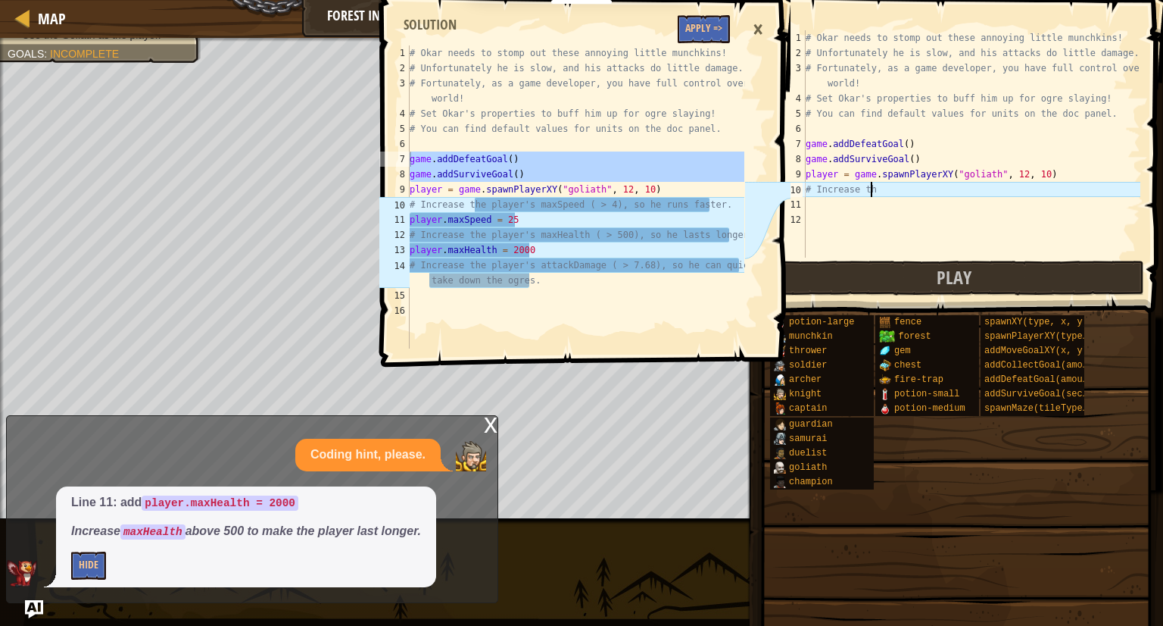
type textarea "#"
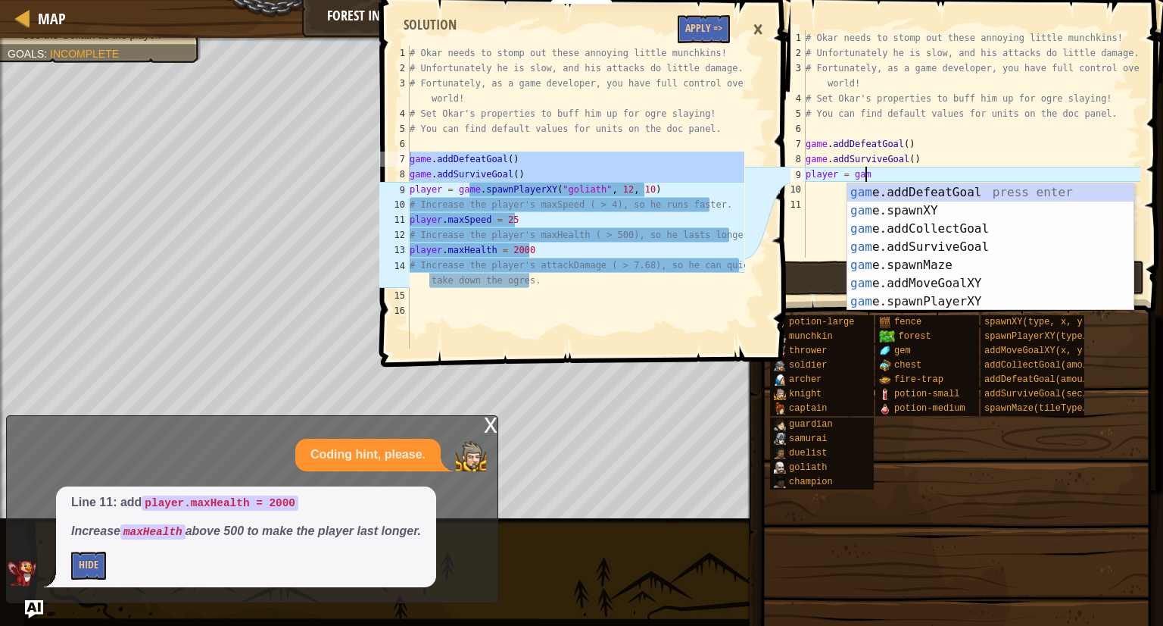
type textarea "p"
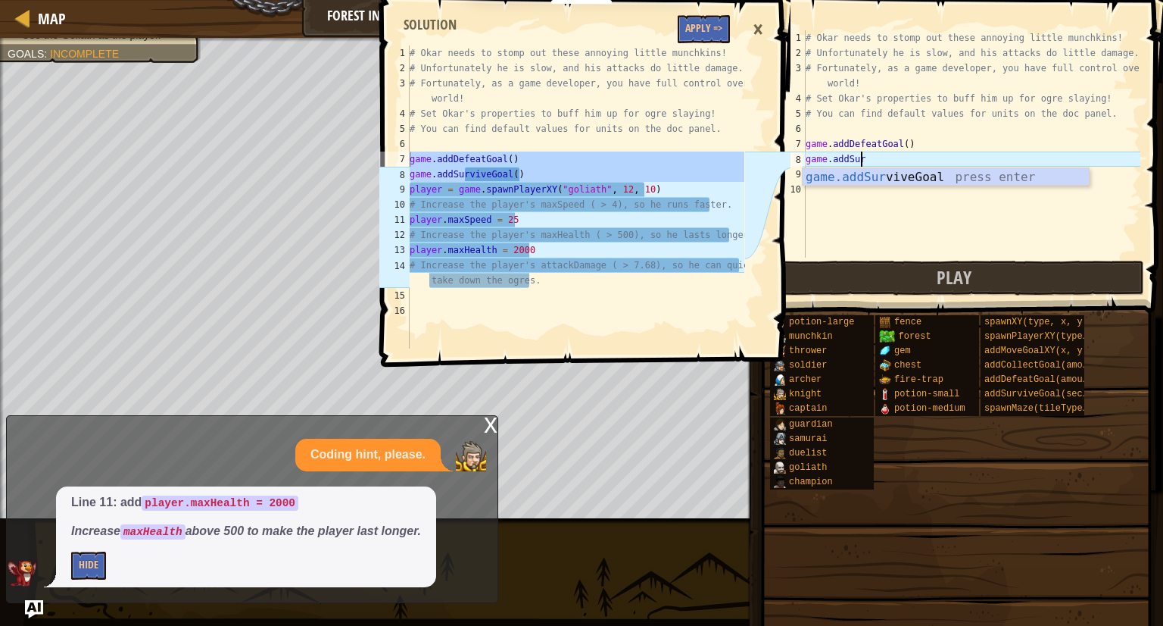
type textarea "g"
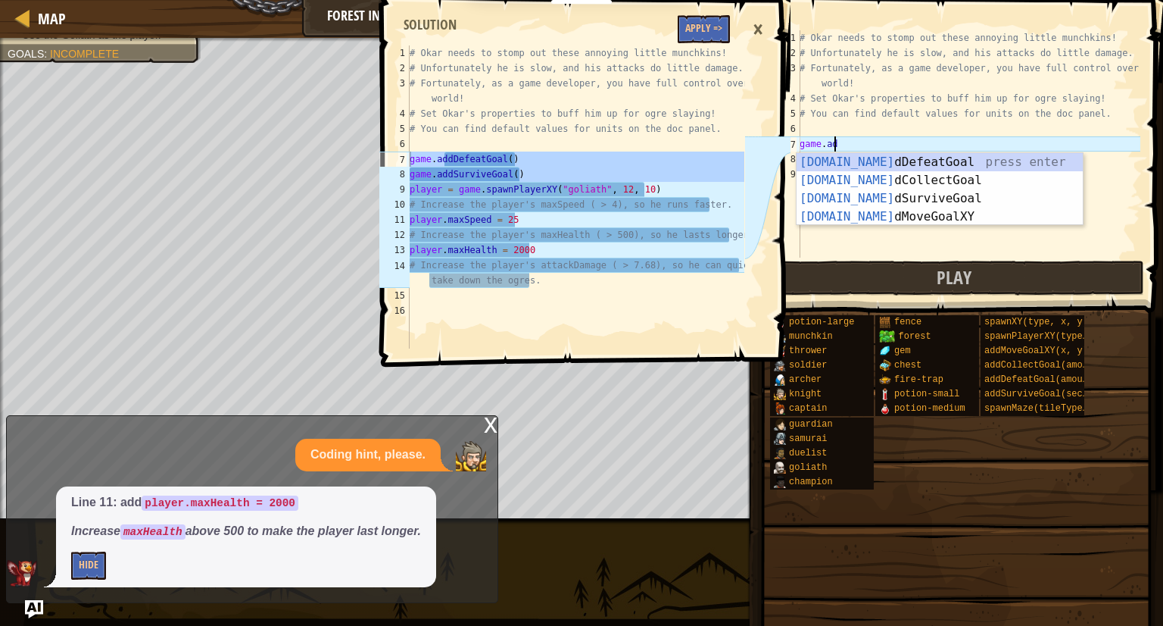
type textarea "g"
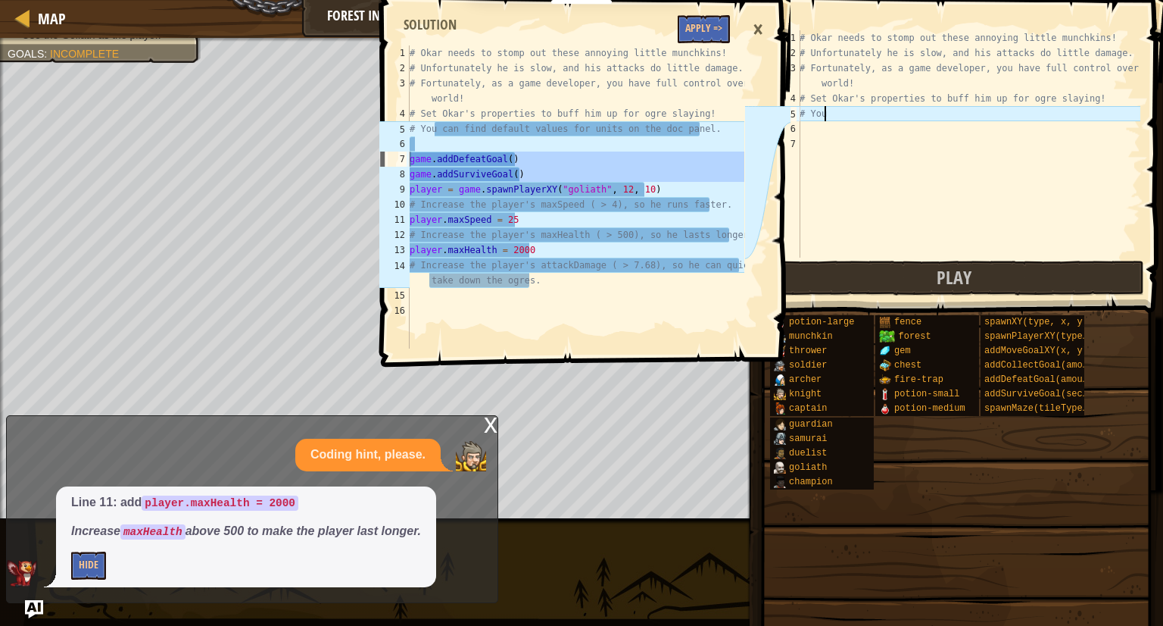
type textarea "#"
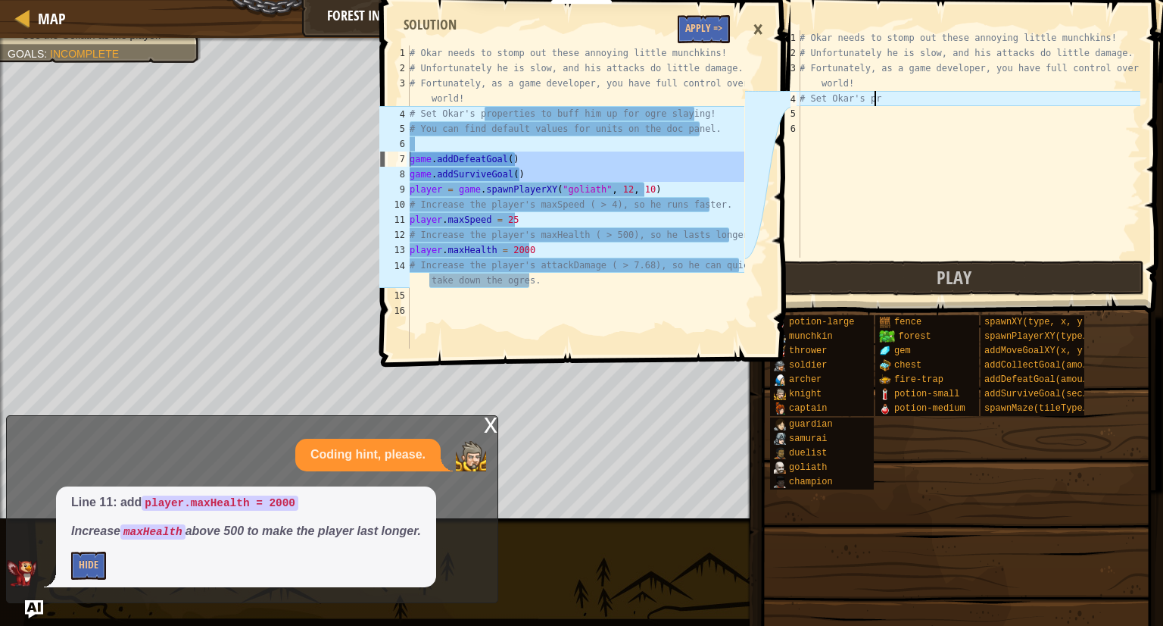
type textarea "#"
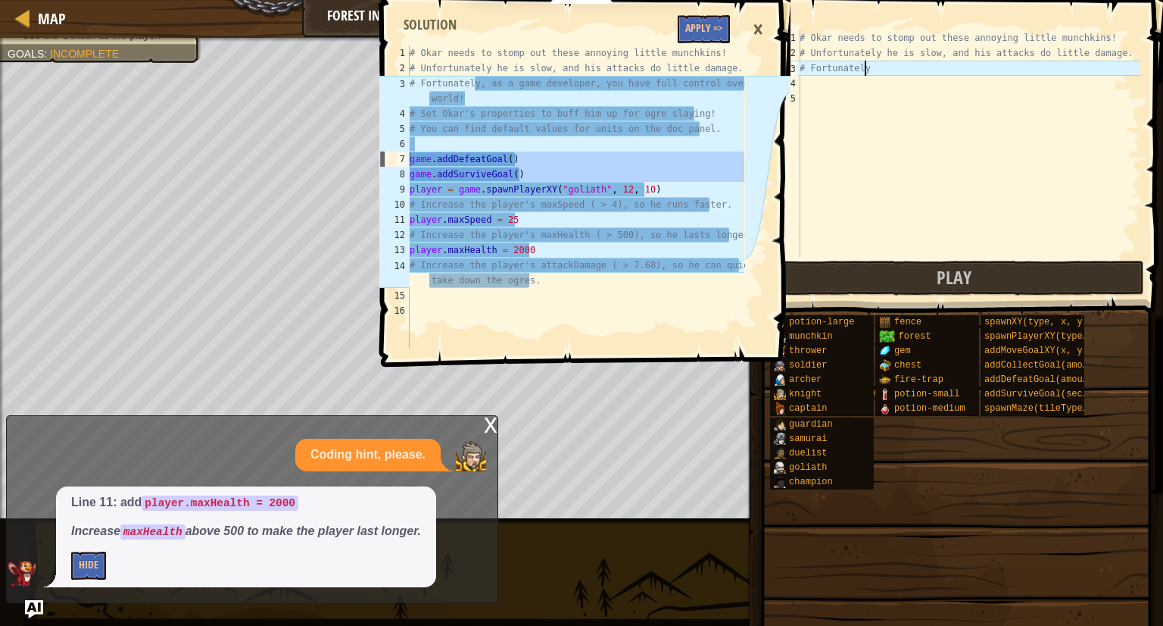
type textarea "#"
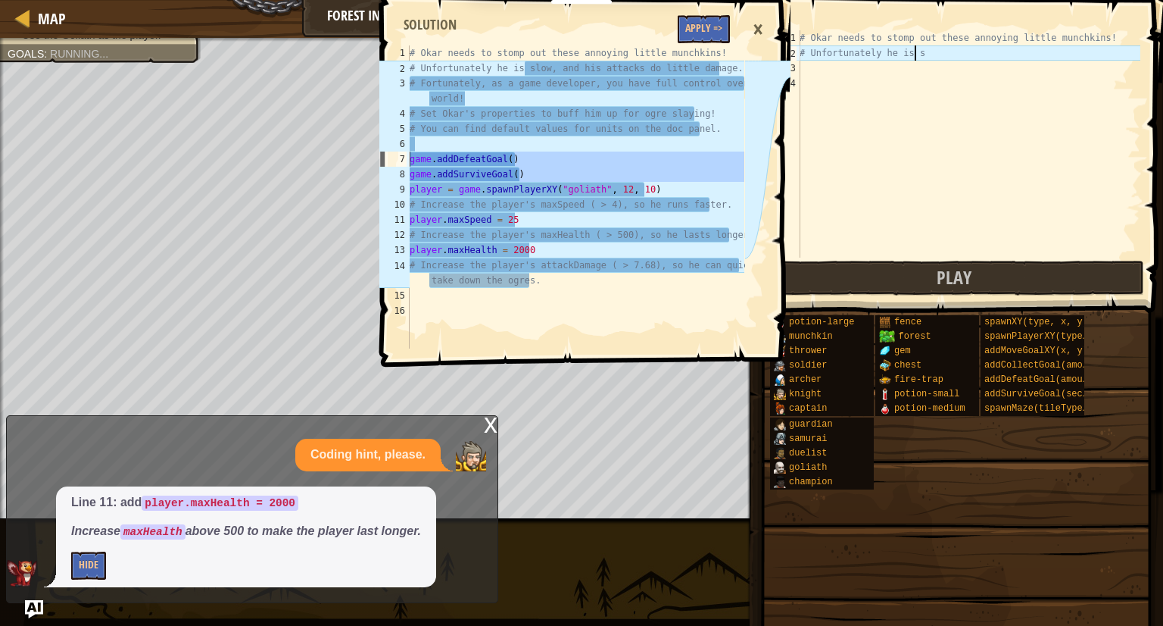
type textarea "#"
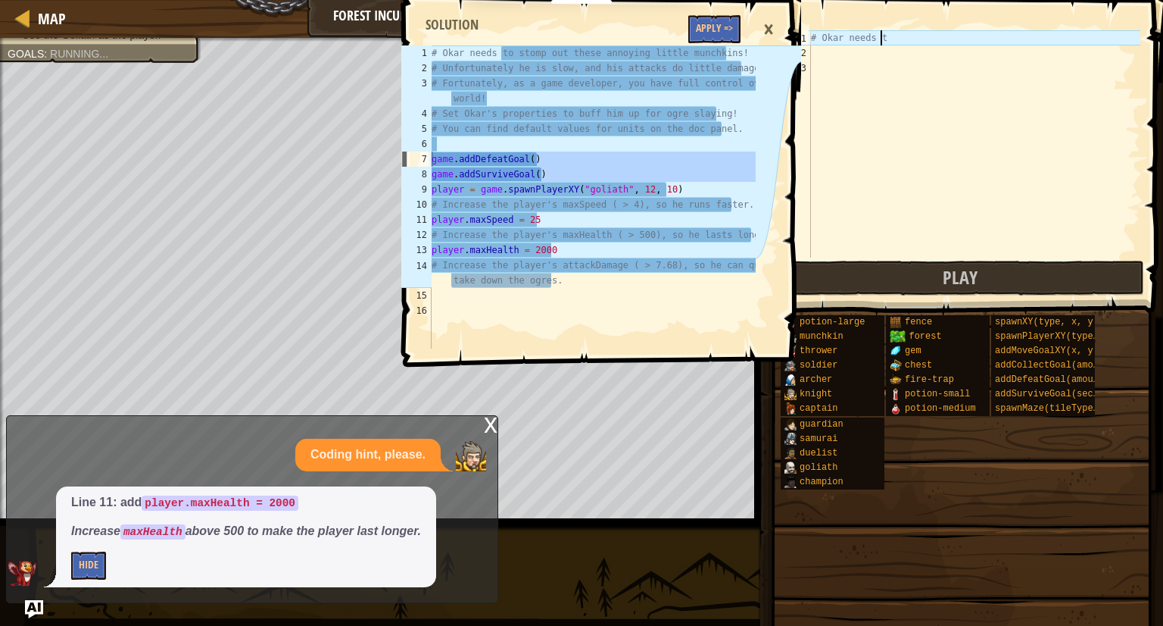
type textarea "#"
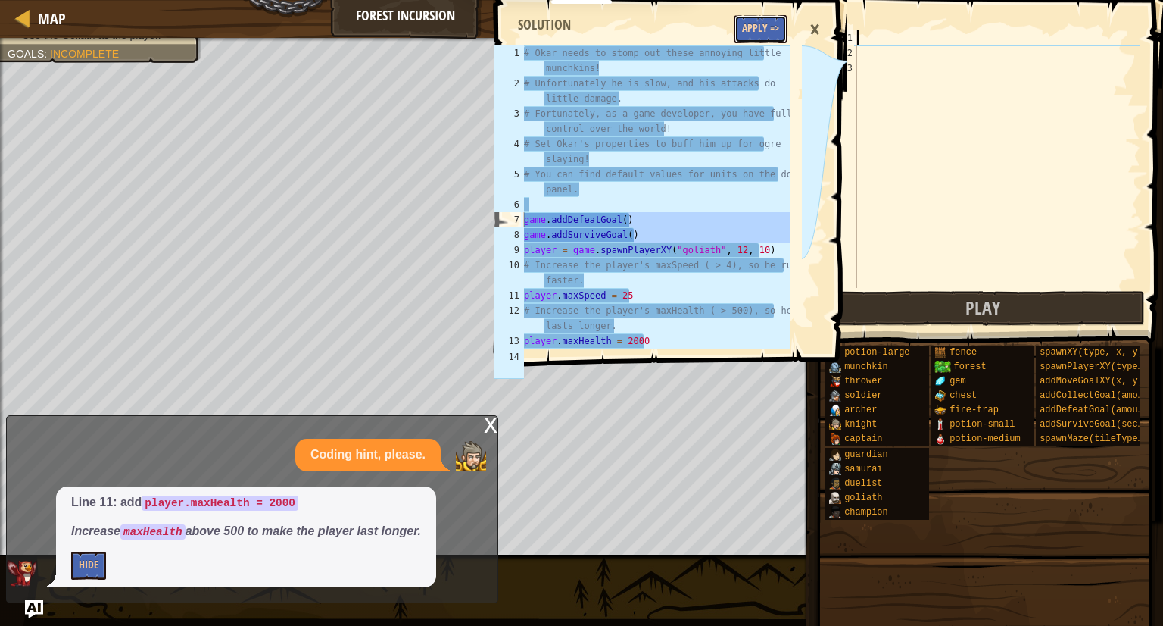
click at [770, 28] on button "Apply =>" at bounding box center [761, 29] width 52 height 28
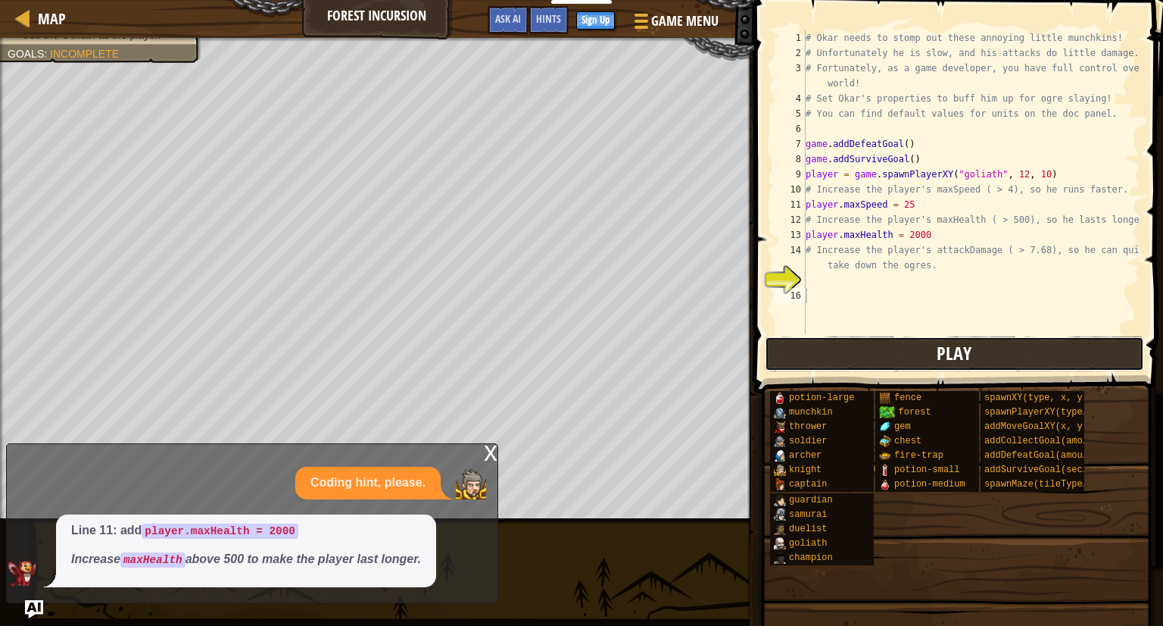
click at [912, 354] on button "Play" at bounding box center [954, 353] width 379 height 35
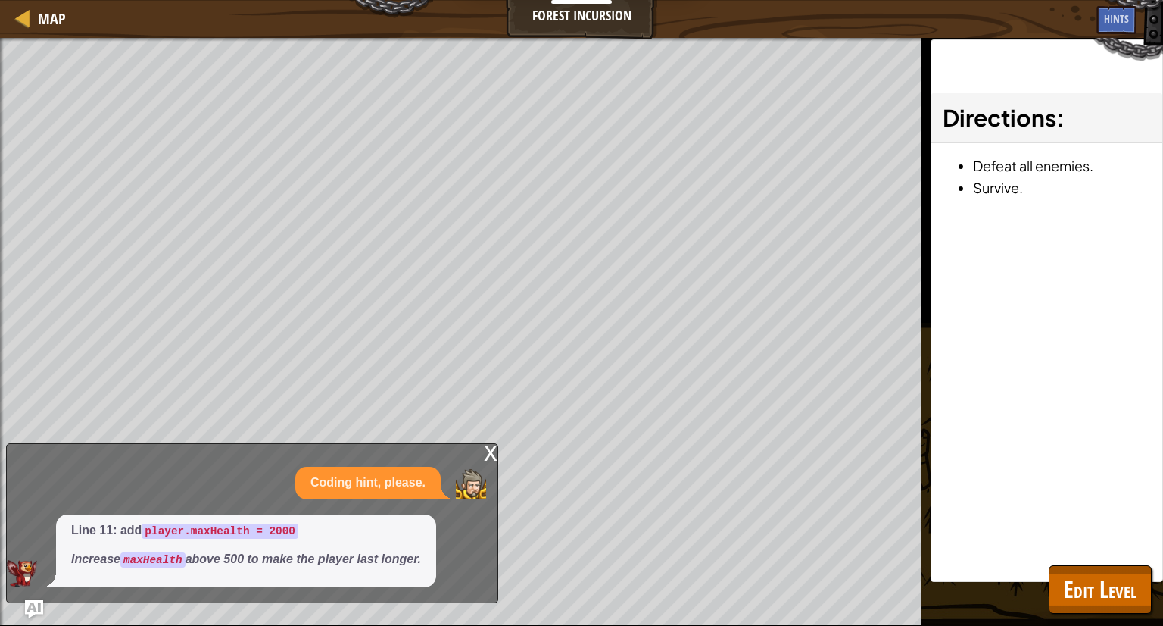
click at [494, 452] on div "x" at bounding box center [491, 451] width 14 height 15
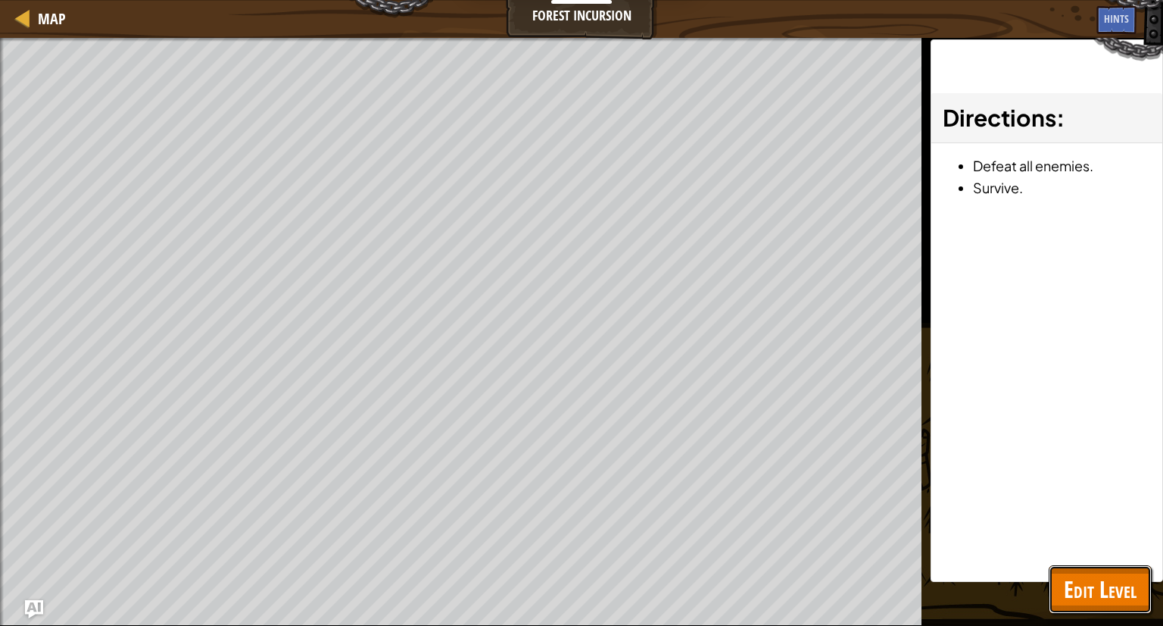
click at [1138, 594] on button "Edit Level" at bounding box center [1100, 589] width 103 height 48
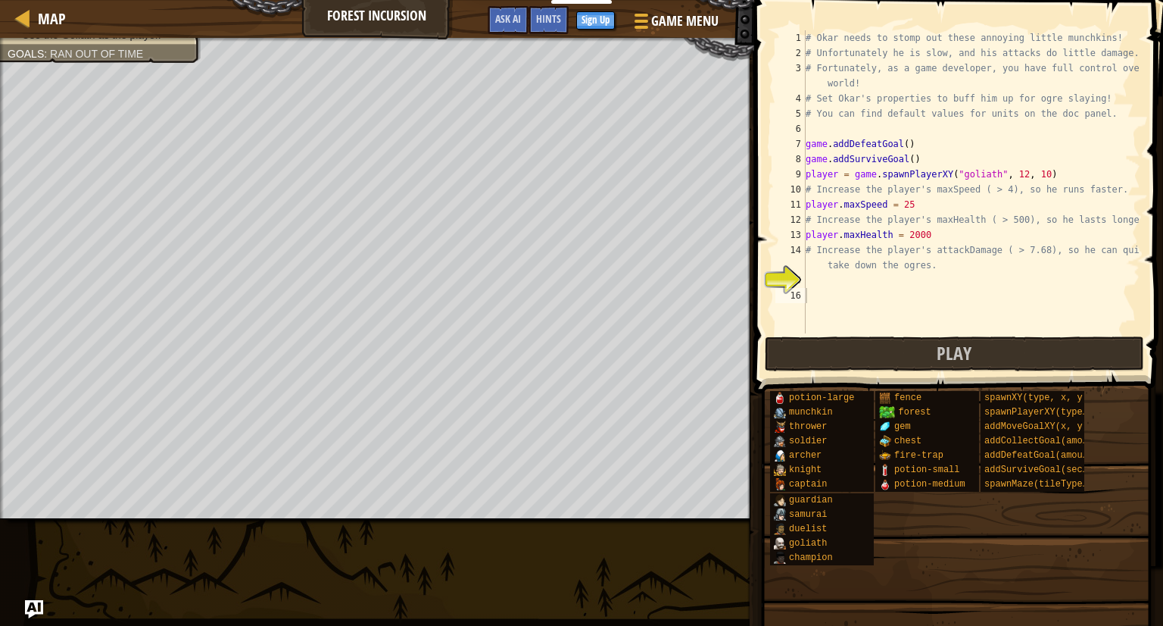
click at [931, 235] on div "# Okar needs to stomp out these annoying little munchkins! # Unfortunately he i…" at bounding box center [972, 196] width 338 height 333
type textarea "player.maxHealth = 2000000000000000000000000000000000"
click at [921, 347] on button "Play" at bounding box center [954, 353] width 379 height 35
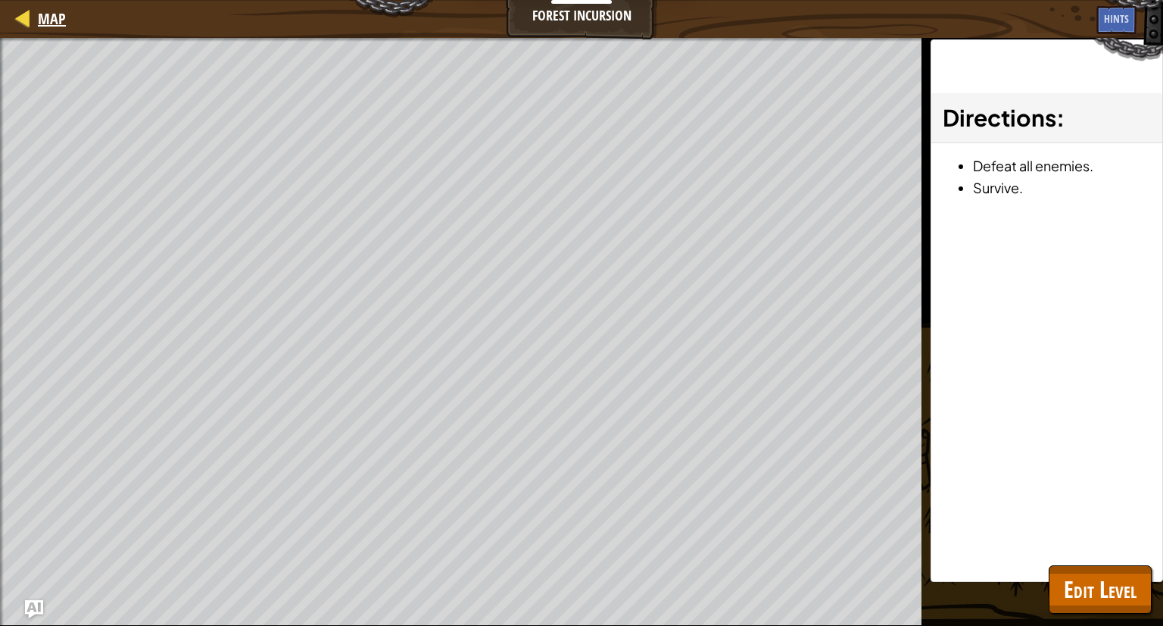
click at [50, 37] on div "Map" at bounding box center [48, 19] width 36 height 38
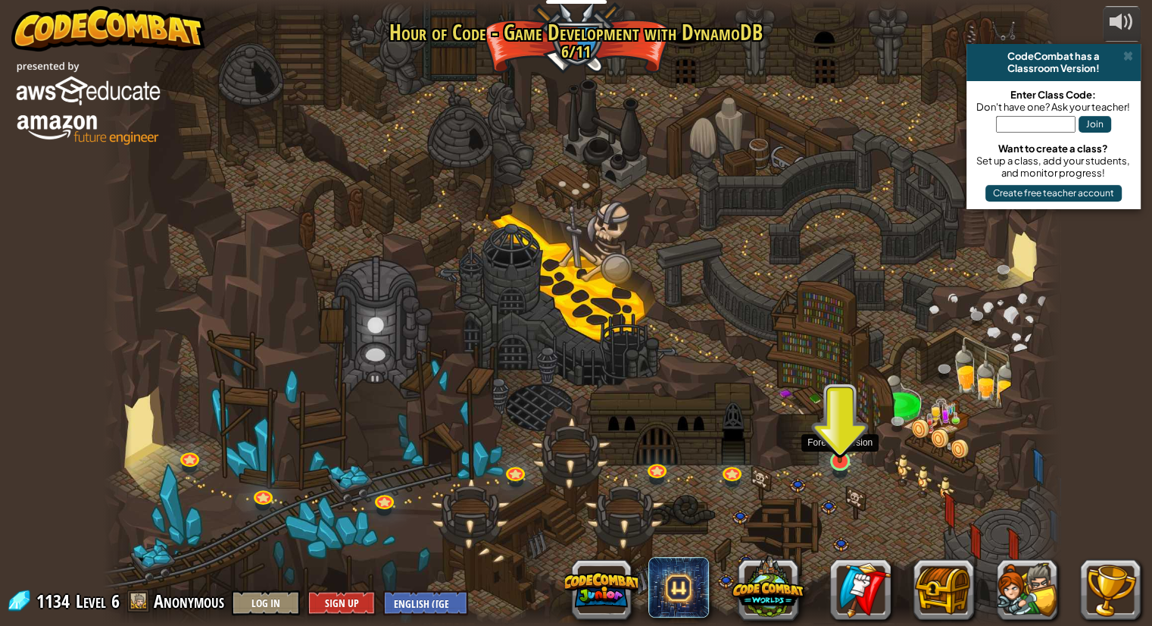
click at [840, 448] on img at bounding box center [840, 434] width 25 height 57
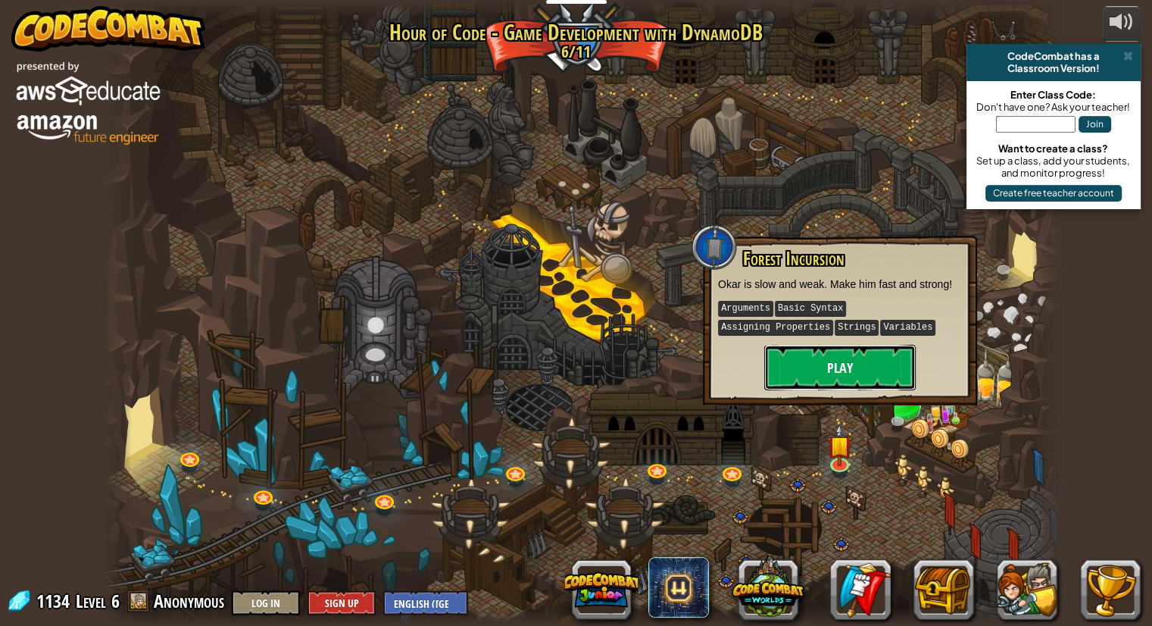
click at [843, 375] on button "Play" at bounding box center [839, 367] width 151 height 45
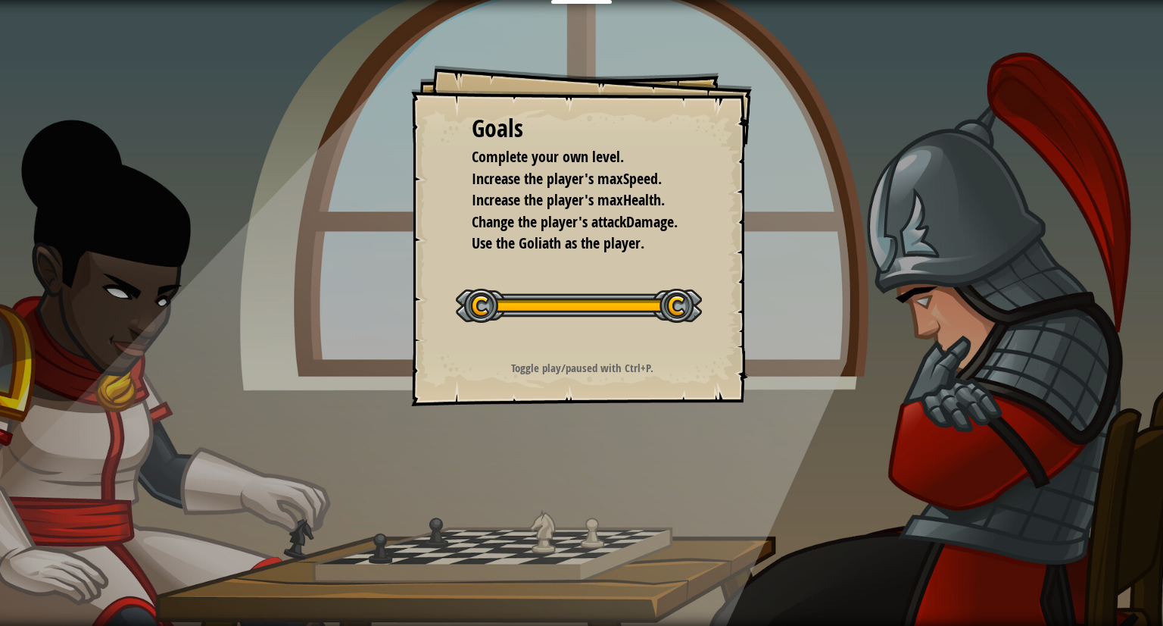
click at [610, 371] on strong "Toggle play/paused with Ctrl+P." at bounding box center [582, 368] width 142 height 16
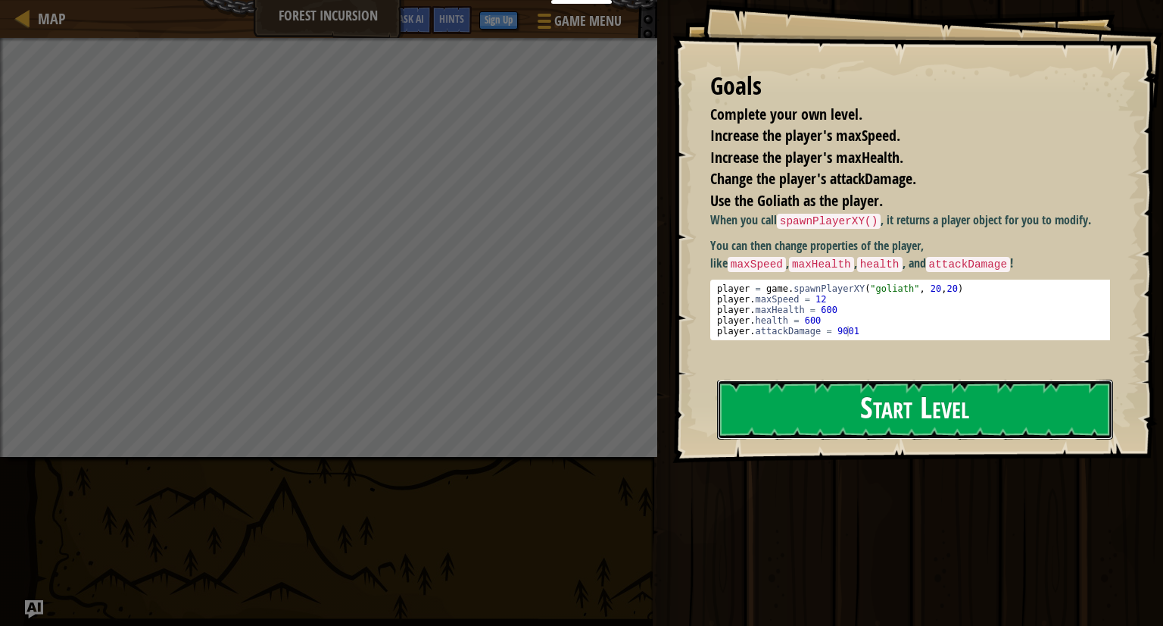
click at [845, 404] on button "Start Level" at bounding box center [915, 409] width 396 height 60
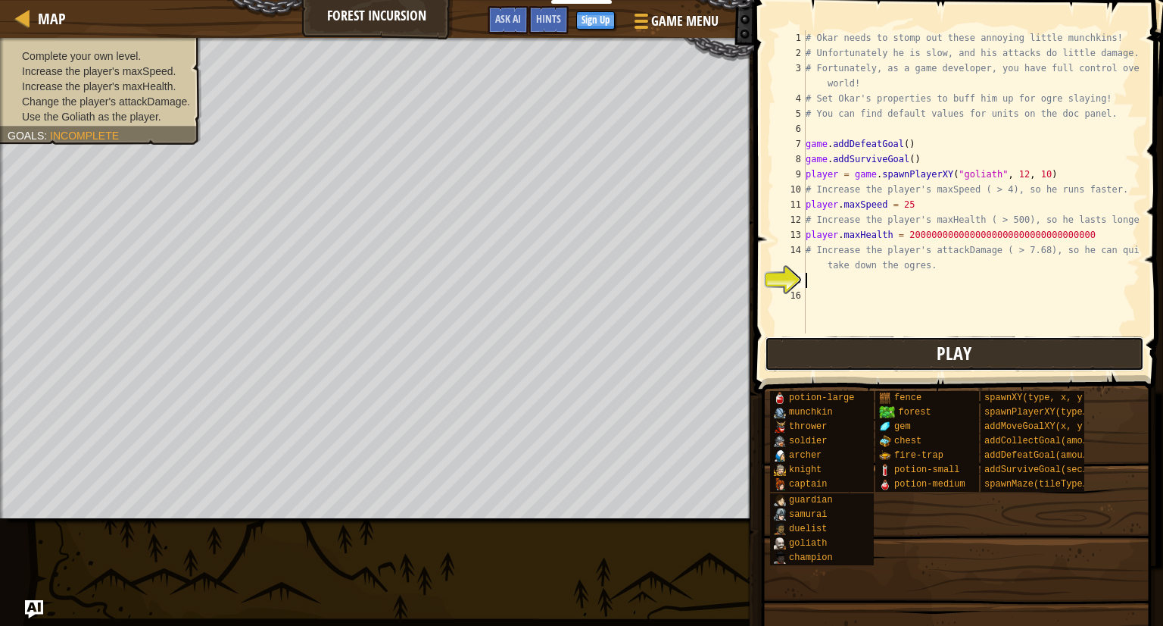
click at [839, 336] on button "Play" at bounding box center [954, 353] width 379 height 35
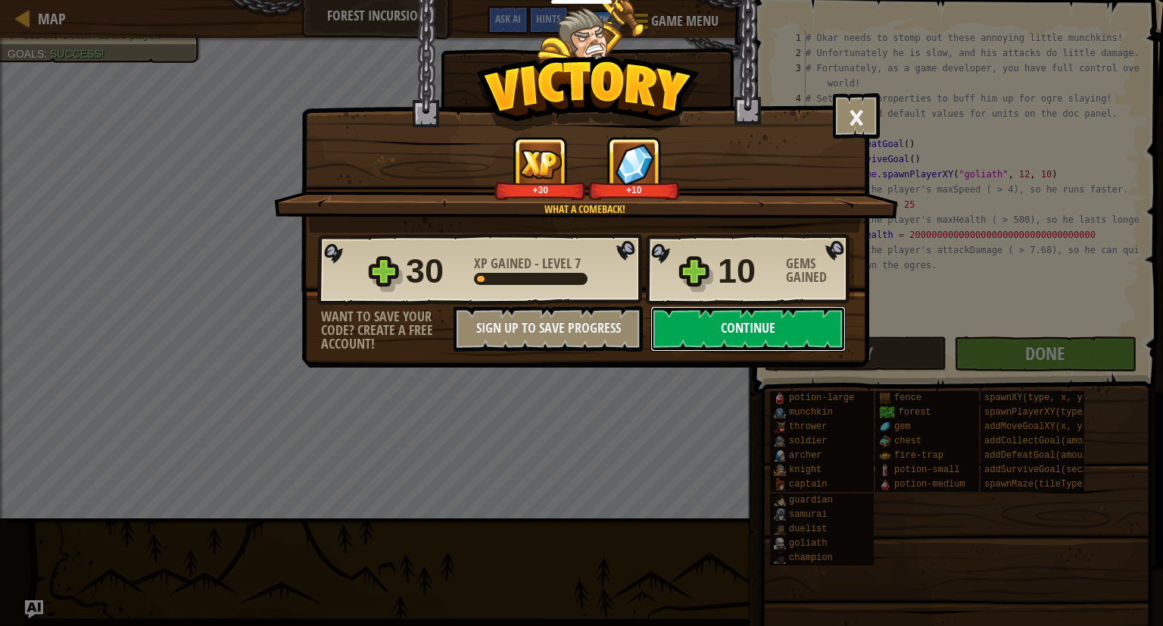
click at [719, 325] on button "Continue" at bounding box center [748, 328] width 195 height 45
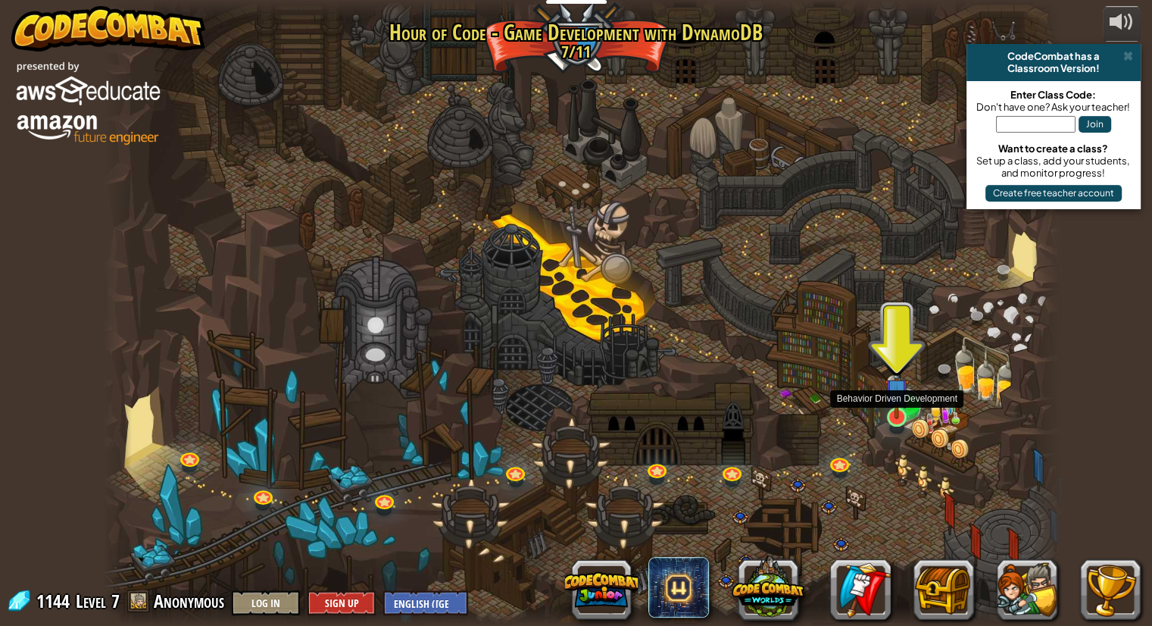
click at [894, 417] on img at bounding box center [897, 390] width 25 height 57
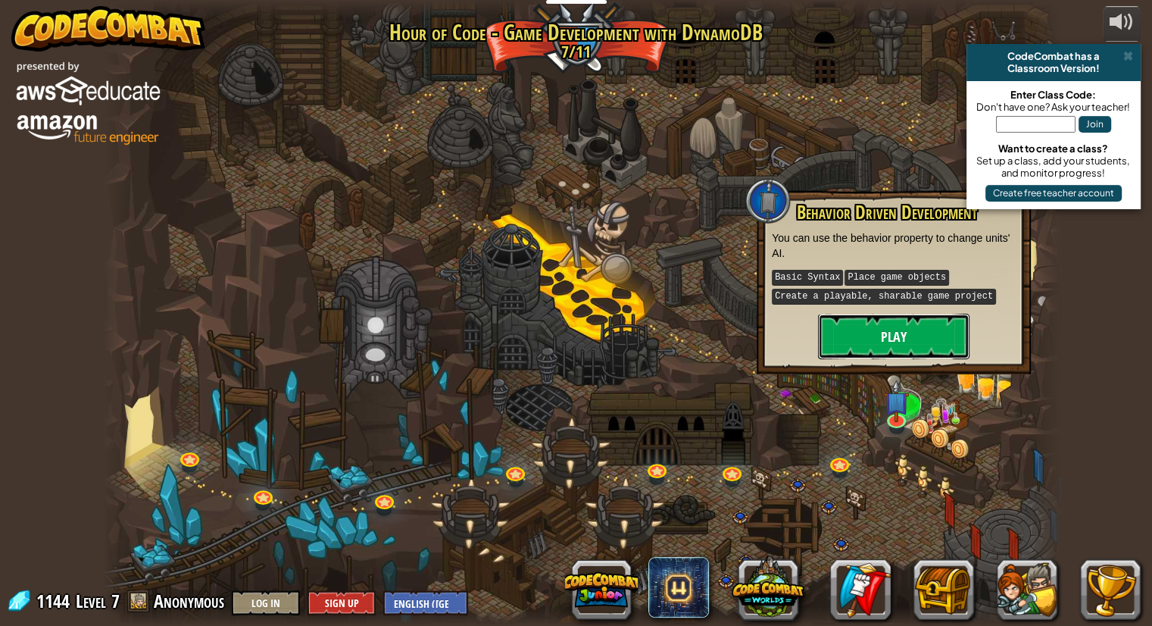
click at [866, 325] on button "Play" at bounding box center [893, 336] width 151 height 45
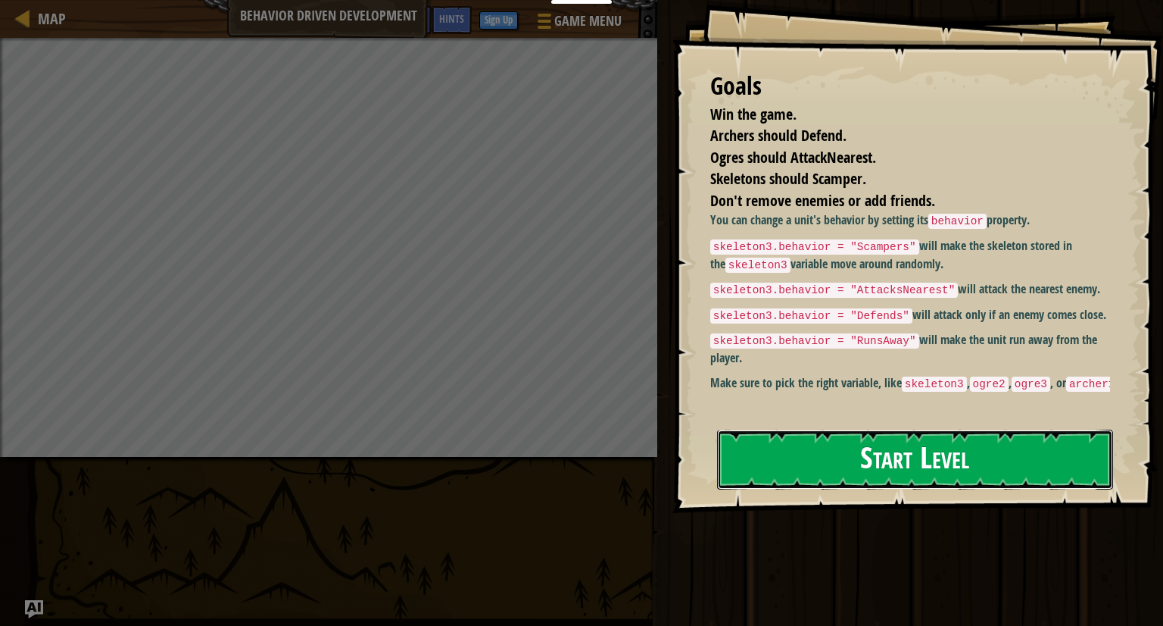
click at [821, 455] on button "Start Level" at bounding box center [915, 459] width 396 height 60
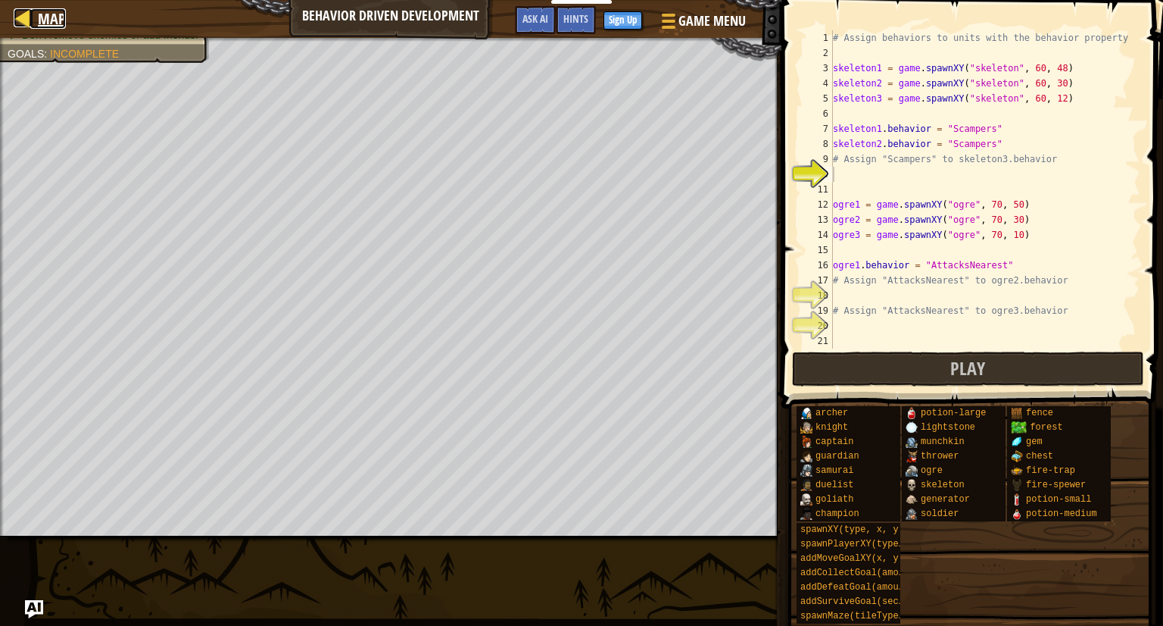
click at [54, 14] on span "Map" at bounding box center [52, 18] width 28 height 20
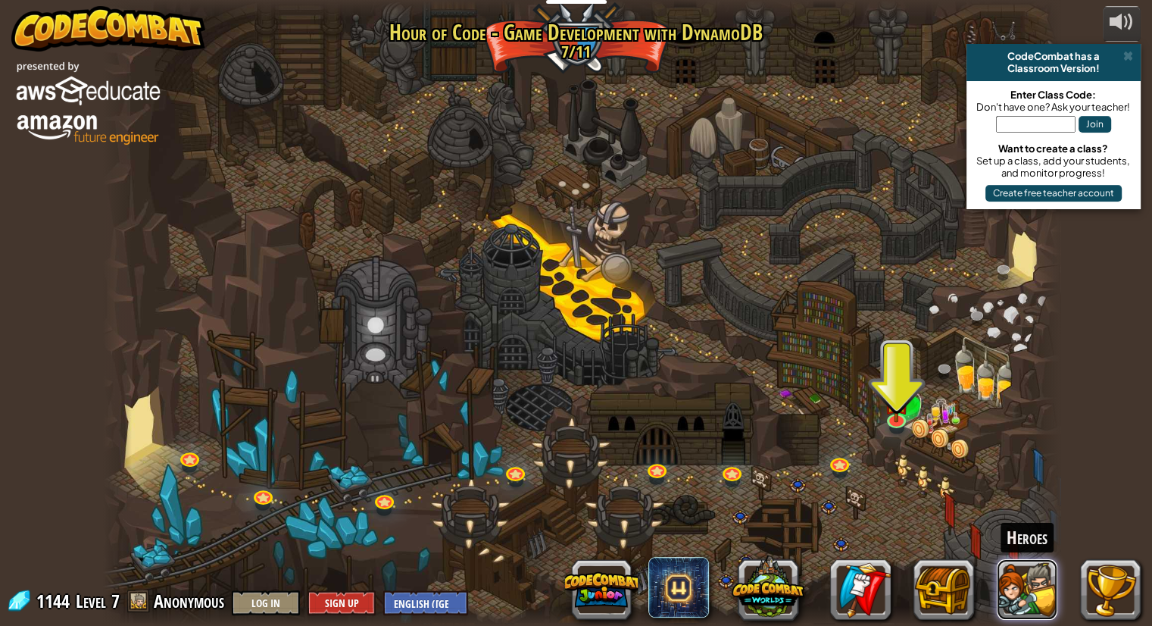
click at [1018, 593] on button at bounding box center [1027, 589] width 61 height 61
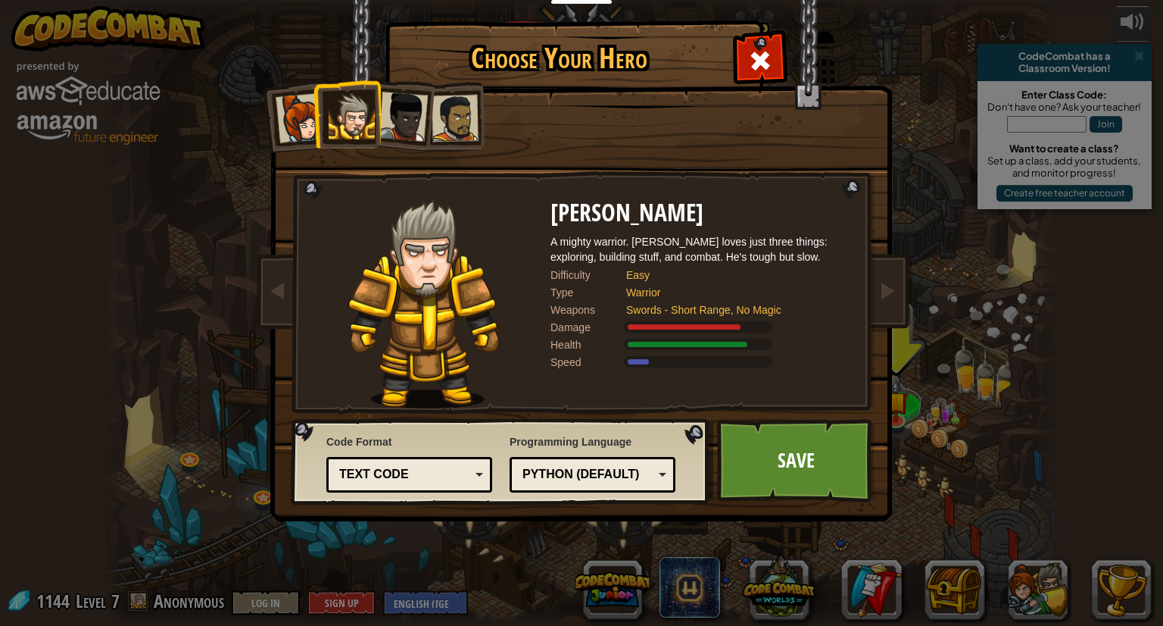
click at [464, 114] on div at bounding box center [455, 118] width 47 height 47
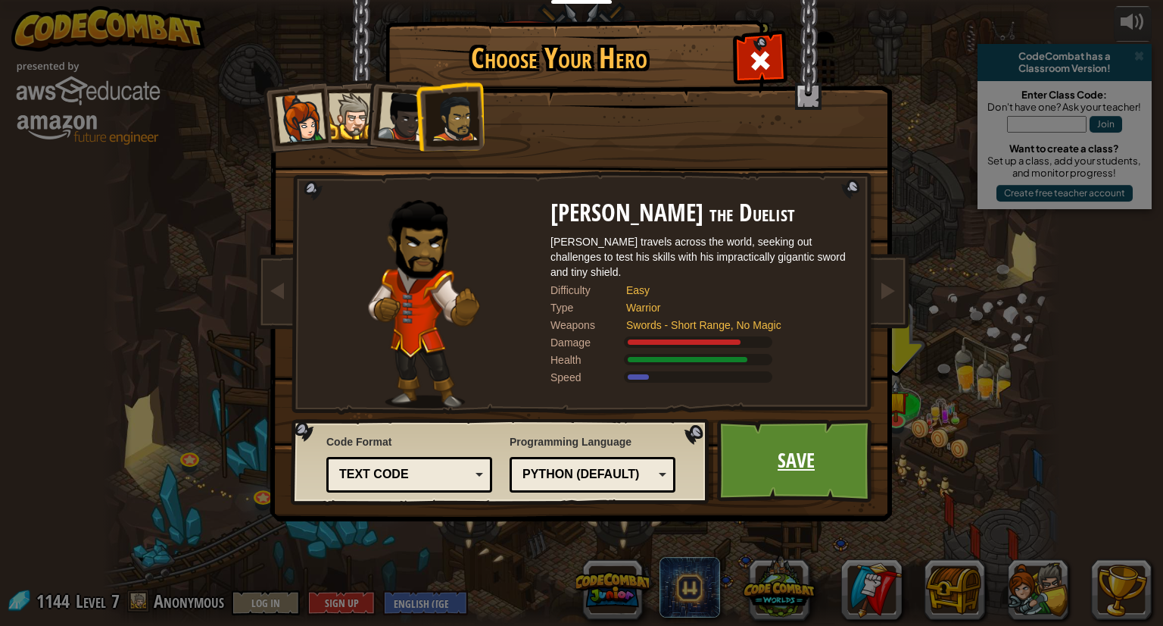
click at [800, 425] on link "Save" at bounding box center [796, 460] width 158 height 83
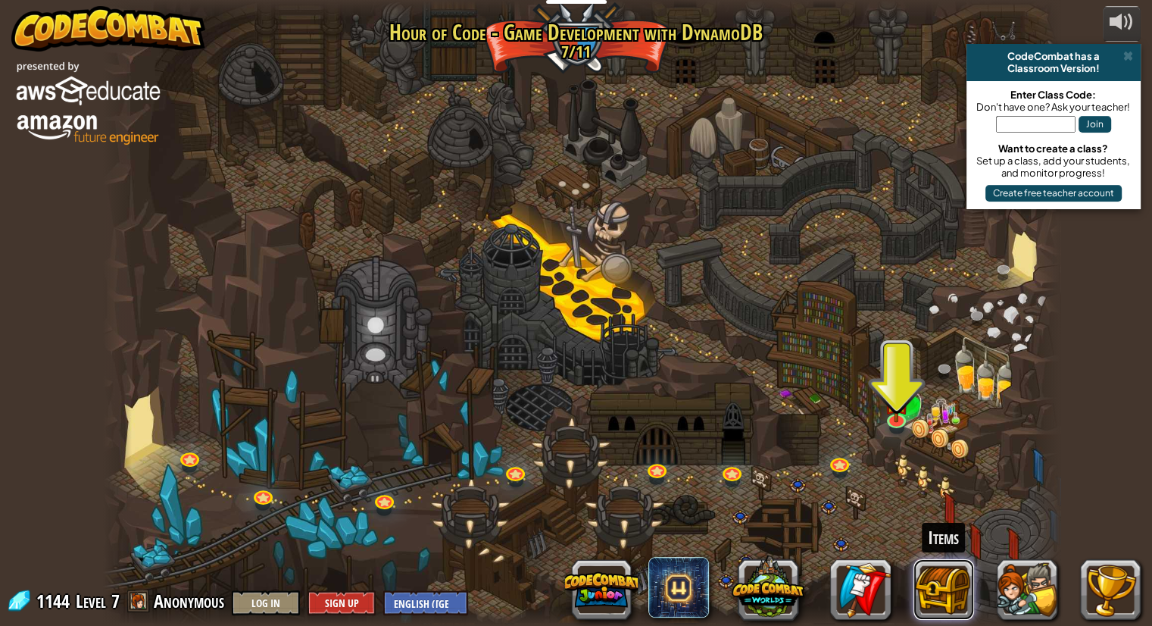
click at [936, 576] on button at bounding box center [943, 589] width 61 height 61
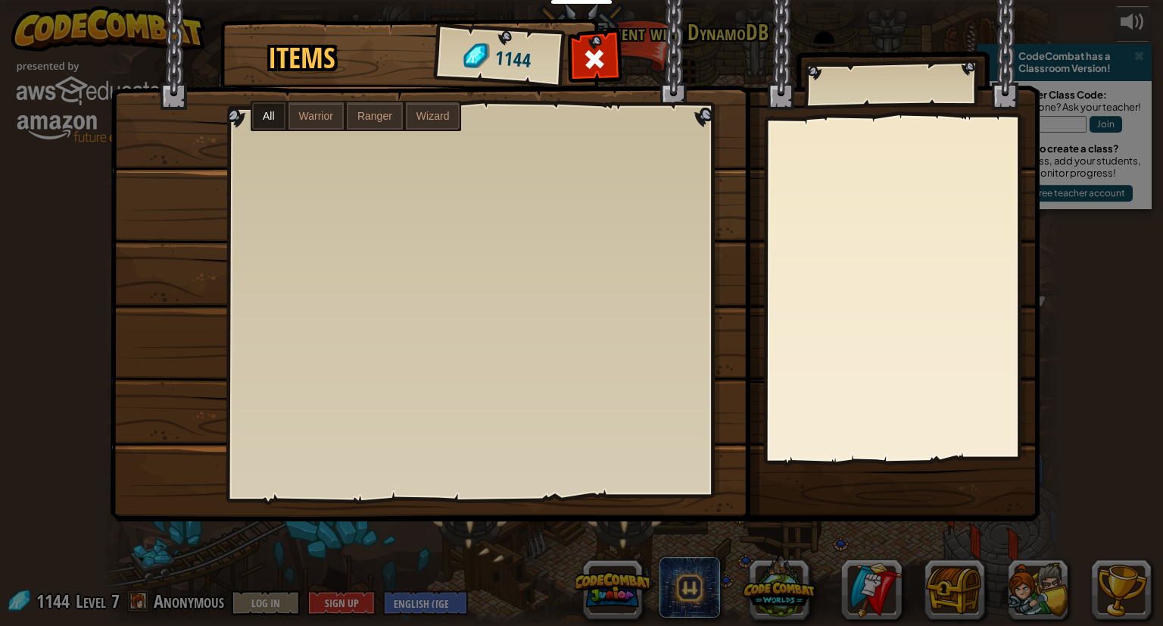
click at [406, 198] on div at bounding box center [482, 303] width 507 height 384
click at [321, 112] on span "Warrior" at bounding box center [316, 116] width 34 height 12
click at [354, 113] on label "Ranger" at bounding box center [375, 115] width 56 height 27
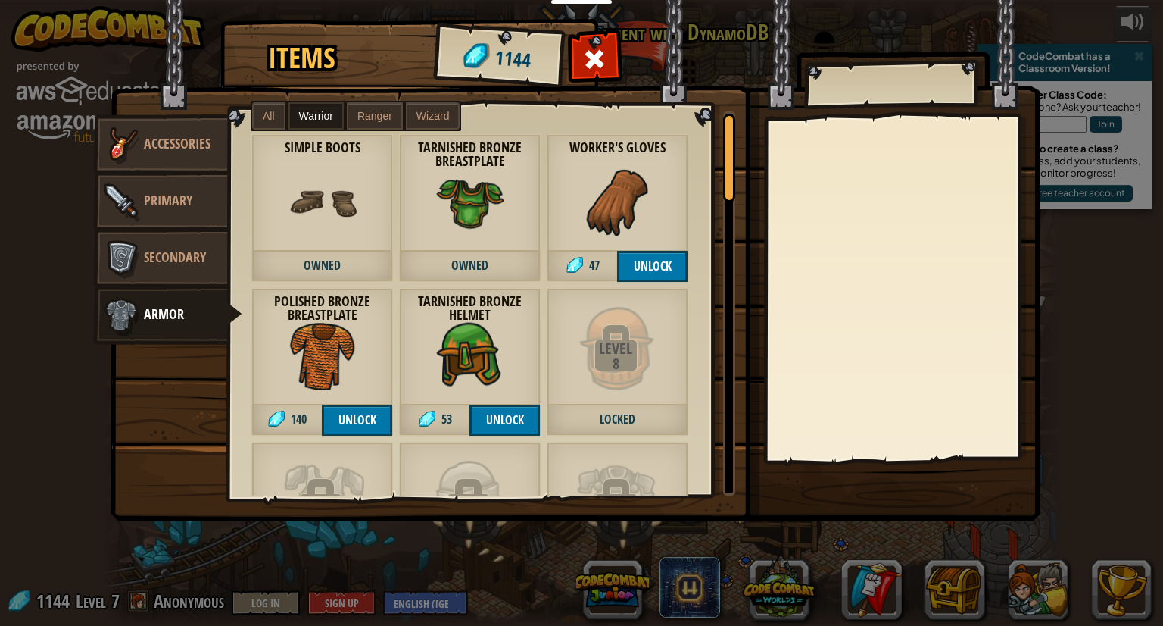
click at [475, 173] on img at bounding box center [470, 202] width 68 height 68
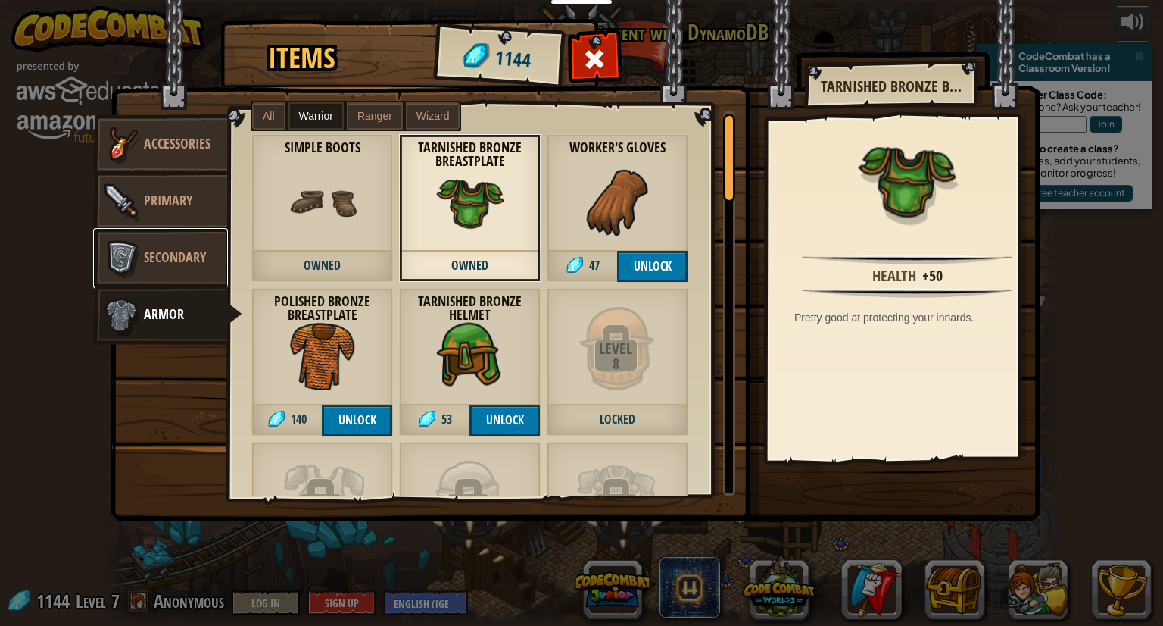
click at [198, 236] on link "Secondary" at bounding box center [160, 258] width 135 height 61
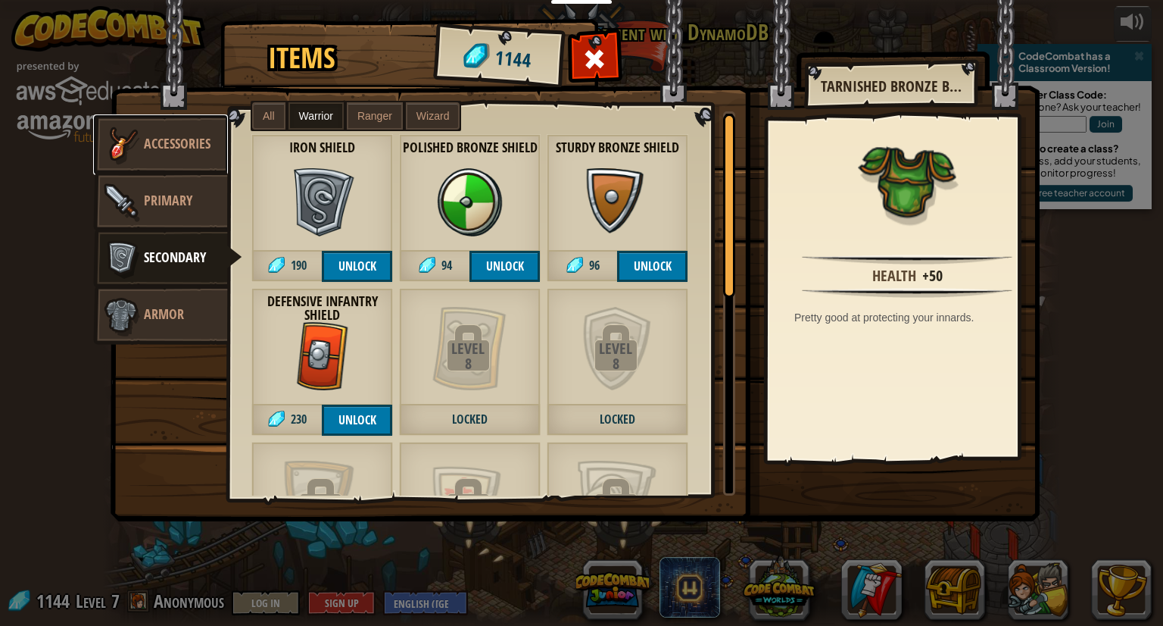
click at [164, 168] on link "Accessories" at bounding box center [160, 144] width 135 height 61
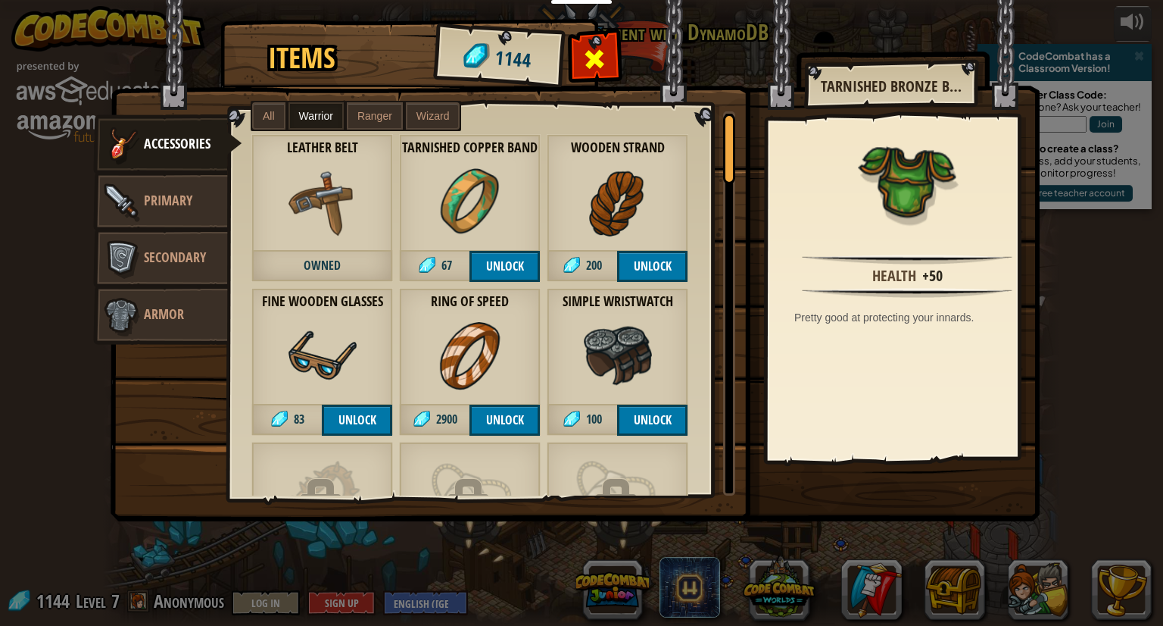
click at [579, 45] on div at bounding box center [595, 63] width 48 height 48
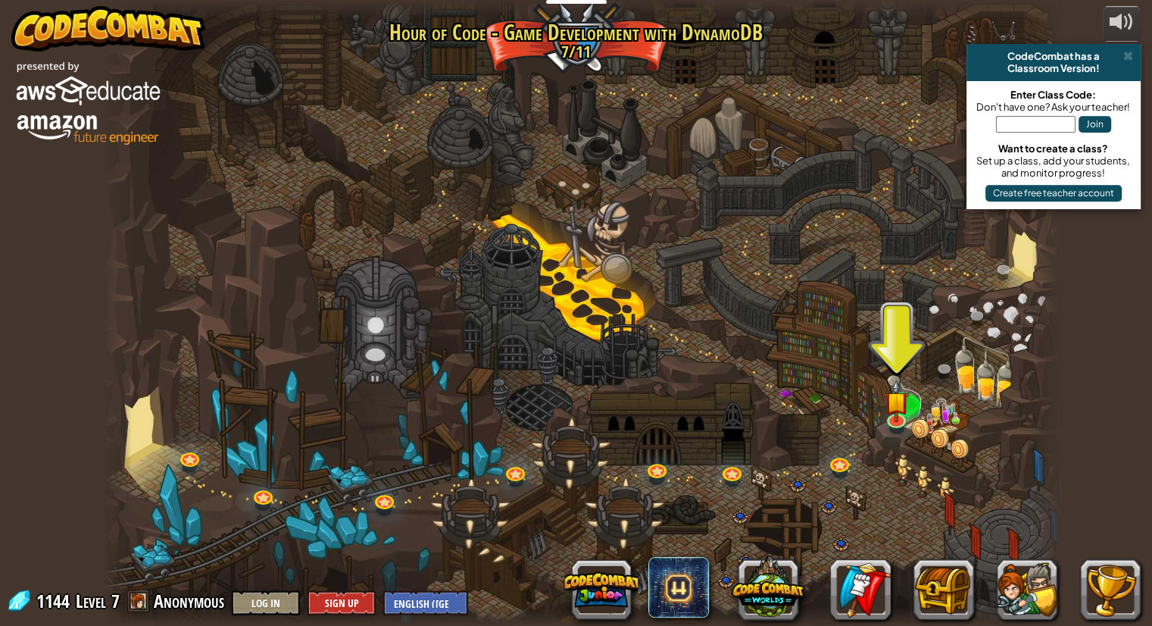
click at [127, 601] on span at bounding box center [138, 600] width 23 height 23
click at [137, 601] on span at bounding box center [138, 600] width 23 height 23
click at [903, 398] on img at bounding box center [897, 390] width 25 height 57
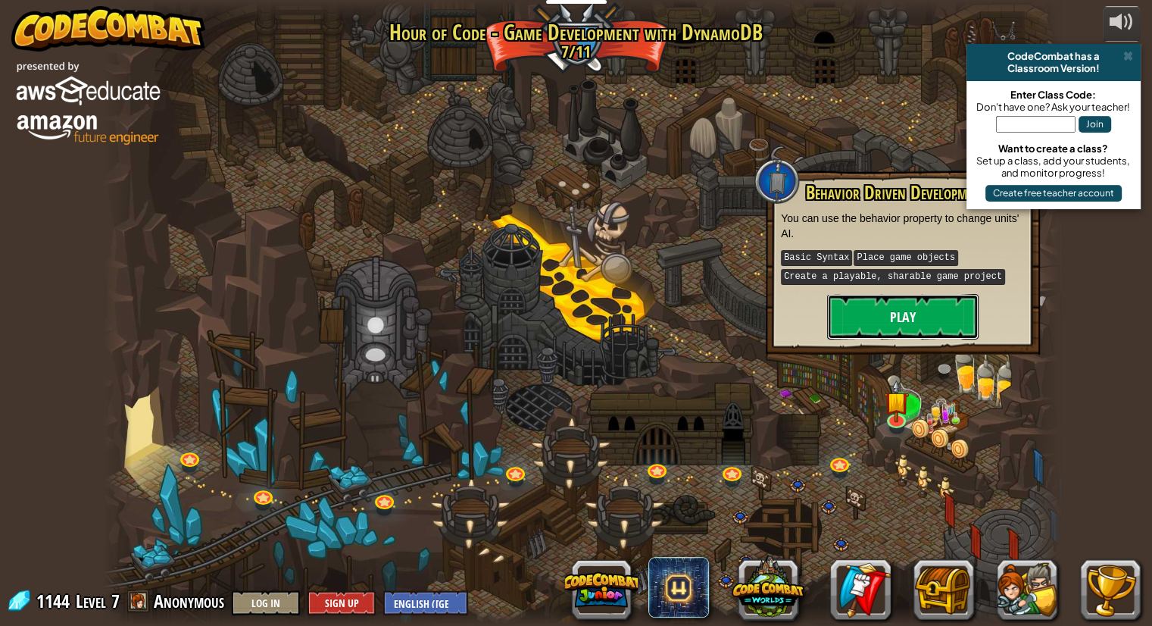
click at [889, 327] on button "Play" at bounding box center [902, 316] width 151 height 45
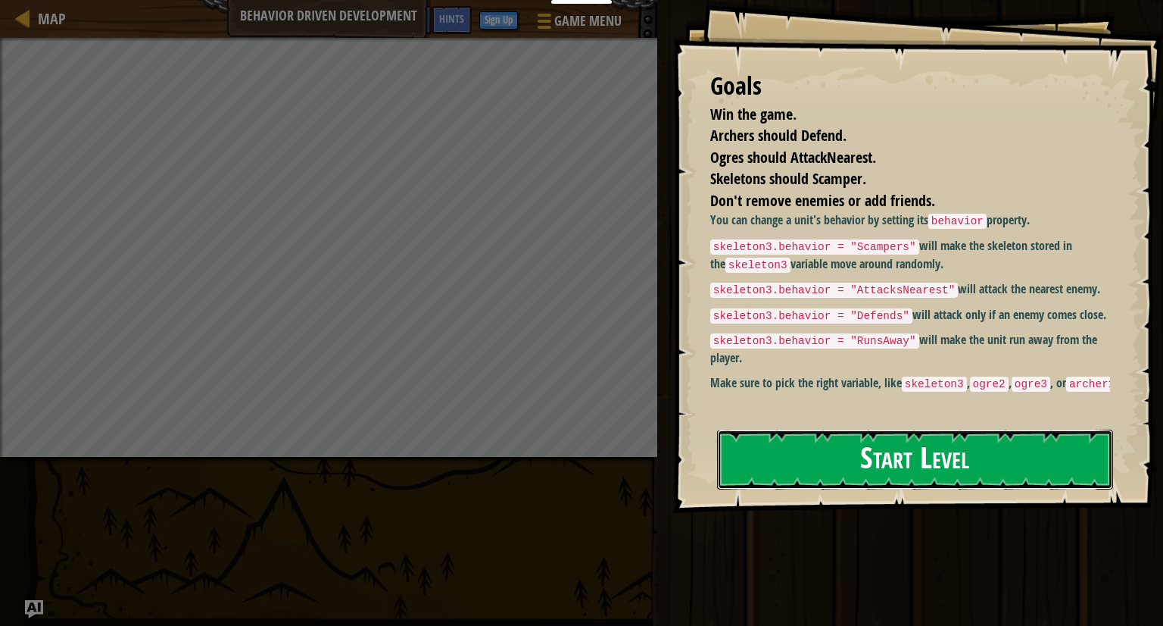
click at [910, 429] on button "Start Level" at bounding box center [915, 459] width 396 height 60
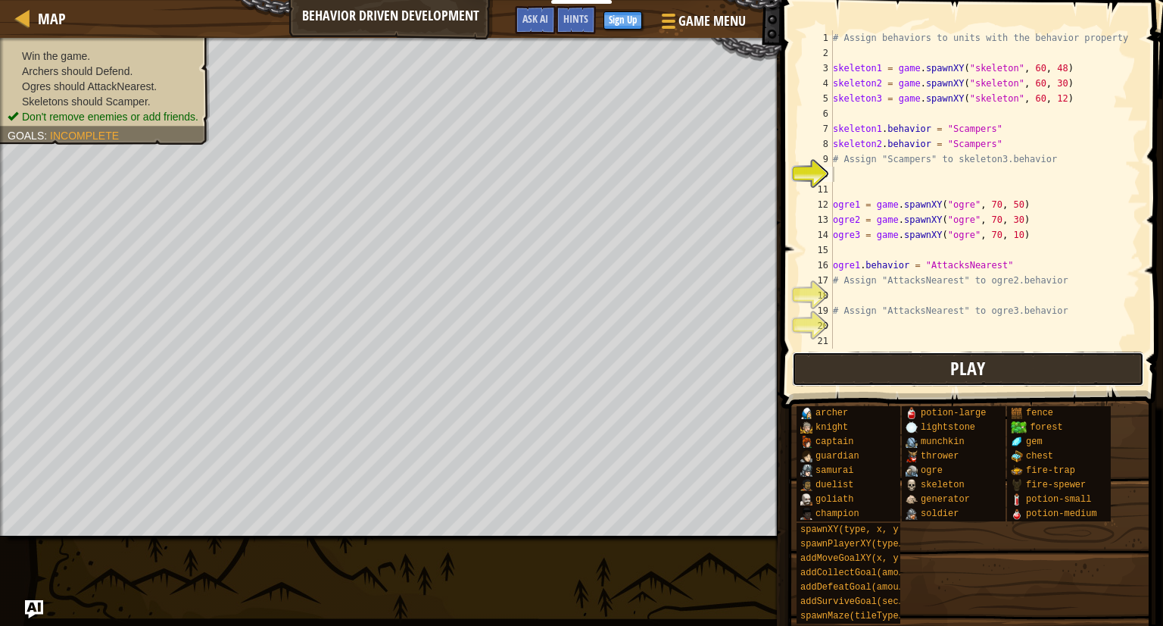
click at [938, 367] on button "Play" at bounding box center [968, 368] width 353 height 35
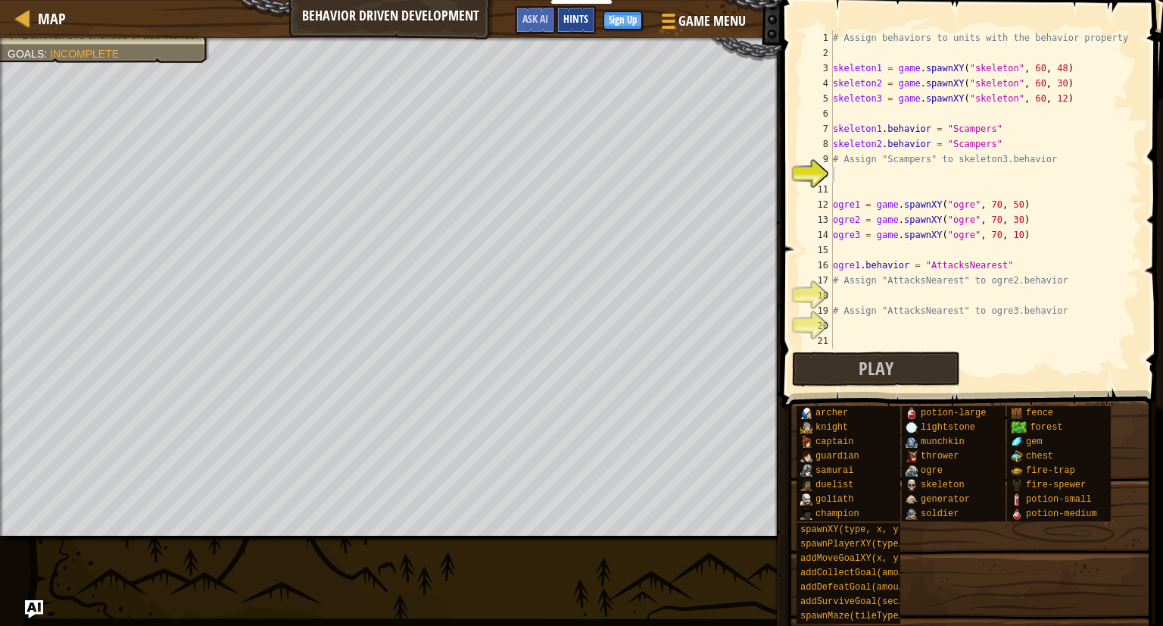
click at [582, 23] on span "Hints" at bounding box center [576, 18] width 25 height 14
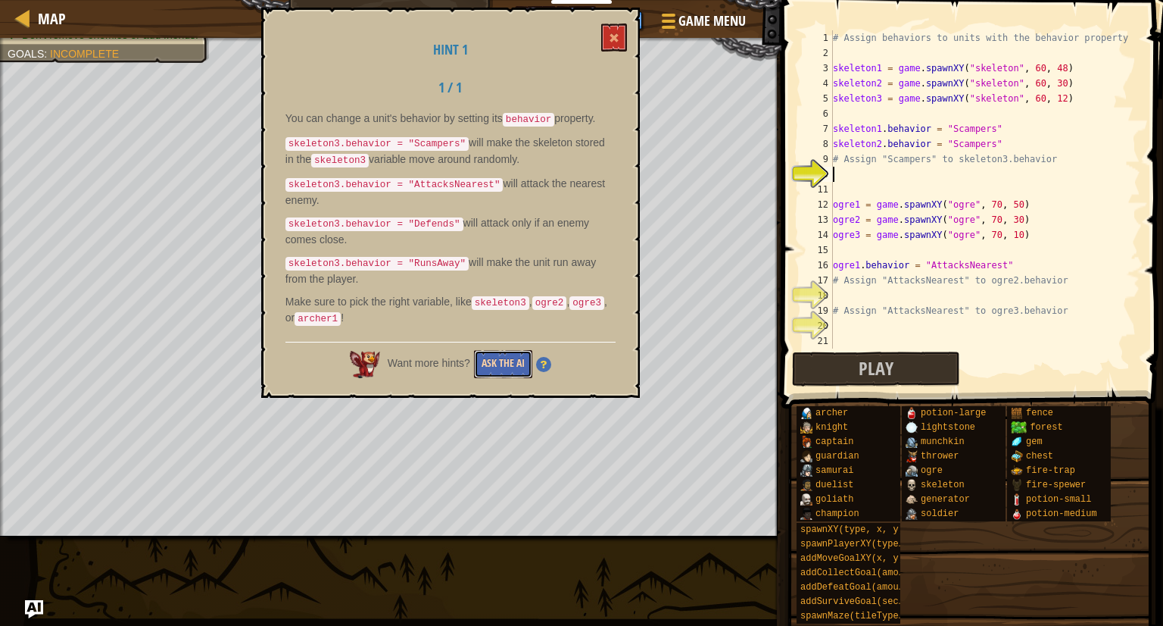
click at [504, 354] on button "Ask the AI" at bounding box center [503, 364] width 58 height 28
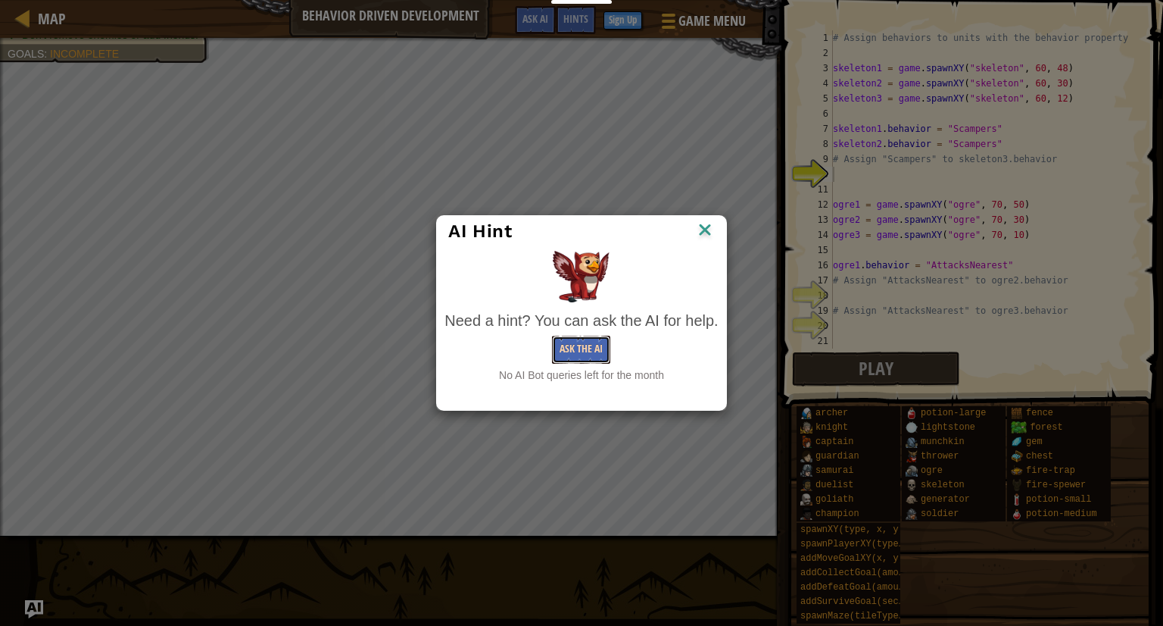
click at [589, 360] on button "Ask the AI" at bounding box center [581, 350] width 58 height 28
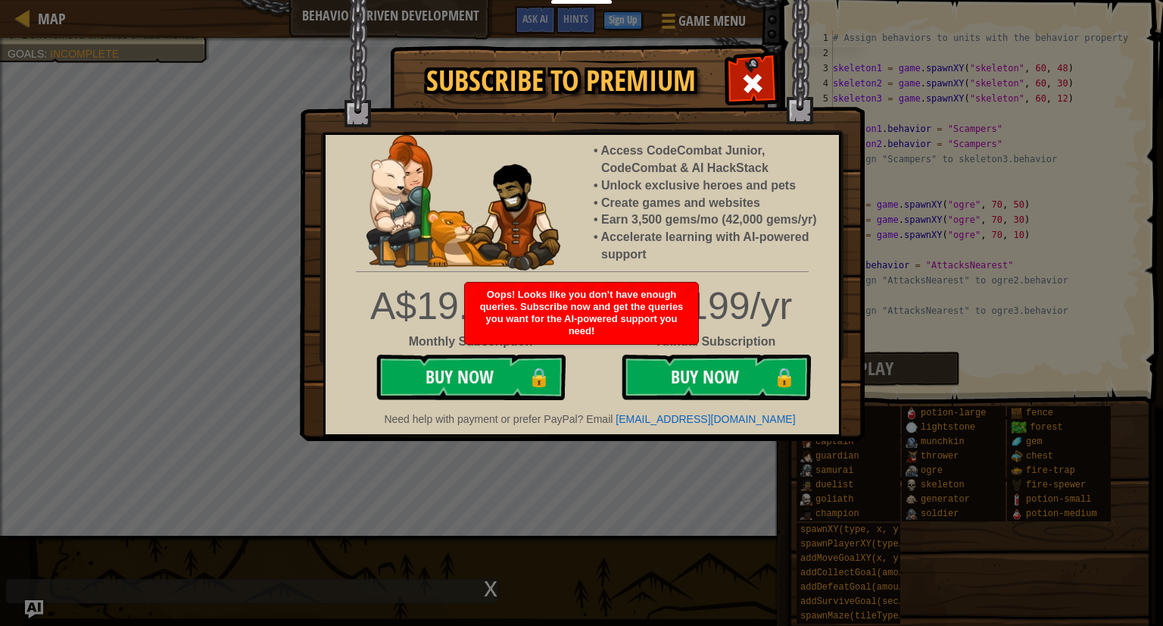
click at [795, 80] on img at bounding box center [582, 220] width 565 height 441
click at [748, 67] on div at bounding box center [753, 82] width 48 height 48
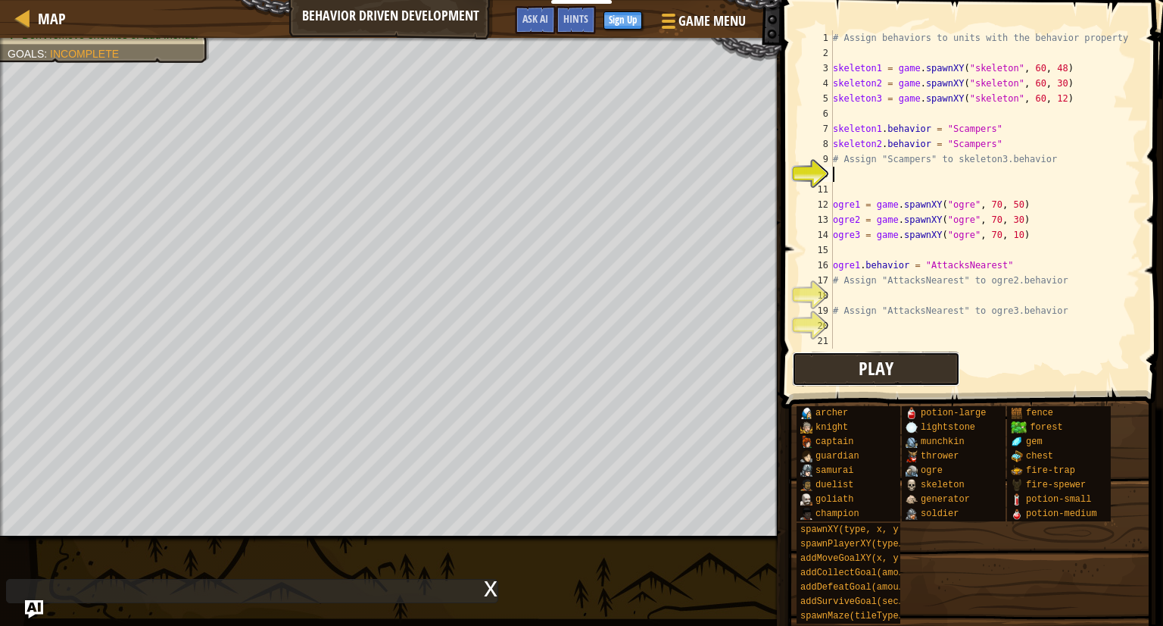
click at [860, 373] on span "Play" at bounding box center [876, 368] width 35 height 24
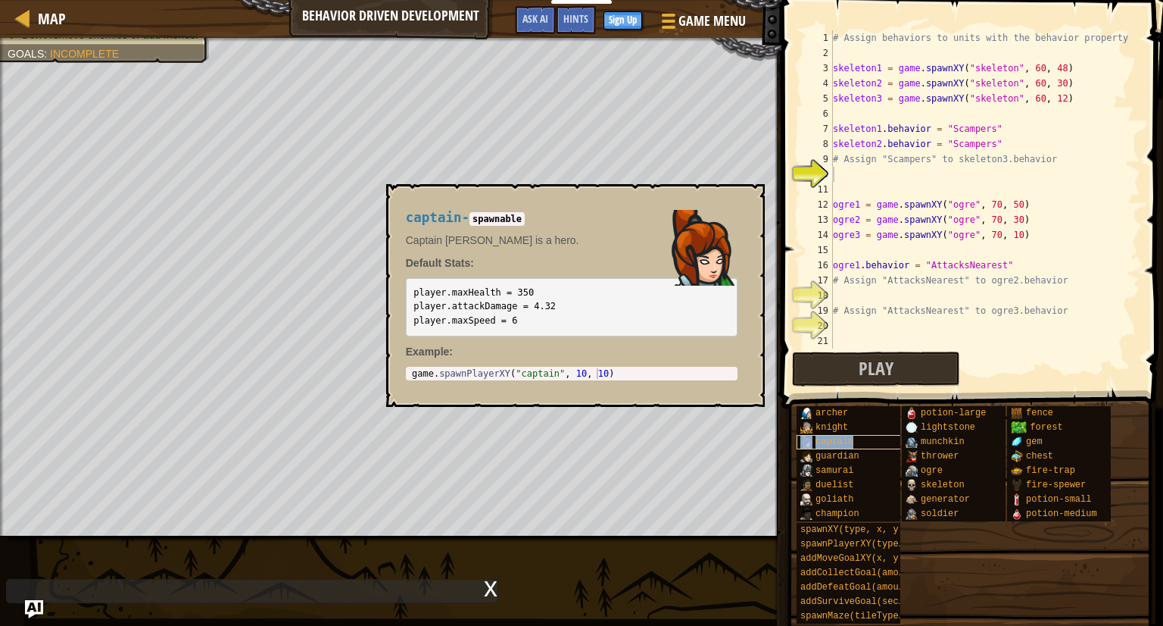
click at [836, 437] on span "captain" at bounding box center [835, 441] width 38 height 11
click at [901, 372] on button "Play" at bounding box center [876, 368] width 169 height 35
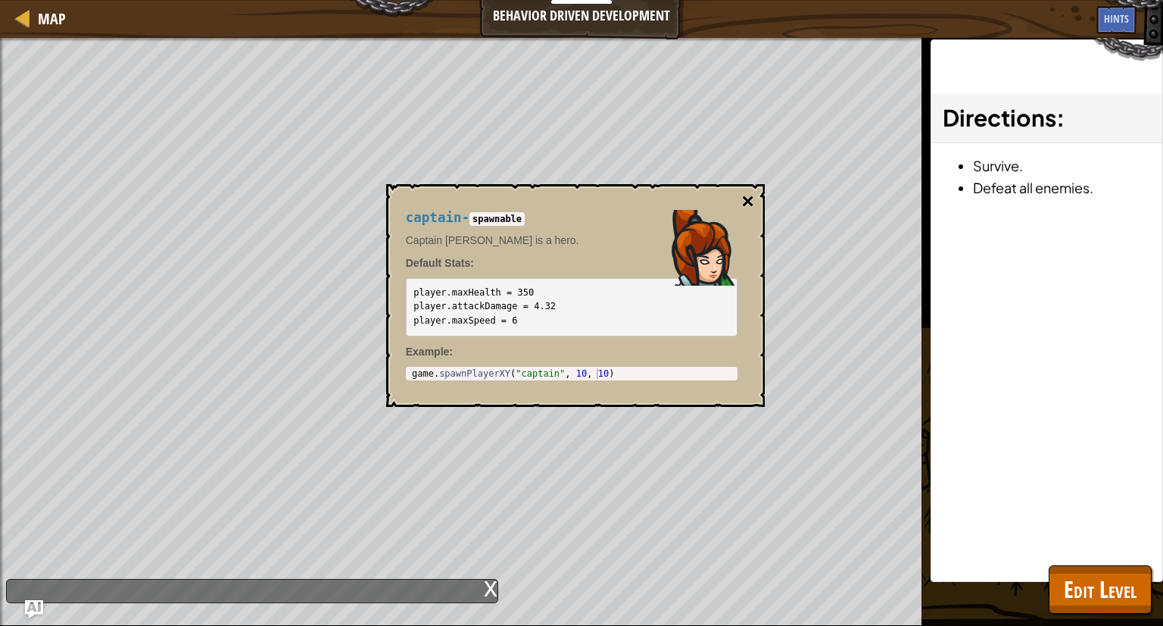
click at [745, 196] on button "×" at bounding box center [747, 201] width 12 height 21
